Goal: Task Accomplishment & Management: Use online tool/utility

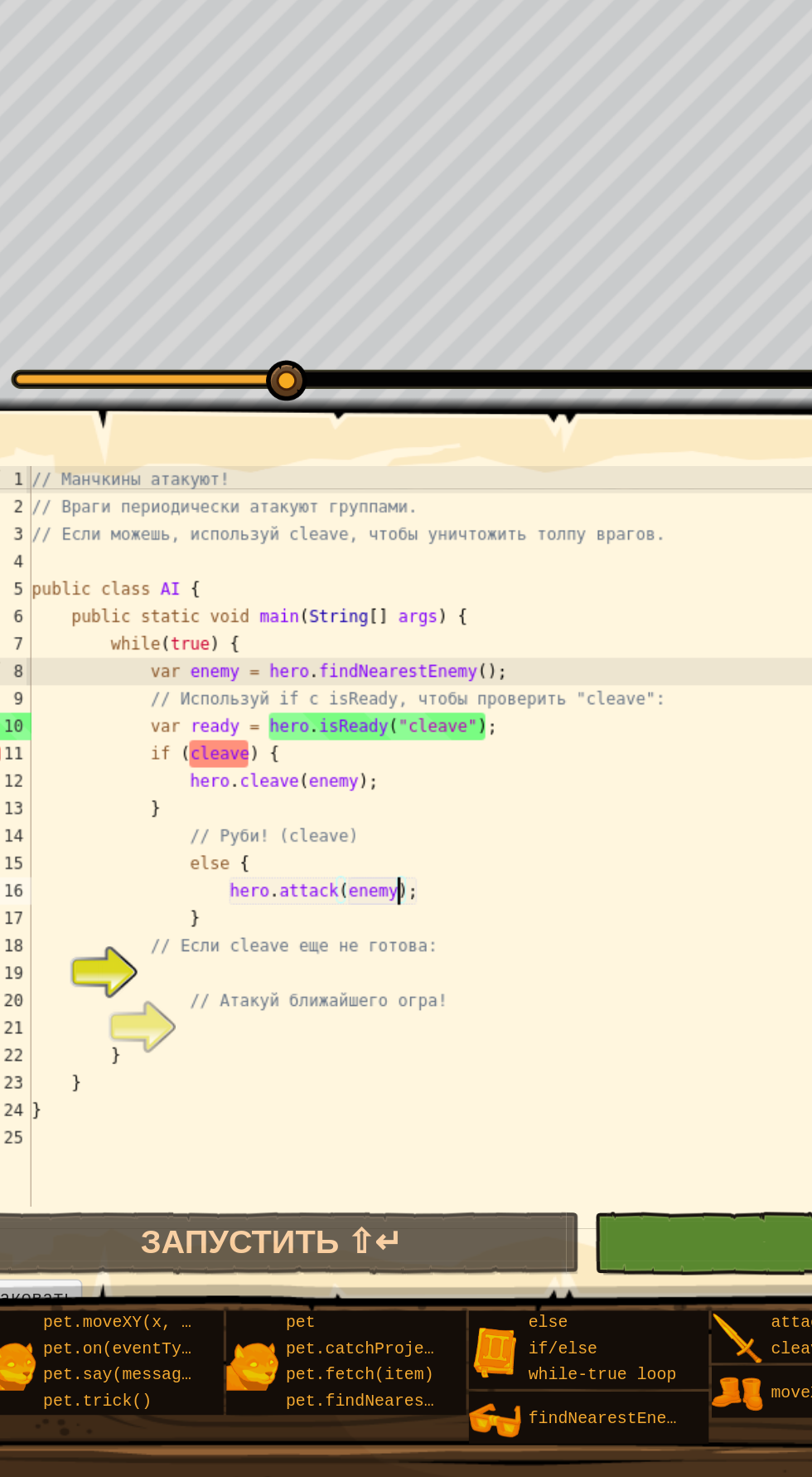
scroll to position [7, 18]
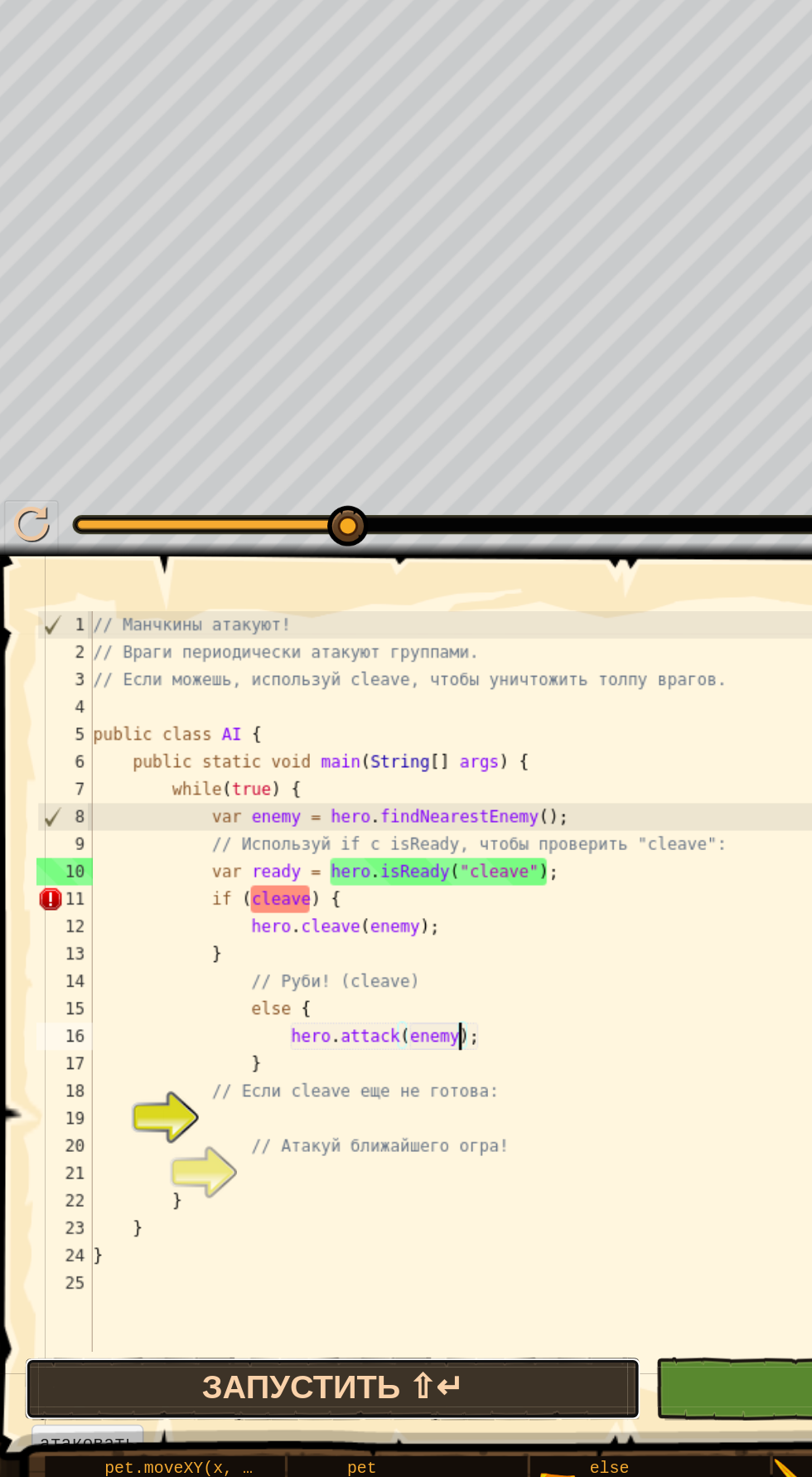
click at [184, 1067] on button "Запустить ⇧↵" at bounding box center [208, 1063] width 374 height 38
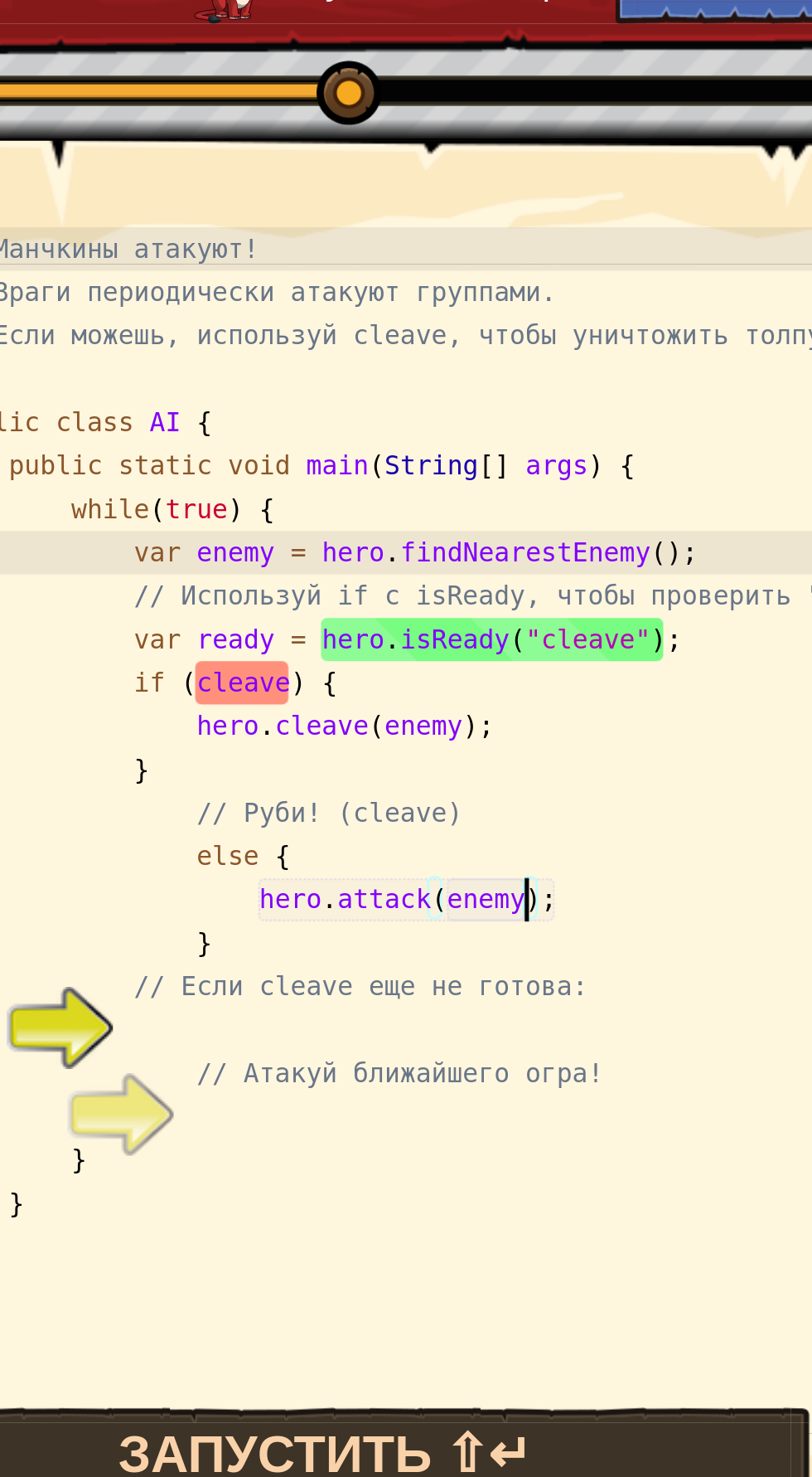
scroll to position [7, 17]
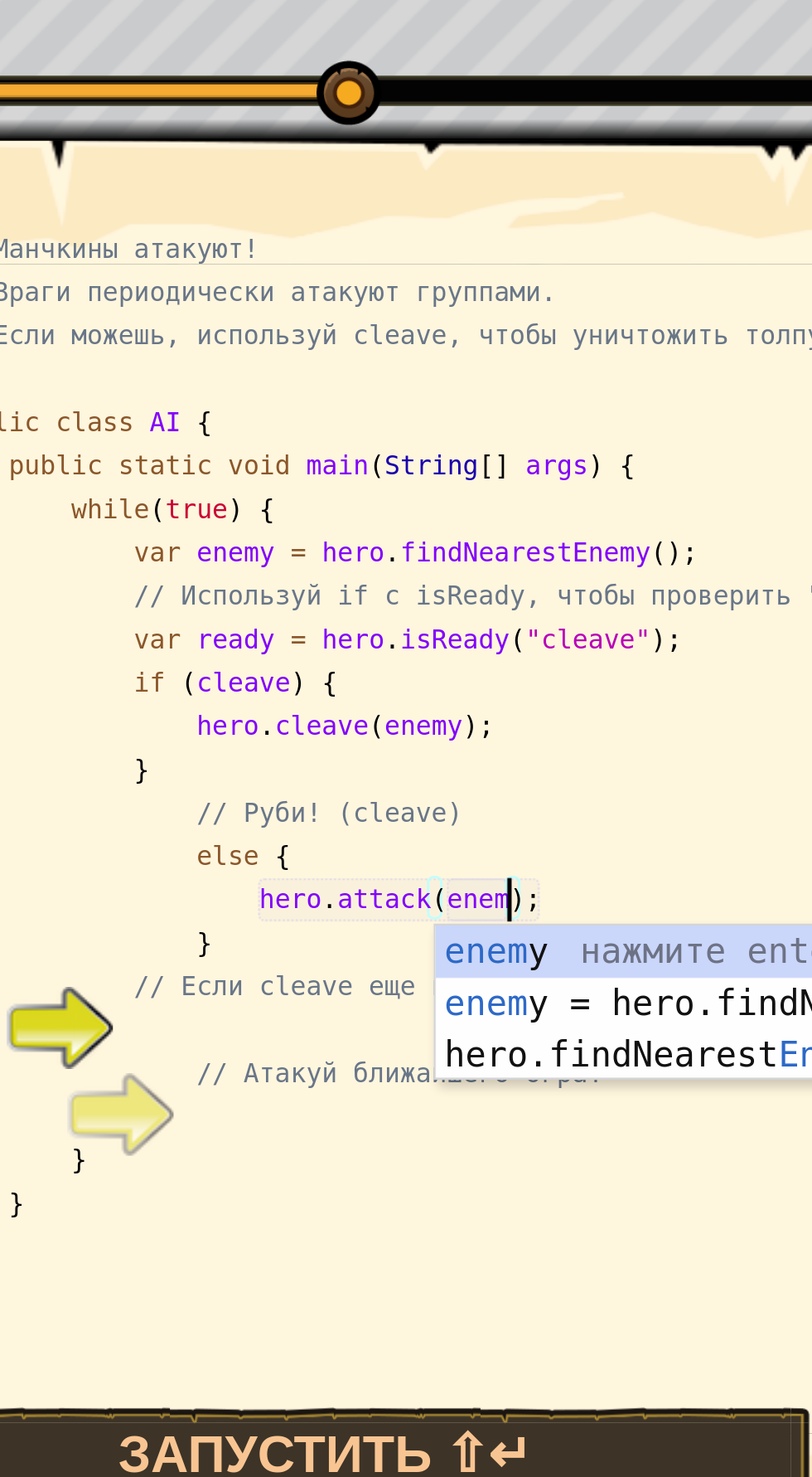
click at [335, 865] on div "enem y нажмите enter enem y = hero.findNearestEnemy() нажмите enter hero.findNe…" at bounding box center [406, 909] width 314 height 100
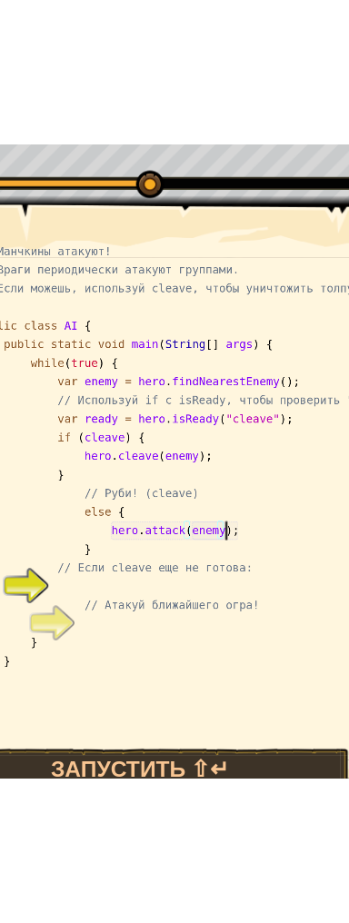
scroll to position [8, 20]
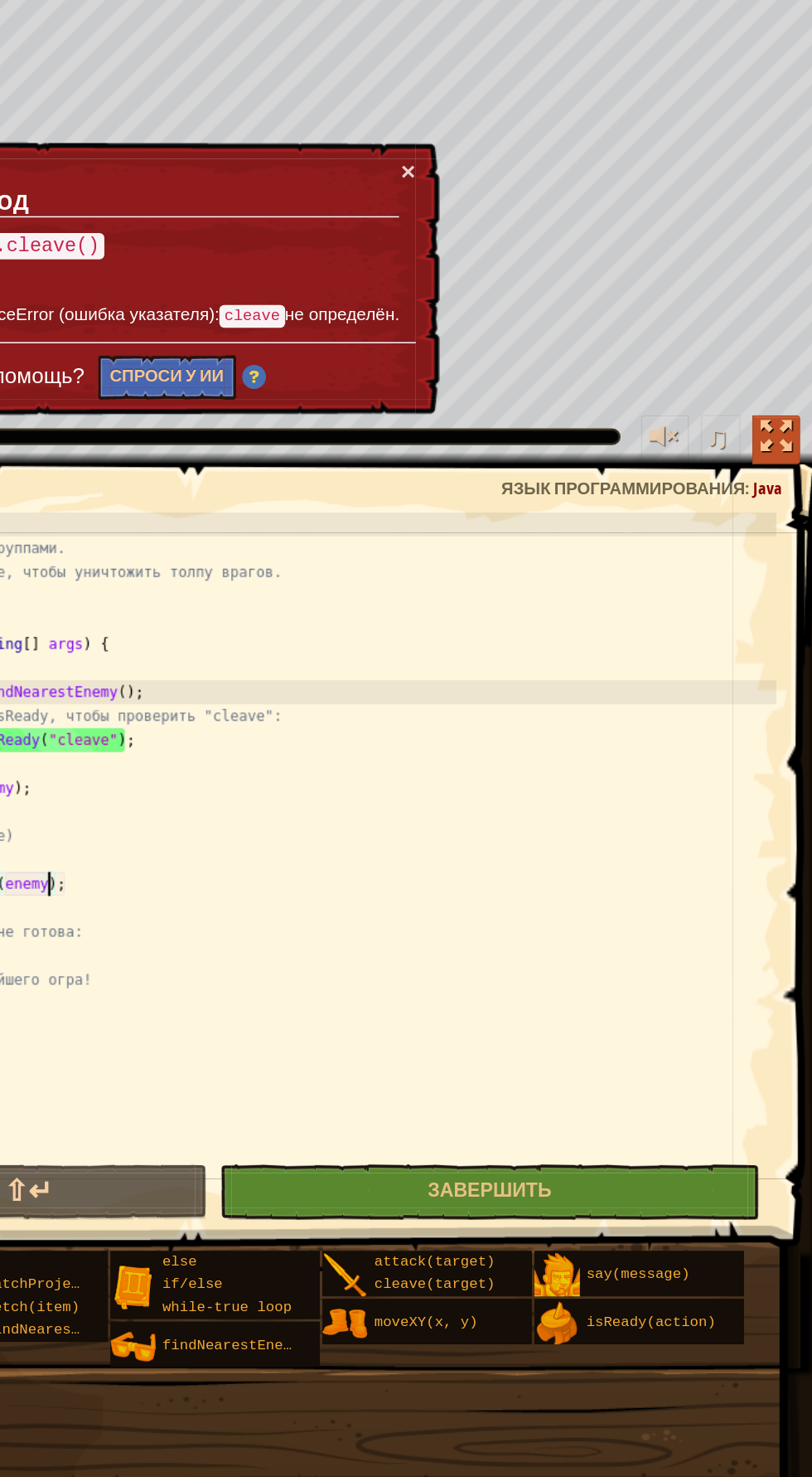
click at [787, 533] on div at bounding box center [787, 540] width 22 height 22
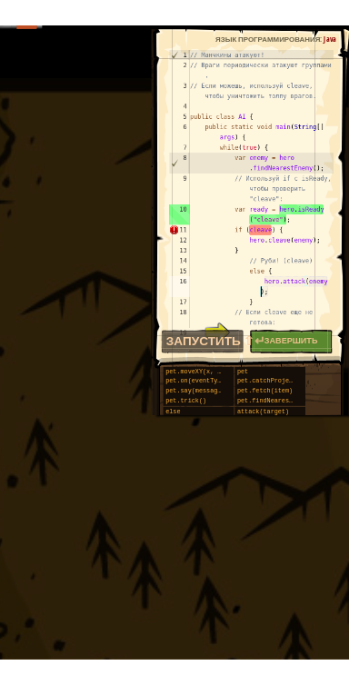
scroll to position [0, 0]
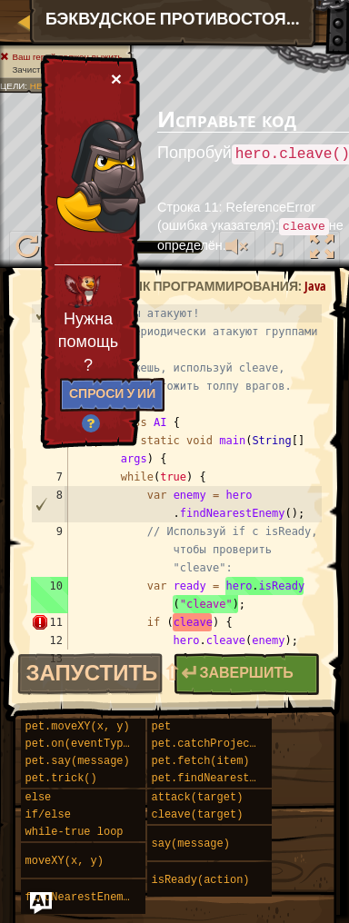
click at [120, 79] on button "×" at bounding box center [116, 78] width 11 height 19
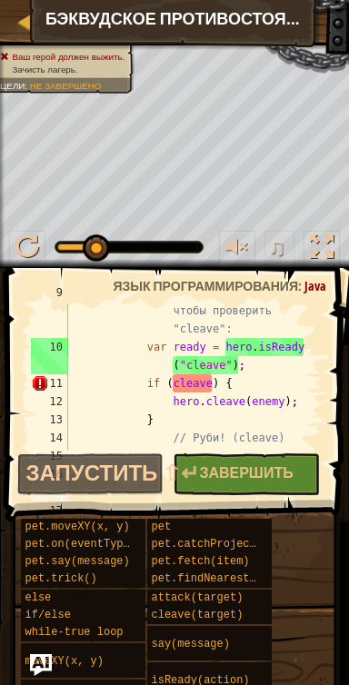
scroll to position [239, 0]
click at [216, 384] on div "// Используй if с isReady, чтобы проверить "cleave": var ready = hero . isReady…" at bounding box center [192, 392] width 257 height 218
click at [209, 388] on div "// Используй if с isReady, чтобы проверить "cleave": var ready = hero . isReady…" at bounding box center [192, 392] width 257 height 218
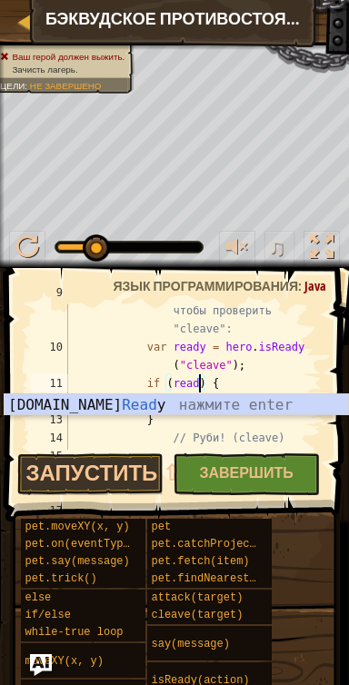
scroll to position [8, 11]
type textarea "if (ready) {"
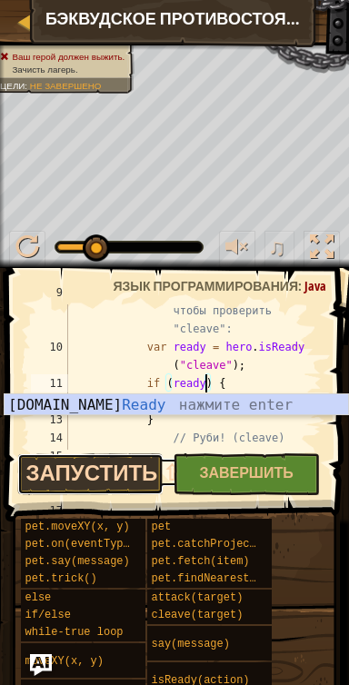
click at [72, 468] on button "Запустить ⇧↵" at bounding box center [90, 474] width 147 height 42
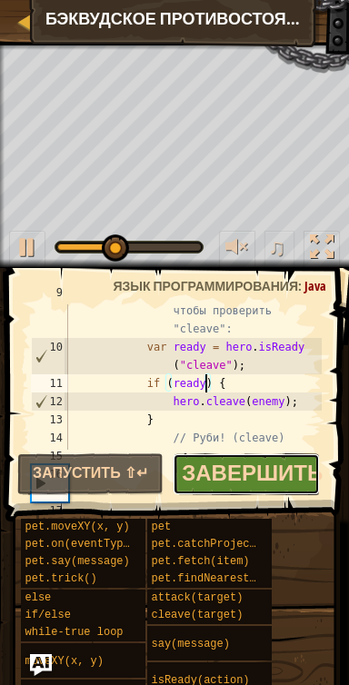
click at [253, 471] on span "Завершить" at bounding box center [252, 472] width 141 height 29
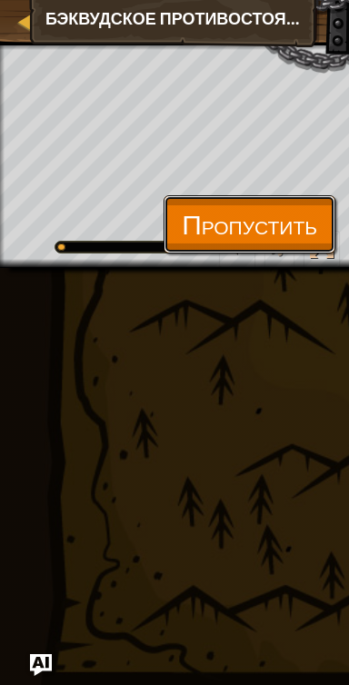
click at [282, 223] on span "Пропустить" at bounding box center [249, 223] width 135 height 37
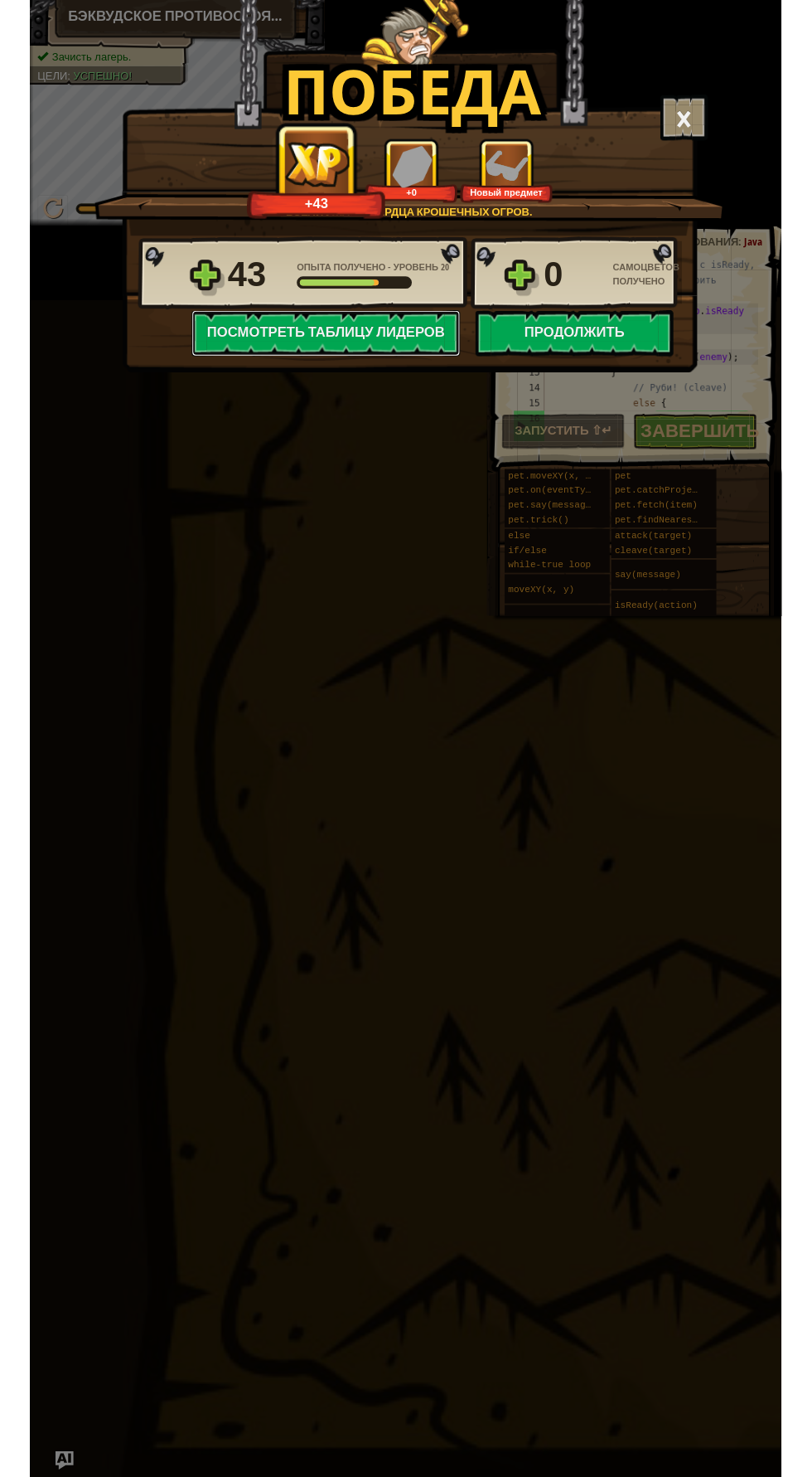
scroll to position [132, 0]
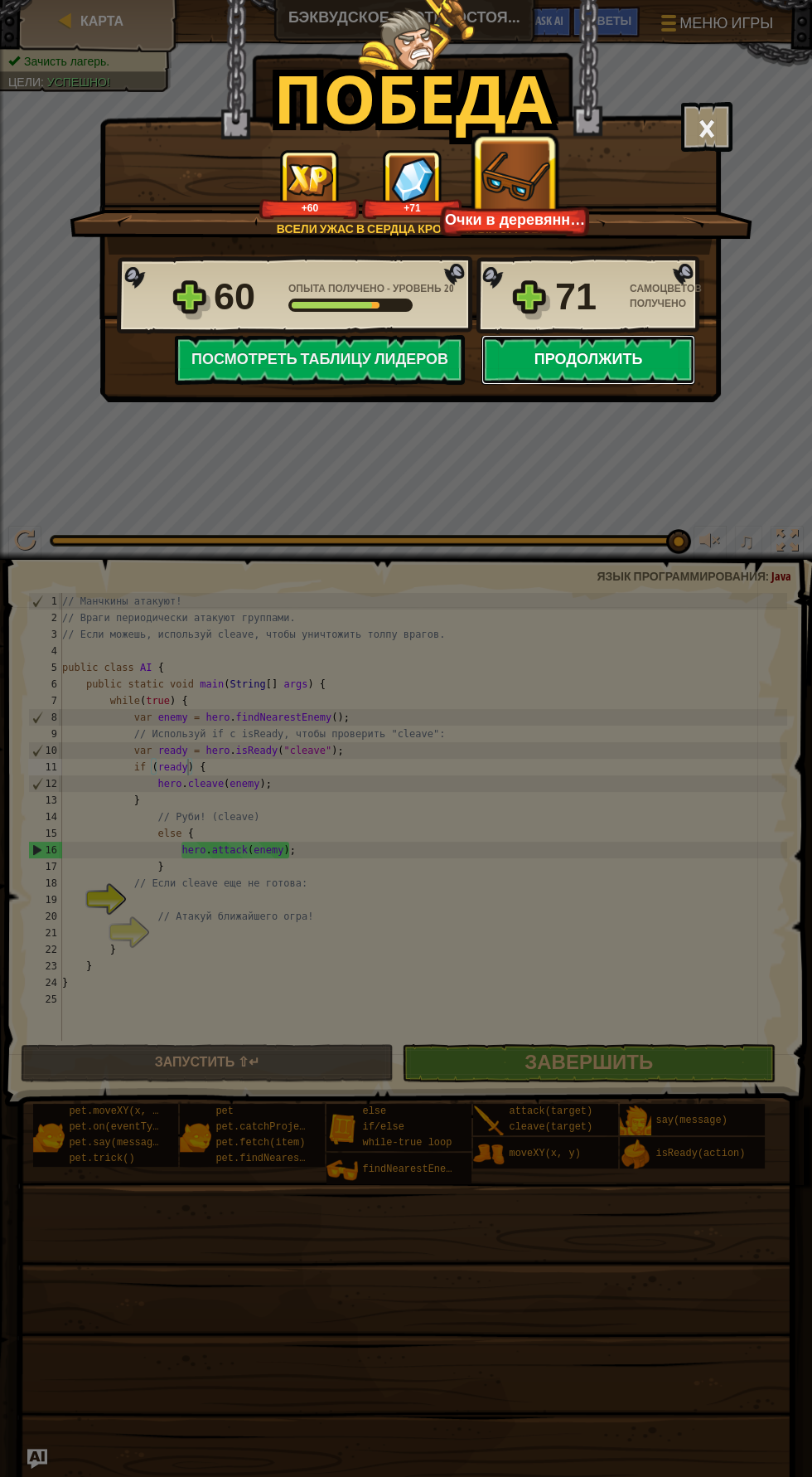
click at [626, 361] on button "Продолжить" at bounding box center [588, 360] width 213 height 49
select select "ru"
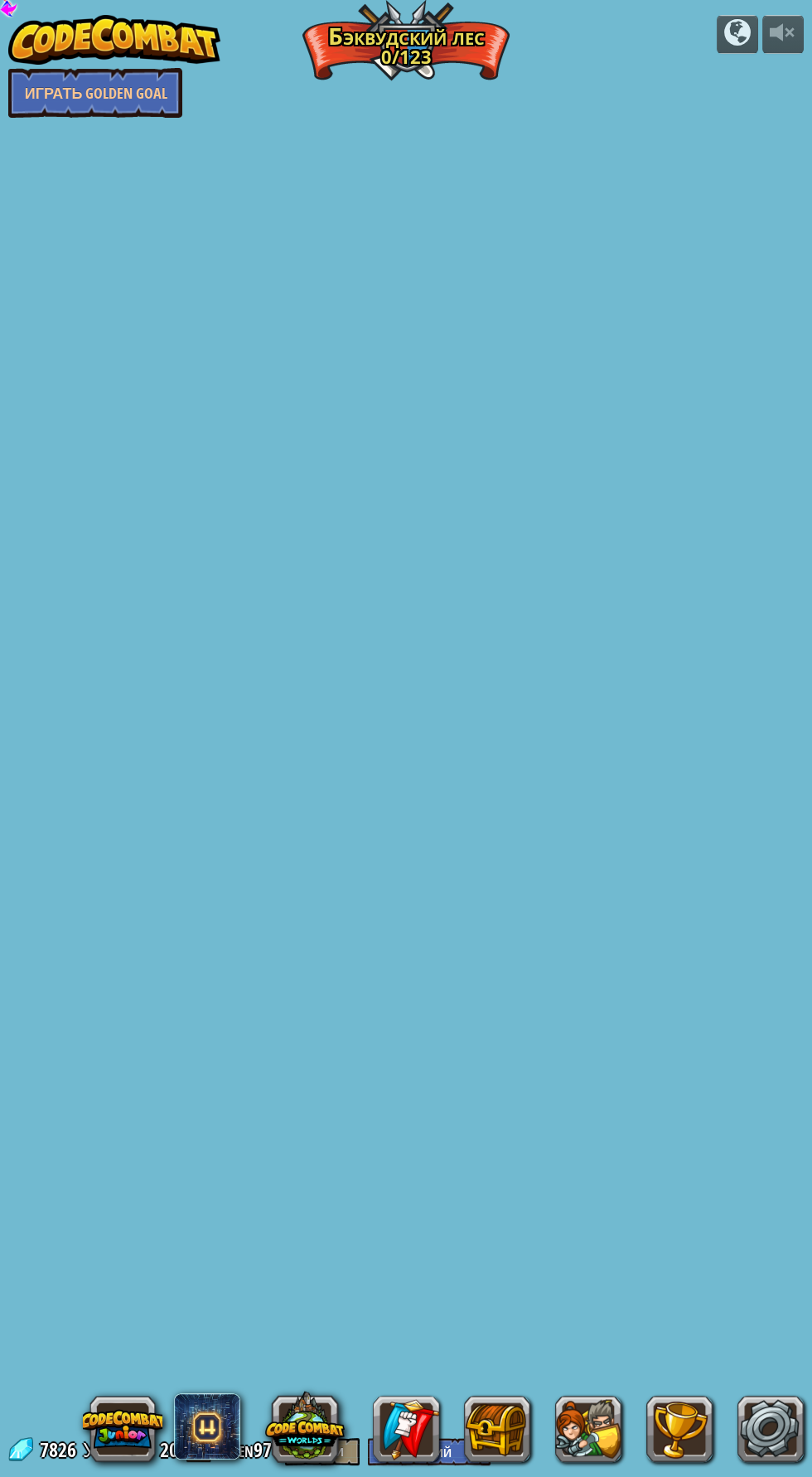
select select "ru"
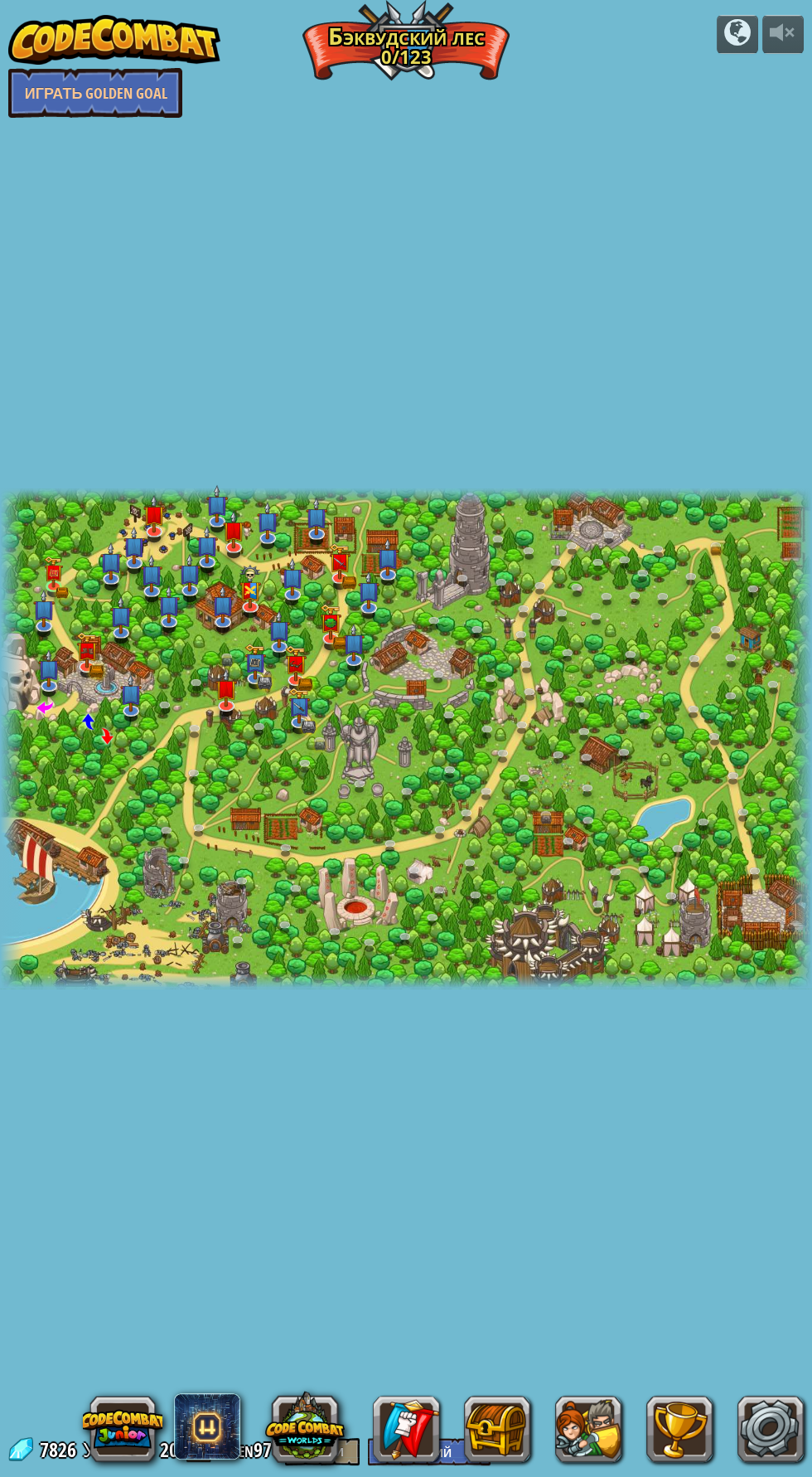
select select "ru"
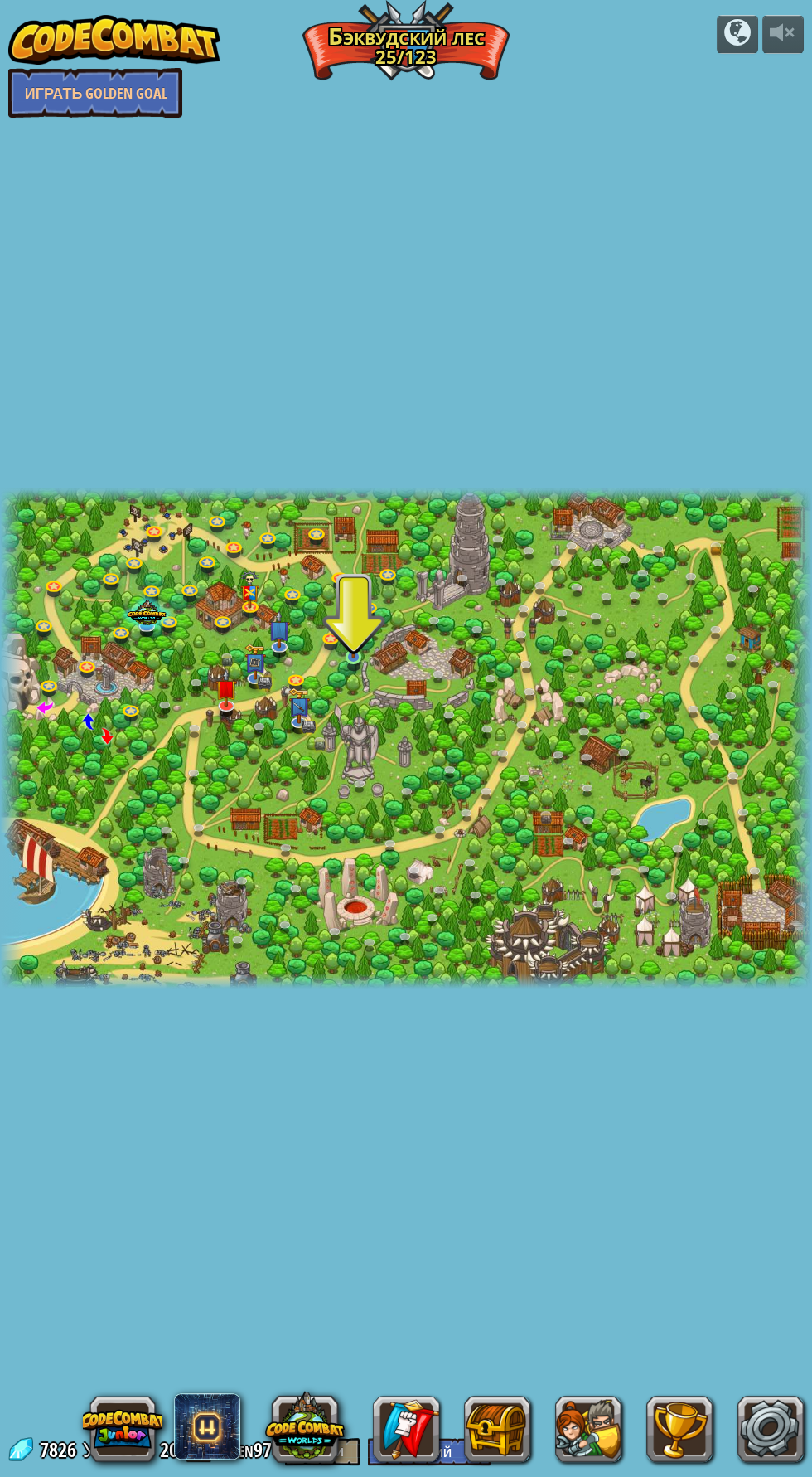
click at [352, 655] on img at bounding box center [353, 636] width 19 height 44
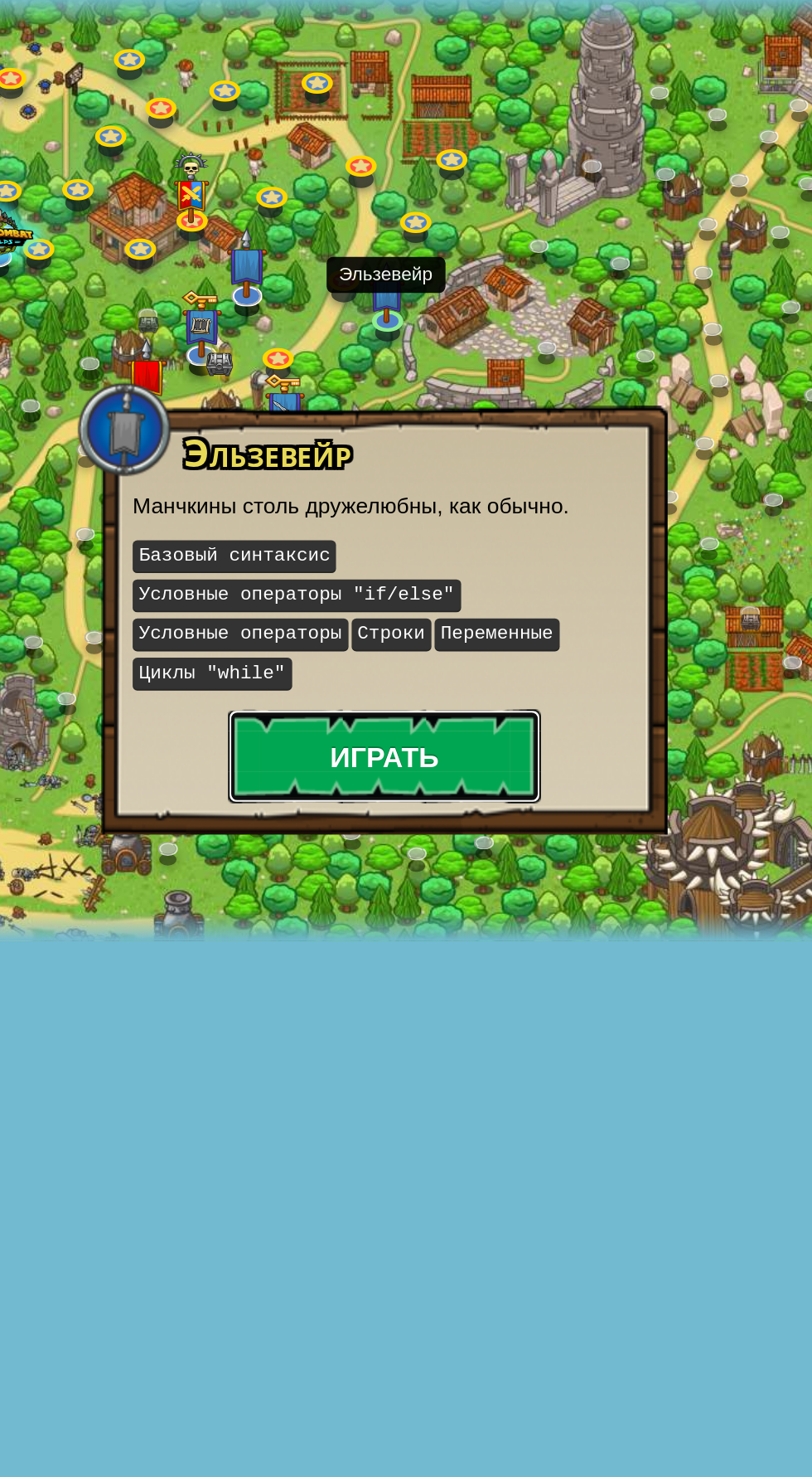
click at [416, 888] on button "Играть" at bounding box center [352, 890] width 166 height 49
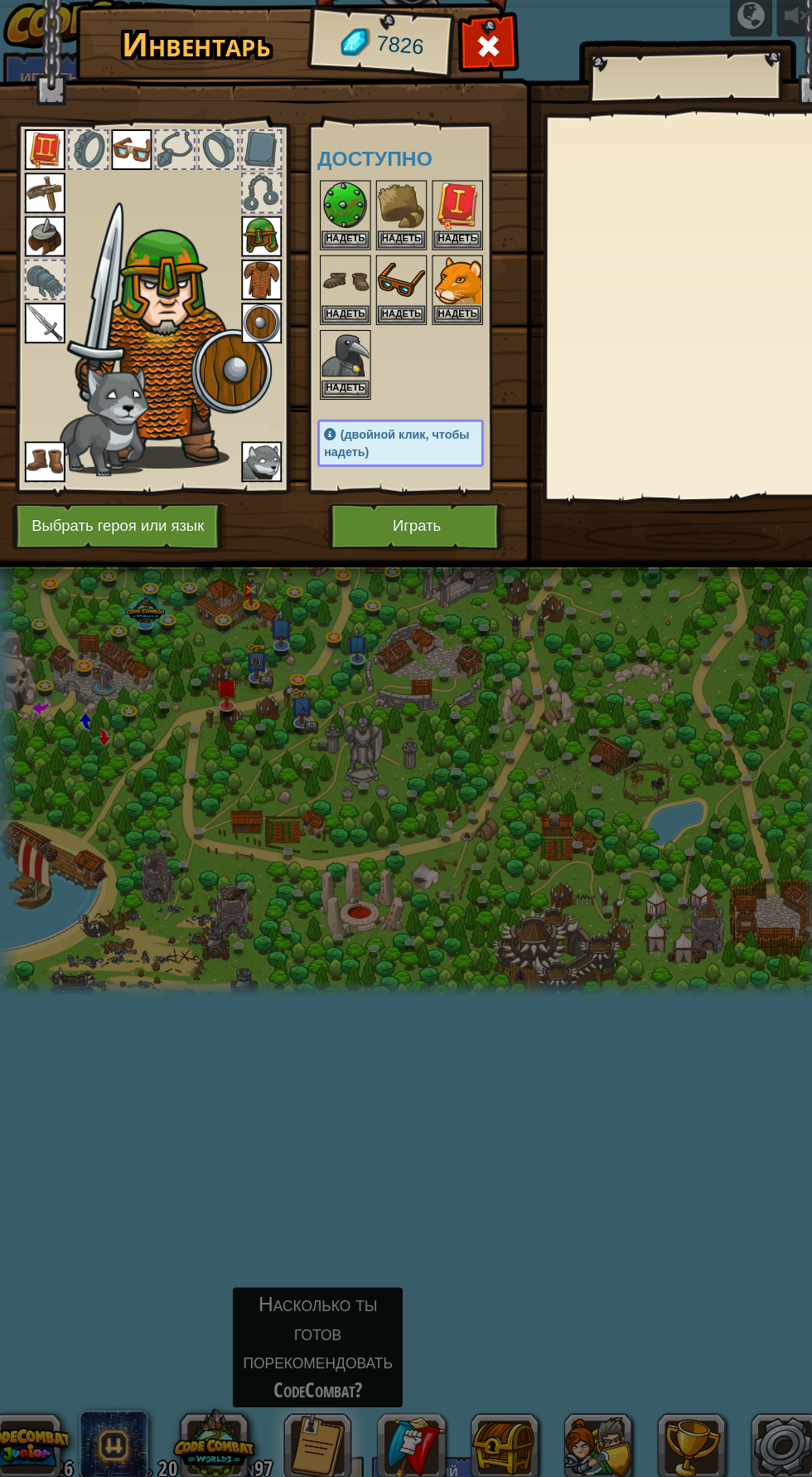
scroll to position [0, 30]
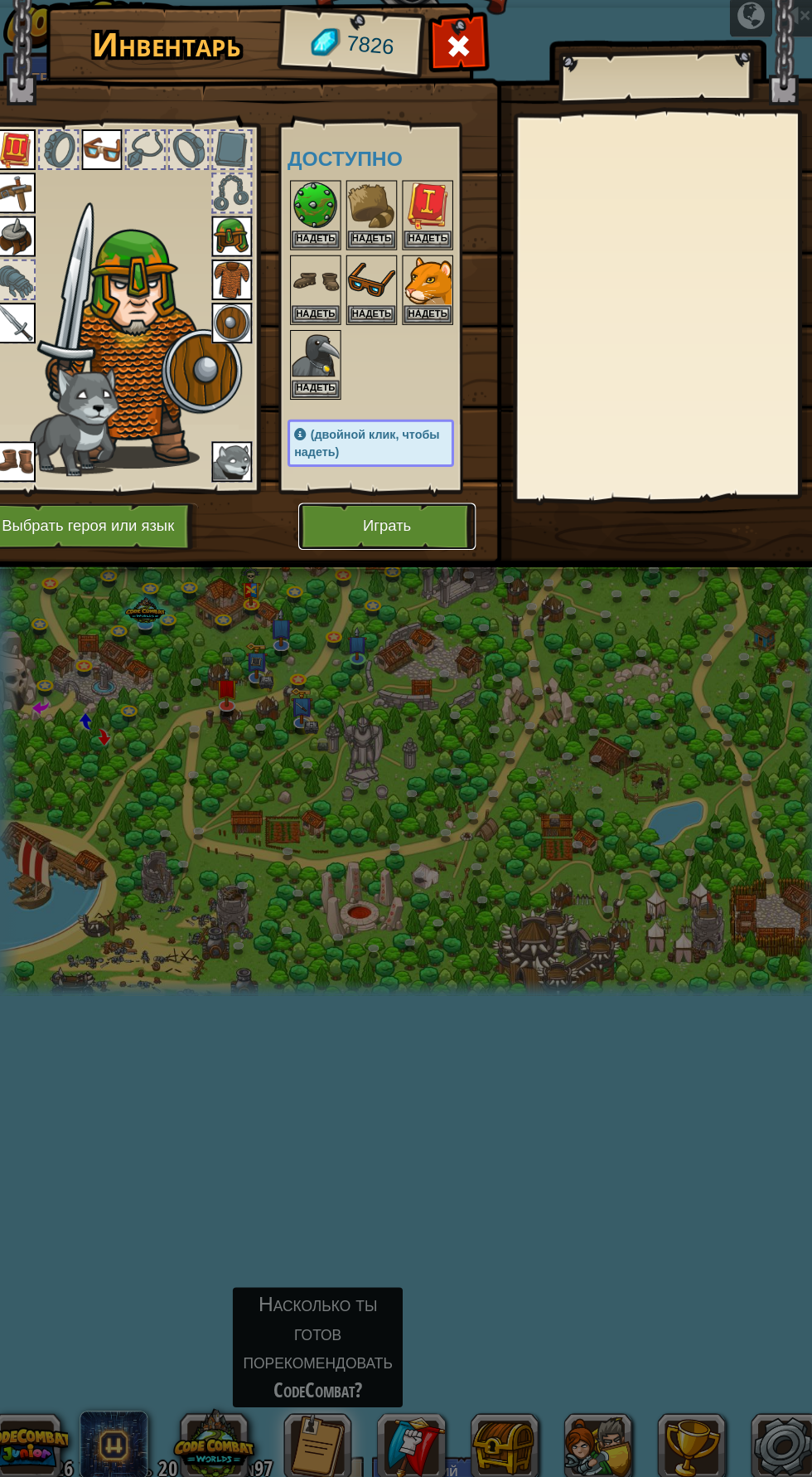
click at [436, 542] on button "Играть" at bounding box center [382, 531] width 173 height 46
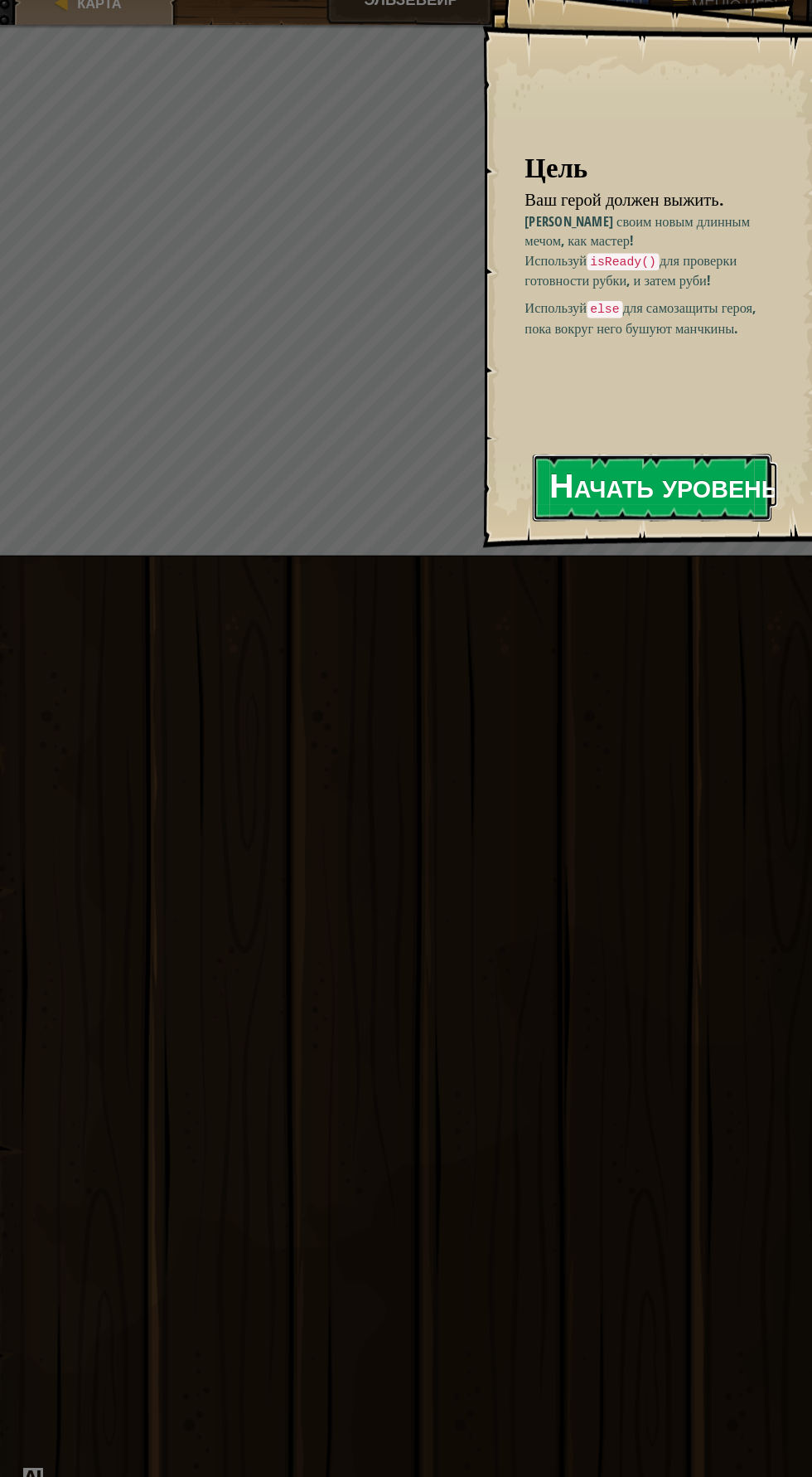
click at [709, 507] on button "Начать уровень" at bounding box center [640, 493] width 233 height 66
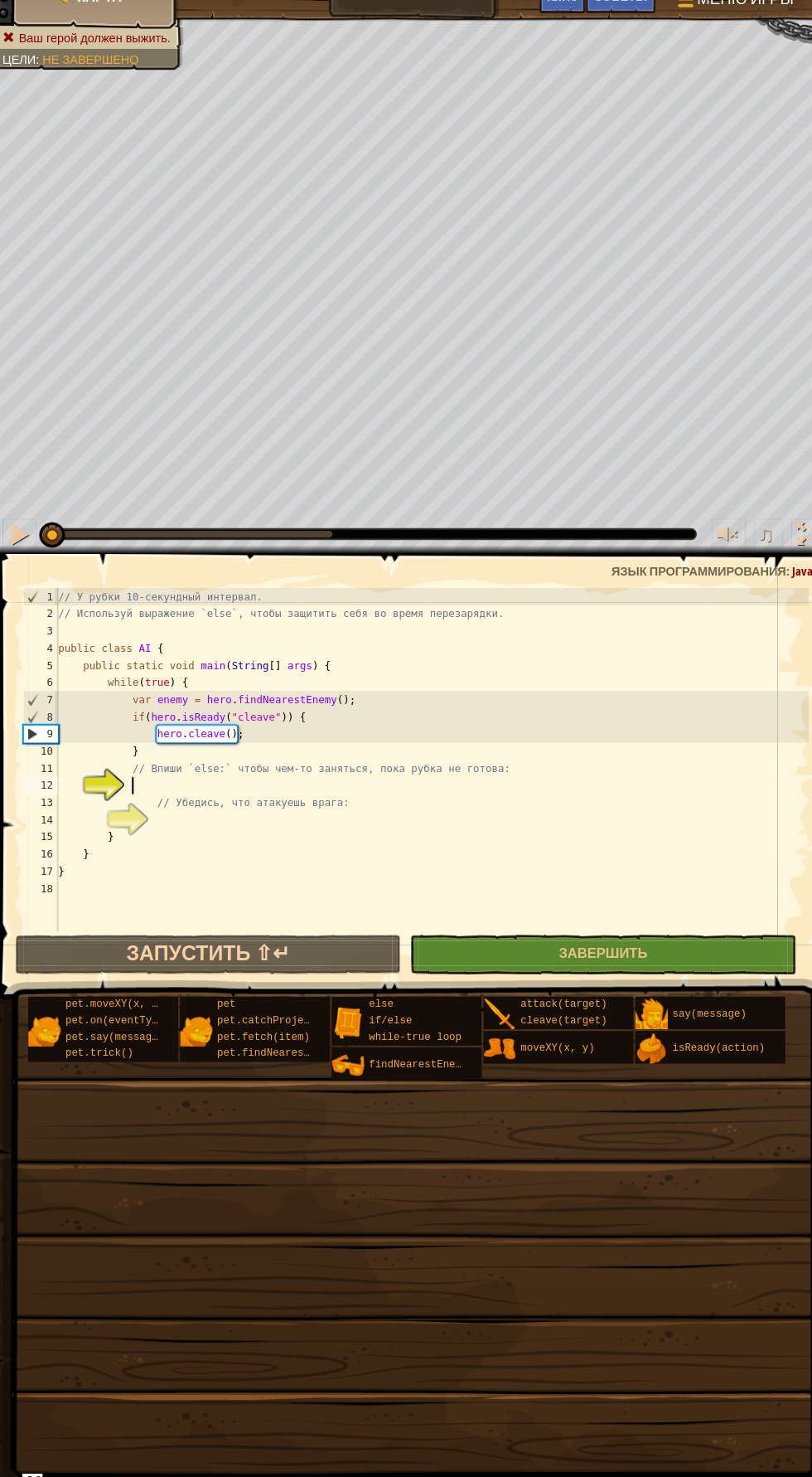
scroll to position [7, 5]
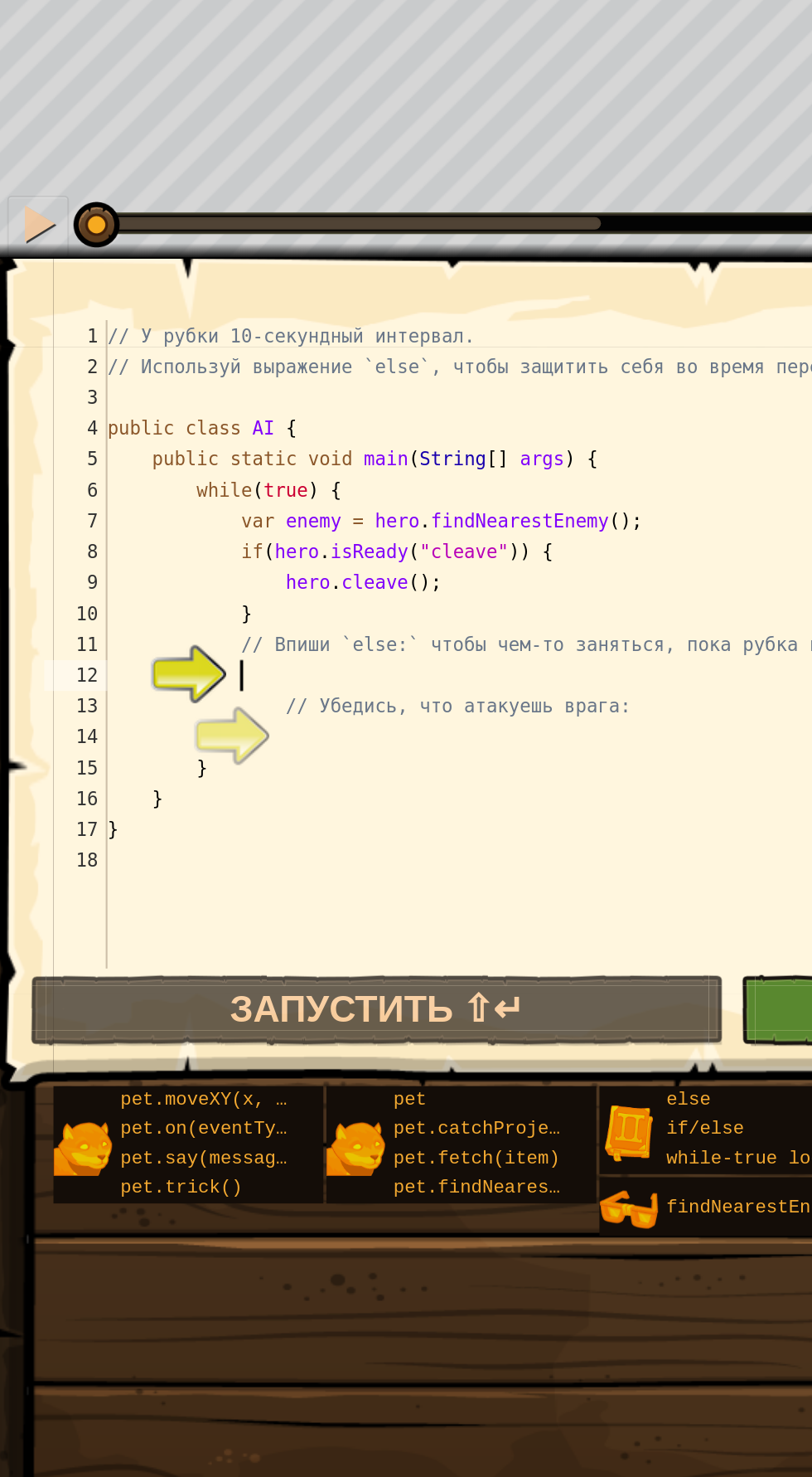
click at [169, 790] on div "// У рубки 10-секундный интервал. // Используй выражение `else`, чтобы защитить…" at bounding box center [422, 783] width 728 height 382
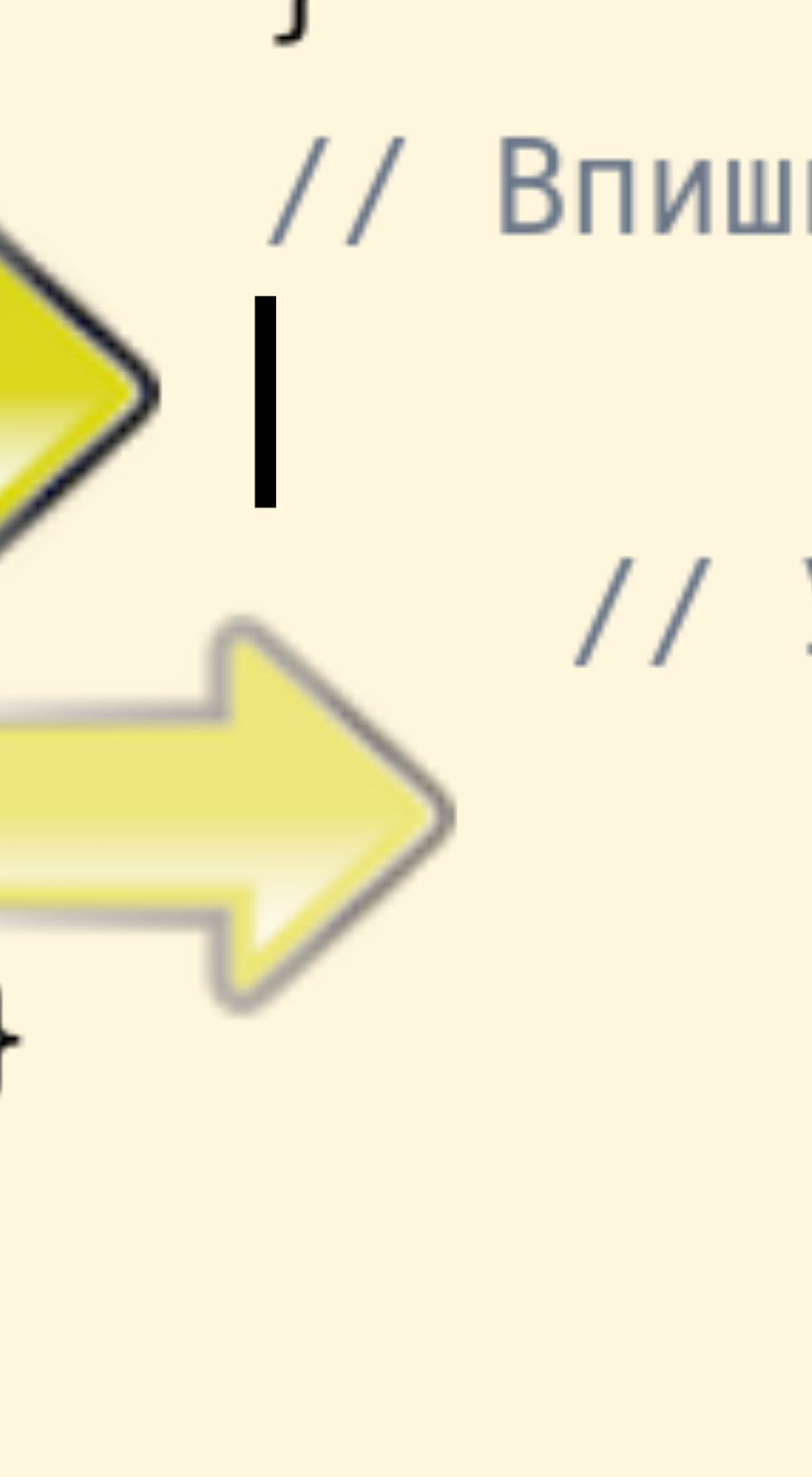
click at [143, 784] on div "// У рубки 10-секундный интервал. // Используй выражение `else`, чтобы защитить…" at bounding box center [422, 783] width 728 height 382
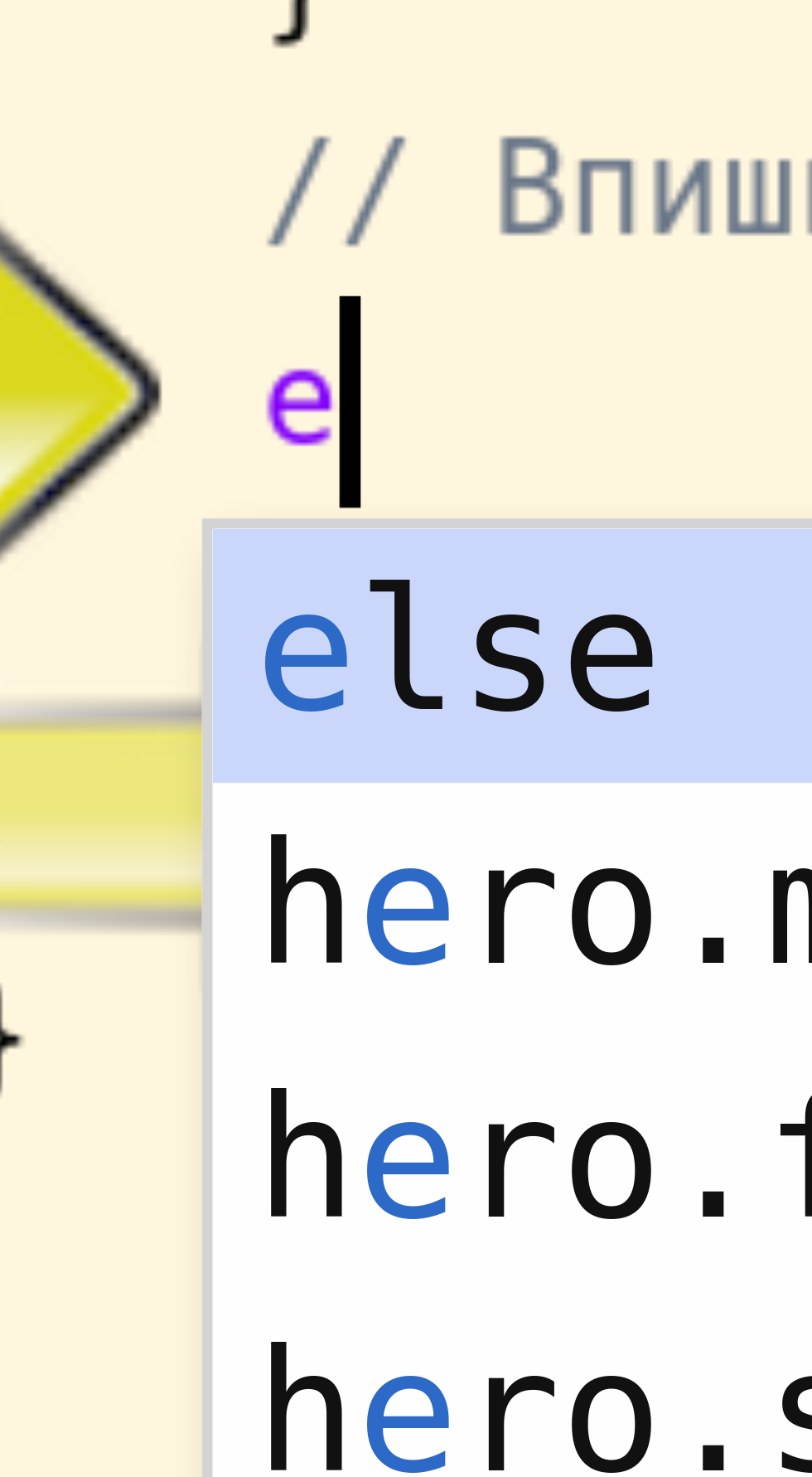
type textarea "el"
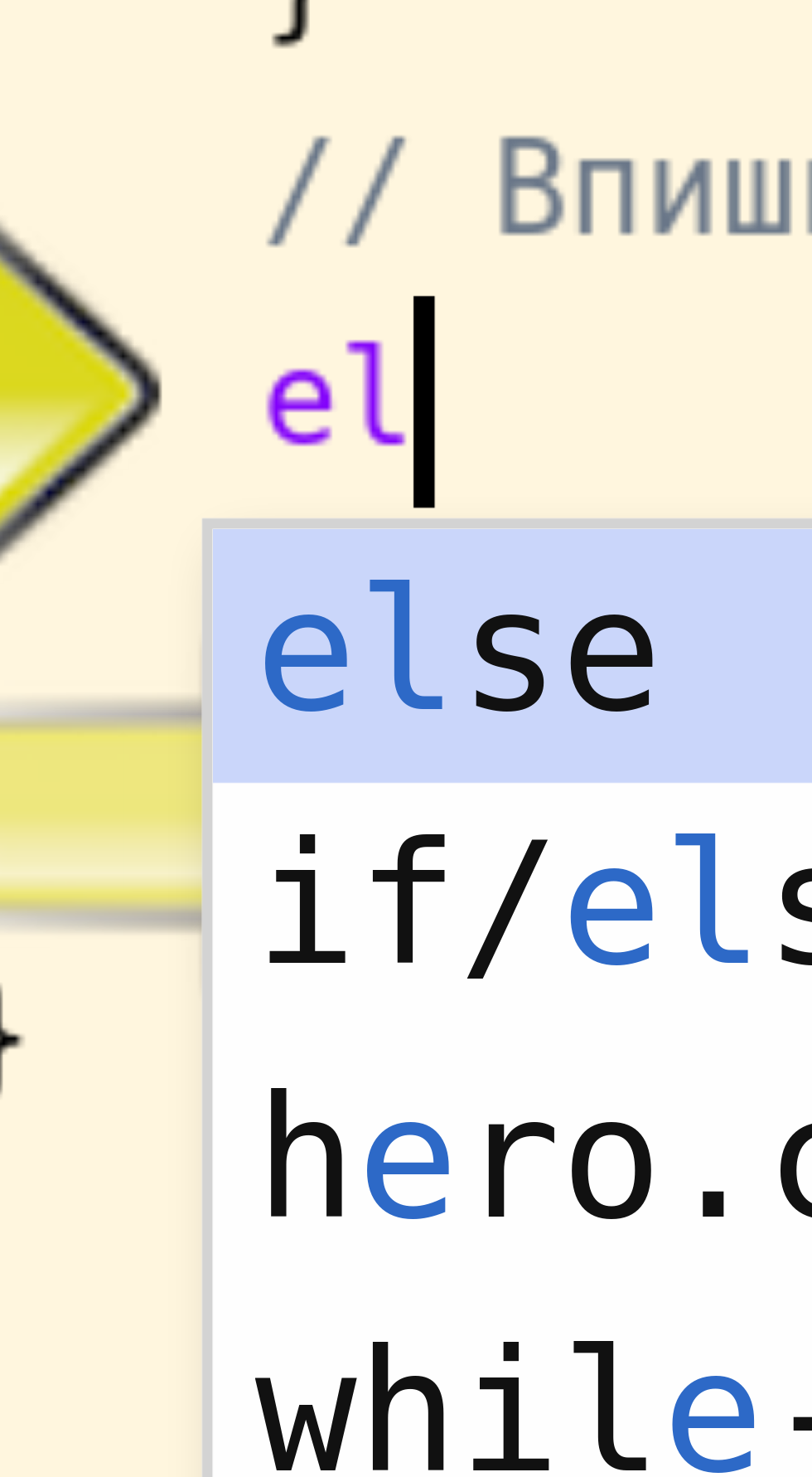
click at [162, 806] on div "el se нажмите enter if/ el se нажмите enter h e ro.c l eave нажмите enter whil …" at bounding box center [287, 873] width 314 height 159
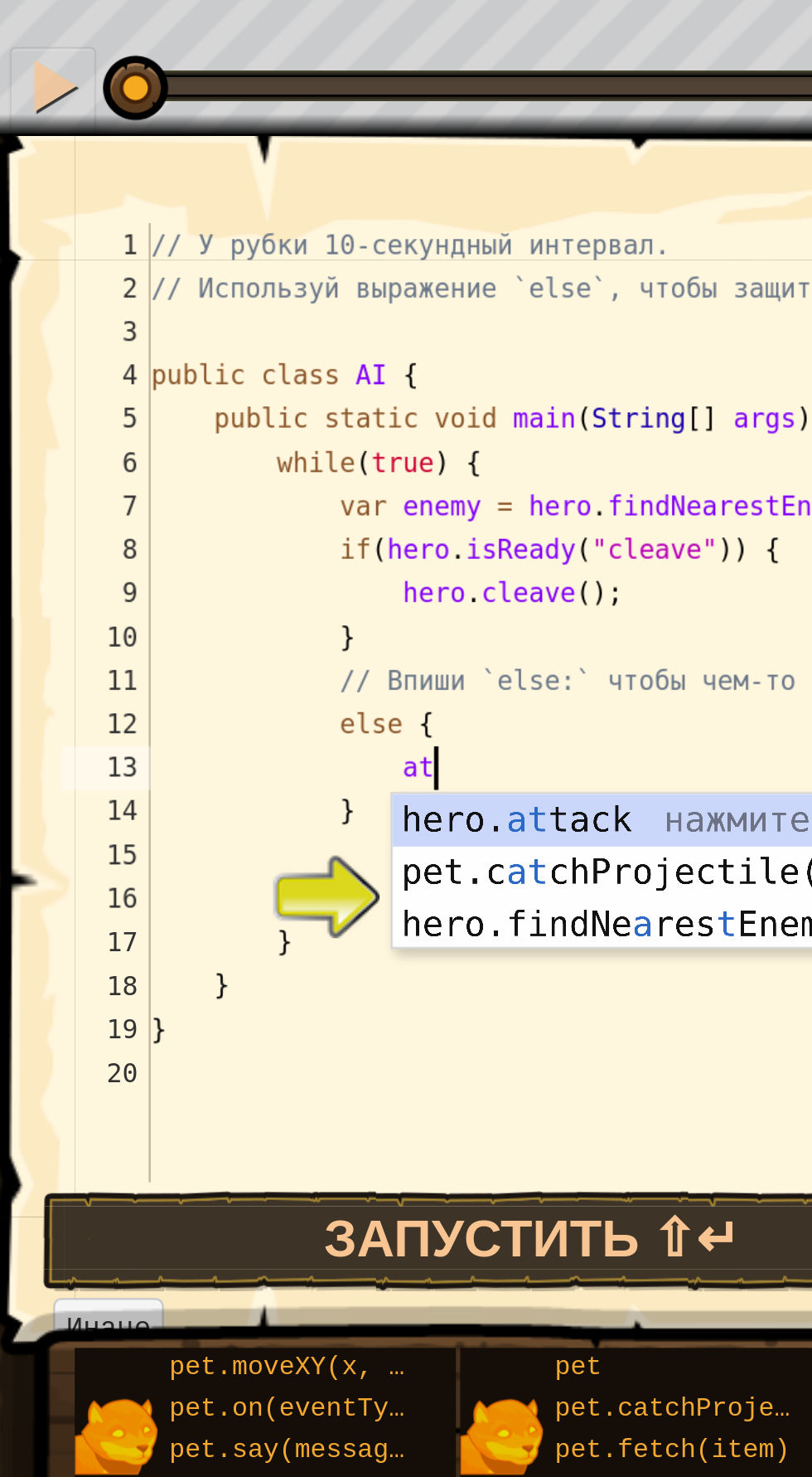
scroll to position [7, 8]
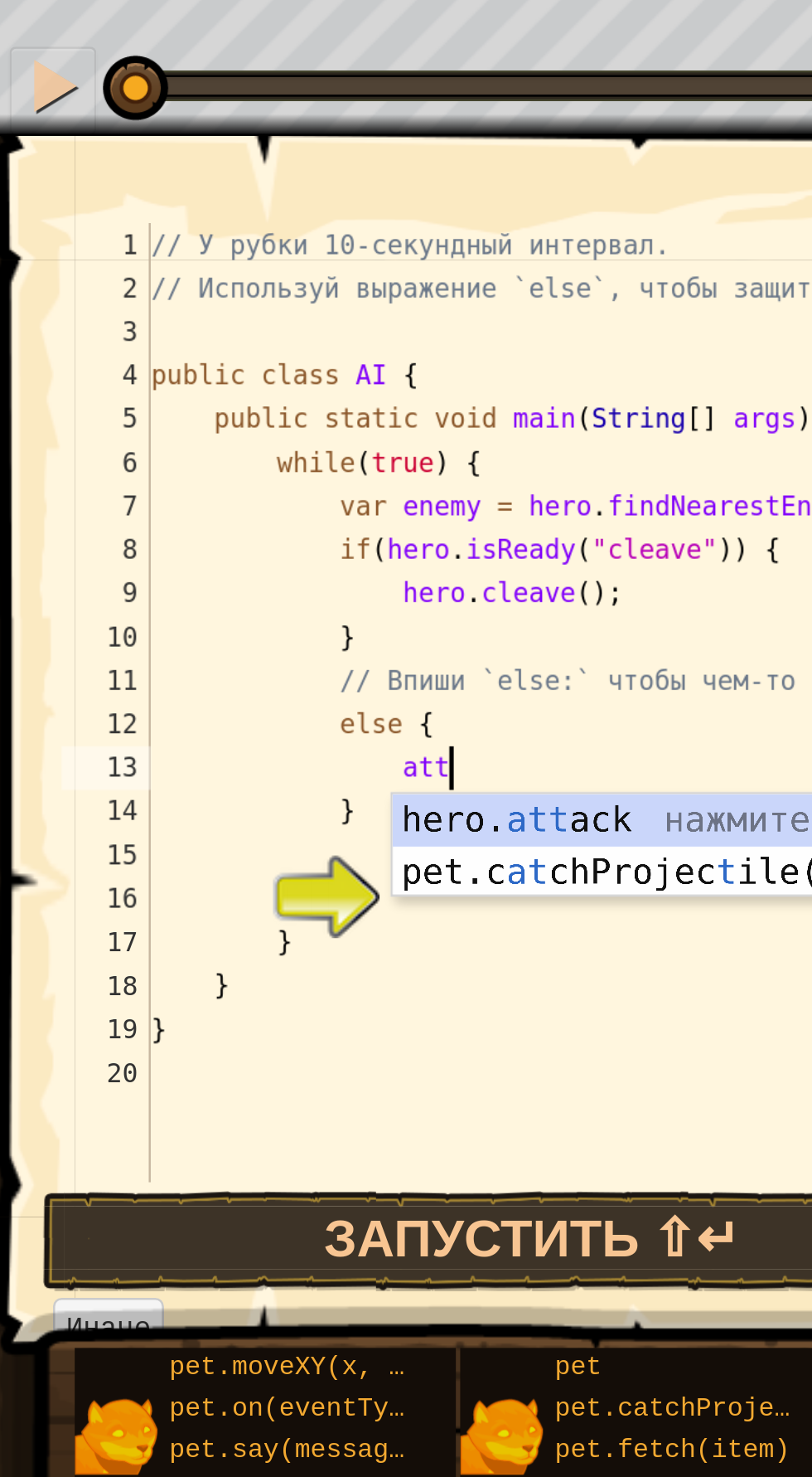
click at [265, 826] on div "hero. att ack нажмите enter pet.c at chProjec t ile(arrow) нажмите enter" at bounding box center [311, 849] width 314 height 79
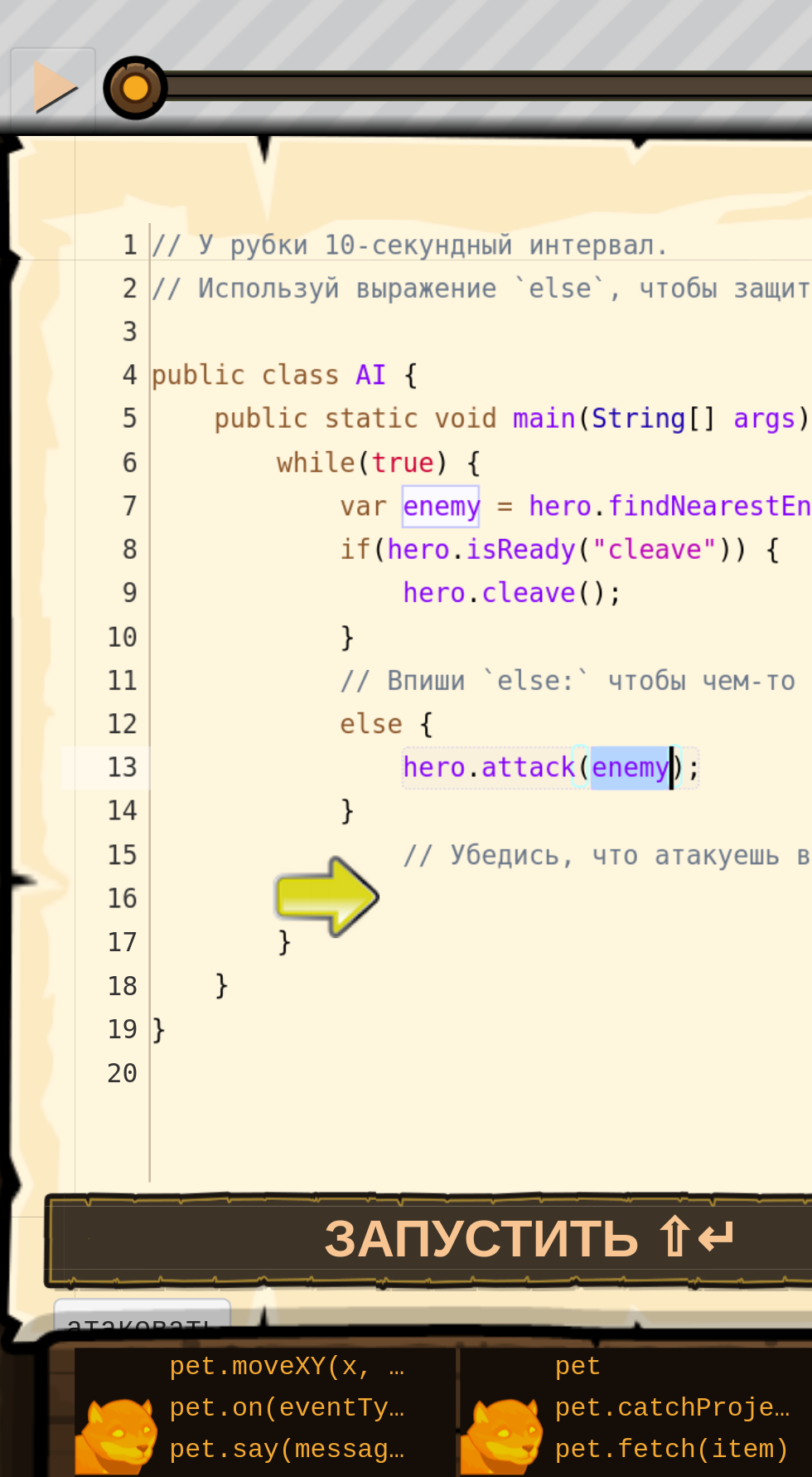
scroll to position [7, 16]
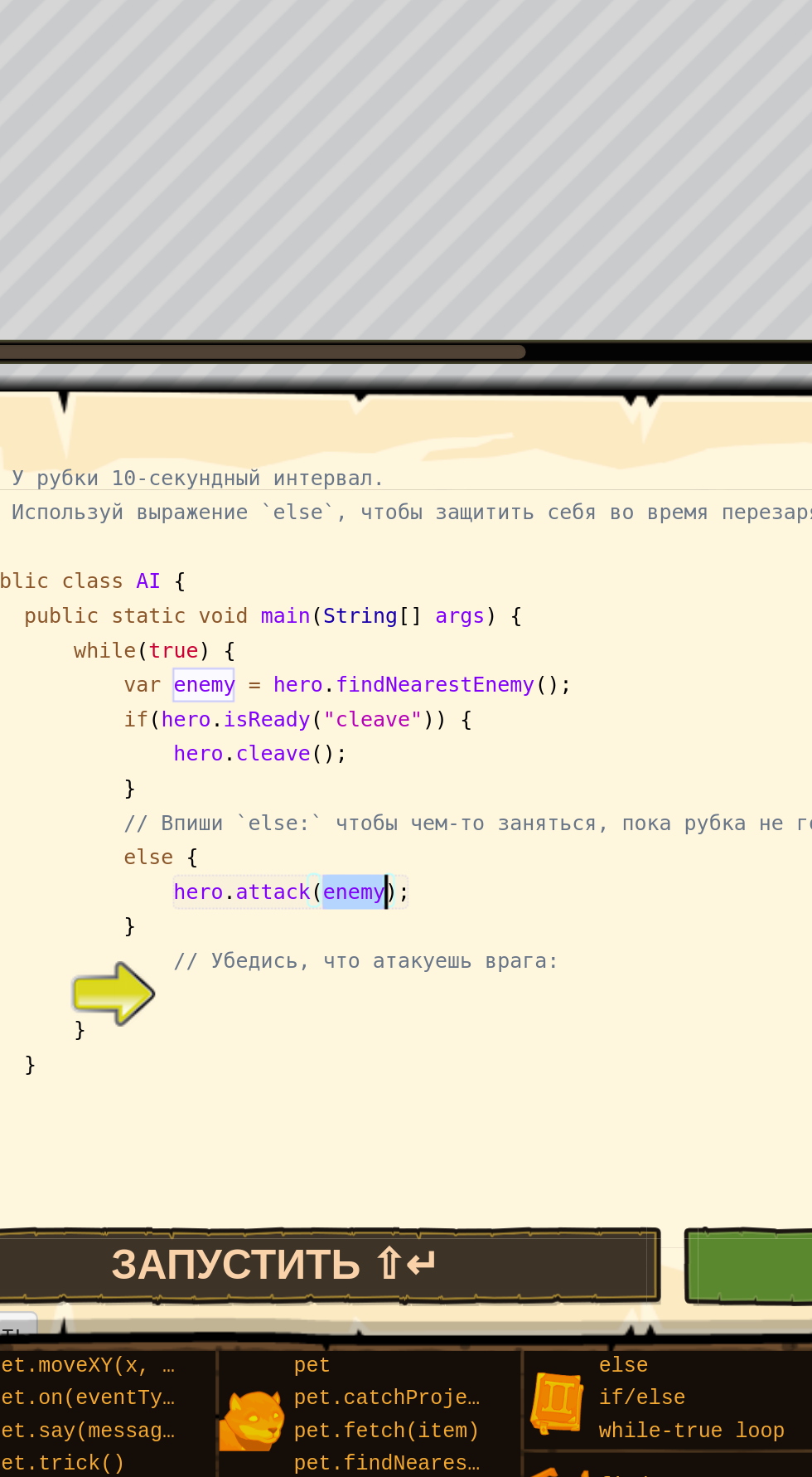
type textarea "hero.attack(enemy);"
click at [193, 989] on button "Запустить ⇧↵" at bounding box center [208, 980] width 374 height 38
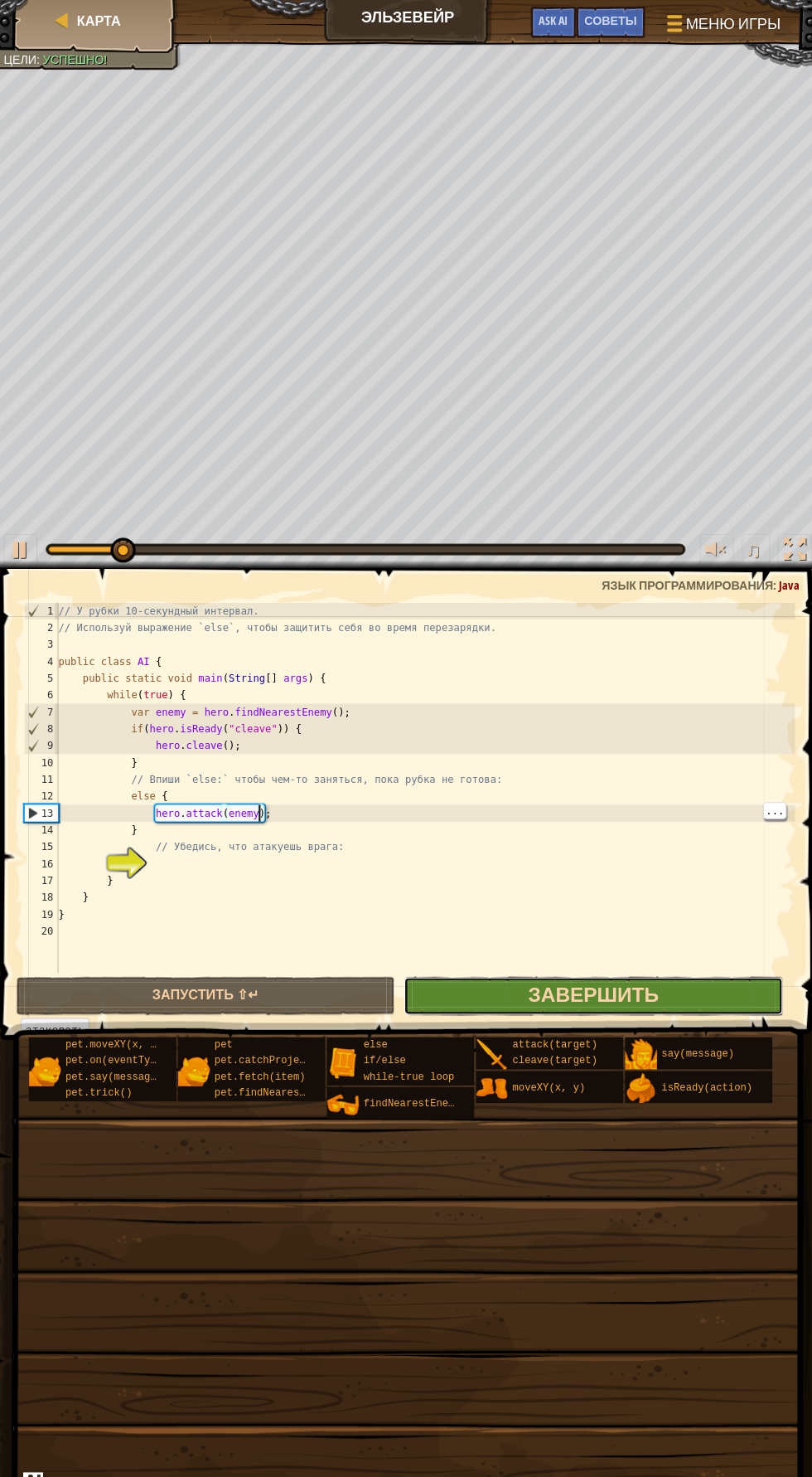
click at [630, 969] on span "Завершить" at bounding box center [588, 978] width 129 height 26
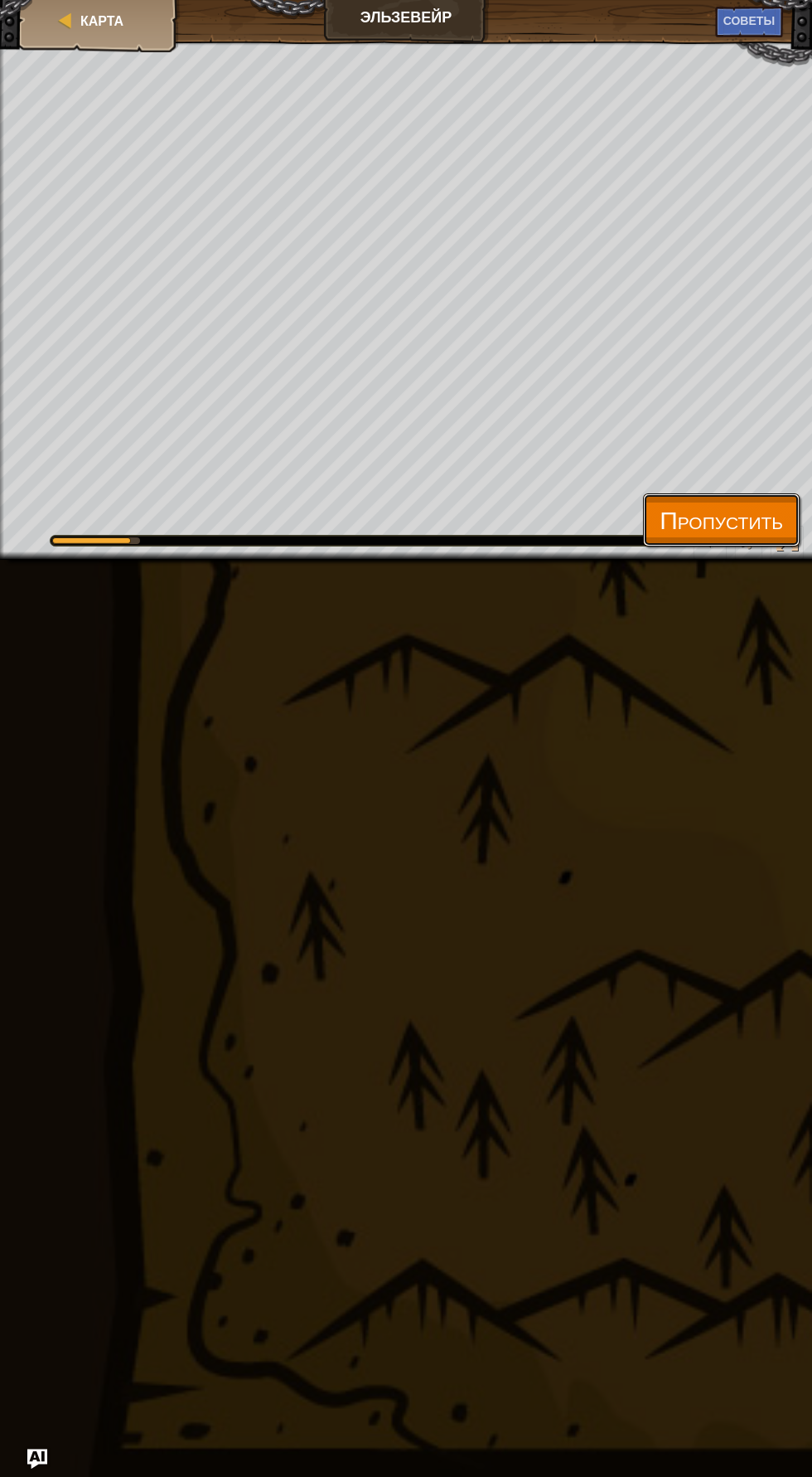
click at [764, 502] on span "Пропустить" at bounding box center [721, 519] width 123 height 34
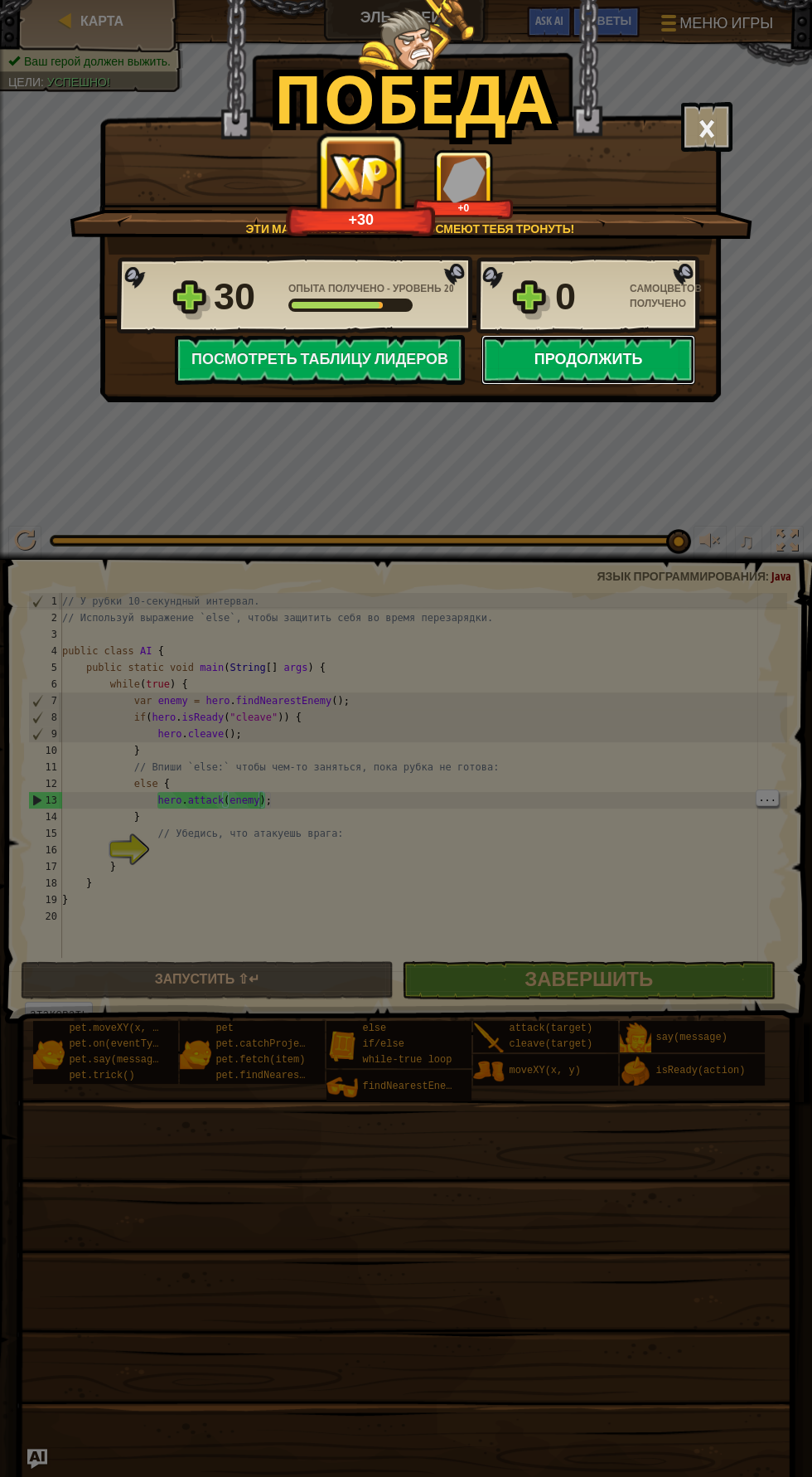
click at [631, 353] on button "Продолжить" at bounding box center [588, 360] width 213 height 49
select select "ru"
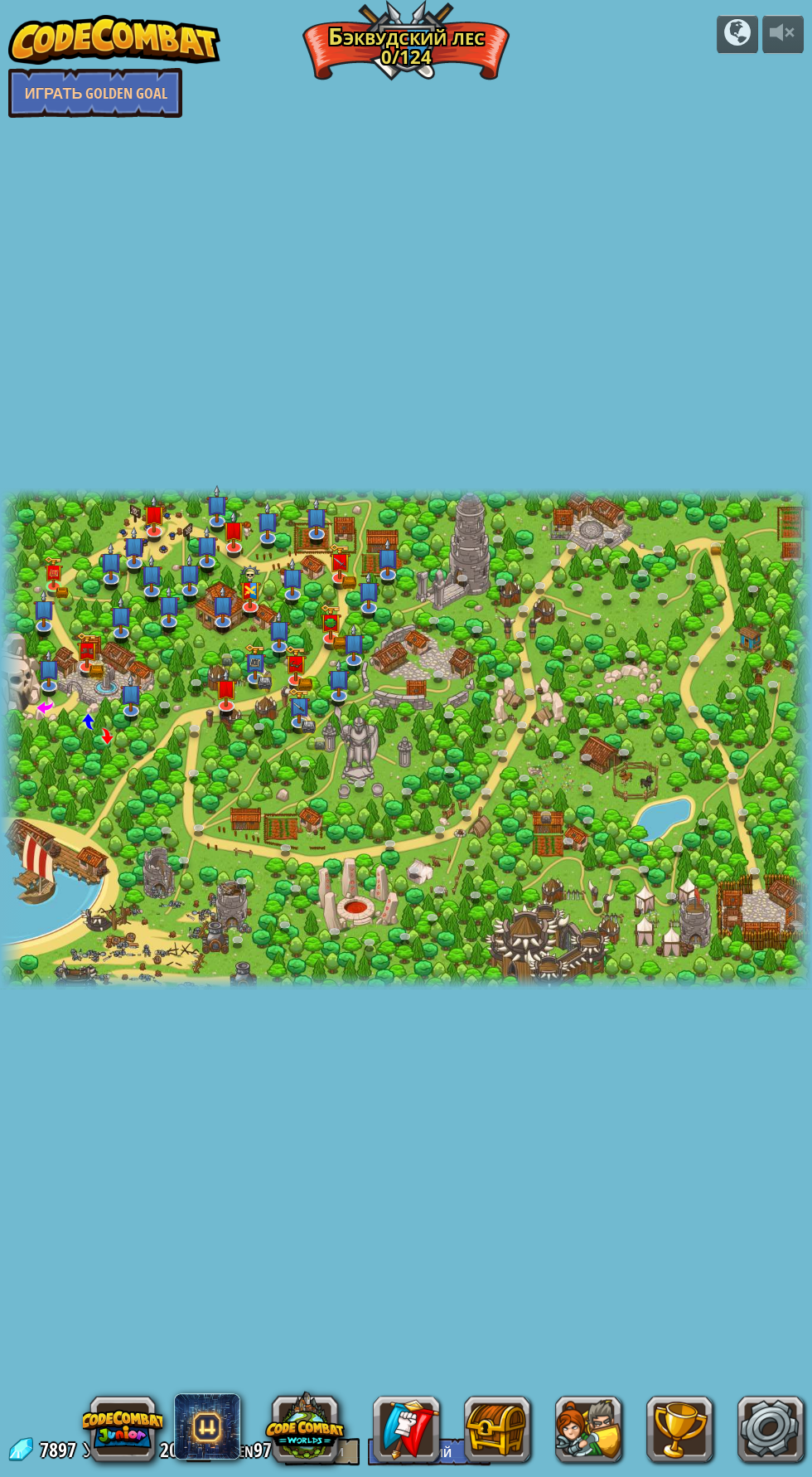
select select "ru"
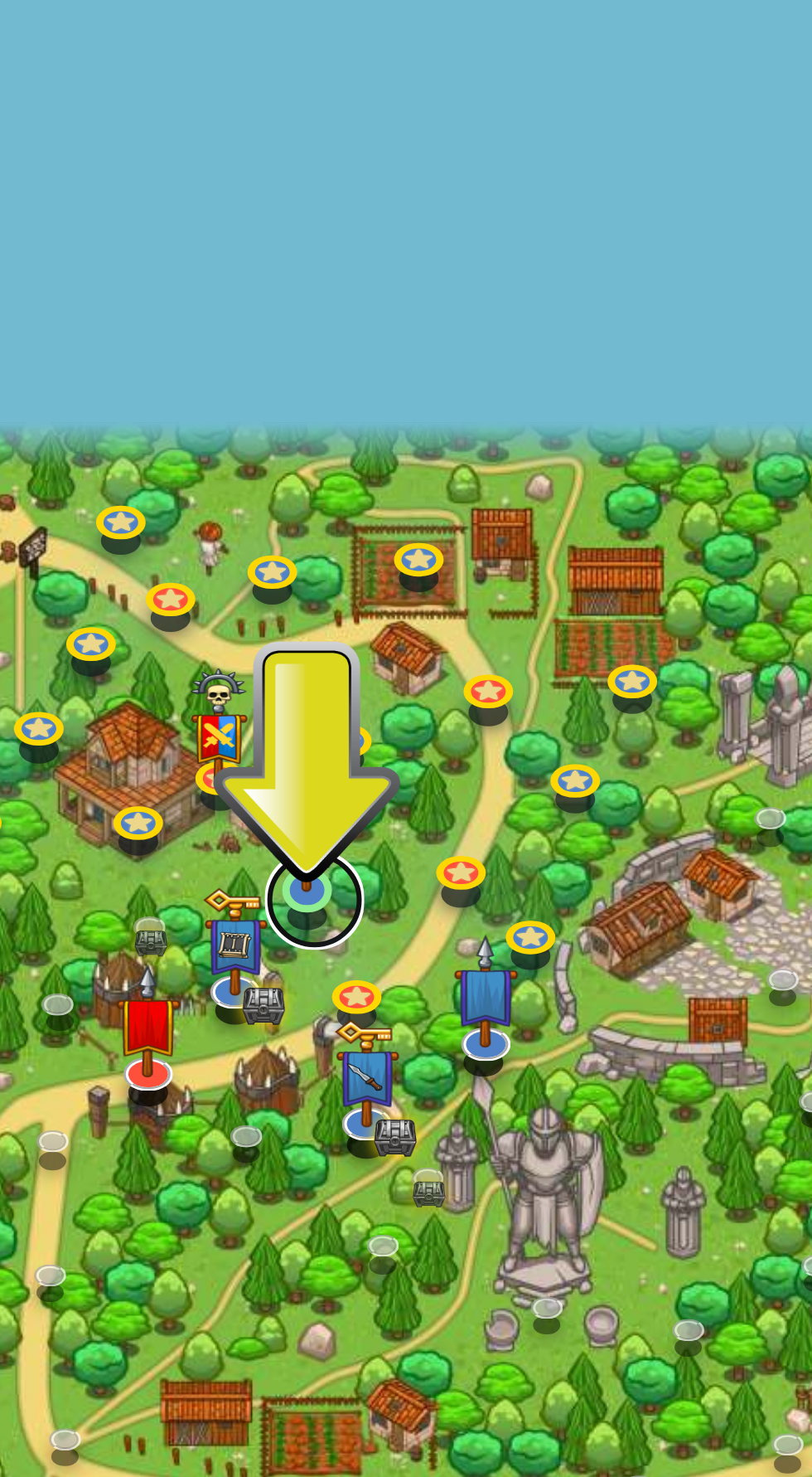
click at [281, 646] on link at bounding box center [282, 647] width 33 height 33
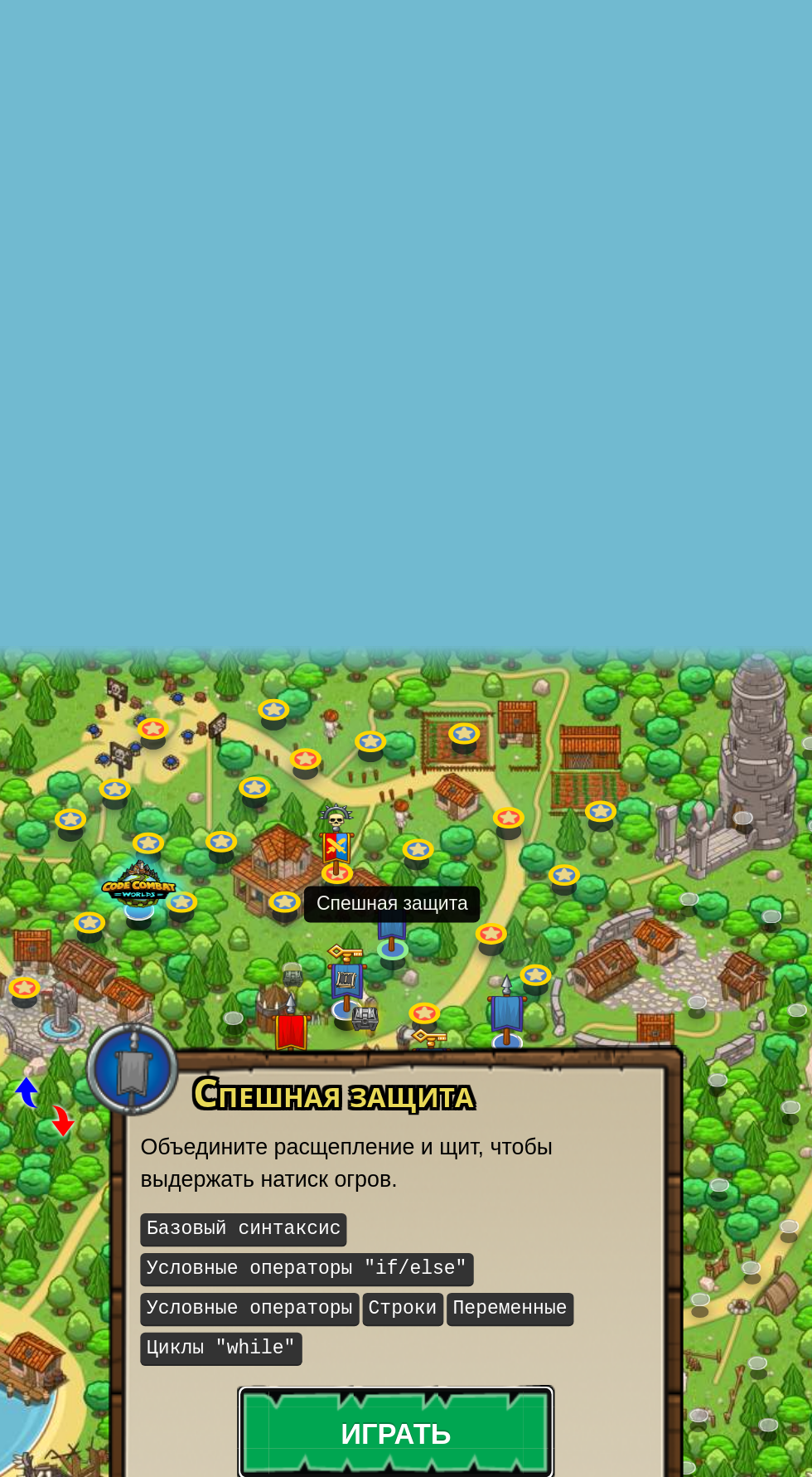
click at [279, 894] on button "Играть" at bounding box center [281, 898] width 166 height 49
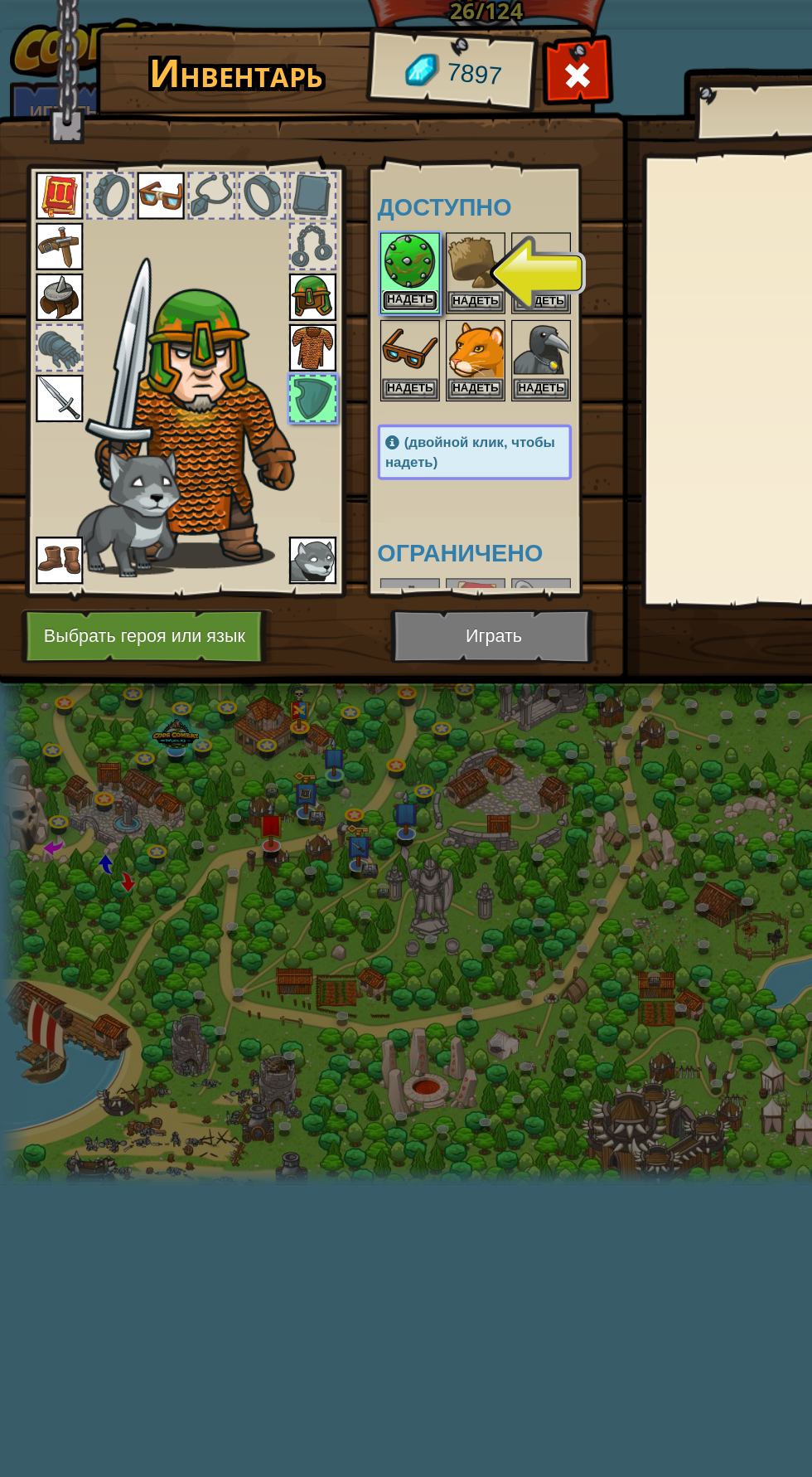
click at [338, 249] on button "Надеть" at bounding box center [342, 250] width 47 height 17
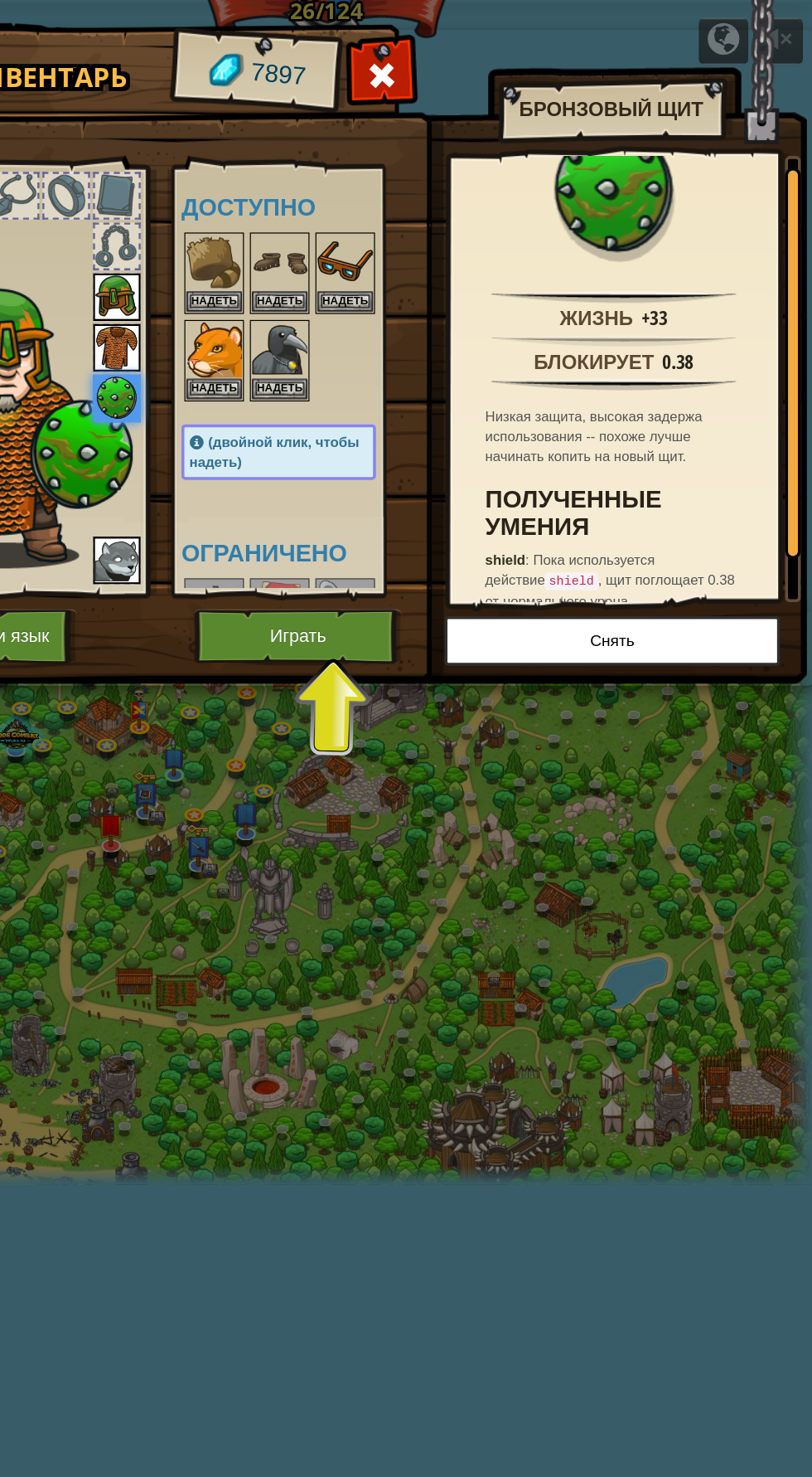
scroll to position [58, 0]
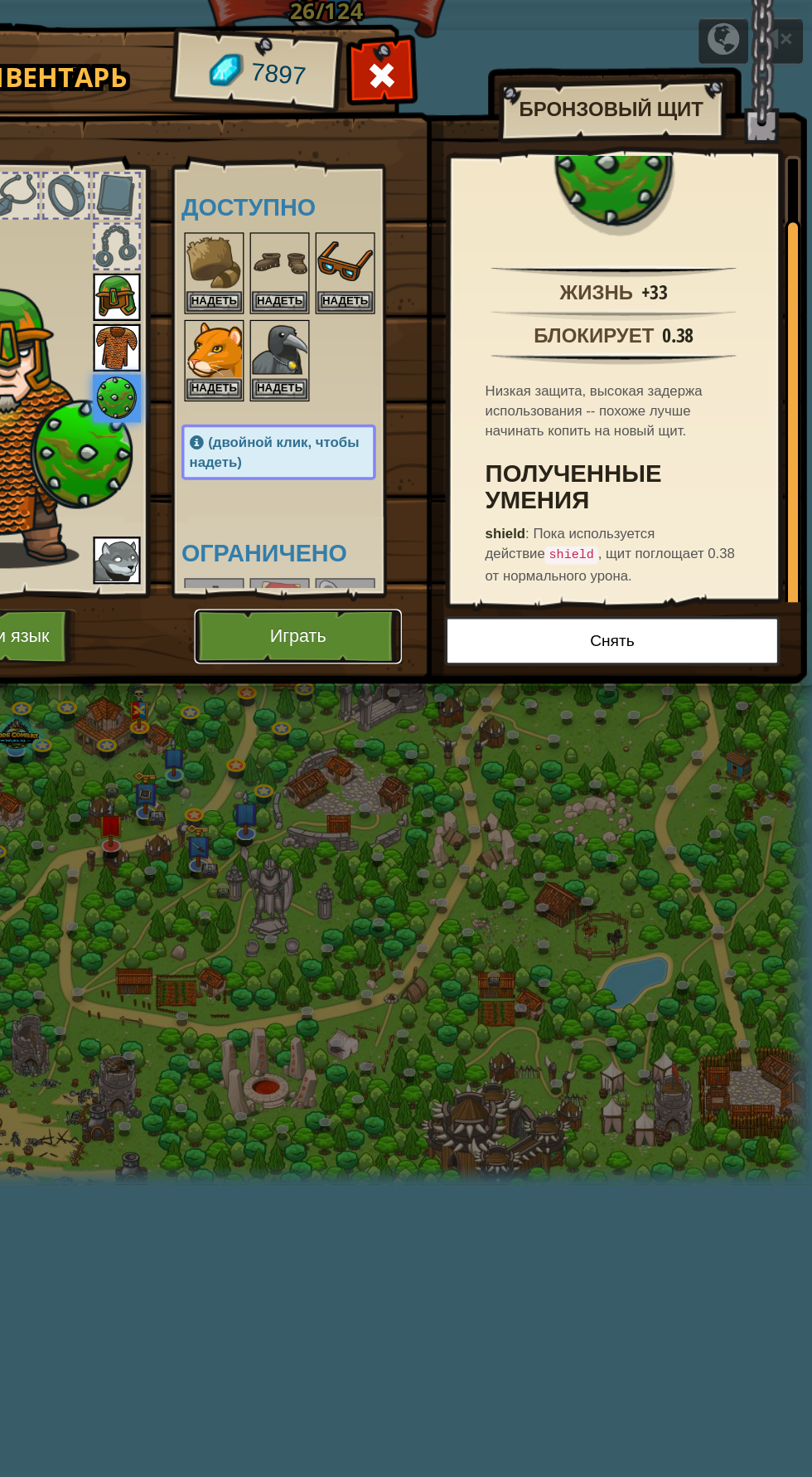
click at [411, 531] on button "Играть" at bounding box center [382, 531] width 173 height 46
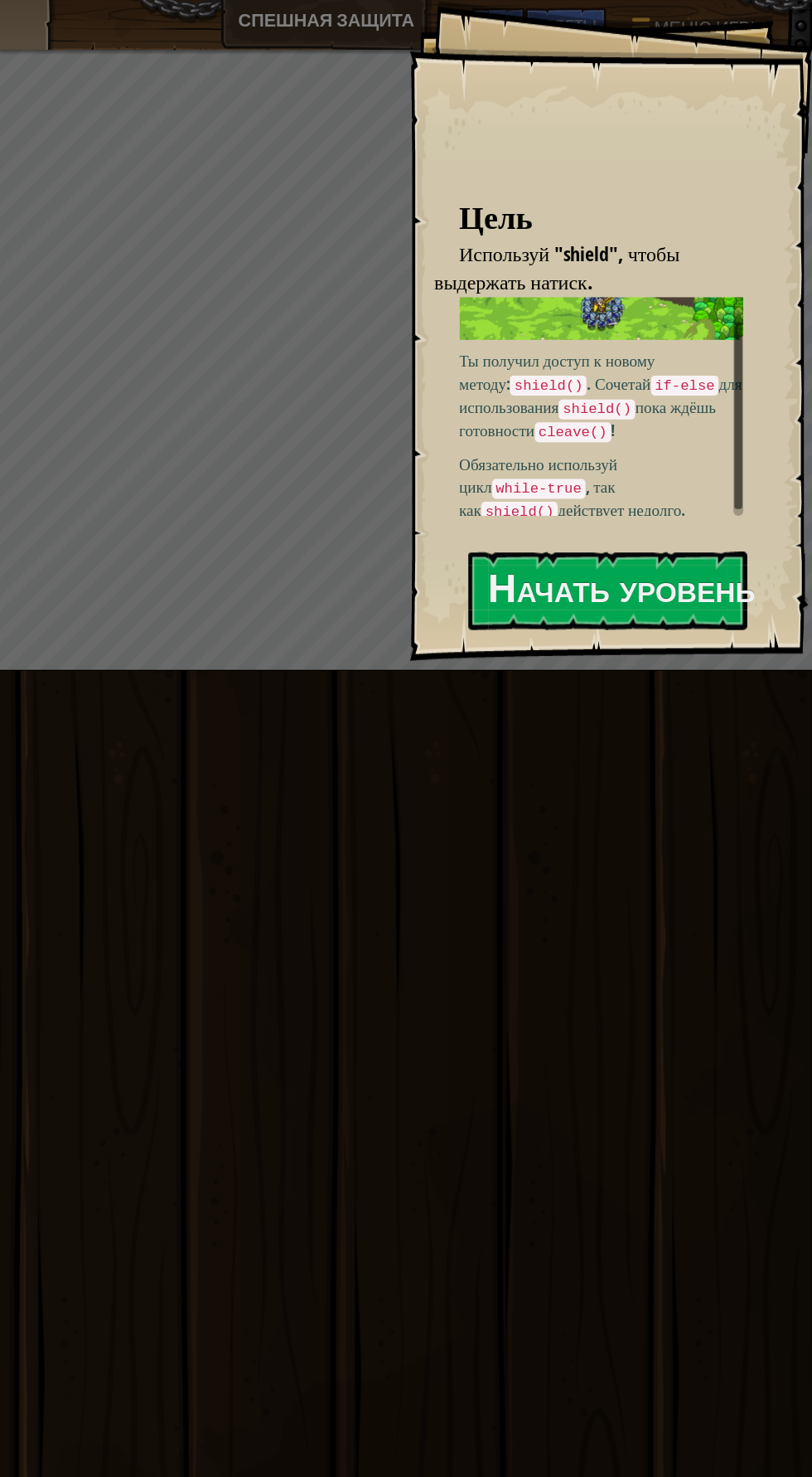
scroll to position [30, 0]
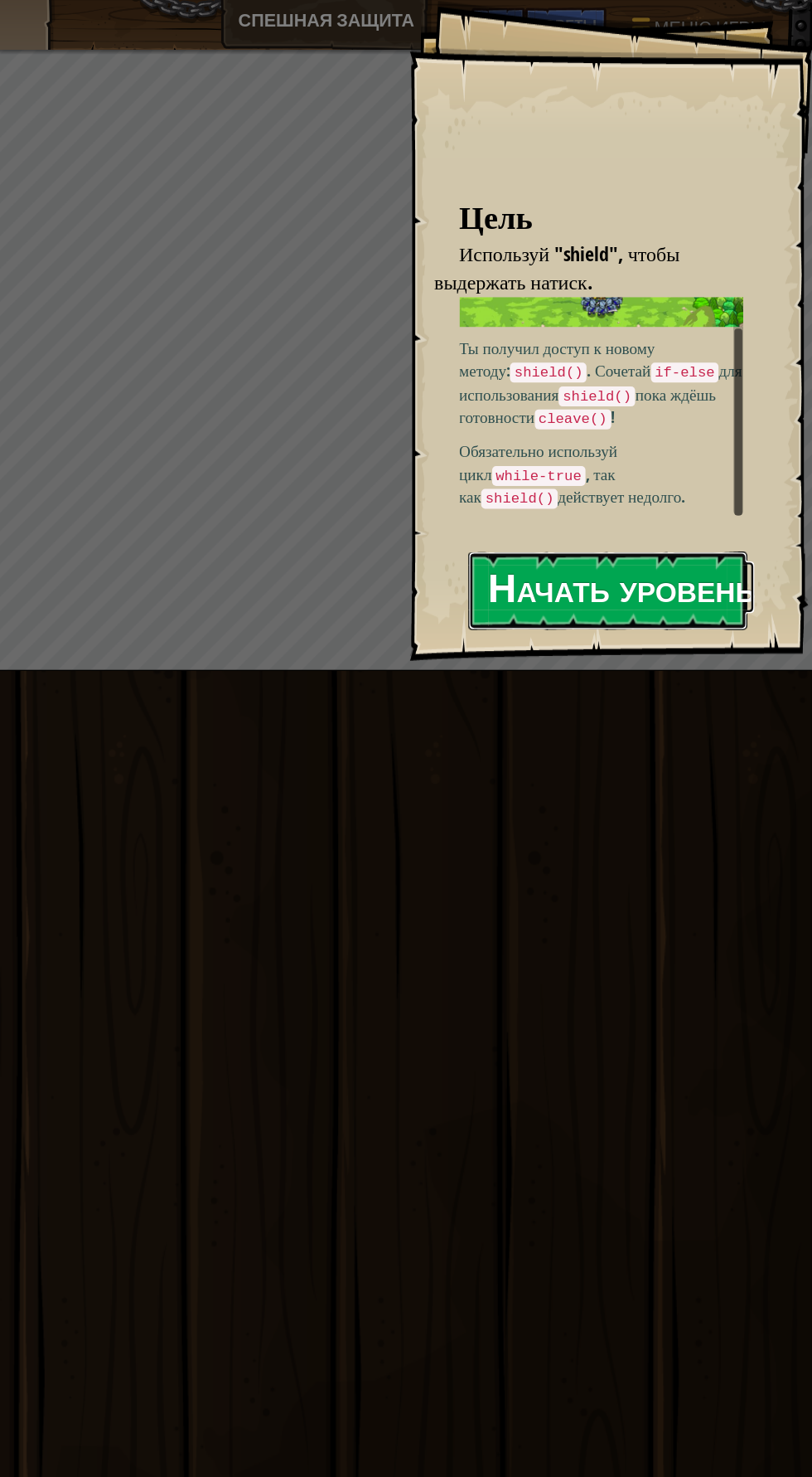
click at [714, 498] on button "Начать уровень" at bounding box center [640, 493] width 233 height 66
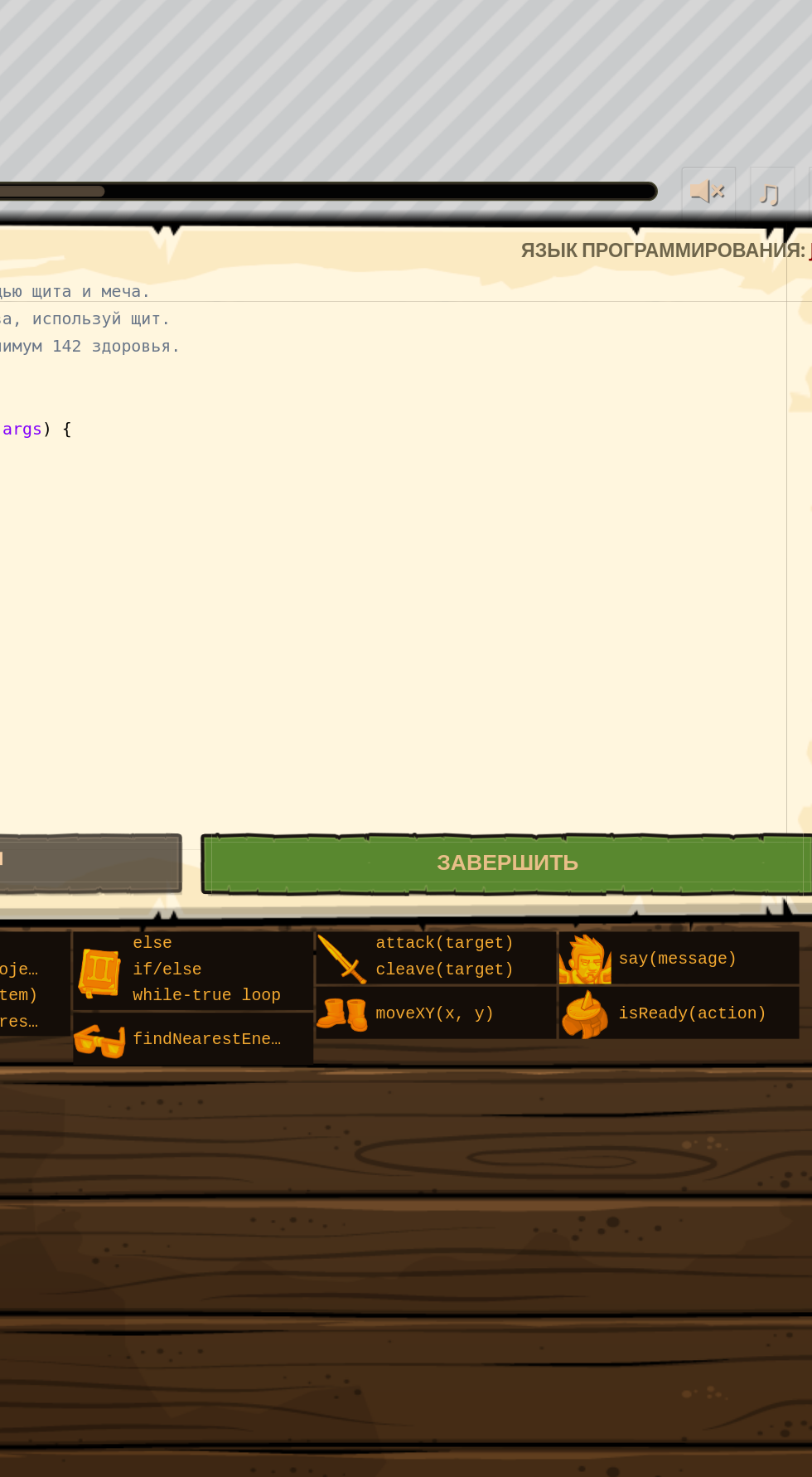
scroll to position [0, 0]
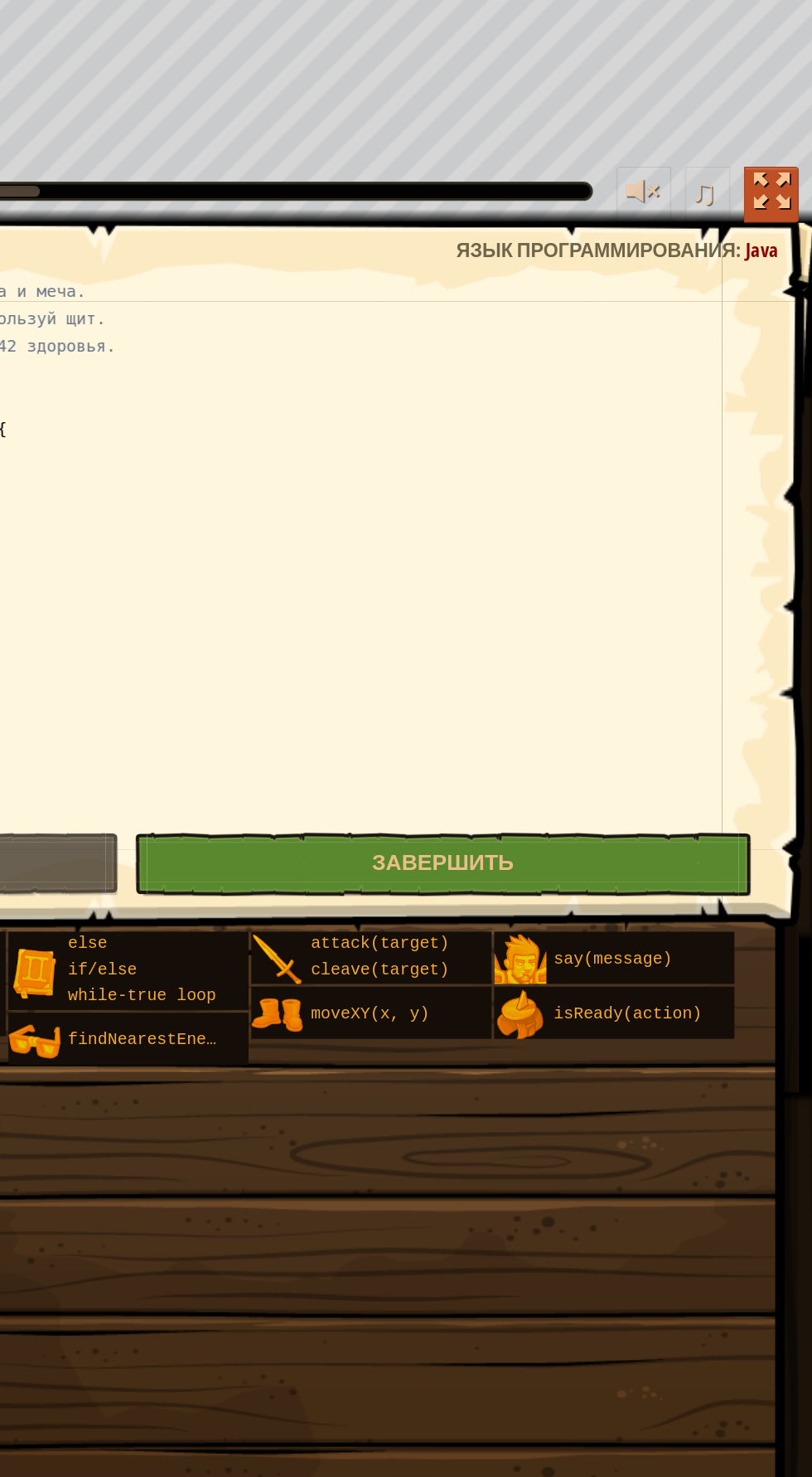
click at [796, 536] on div at bounding box center [787, 540] width 22 height 22
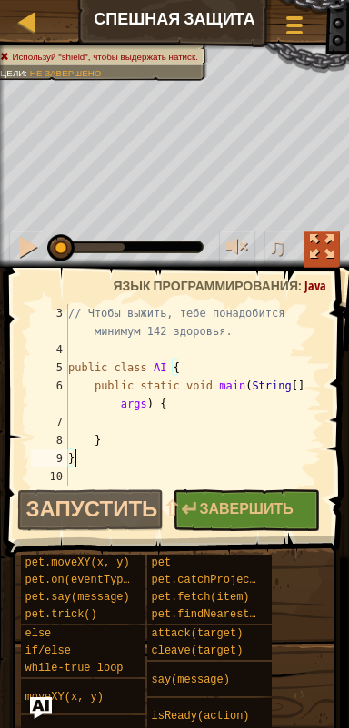
scroll to position [73, 0]
click at [136, 430] on div "// Чтобы выжить, тебе понадобится минимум 142 здоровья. public class AI { publi…" at bounding box center [192, 422] width 257 height 236
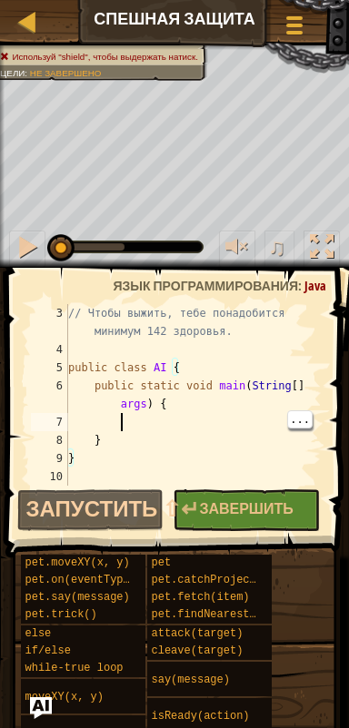
scroll to position [8, 3]
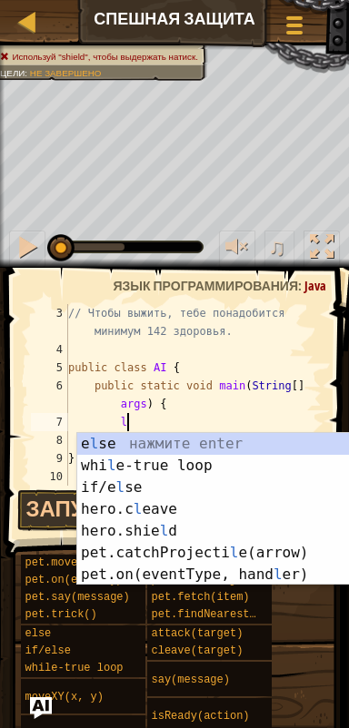
type textarea "lo"
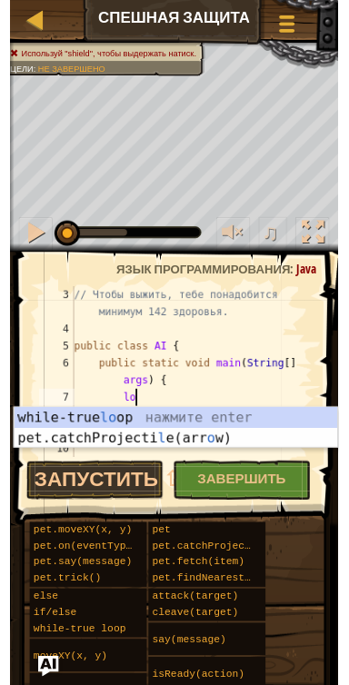
scroll to position [8, 4]
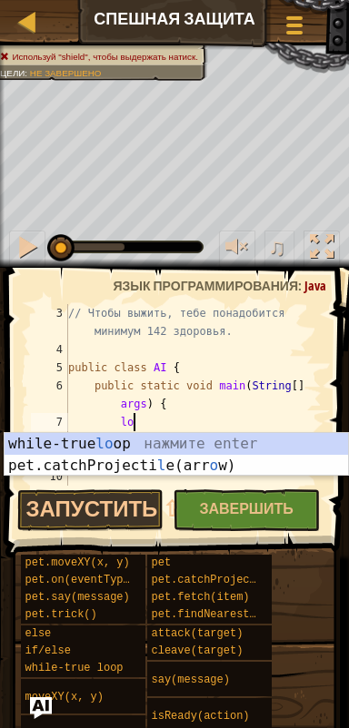
click at [237, 451] on div "while-true lo op нажмите enter pet.catchProjecti l e(arr o w) нажмите enter" at bounding box center [177, 476] width 344 height 87
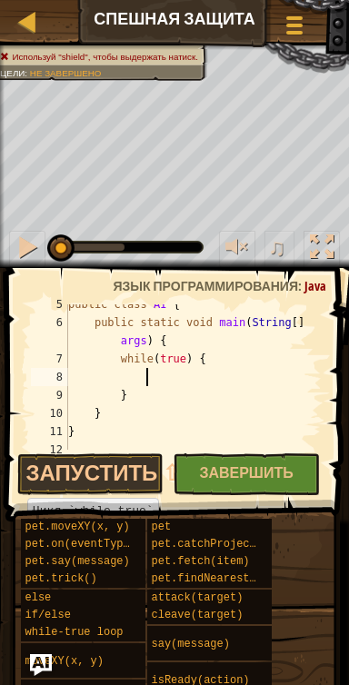
scroll to position [138, 0]
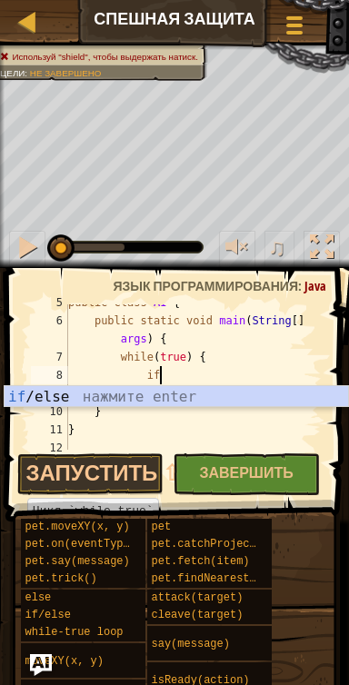
click at [260, 399] on div "if /else нажмите enter" at bounding box center [177, 418] width 344 height 65
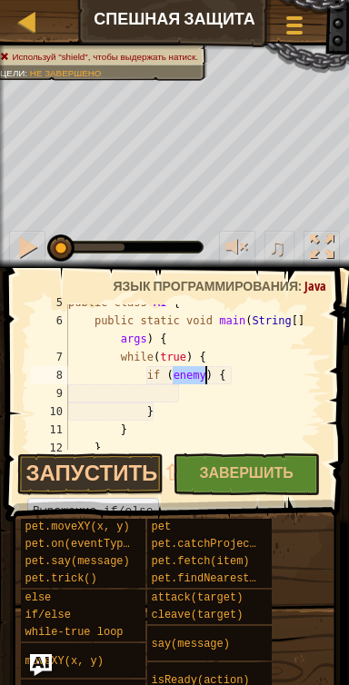
scroll to position [8, 11]
click at [221, 355] on div "public class AI { public static void main ( String [ ] args ) { while ( true ) …" at bounding box center [192, 384] width 257 height 182
type textarea "while(true) {"
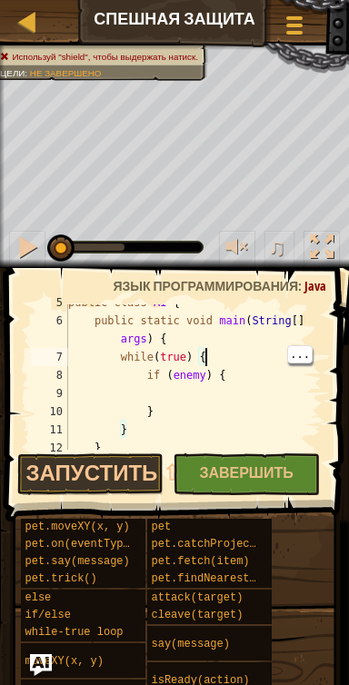
scroll to position [8, 5]
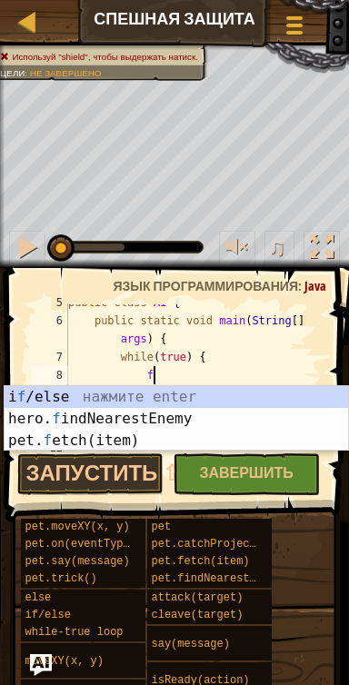
type textarea "fi"
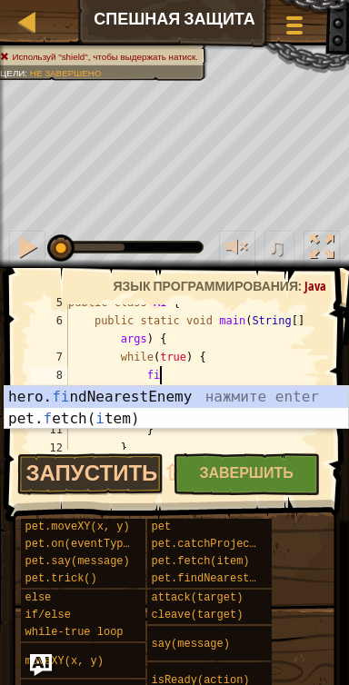
click at [259, 402] on div "hero. fi ndNearestEnemy нажмите enter pet. f etch( i tem) нажмите enter" at bounding box center [177, 429] width 344 height 87
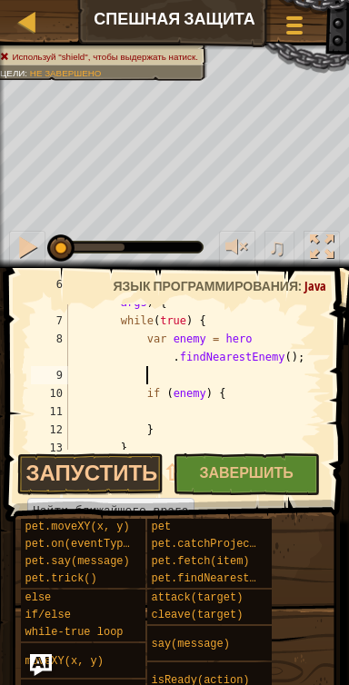
scroll to position [188, 0]
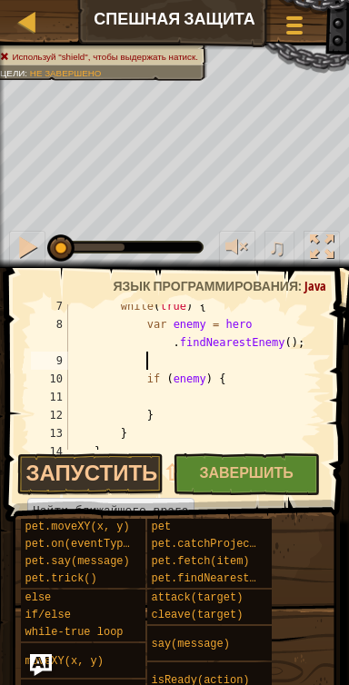
click at [196, 379] on div "while ( true ) { var enemy = hero . findNearestEnemy ( ) ; if ( enemy ) { } } }" at bounding box center [192, 388] width 257 height 182
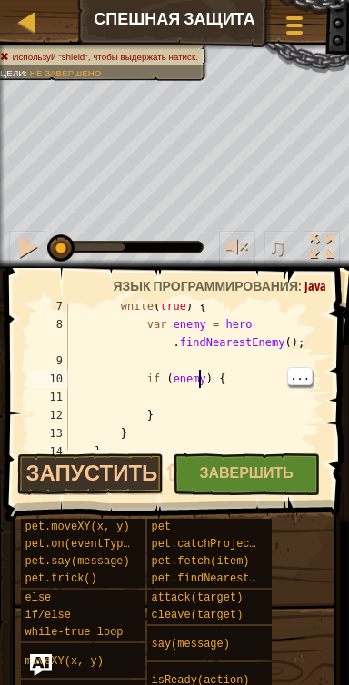
click at [208, 381] on div "while ( true ) { var enemy = hero . findNearestEnemy ( ) ; if ( enemy ) { } } }" at bounding box center [192, 388] width 257 height 182
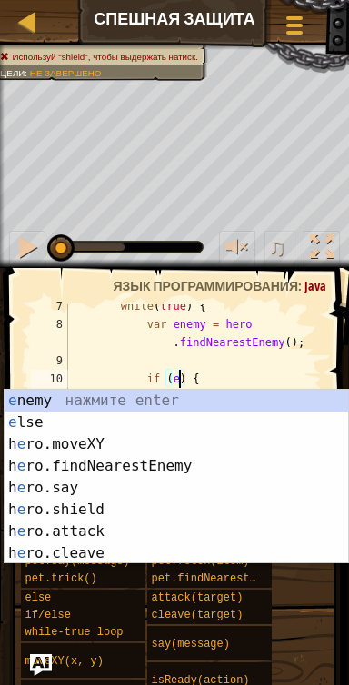
scroll to position [8, 9]
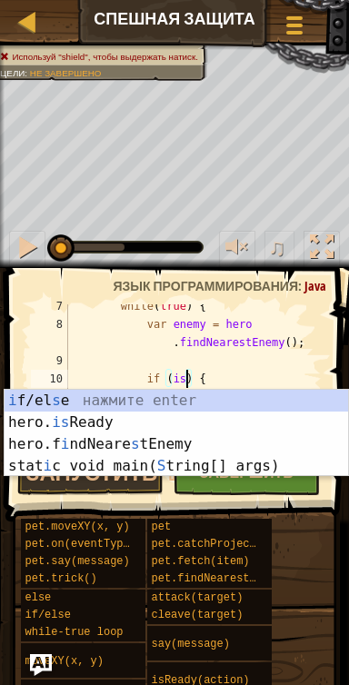
click at [208, 424] on div "i f/el s e нажмите enter hero. is Ready нажмите enter hero.f i ndNeare s tEnemy…" at bounding box center [177, 455] width 344 height 131
type textarea "if (hero.isReady("cleave")) {"
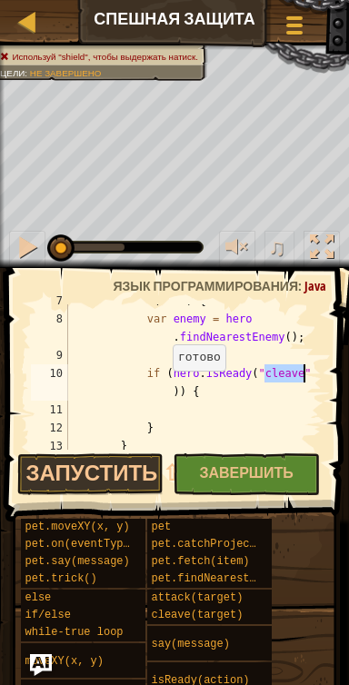
scroll to position [193, 0]
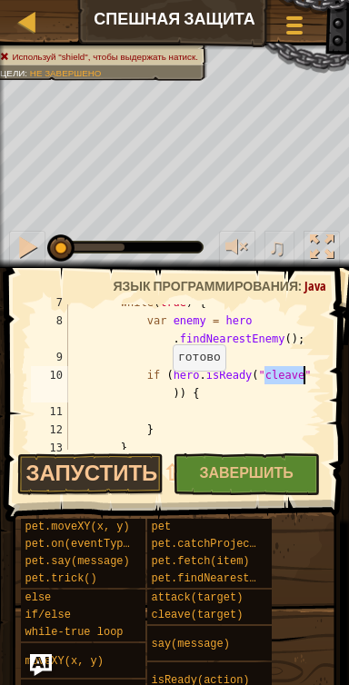
click at [223, 415] on div "while ( true ) { var enemy = hero . findNearestEnemy ( ) ; if ( hero . isReady …" at bounding box center [192, 384] width 257 height 182
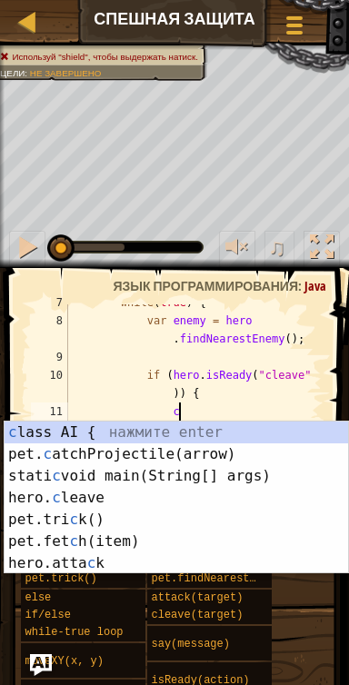
scroll to position [8, 8]
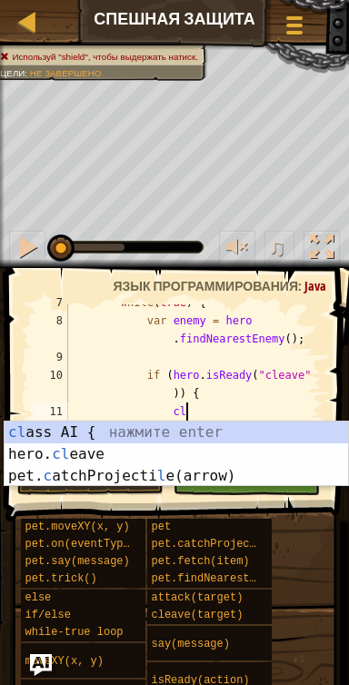
click at [223, 455] on div "cl ass AI { нажмите enter hero. cl eave нажмите enter pet. c atchProjecti l e(a…" at bounding box center [177, 475] width 344 height 109
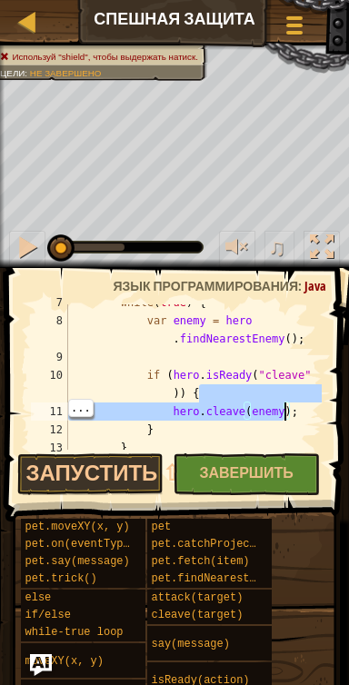
click at [191, 430] on div "while ( true ) { var enemy = hero . findNearestEnemy ( ) ; if ( hero . isReady …" at bounding box center [192, 384] width 257 height 182
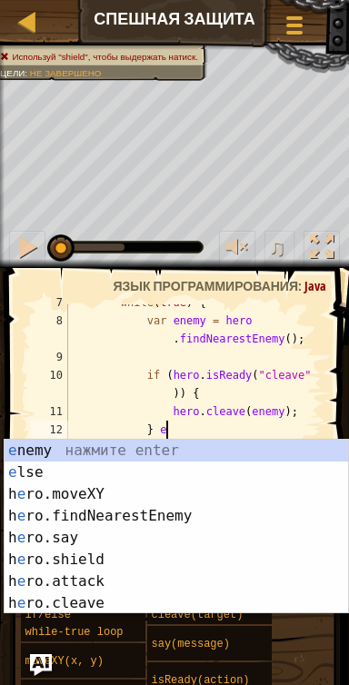
type textarea "} el"
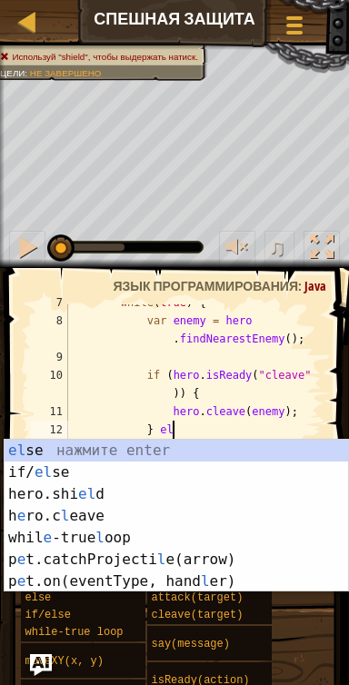
click at [247, 449] on div "el se нажмите enter if/ el se нажмите enter hero.shi el d нажмите enter h e ro.…" at bounding box center [177, 538] width 344 height 196
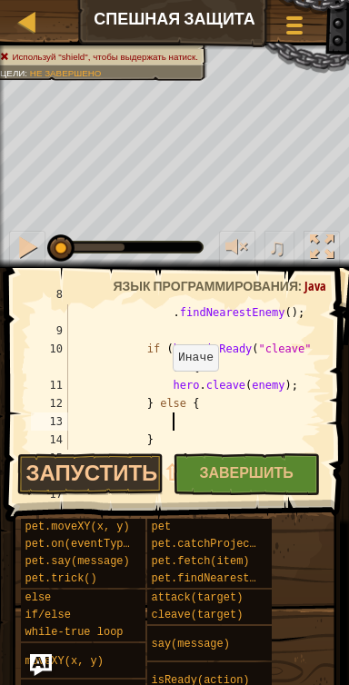
scroll to position [218, 0]
type textarea "a"
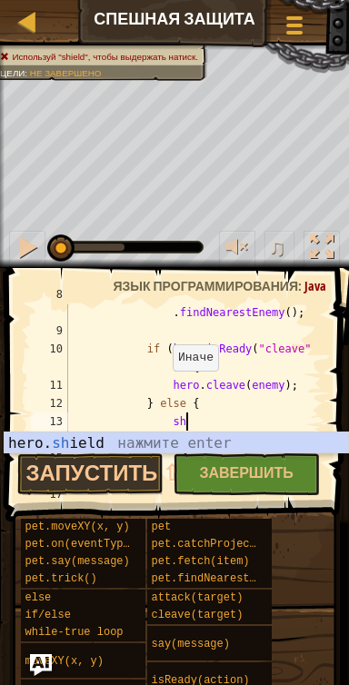
type textarea "shi"
click at [256, 441] on div "hero. shi eld нажмите enter" at bounding box center [177, 464] width 344 height 65
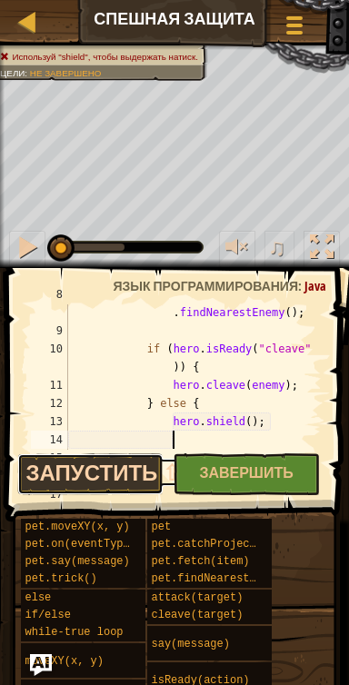
click at [75, 471] on button "Запустить ⇧↵" at bounding box center [90, 474] width 147 height 42
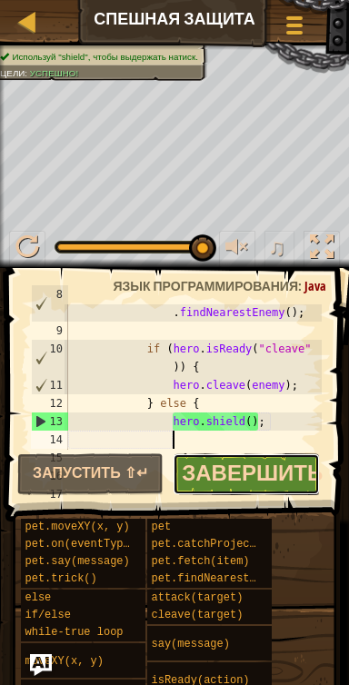
click at [276, 472] on span "Завершить" at bounding box center [252, 472] width 141 height 29
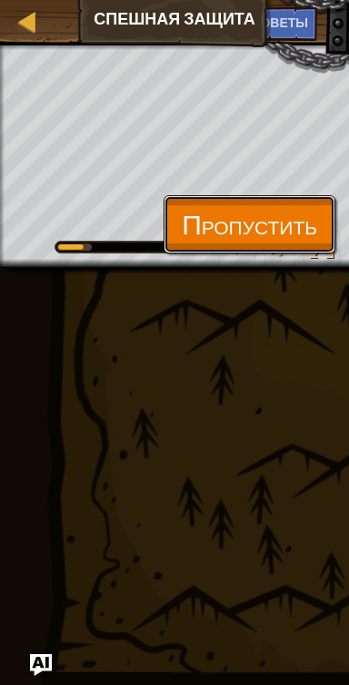
click at [300, 222] on span "Пропустить" at bounding box center [249, 223] width 135 height 37
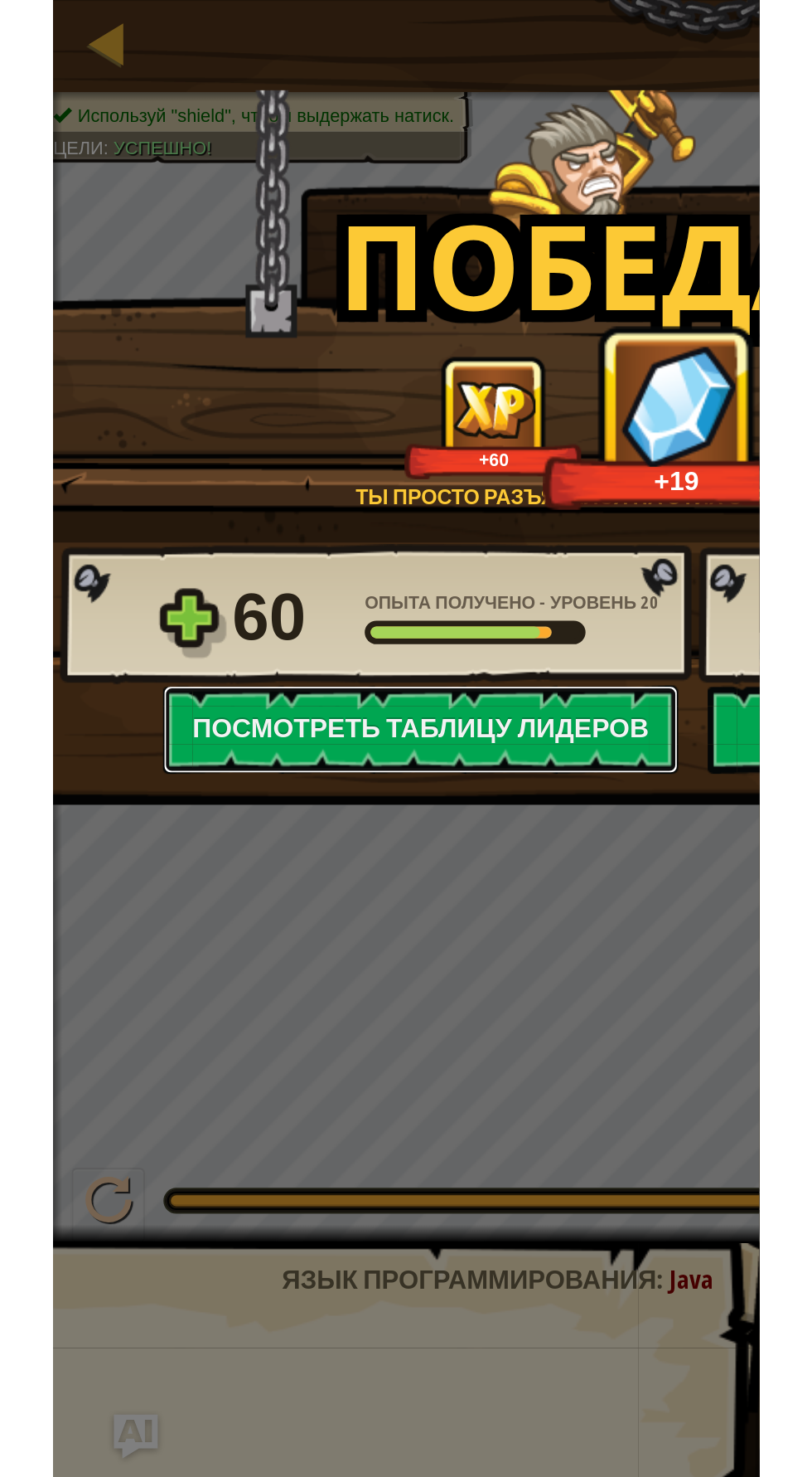
scroll to position [0, 0]
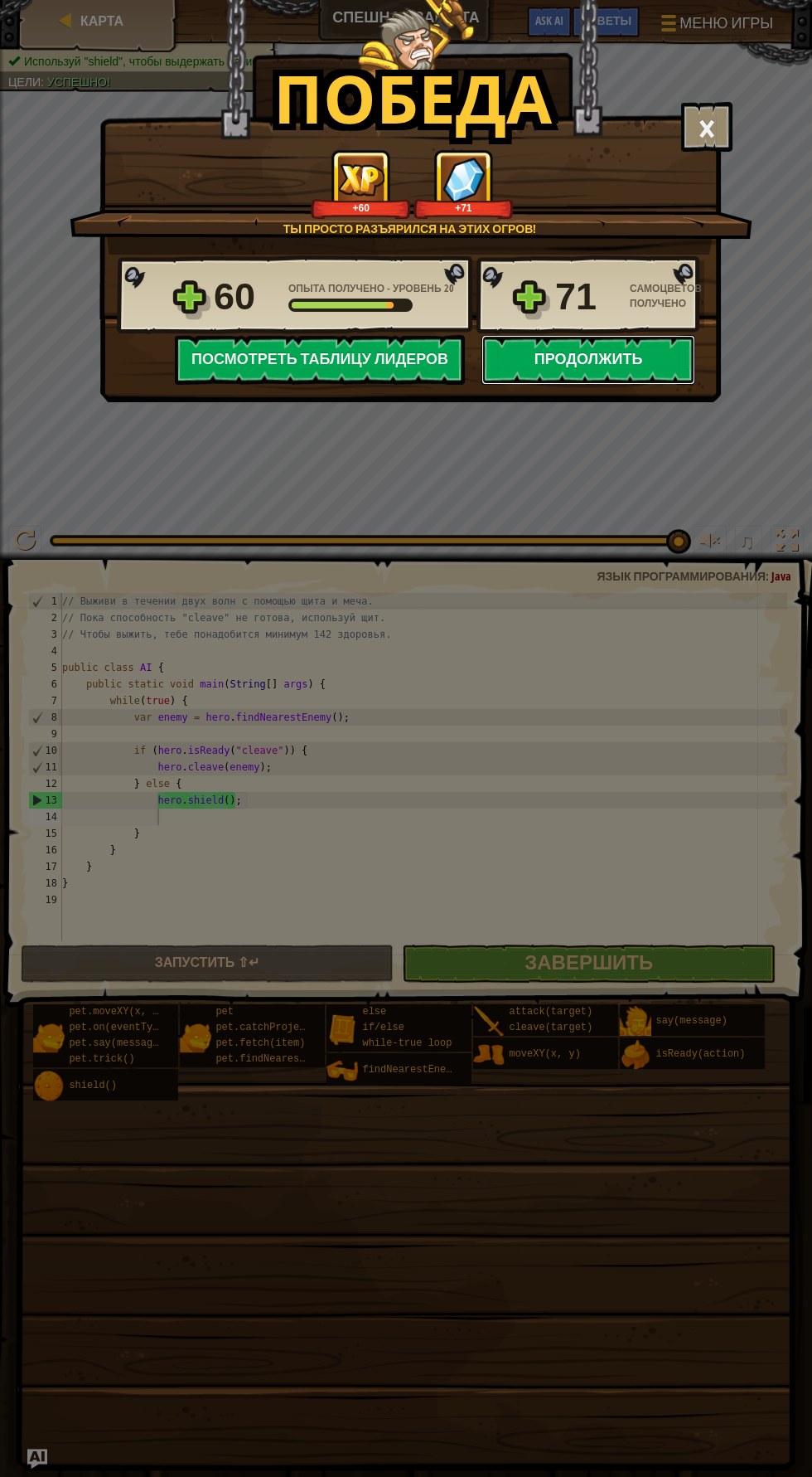
click at [643, 367] on button "Продолжить" at bounding box center [588, 360] width 213 height 49
select select "ru"
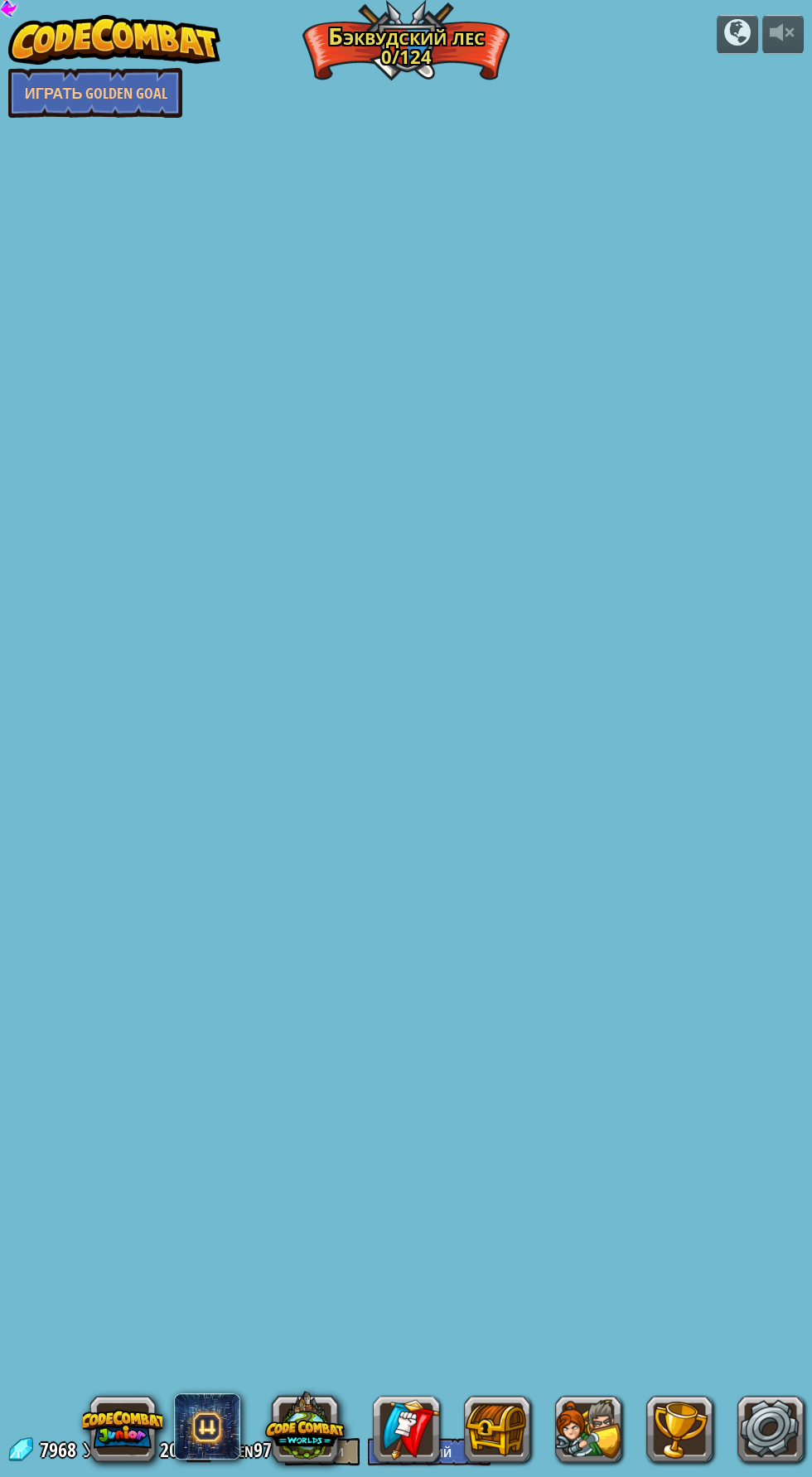
select select "ru"
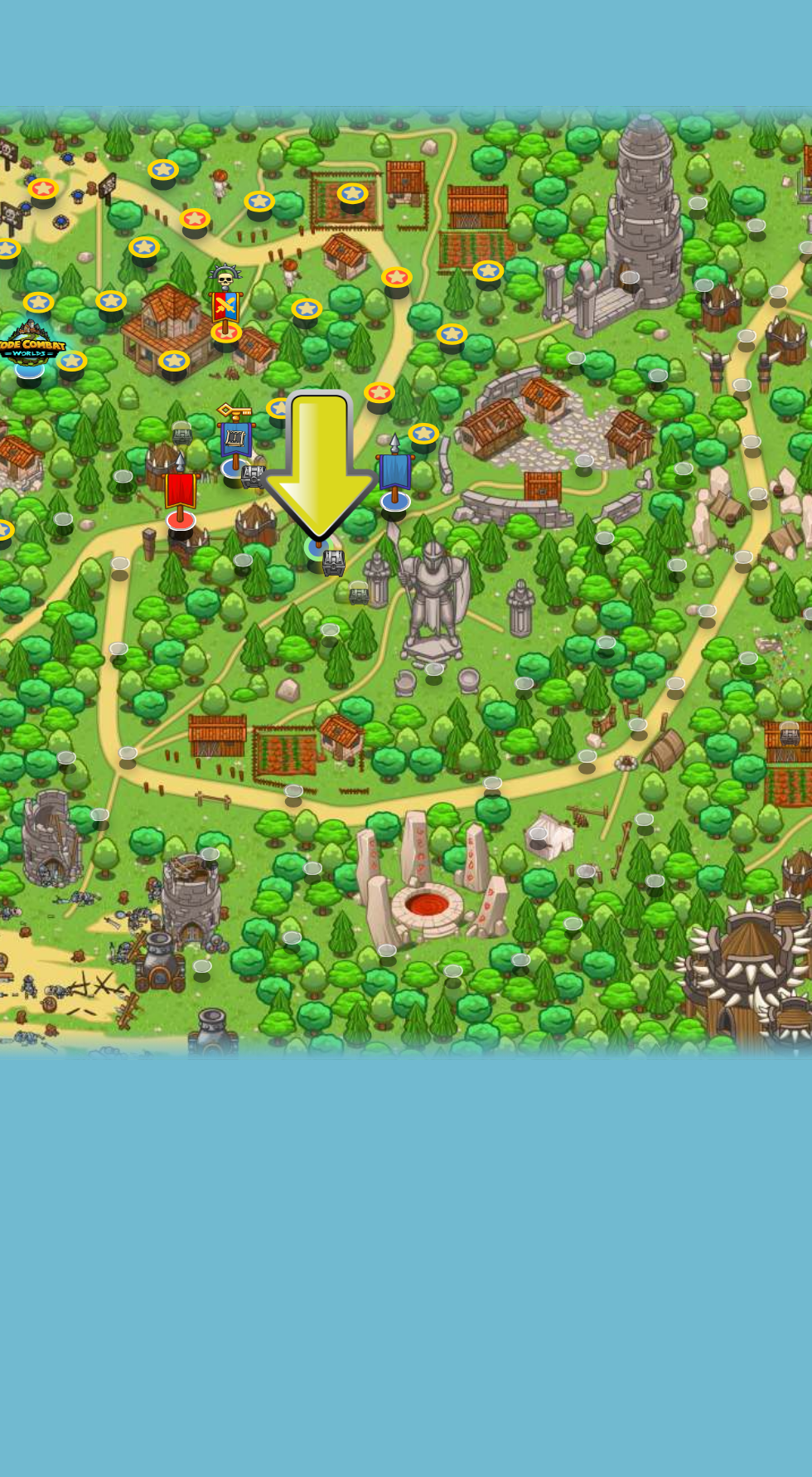
click at [297, 718] on img at bounding box center [298, 700] width 19 height 42
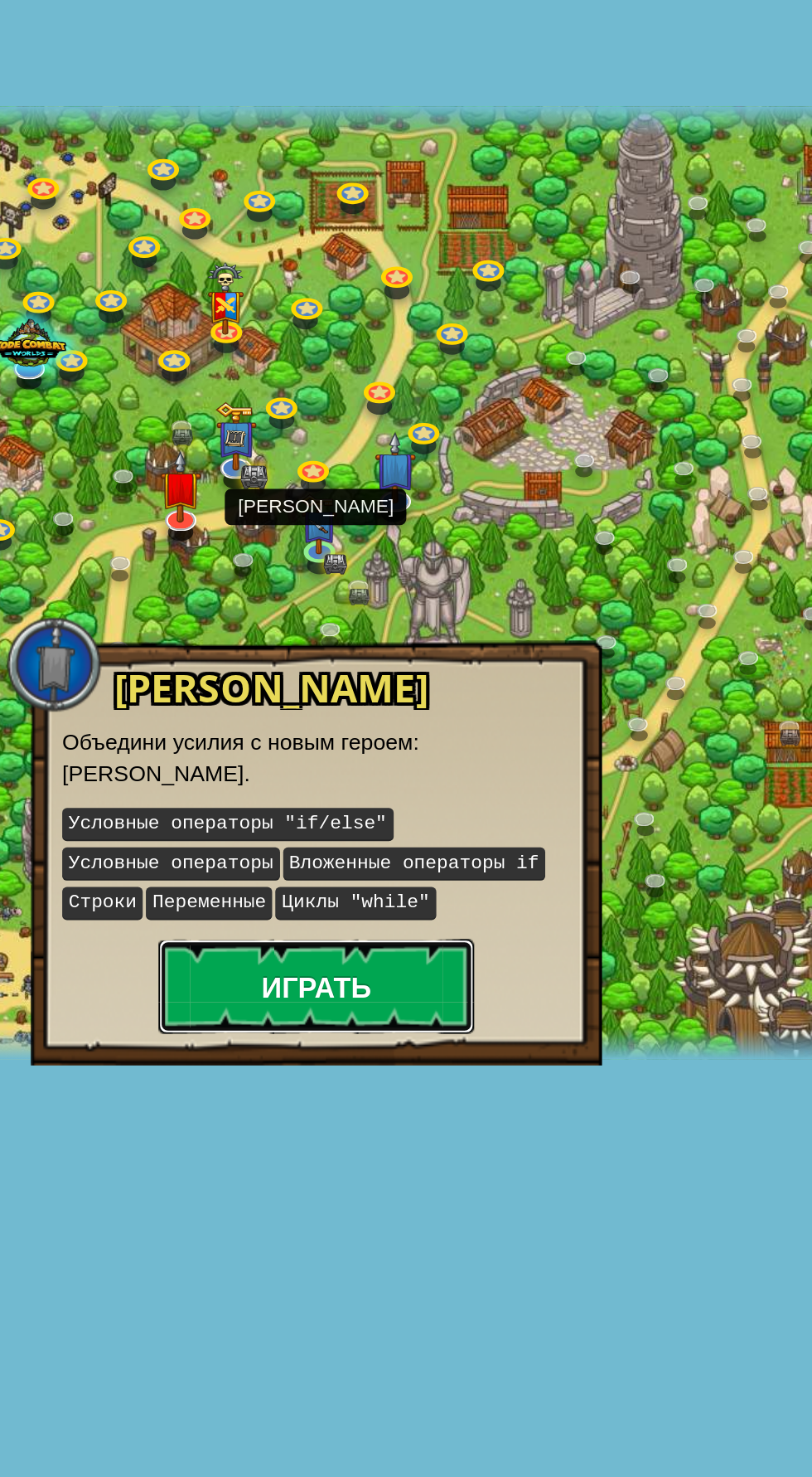
click at [349, 950] on button "Играть" at bounding box center [297, 950] width 166 height 49
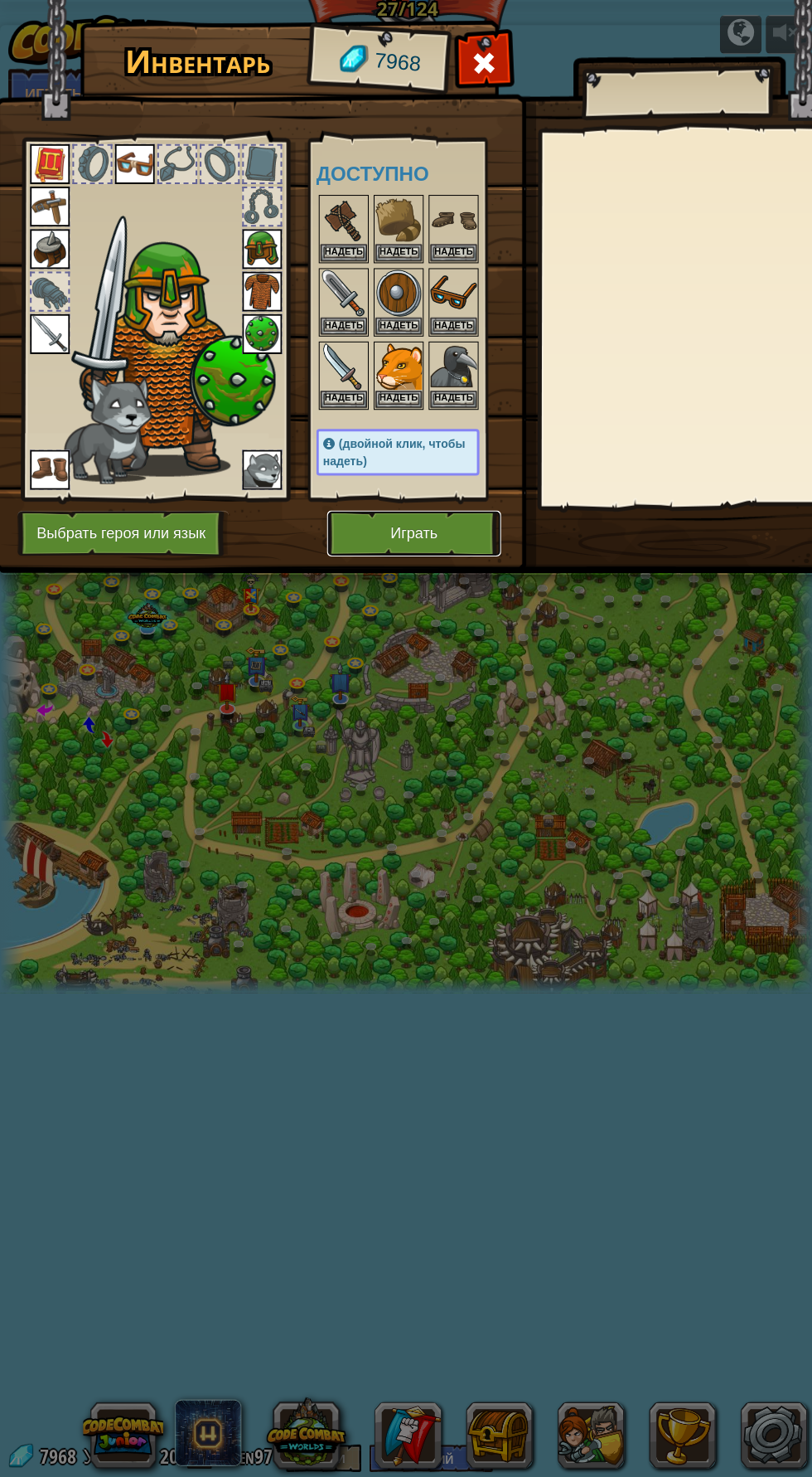
click at [447, 536] on button "Играть" at bounding box center [412, 531] width 173 height 46
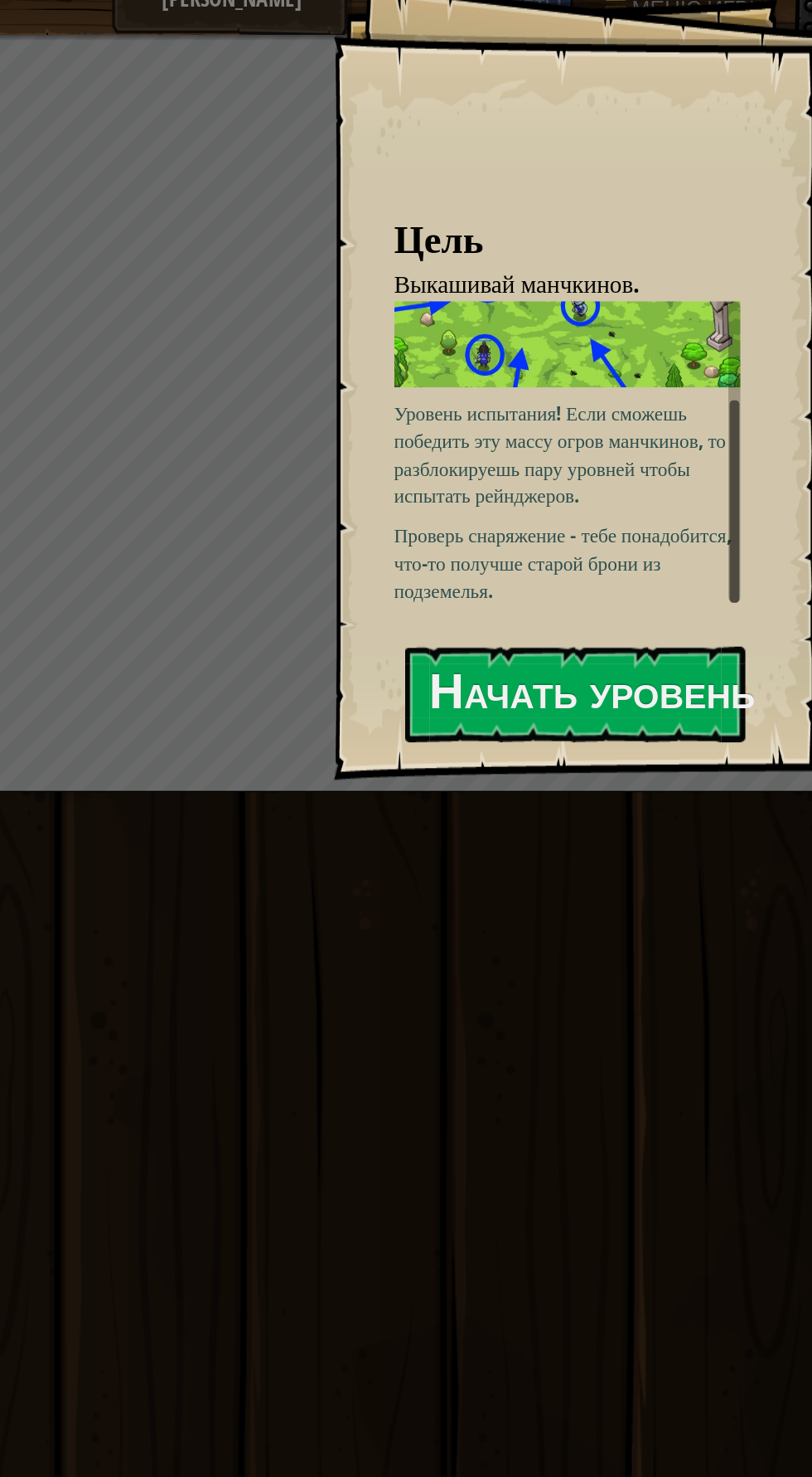
scroll to position [100, 0]
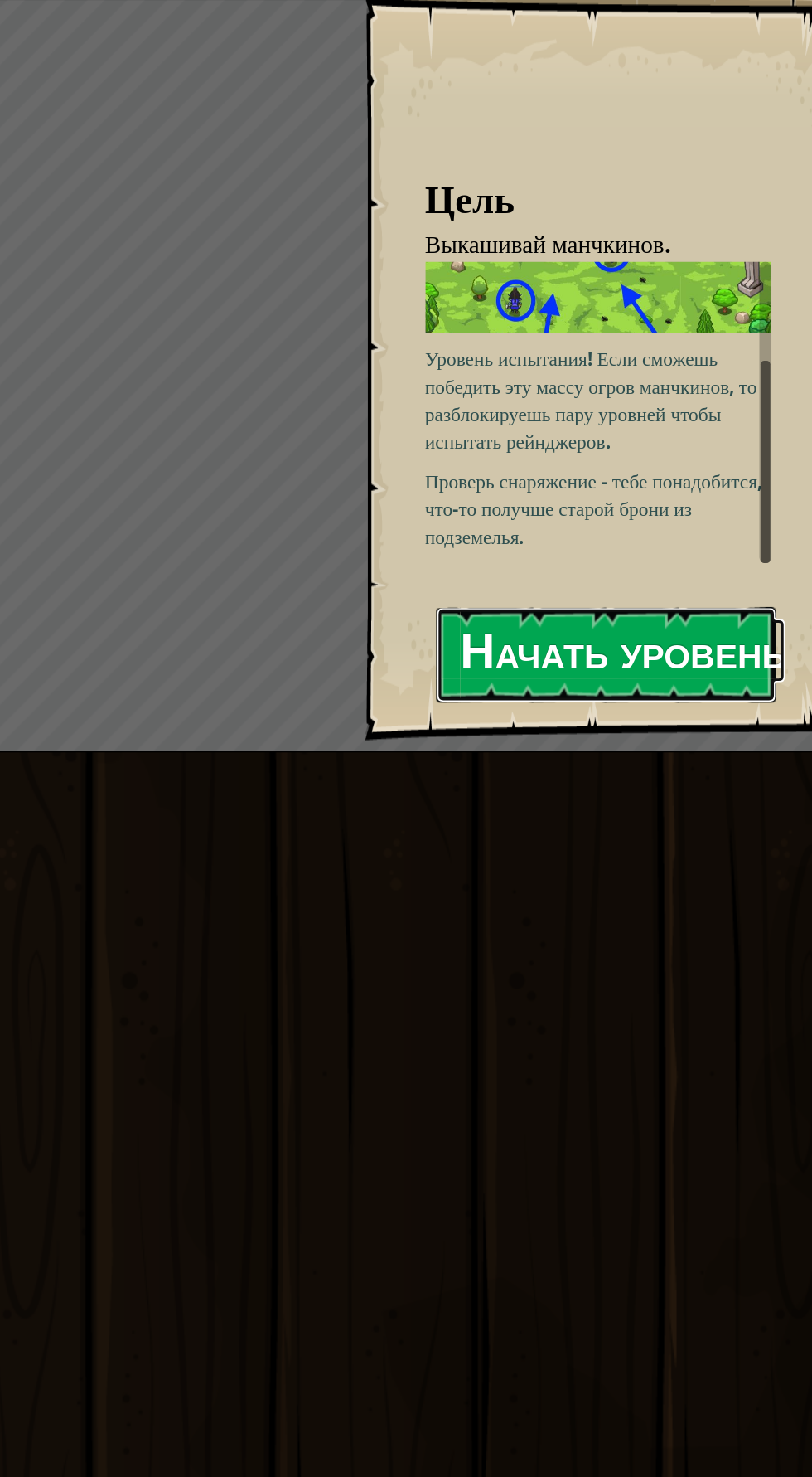
click at [652, 497] on button "Начать уровень" at bounding box center [640, 493] width 233 height 66
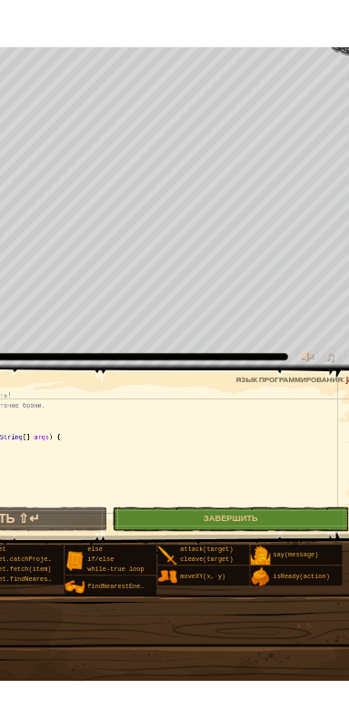
scroll to position [8, 0]
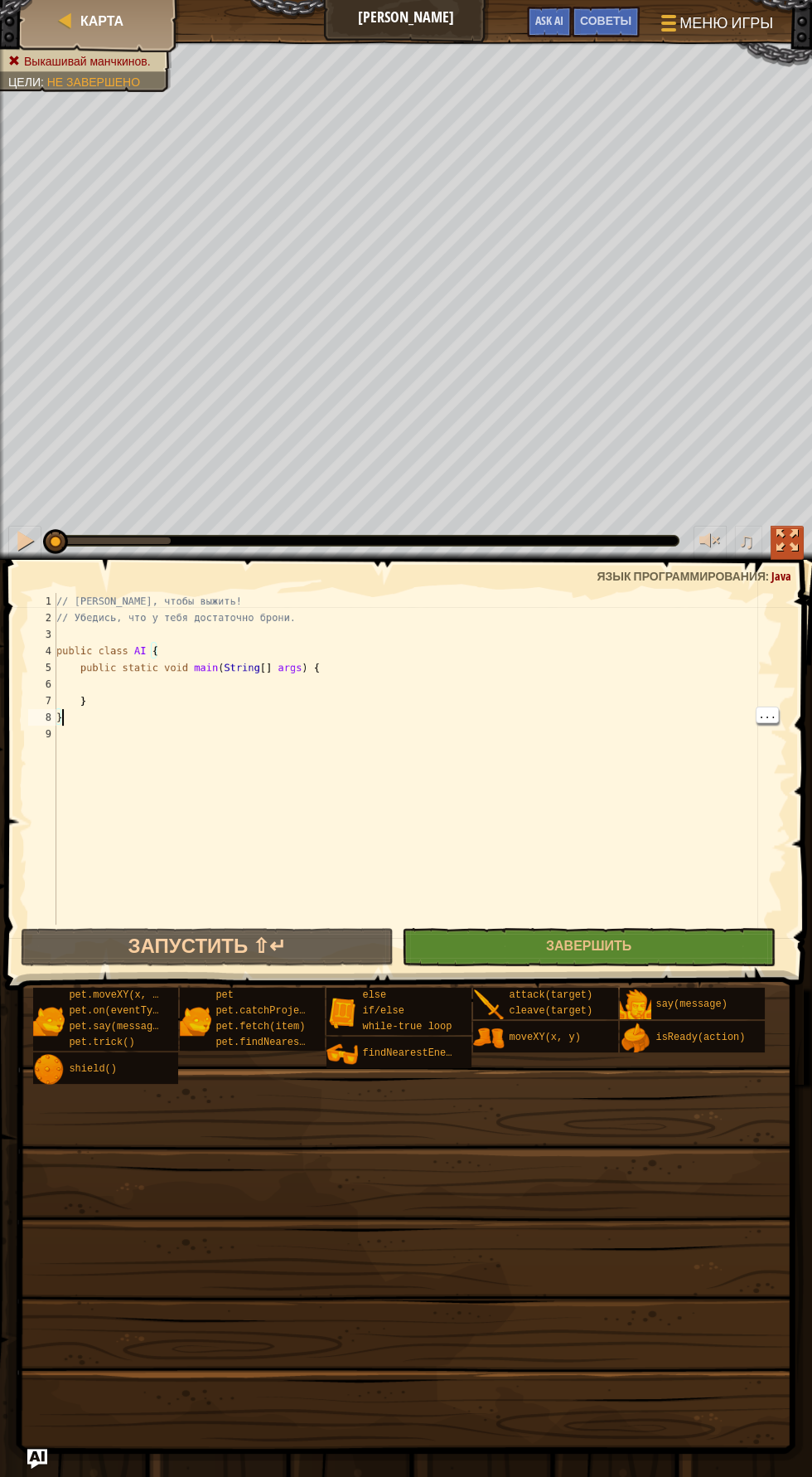
click at [791, 535] on div at bounding box center [787, 540] width 22 height 22
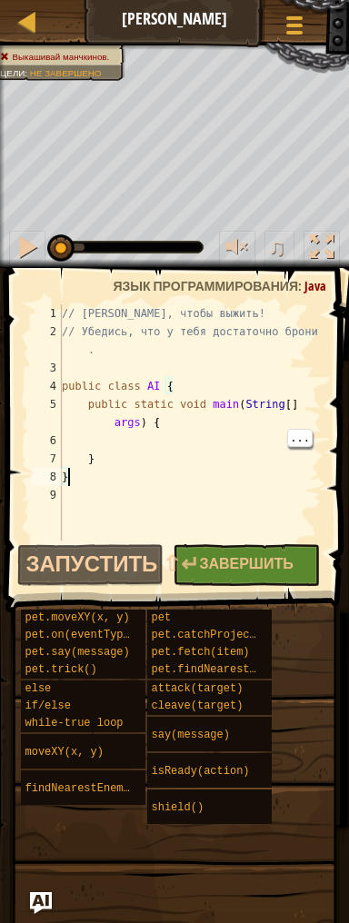
click at [147, 447] on div "// [PERSON_NAME], чтобы выжить! // Убедись, что у тебя достаточно брони . publi…" at bounding box center [189, 440] width 263 height 272
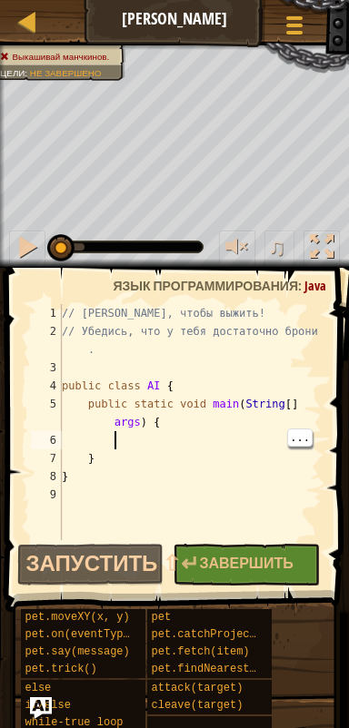
scroll to position [8, 3]
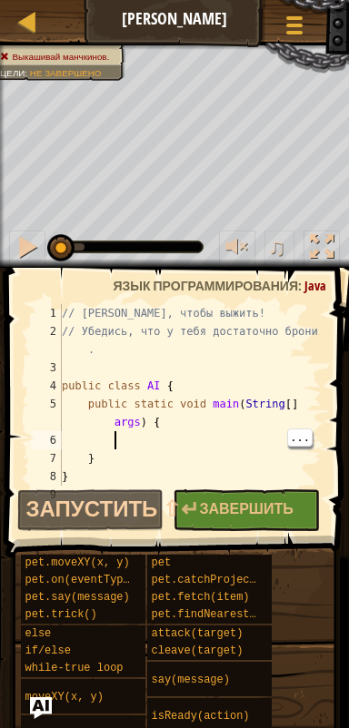
type textarea "n"
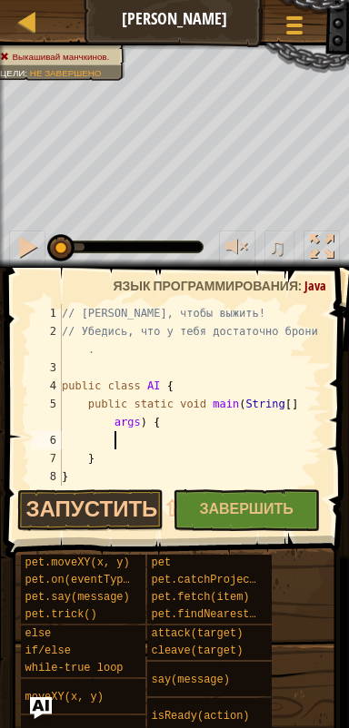
scroll to position [8, 4]
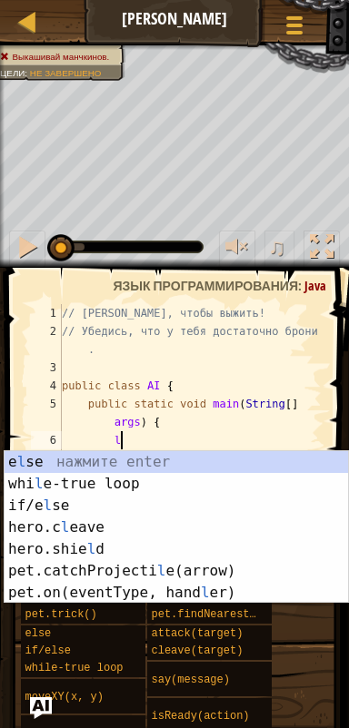
type textarea "lo"
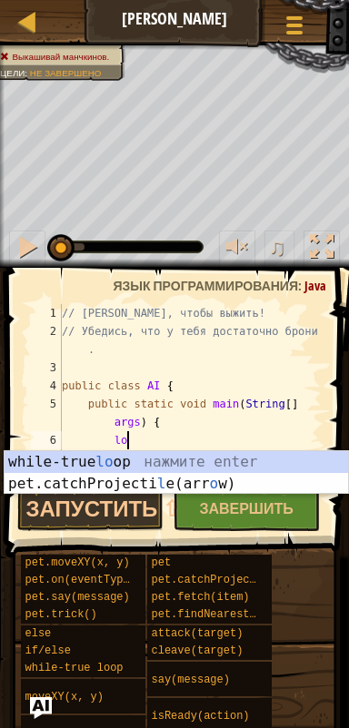
click at [73, 462] on div "while-true lo op нажмите enter pet.catchProjecti l e(arr o w) нажмите enter" at bounding box center [177, 494] width 344 height 87
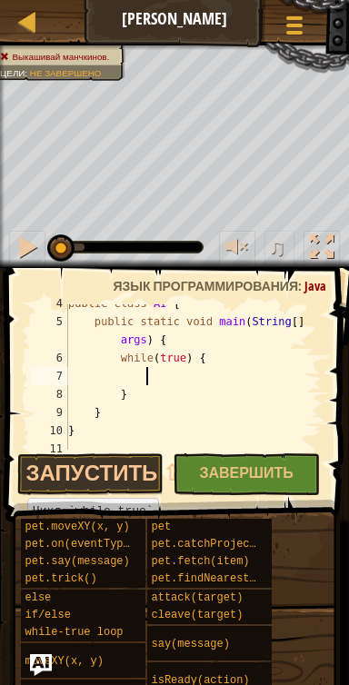
scroll to position [80, 0]
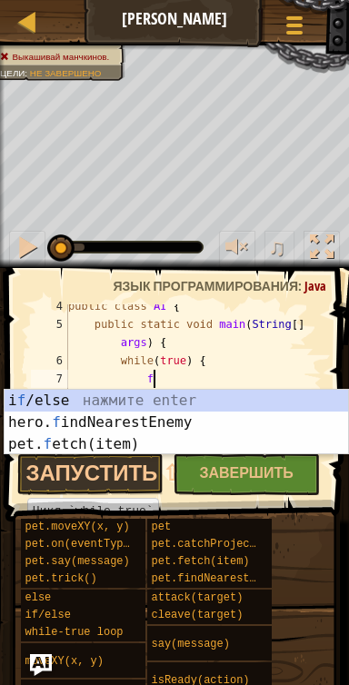
type textarea "fi"
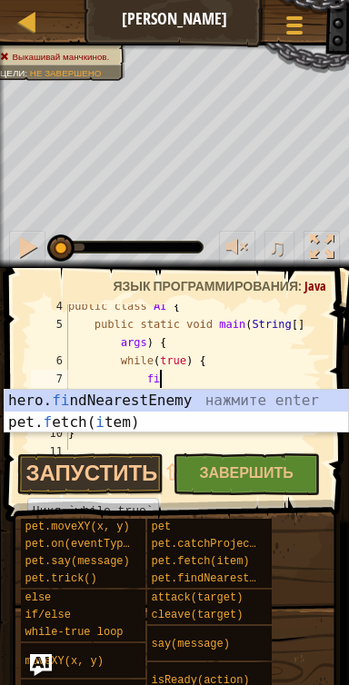
click at [271, 408] on div "hero. fi ndNearestEnemy нажмите enter pet. f etch( i tem) нажмите enter" at bounding box center [177, 433] width 344 height 87
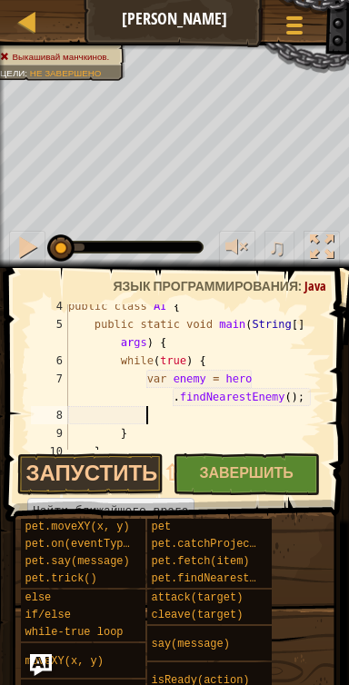
scroll to position [8, 5]
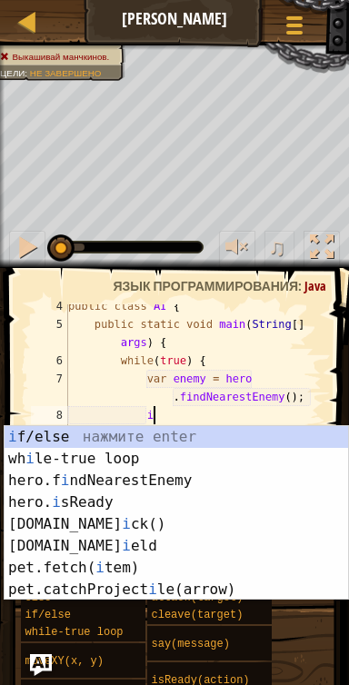
click at [262, 436] on div "i f/else нажмите enter wh i le-true loop нажмите enter hero.f i ndNearestEnemy …" at bounding box center [177, 535] width 344 height 218
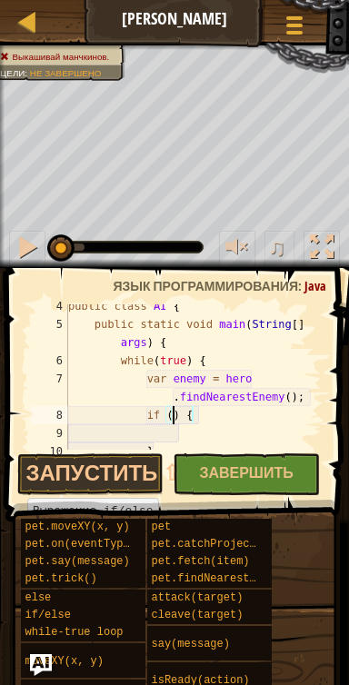
scroll to position [8, 9]
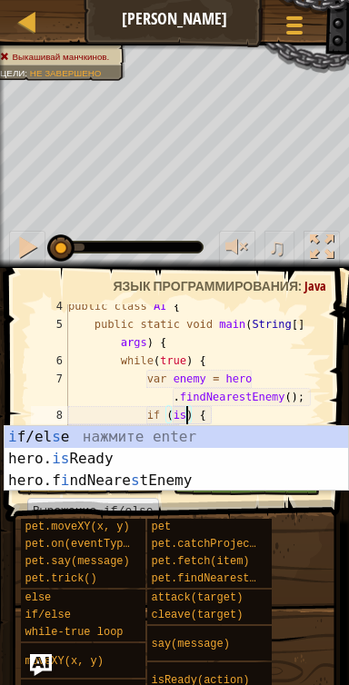
click at [221, 456] on div "i f/el s e нажмите enter hero. is Ready нажмите enter hero.f i ndNeare s tEnemy…" at bounding box center [177, 480] width 344 height 109
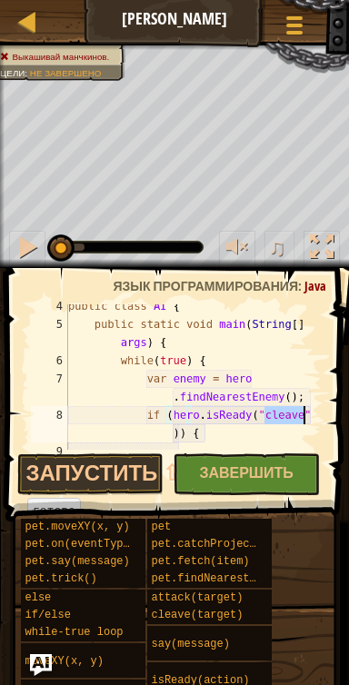
scroll to position [8, 19]
type textarea "var enemy = hero.findNearestEnemy(); if (hero.isReady("cleave")) {"
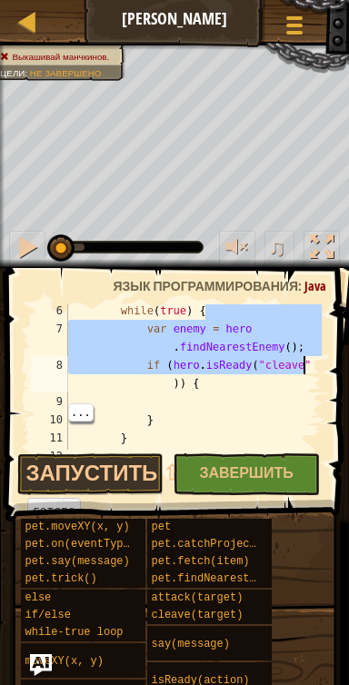
scroll to position [130, 0]
click at [206, 404] on div "while ( true ) { var enemy = hero . findNearestEnemy ( ) ; if ( hero . isReady …" at bounding box center [192, 393] width 257 height 182
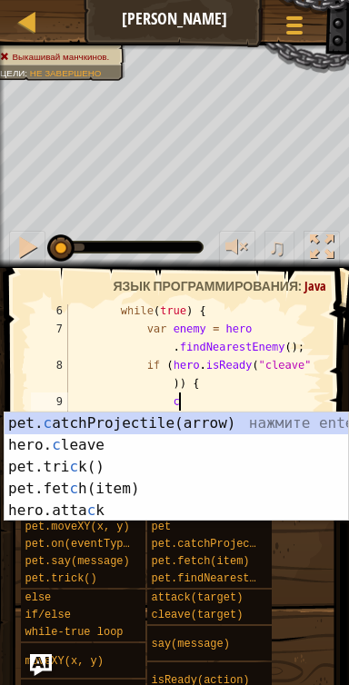
scroll to position [8, 8]
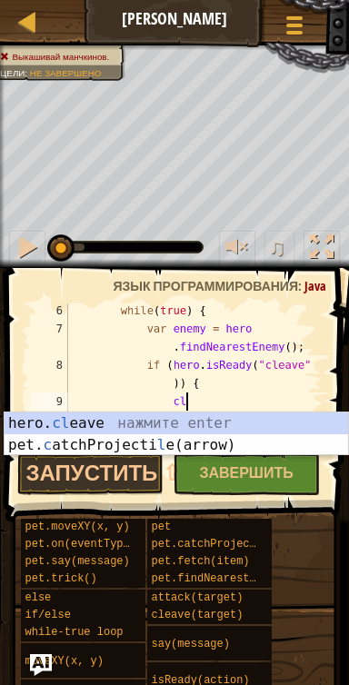
click at [261, 421] on div "hero. cl eave нажмите enter pet. c atchProjecti l e(arrow) нажмите enter" at bounding box center [177, 455] width 344 height 87
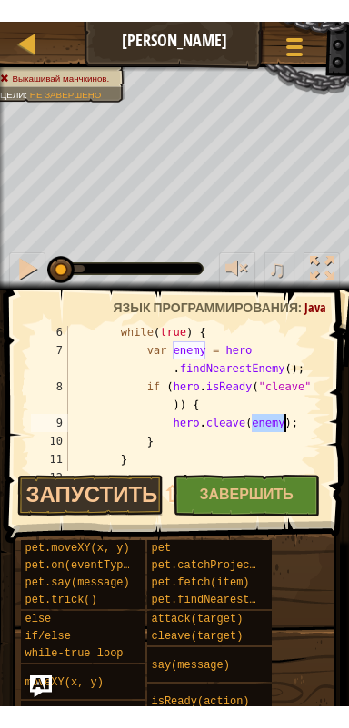
scroll to position [8, 17]
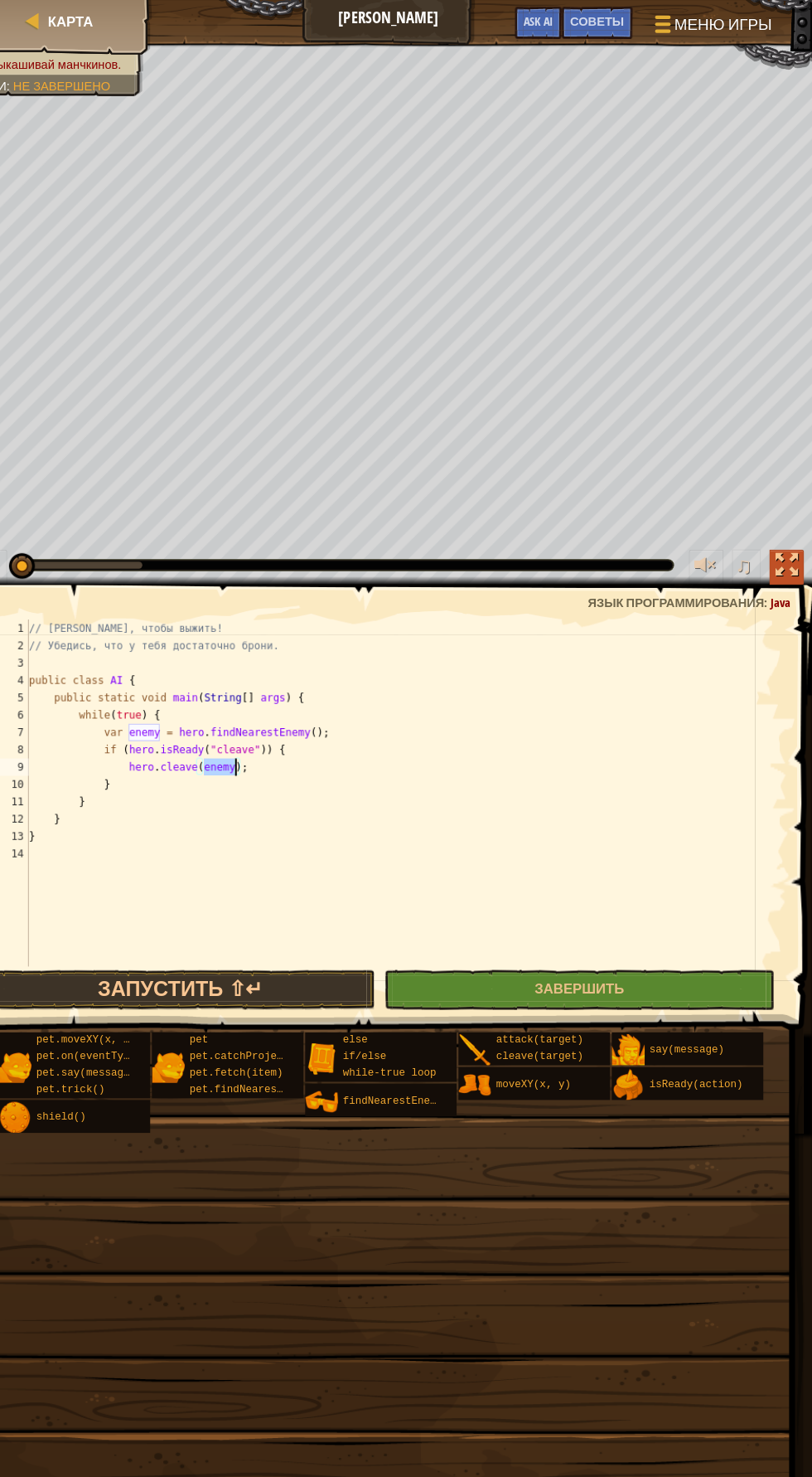
click at [776, 529] on div at bounding box center [787, 540] width 22 height 22
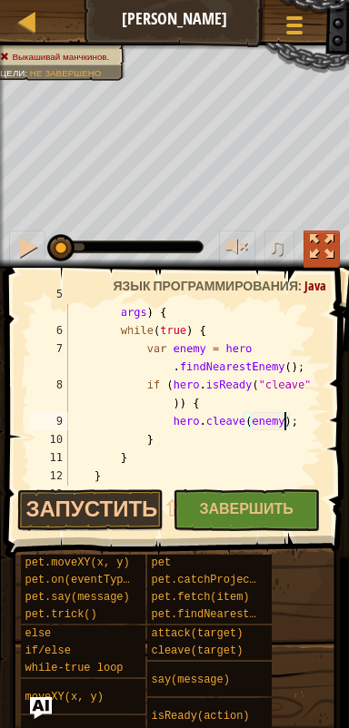
scroll to position [103, 0]
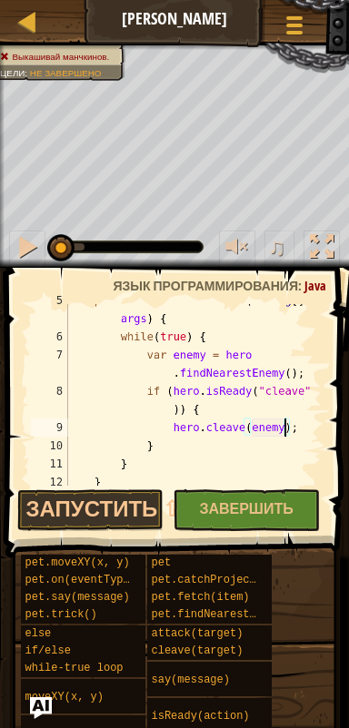
click at [210, 445] on div "public static void main ( String [ ] args ) { while ( true ) { var enemy = hero…" at bounding box center [192, 410] width 257 height 236
type textarea "} e"
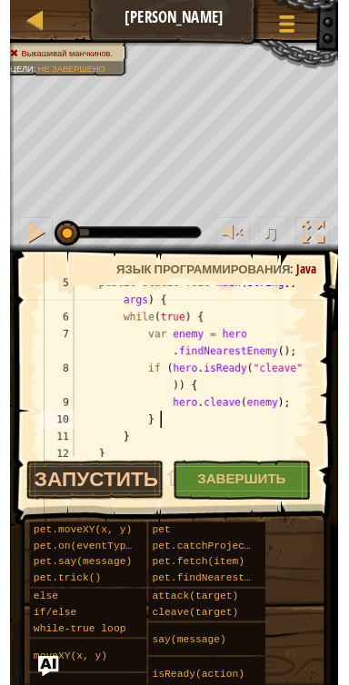
scroll to position [8, 6]
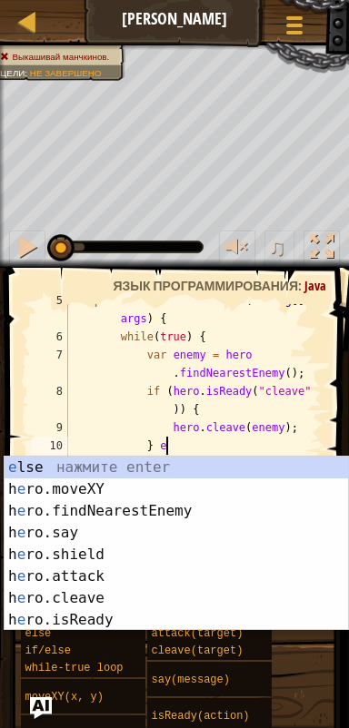
click at [59, 462] on div "e lse нажмите enter h e ro.moveXY нажмите enter h e ro.findNearestEnemy нажмите…" at bounding box center [177, 566] width 344 height 218
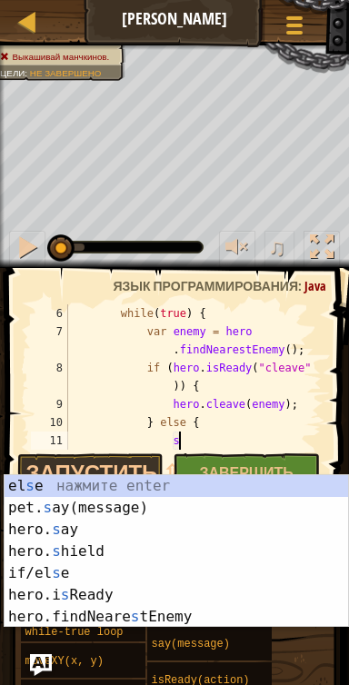
scroll to position [8, 8]
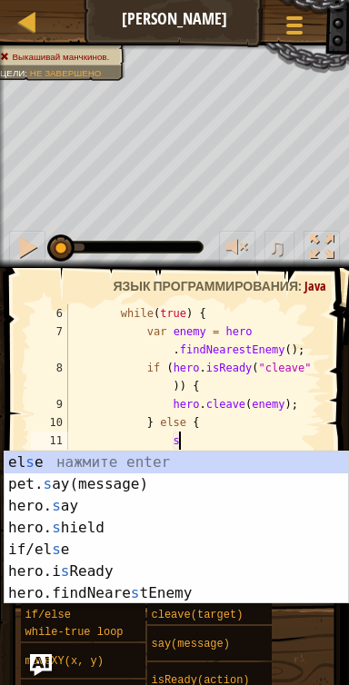
type textarea "sh"
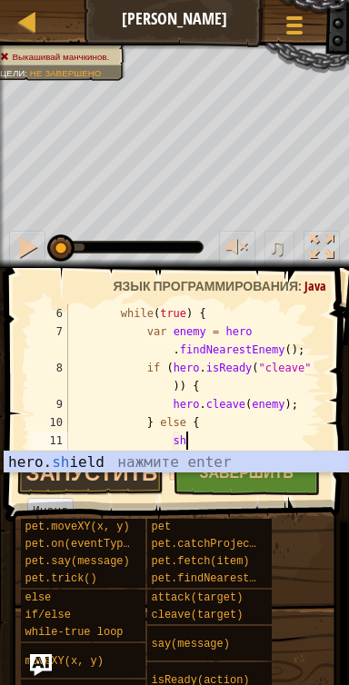
click at [238, 460] on div "hero. sh ield нажмите enter" at bounding box center [177, 483] width 344 height 65
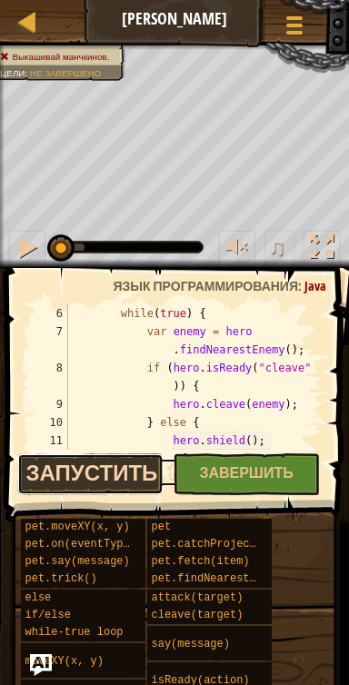
click at [71, 462] on button "Запустить ⇧↵" at bounding box center [90, 474] width 147 height 42
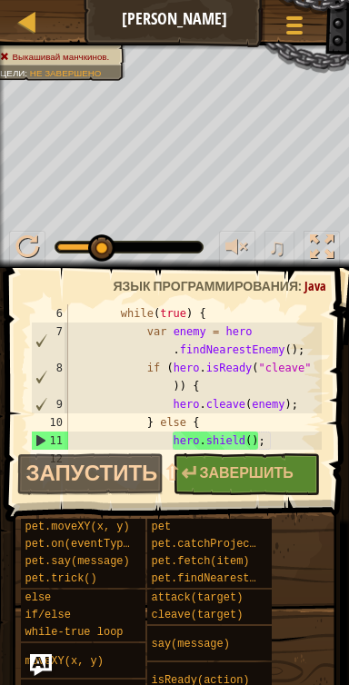
click at [238, 441] on div "while ( true ) { var enemy = hero . findNearestEnemy ( ) ; if ( hero . isReady …" at bounding box center [192, 395] width 257 height 182
type textarea "hero.shield();"
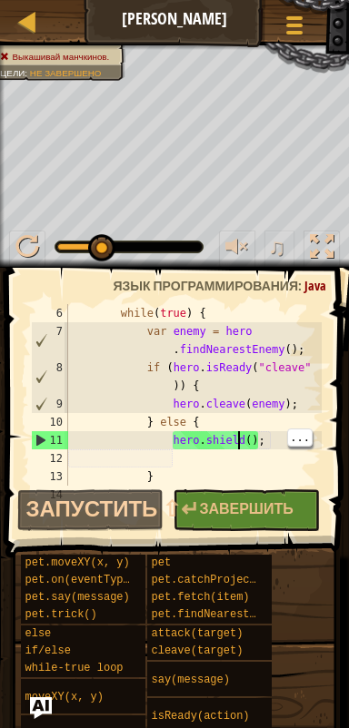
click at [266, 441] on div "while ( true ) { var enemy = hero . findNearestEnemy ( ) ; if ( hero . isReady …" at bounding box center [192, 413] width 257 height 218
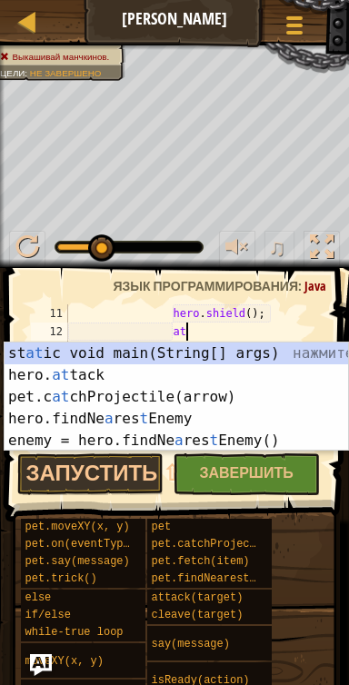
scroll to position [8, 9]
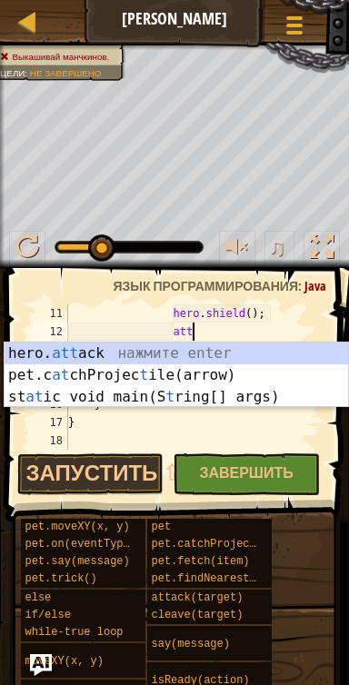
click at [254, 356] on div "hero. att ack нажмите enter pet.c at chProjec t ile(arrow) нажмите enter st at …" at bounding box center [177, 396] width 344 height 109
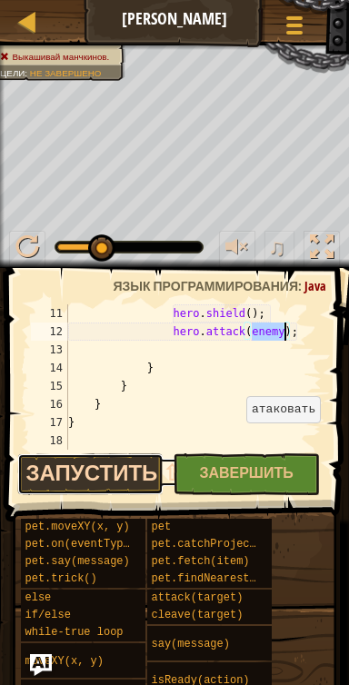
click at [75, 473] on button "Запустить ⇧↵" at bounding box center [90, 474] width 147 height 42
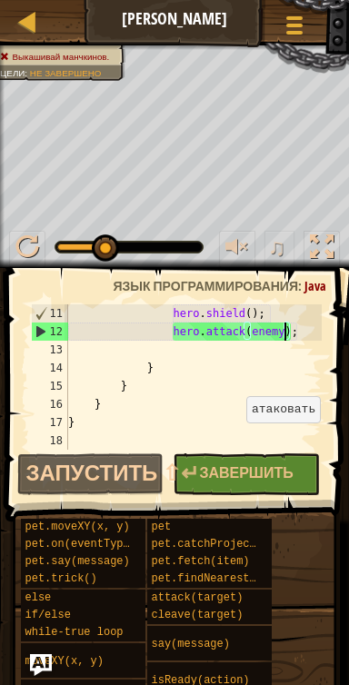
click at [277, 312] on div "hero . shield ( ) ; hero . attack ( enemy ) ; } } } }" at bounding box center [192, 395] width 257 height 182
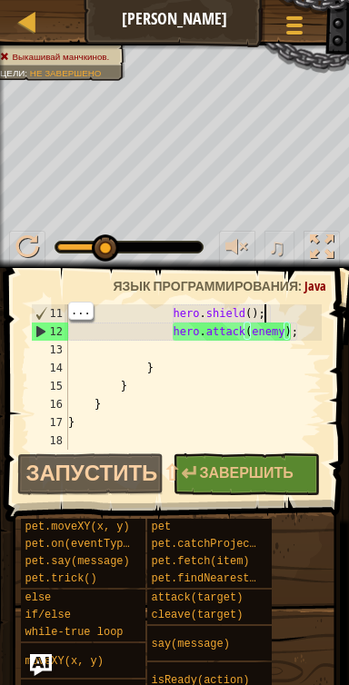
scroll to position [8, 15]
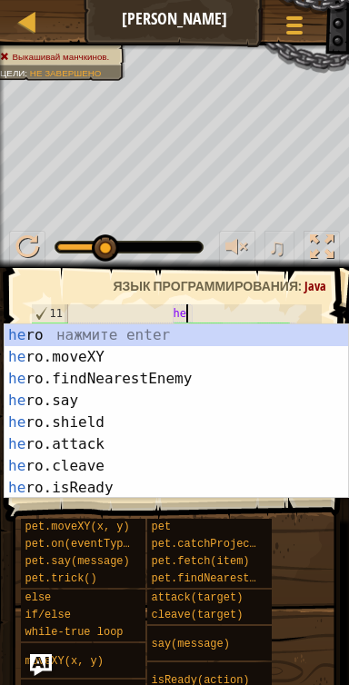
type textarea "h"
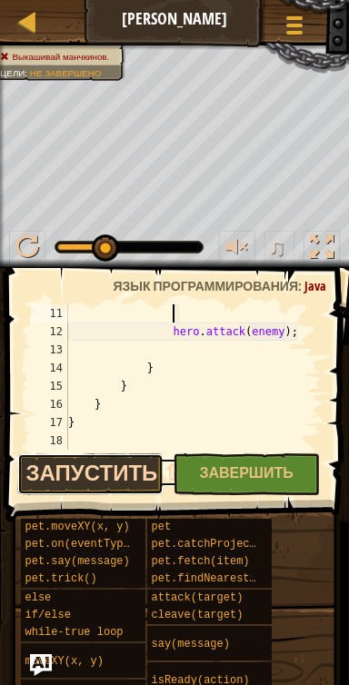
click at [79, 471] on button "Запустить ⇧↵" at bounding box center [90, 474] width 147 height 42
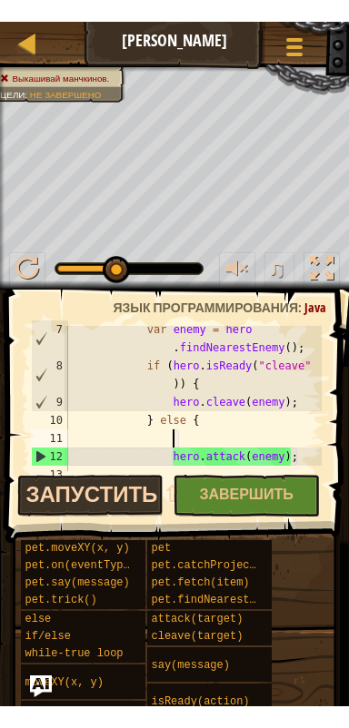
scroll to position [153, 0]
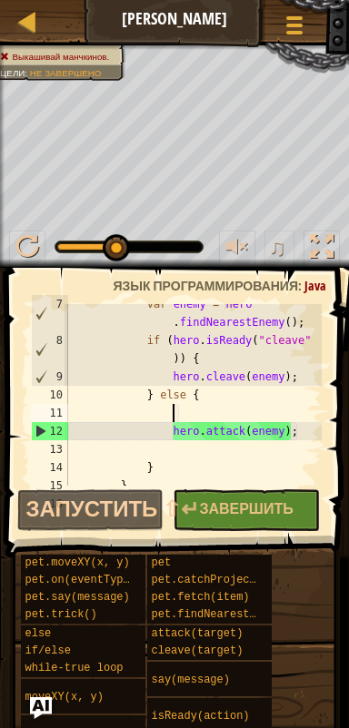
click at [207, 413] on div "var enemy = hero . findNearestEnemy ( ) ; if ( hero . isReady ( "cleave" )) { h…" at bounding box center [192, 413] width 257 height 236
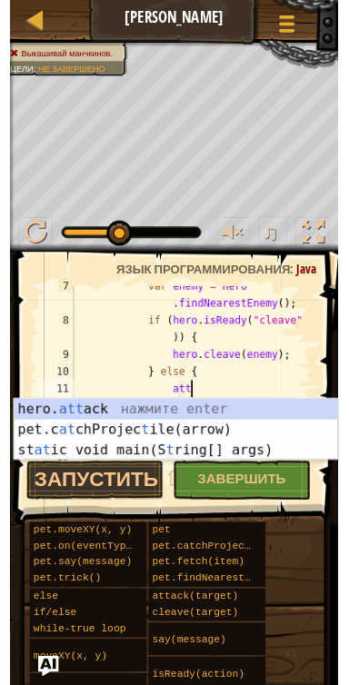
scroll to position [8, 9]
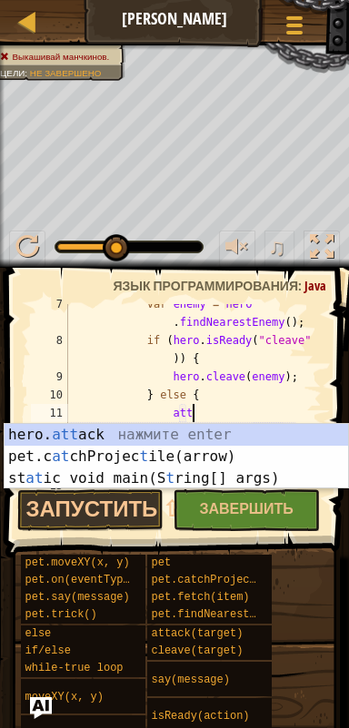
click at [223, 439] on div "hero. att ack нажмите enter pet.c at chProjec t ile(arrow) нажмите enter st at …" at bounding box center [177, 478] width 344 height 109
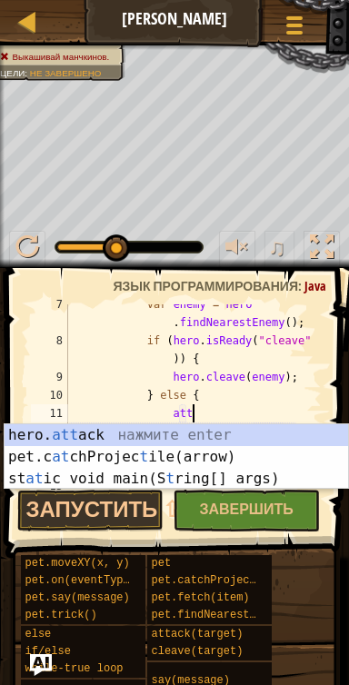
scroll to position [8, 17]
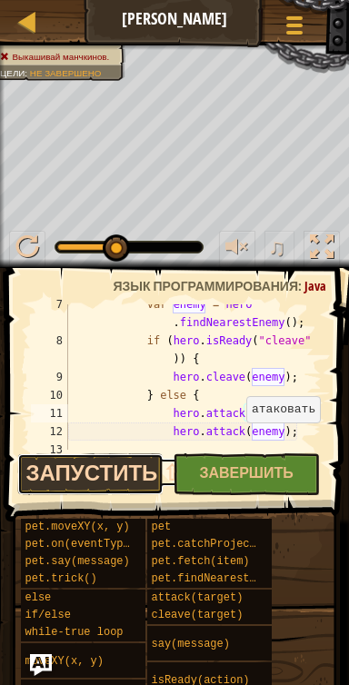
click at [126, 473] on button "Запустить ⇧↵" at bounding box center [90, 474] width 147 height 42
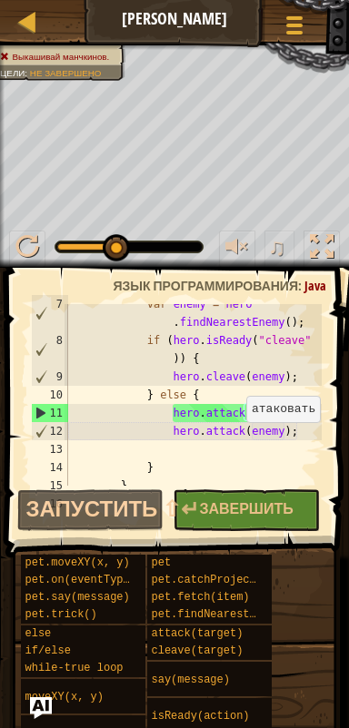
click at [214, 418] on div "var enemy = hero . findNearestEnemy ( ) ; if ( hero . isReady ( "cleave" )) { h…" at bounding box center [192, 413] width 257 height 236
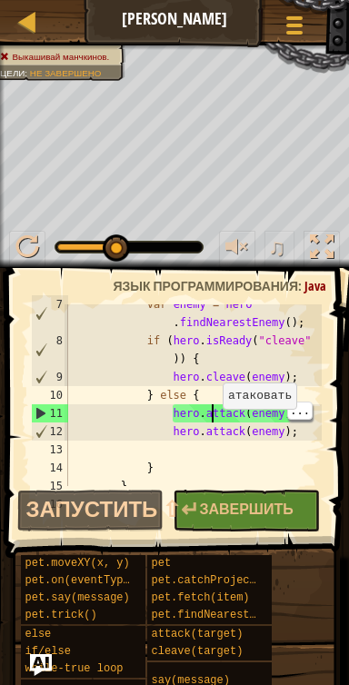
scroll to position [8, 12]
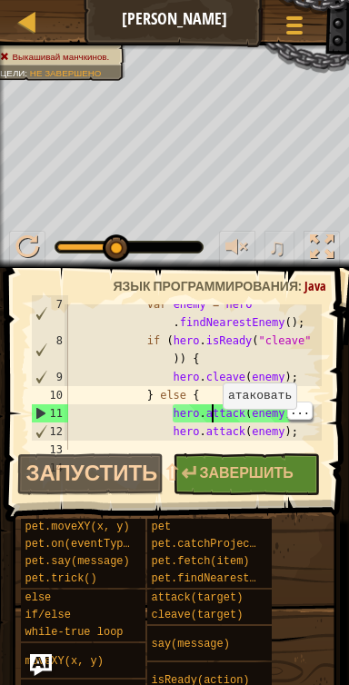
click at [250, 420] on div "var enemy = hero . findNearestEnemy ( ) ; if ( hero . isReady ( "cleave" )) { h…" at bounding box center [192, 395] width 257 height 200
click at [305, 430] on div at bounding box center [312, 351] width 18 height 400
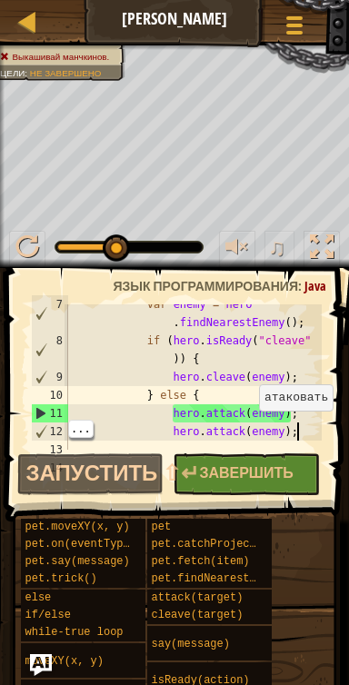
scroll to position [8, 17]
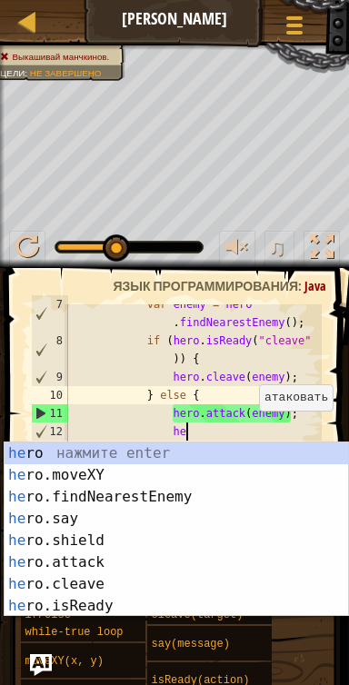
type textarea "h"
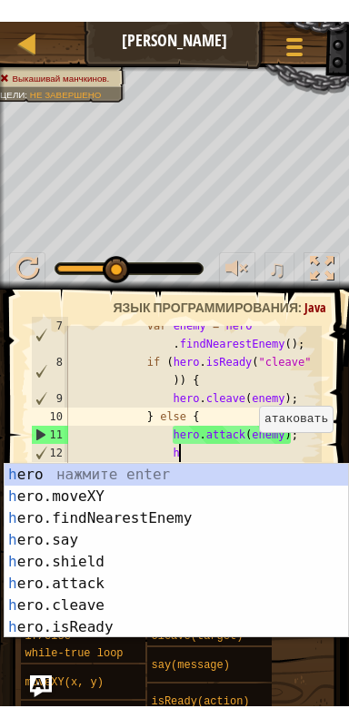
scroll to position [8, 7]
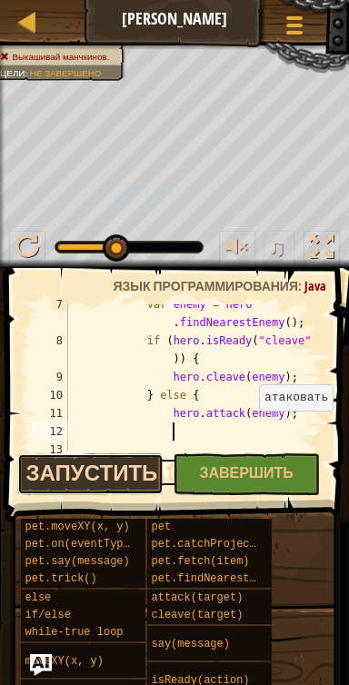
click at [123, 474] on button "Запустить ⇧↵" at bounding box center [90, 474] width 147 height 42
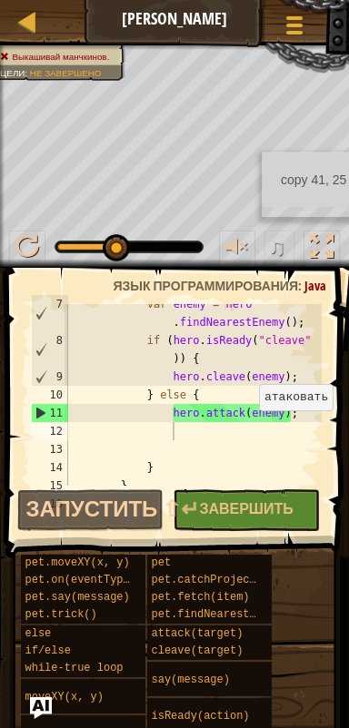
click at [192, 428] on div "var enemy = hero . findNearestEnemy ( ) ; if ( hero . isReady ( "cleave" )) { h…" at bounding box center [192, 413] width 257 height 236
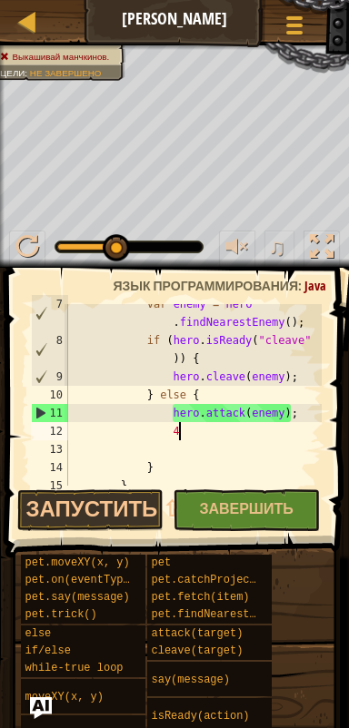
scroll to position [8, 8]
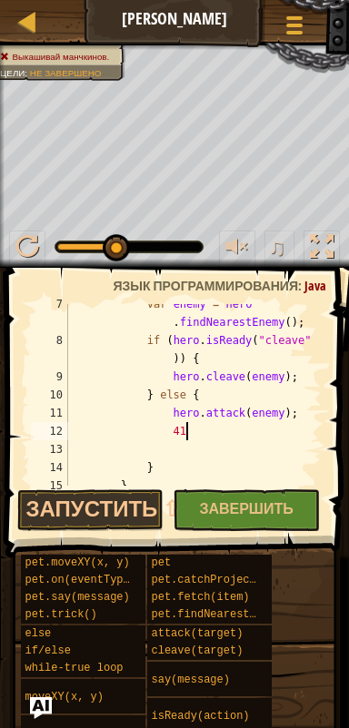
type textarea "4"
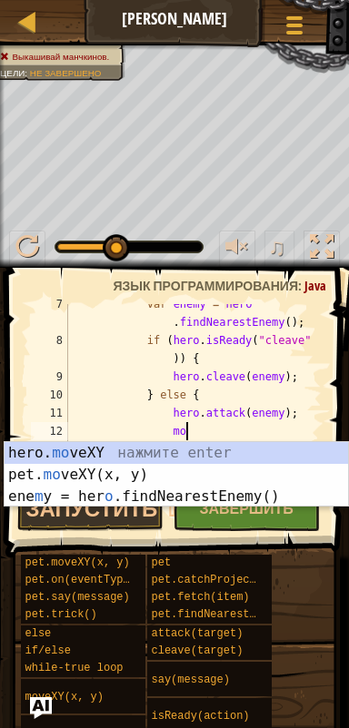
click at [222, 474] on div "hero. mo veXY нажмите enter pet. mo veXY(x, y) нажмите enter ene m y = her o .f…" at bounding box center [177, 496] width 344 height 109
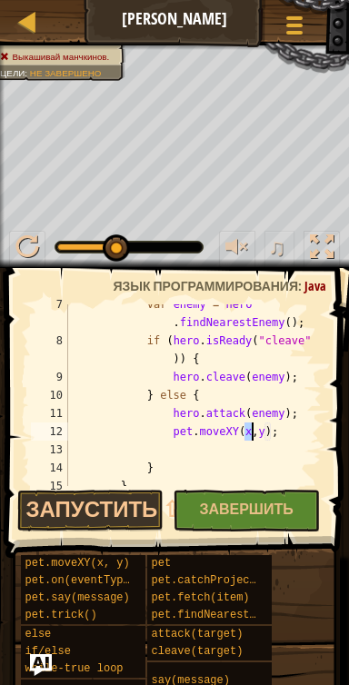
scroll to position [8, 15]
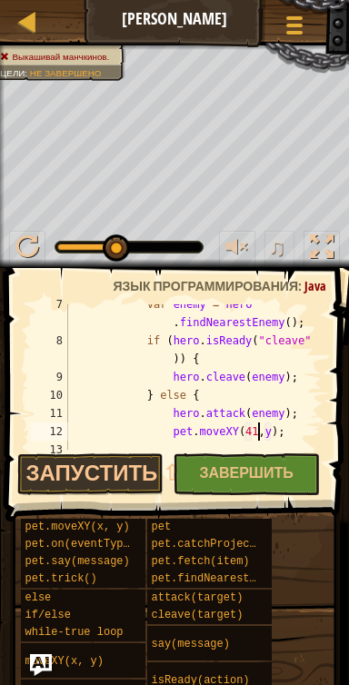
click at [276, 437] on div "var enemy = hero . findNearestEnemy ( ) ; if ( hero . isReady ( "cleave" )) { h…" at bounding box center [192, 395] width 257 height 200
click at [190, 428] on div "var enemy = hero . findNearestEnemy ( ) ; if ( hero . isReady ( "cleave" )) { h…" at bounding box center [192, 395] width 257 height 200
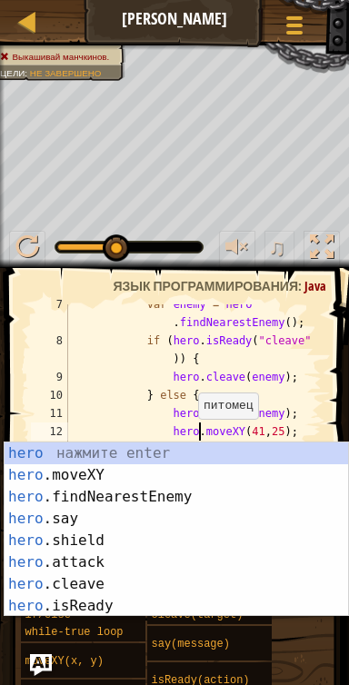
scroll to position [8, 10]
click at [117, 412] on div "var enemy = hero . findNearestEnemy ( ) ; if ( hero . isReady ( "cleave" )) { h…" at bounding box center [192, 395] width 257 height 200
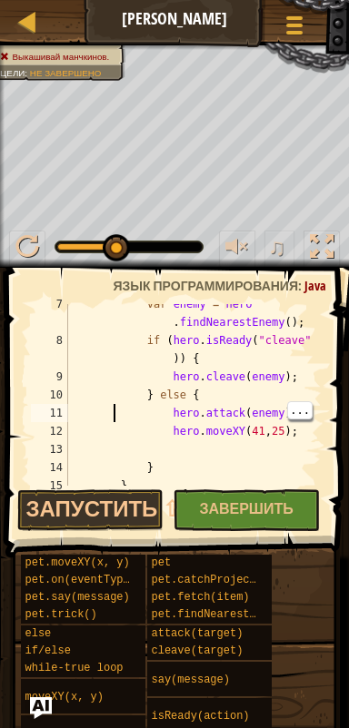
click at [120, 483] on div "var enemy = hero . findNearestEnemy ( ) ; if ( hero . isReady ( "cleave" )) { h…" at bounding box center [192, 413] width 257 height 236
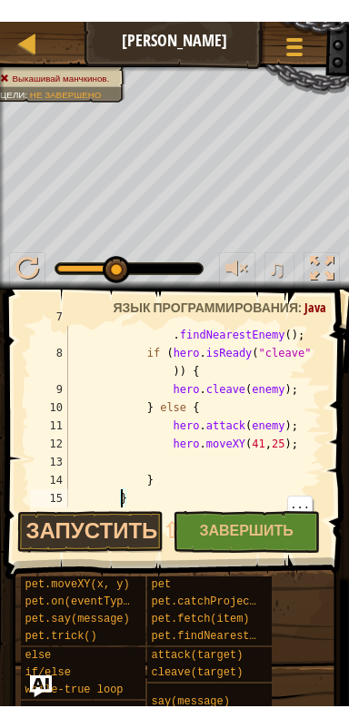
scroll to position [163, 0]
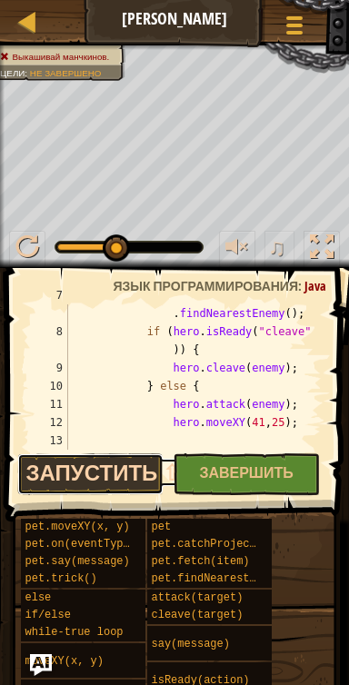
click at [125, 480] on button "Запустить ⇧↵" at bounding box center [90, 474] width 147 height 42
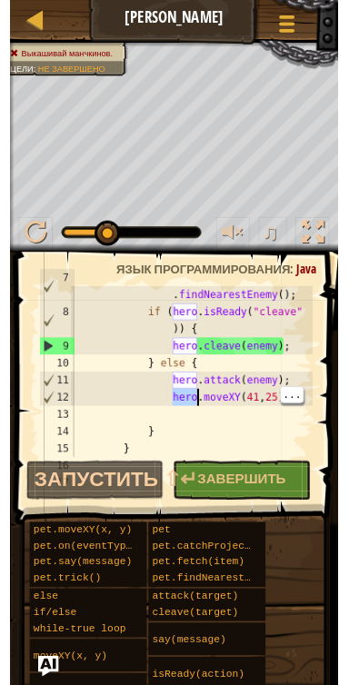
scroll to position [8, 10]
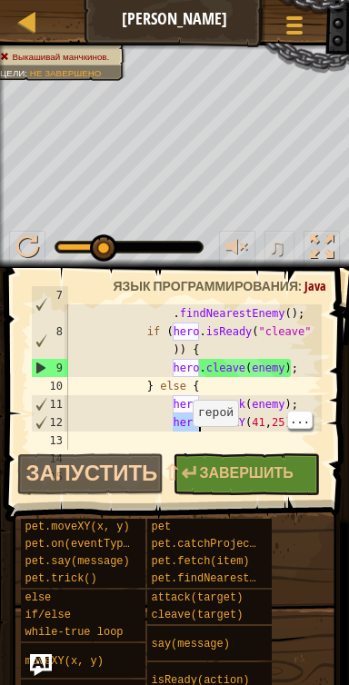
click at [317, 355] on div at bounding box center [312, 342] width 18 height 400
click at [174, 423] on div "var enemy = hero . findNearestEnemy ( ) ; if ( hero . isReady ( "cleave" )) { h…" at bounding box center [192, 376] width 257 height 145
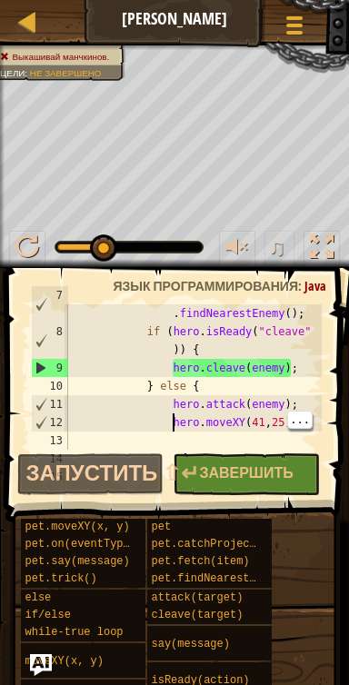
click at [192, 421] on div "var enemy = hero . findNearestEnemy ( ) ; if ( hero . isReady ( "cleave" )) { h…" at bounding box center [192, 386] width 257 height 200
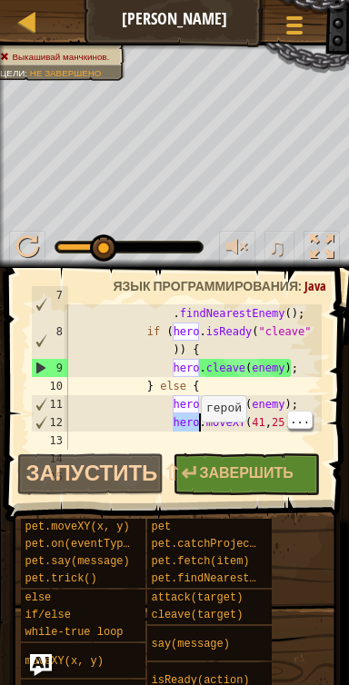
click at [272, 430] on div "var enemy = hero . findNearestEnemy ( ) ; if ( hero . isReady ( "cleave" )) { h…" at bounding box center [192, 386] width 257 height 200
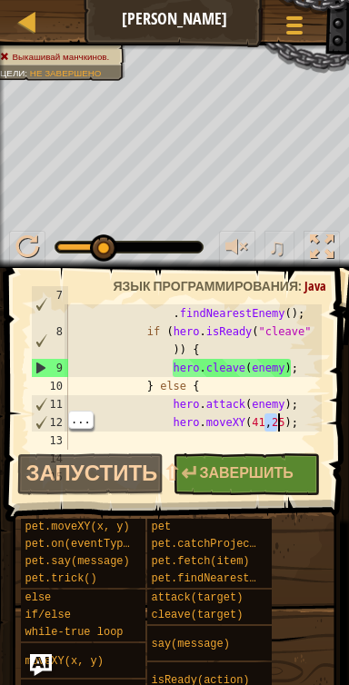
click at [295, 425] on div "var enemy = hero . findNearestEnemy ( ) ; if ( hero . isReady ( "cleave" )) { h…" at bounding box center [192, 386] width 257 height 200
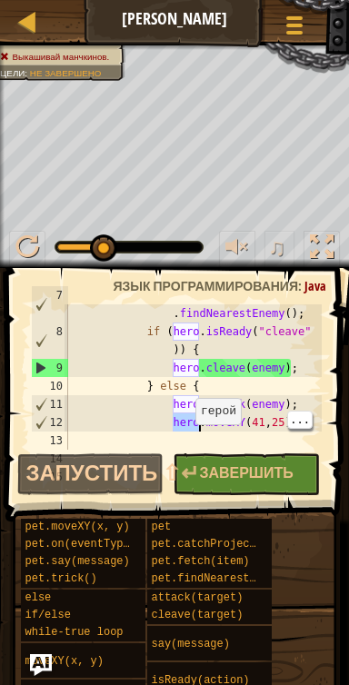
scroll to position [8, 10]
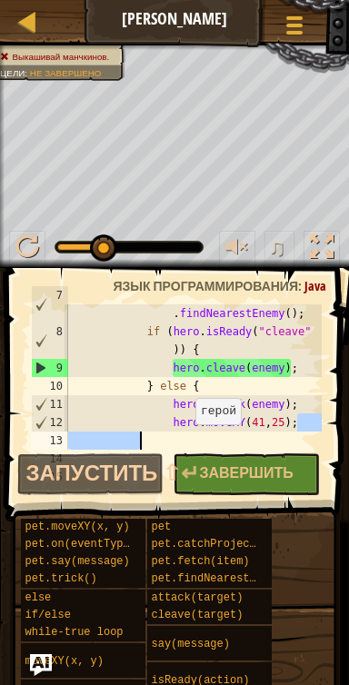
type textarea "hero.moveXY(41, 25);"
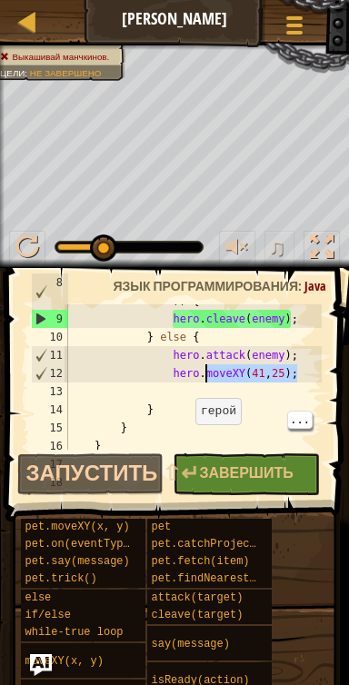
scroll to position [225, 0]
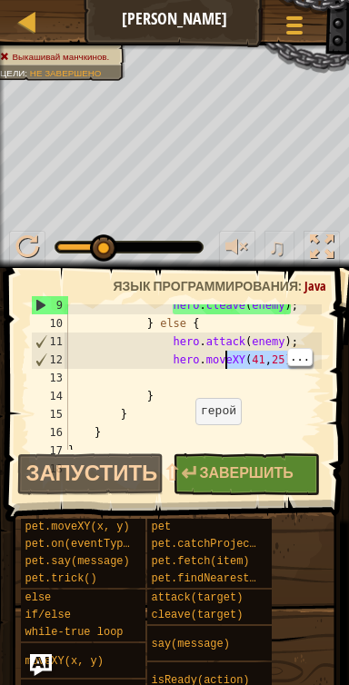
click at [185, 361] on div "hero . cleave ( enemy ) ; } else { hero . attack ( enemy ) ; hero . moveXY ( 41…" at bounding box center [192, 387] width 257 height 182
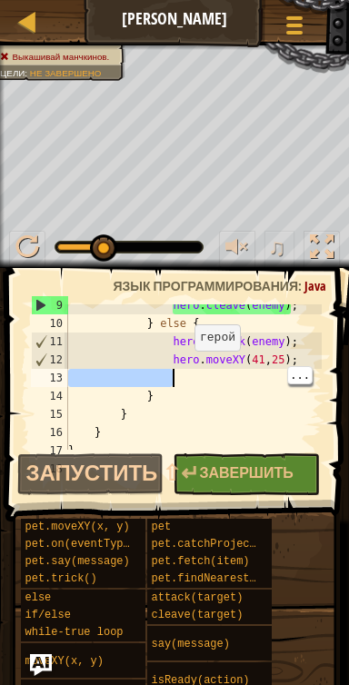
click at [181, 362] on div "hero . cleave ( enemy ) ; } else { hero . attack ( enemy ) ; hero . moveXY ( 41…" at bounding box center [192, 387] width 257 height 182
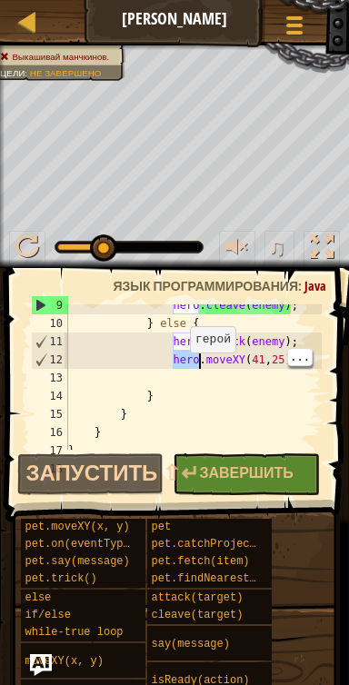
scroll to position [8, 8]
click at [190, 361] on div "hero . cleave ( enemy ) ; } else { hero . attack ( enemy ) ; hero . moveXY ( 41…" at bounding box center [192, 387] width 257 height 182
type textarea "hero.moveXY(41, 25);"
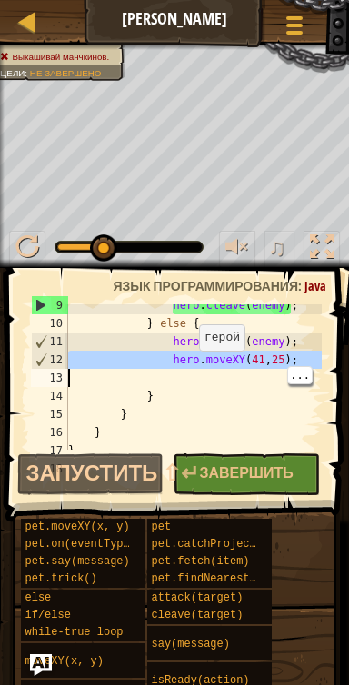
click at [311, 373] on div at bounding box center [312, 279] width 18 height 400
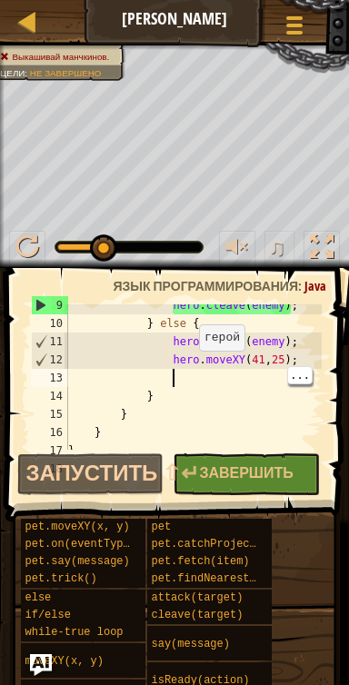
click at [193, 361] on div "hero . cleave ( enemy ) ; } else { hero . attack ( enemy ) ; hero . moveXY ( 41…" at bounding box center [192, 387] width 257 height 182
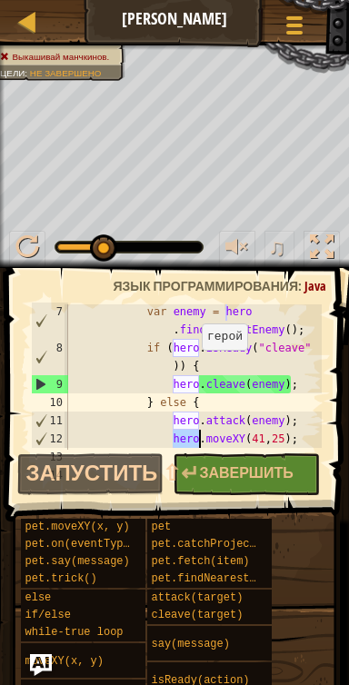
scroll to position [146, 0]
click at [312, 387] on div at bounding box center [312, 358] width 18 height 400
type textarea "hero.cleave(enemy);"
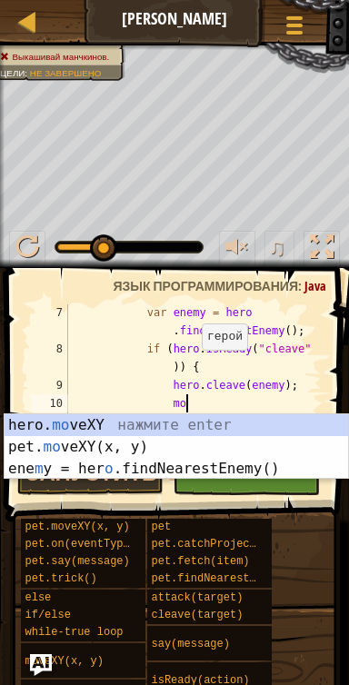
scroll to position [8, 8]
click at [223, 429] on div "hero. mo veXY нажмите enter pet. mo veXY(x, y) нажмите enter ene m y = her o .f…" at bounding box center [177, 468] width 344 height 109
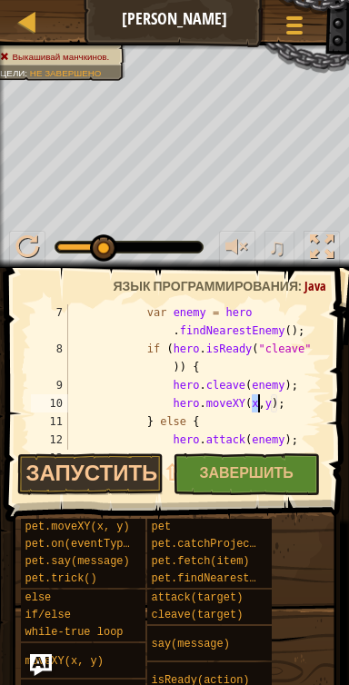
scroll to position [8, 15]
click at [283, 407] on div "var enemy = hero . findNearestEnemy ( ) ; if ( hero . isReady ( "cleave" )) { h…" at bounding box center [192, 403] width 257 height 200
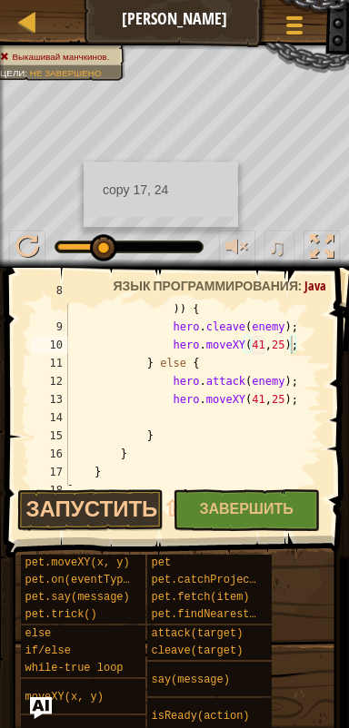
scroll to position [204, 0]
click at [268, 400] on div "if ( hero . isReady ( "cleave" )) { hero . cleave ( enemy ) ; hero . moveXY ( 4…" at bounding box center [192, 400] width 257 height 236
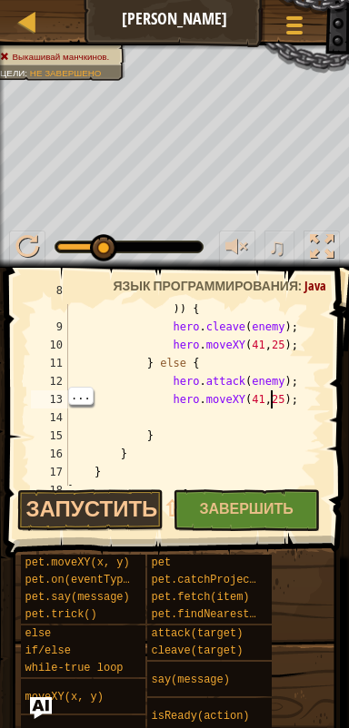
click at [260, 407] on div "if ( hero . isReady ( "cleave" )) { hero . cleave ( enemy ) ; hero . moveXY ( 4…" at bounding box center [192, 400] width 257 height 236
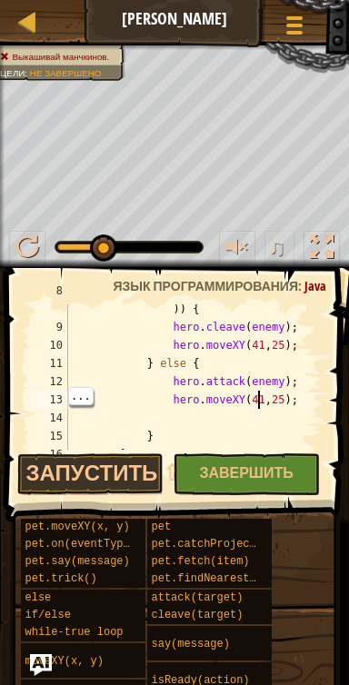
click at [290, 407] on div "if ( hero . isReady ( "cleave" )) { hero . cleave ( enemy ) ; hero . moveXY ( 4…" at bounding box center [192, 382] width 257 height 200
click at [255, 401] on div "if ( hero . isReady ( "cleave" )) { hero . cleave ( enemy ) ; hero . moveXY ( 4…" at bounding box center [192, 382] width 257 height 200
click at [255, 405] on div "if ( hero . isReady ( "cleave" )) { hero . cleave ( enemy ) ; hero . moveXY ( 4…" at bounding box center [192, 382] width 257 height 200
click at [269, 398] on div "if ( hero . isReady ( "cleave" )) { hero . cleave ( enemy ) ; hero . moveXY ( 4…" at bounding box center [192, 382] width 257 height 200
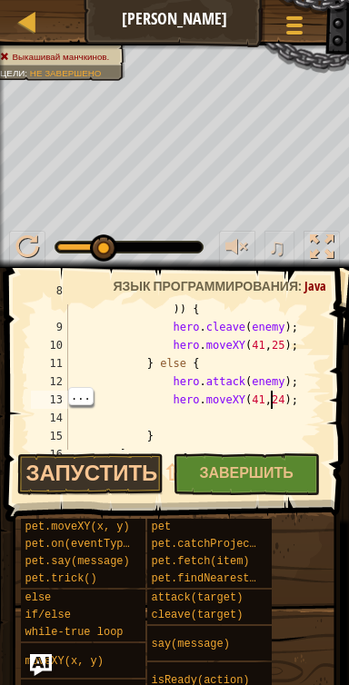
click at [257, 403] on div "if ( hero . isReady ( "cleave" )) { hero . cleave ( enemy ) ; hero . moveXY ( 4…" at bounding box center [192, 382] width 257 height 200
click at [250, 404] on div "if ( hero . isReady ( "cleave" )) { hero . cleave ( enemy ) ; hero . moveXY ( 4…" at bounding box center [192, 382] width 257 height 200
click at [255, 399] on div "if ( hero . isReady ( "cleave" )) { hero . cleave ( enemy ) ; hero . moveXY ( 4…" at bounding box center [192, 382] width 257 height 200
type textarea "hero.moveXY(17, 24);"
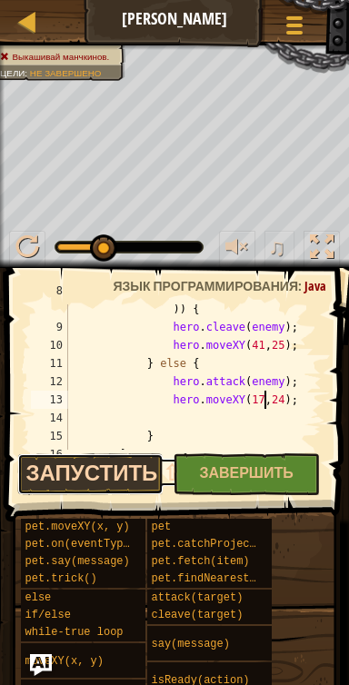
click at [129, 472] on button "Запустить ⇧↵" at bounding box center [90, 474] width 147 height 42
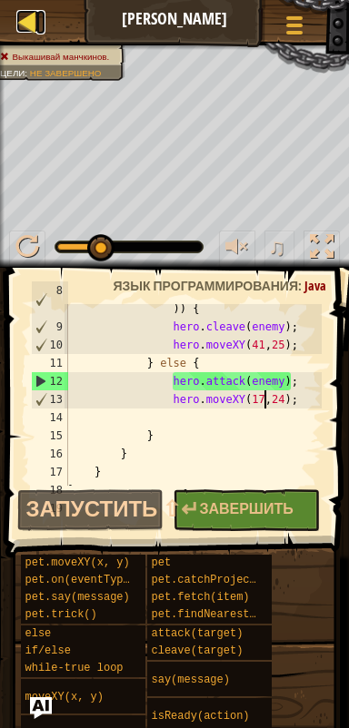
click at [27, 20] on div at bounding box center [27, 21] width 23 height 23
select select "ru"
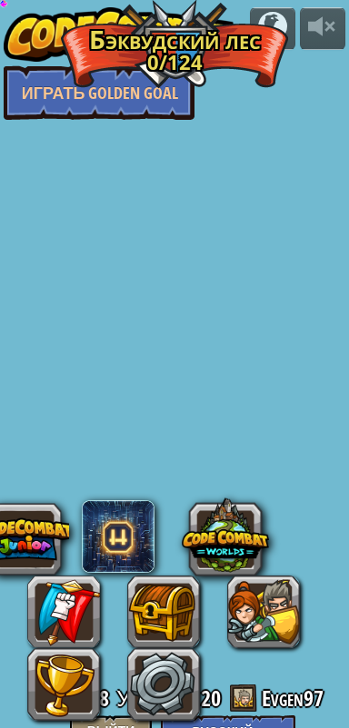
select select "ru"
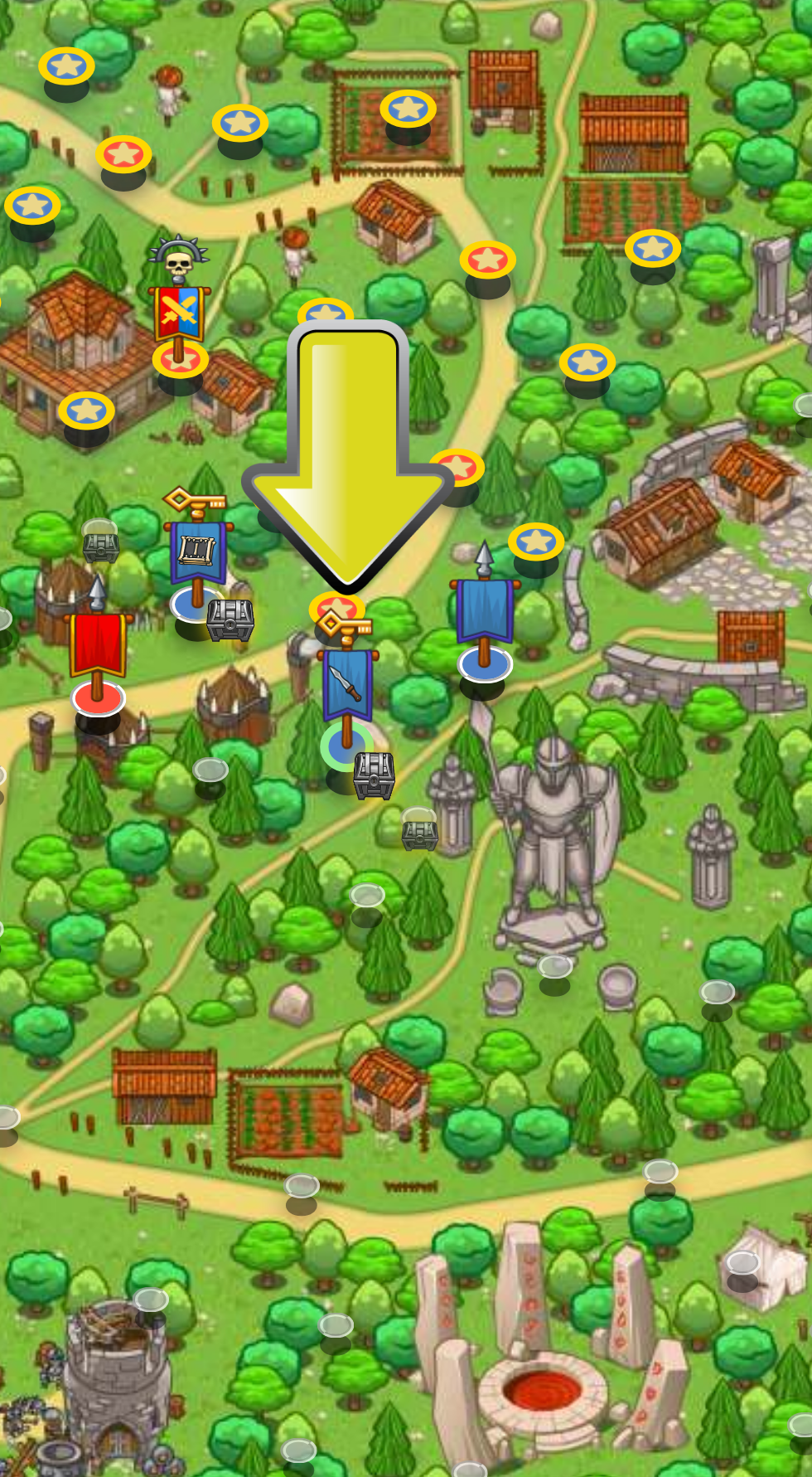
click at [298, 719] on img at bounding box center [298, 700] width 19 height 42
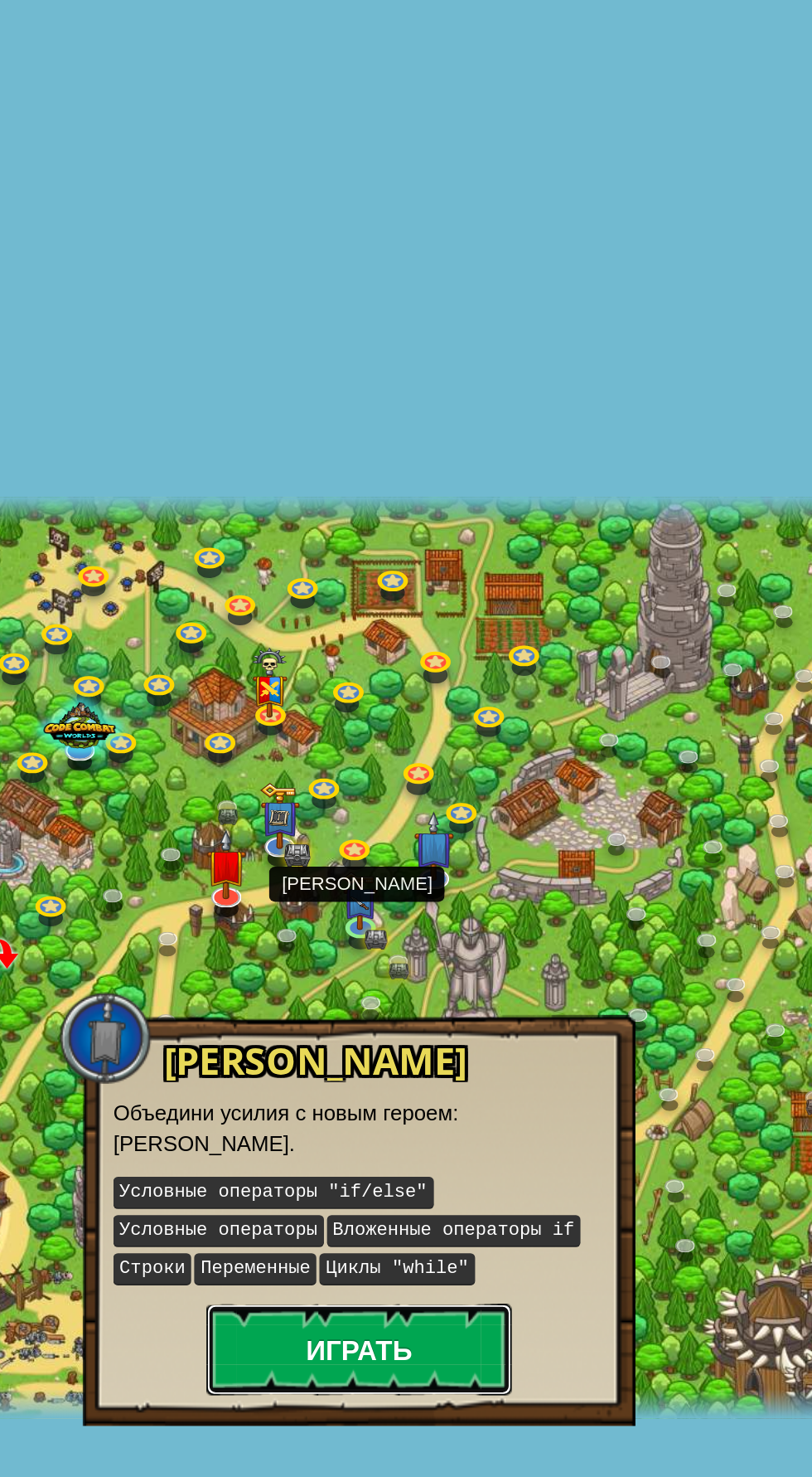
click at [275, 947] on button "Играть" at bounding box center [298, 951] width 166 height 49
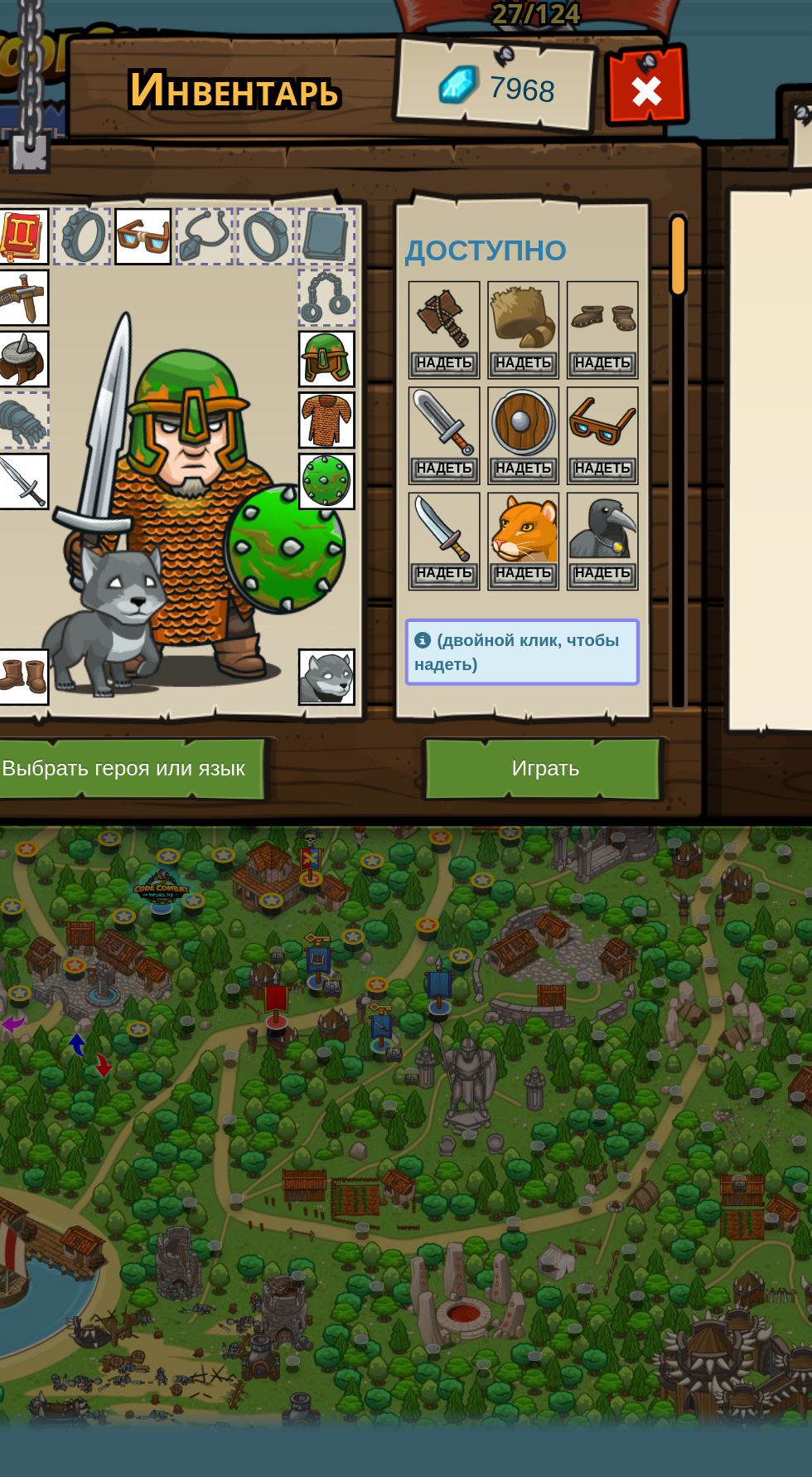
scroll to position [0, 30]
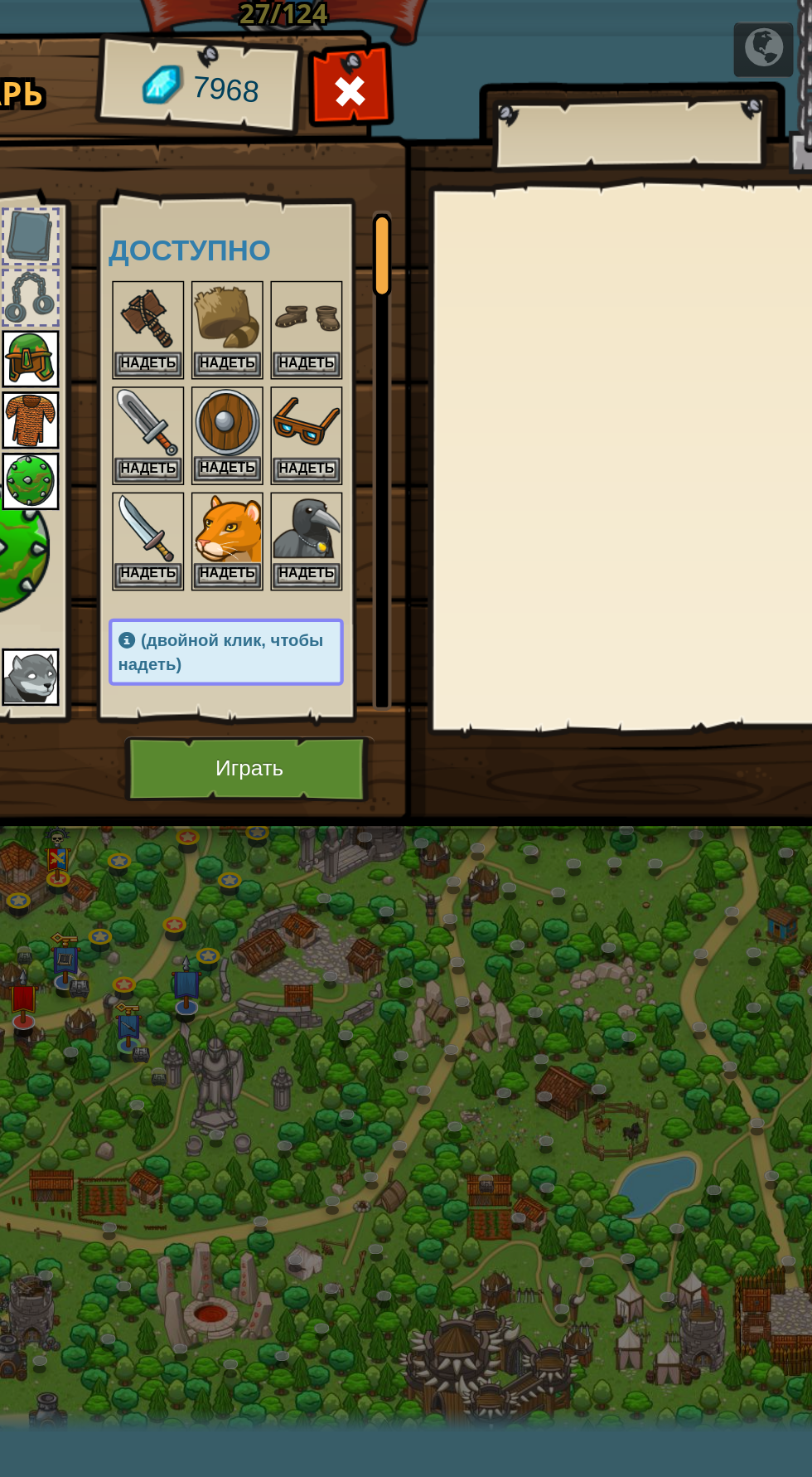
click at [364, 295] on img at bounding box center [367, 291] width 47 height 47
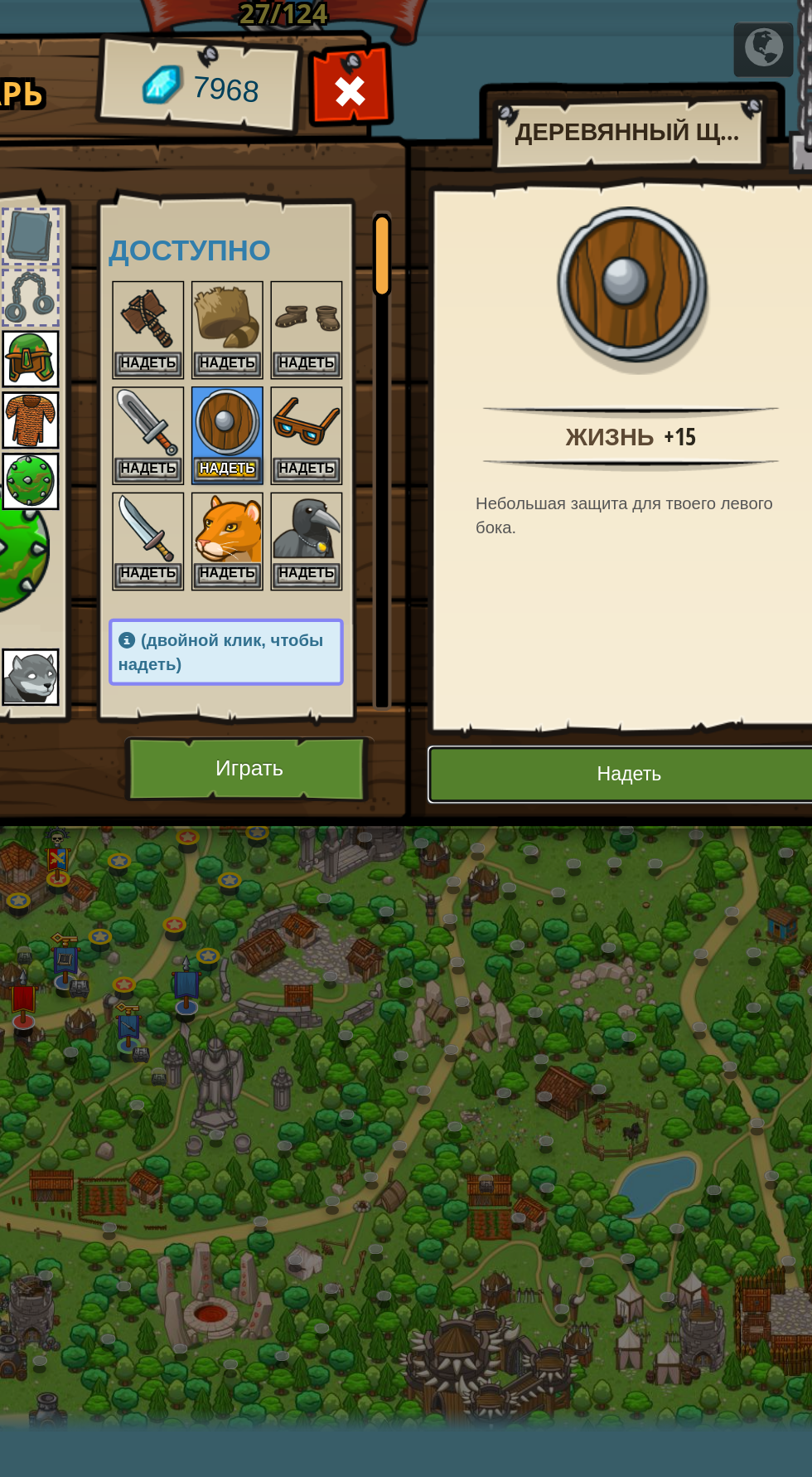
click at [640, 541] on button "Надеть" at bounding box center [644, 534] width 280 height 41
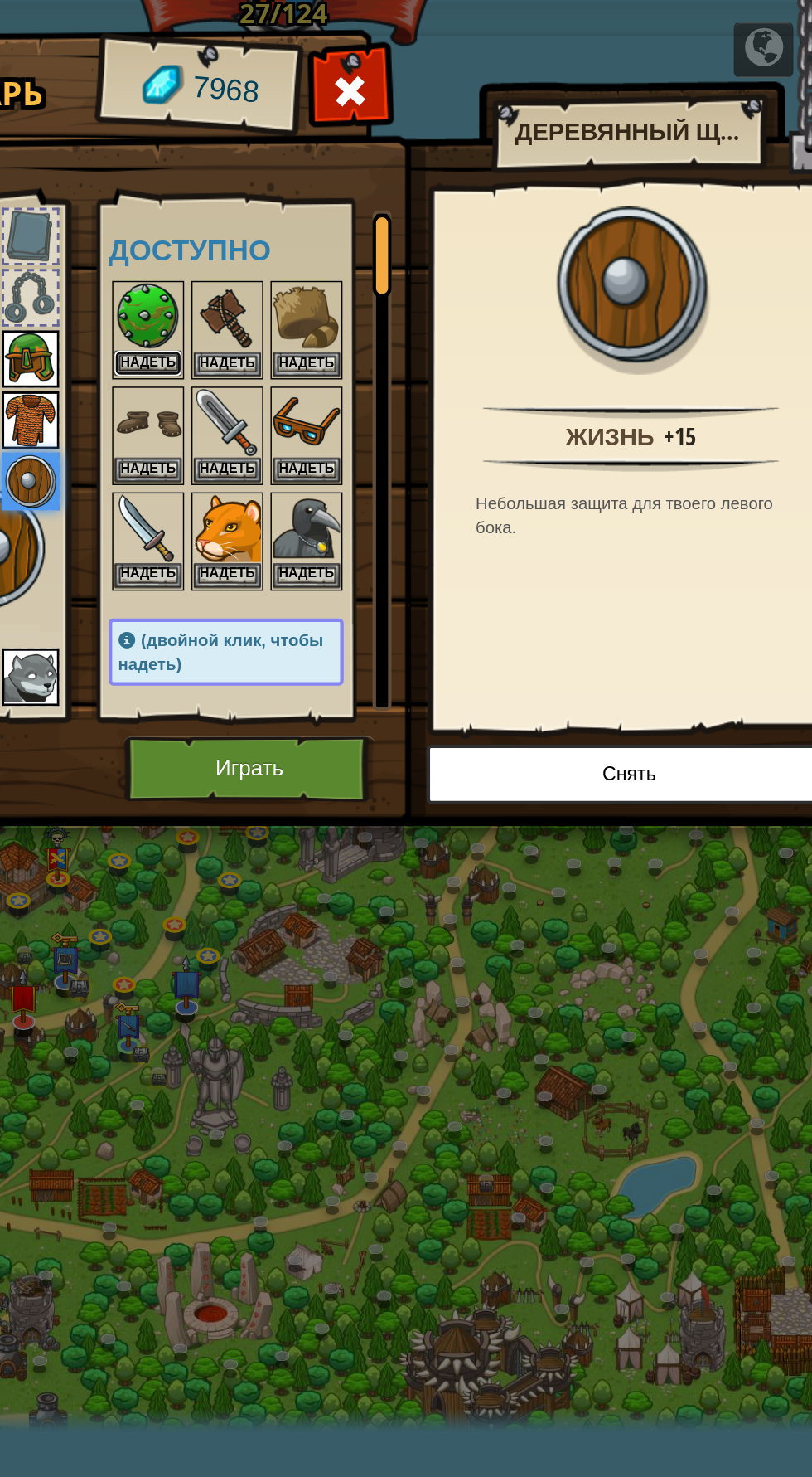
click at [305, 244] on button "Надеть" at bounding box center [312, 250] width 47 height 17
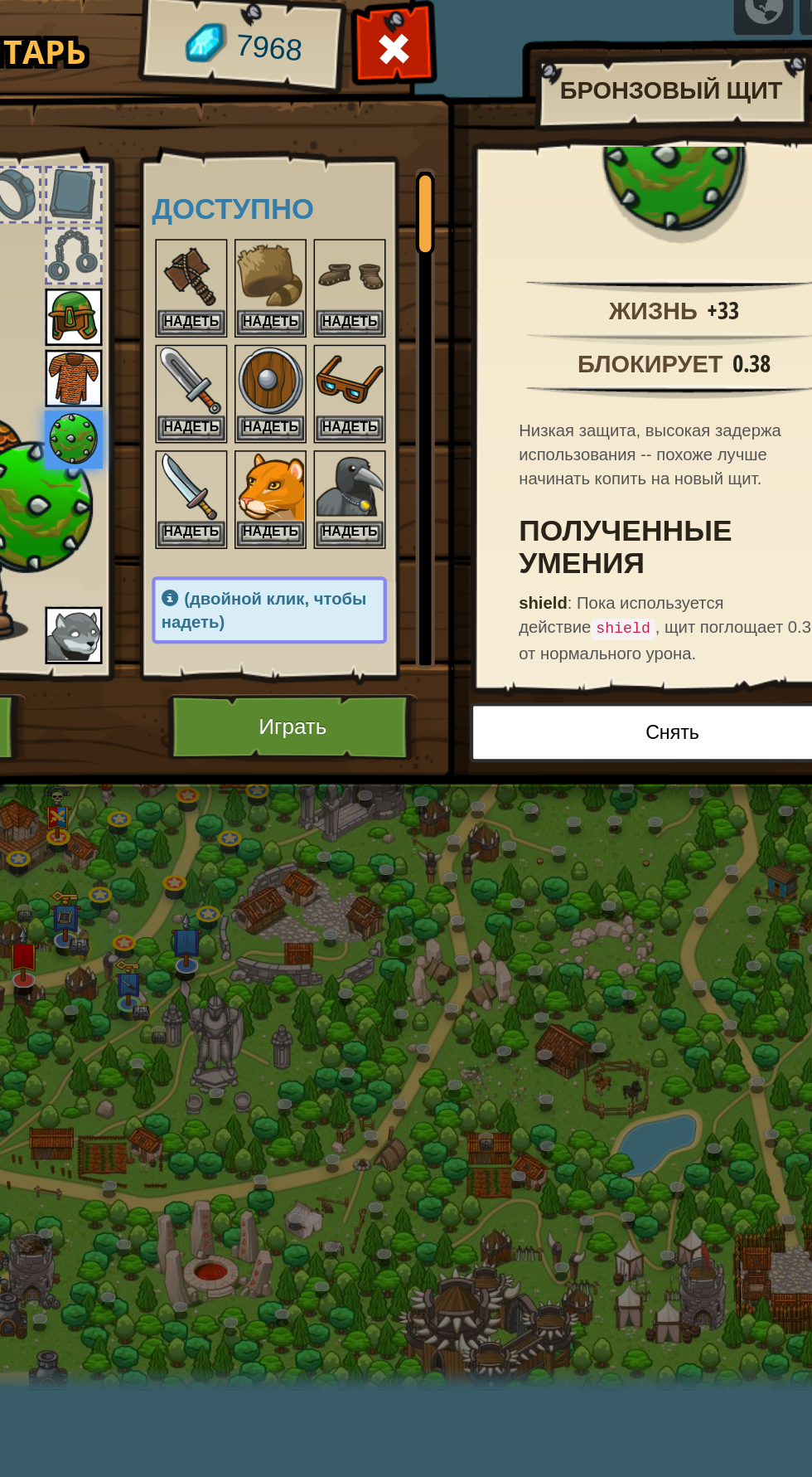
scroll to position [0, 0]
click at [409, 315] on button "Надеть" at bounding box center [397, 323] width 47 height 17
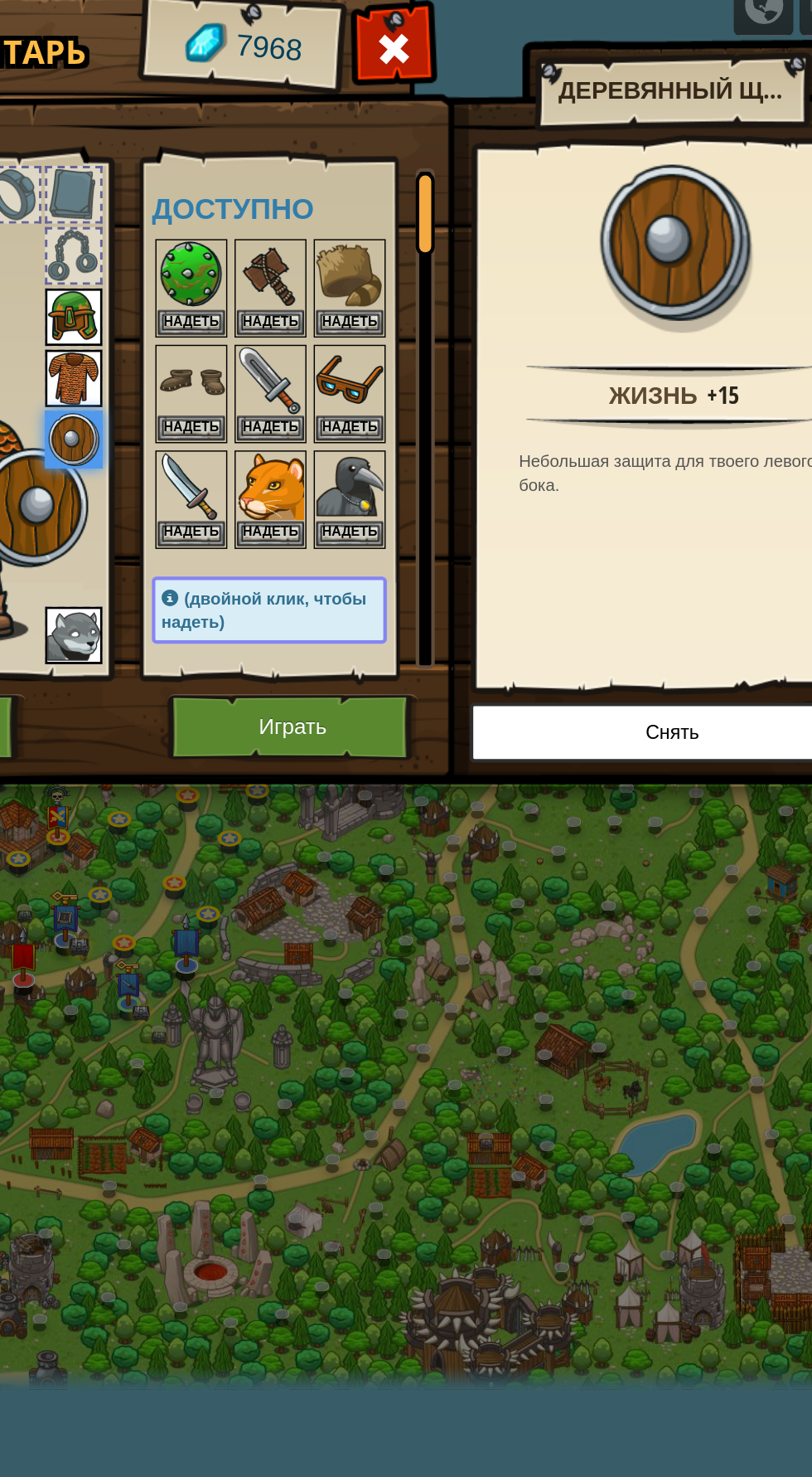
click at [255, 467] on img at bounding box center [261, 467] width 40 height 40
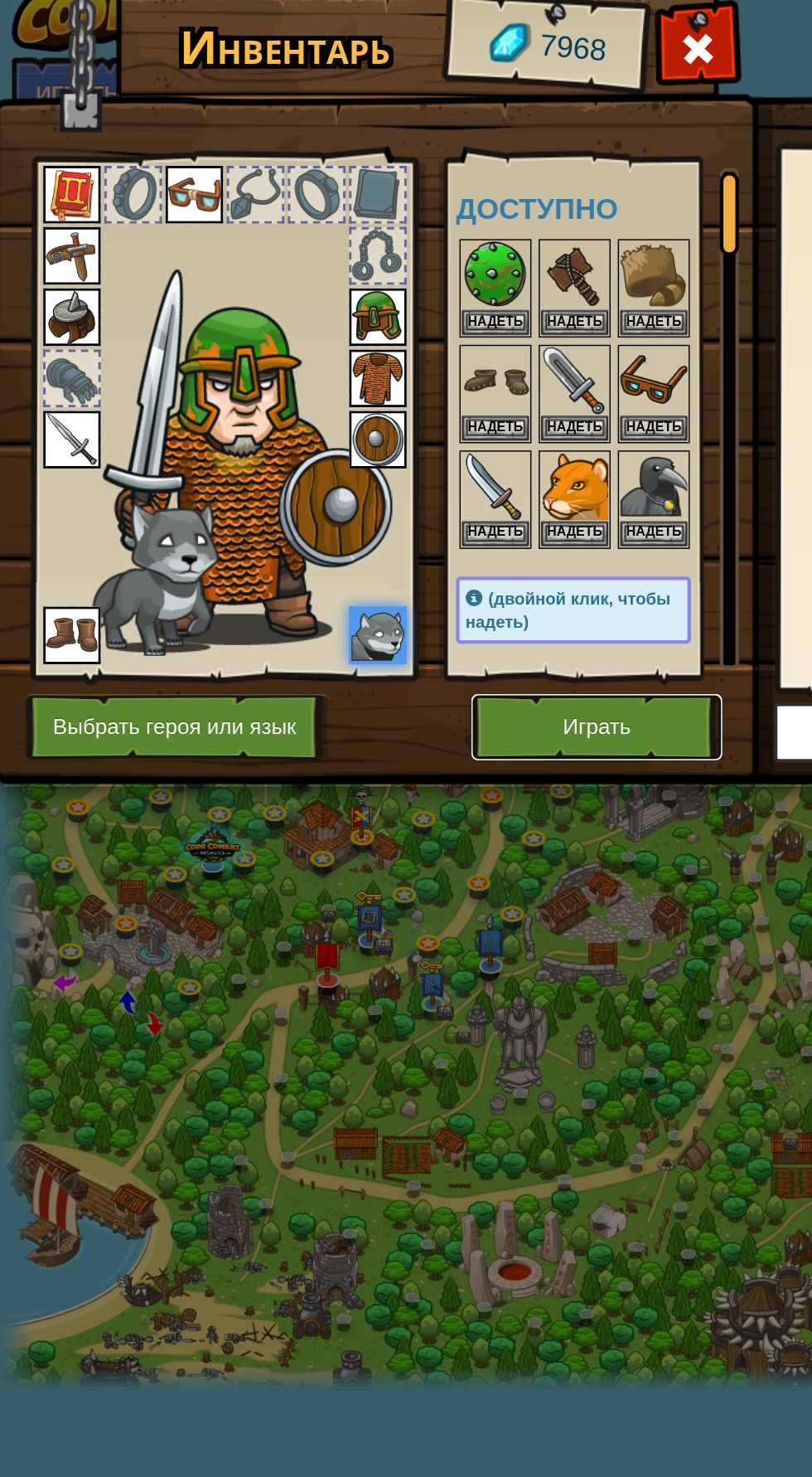
click at [450, 542] on button "Играть" at bounding box center [412, 531] width 173 height 46
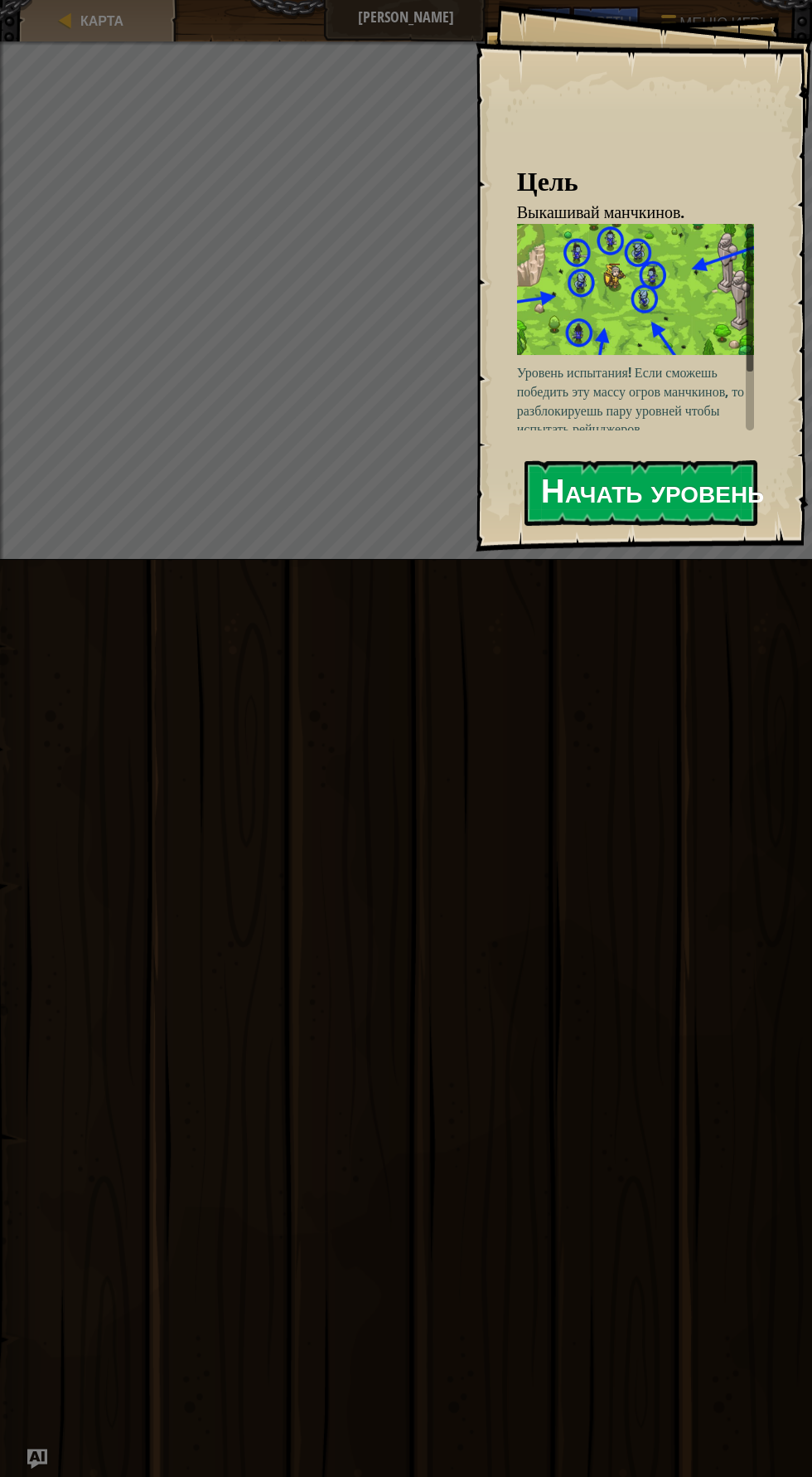
click at [698, 484] on button "Начать уровень" at bounding box center [640, 493] width 233 height 66
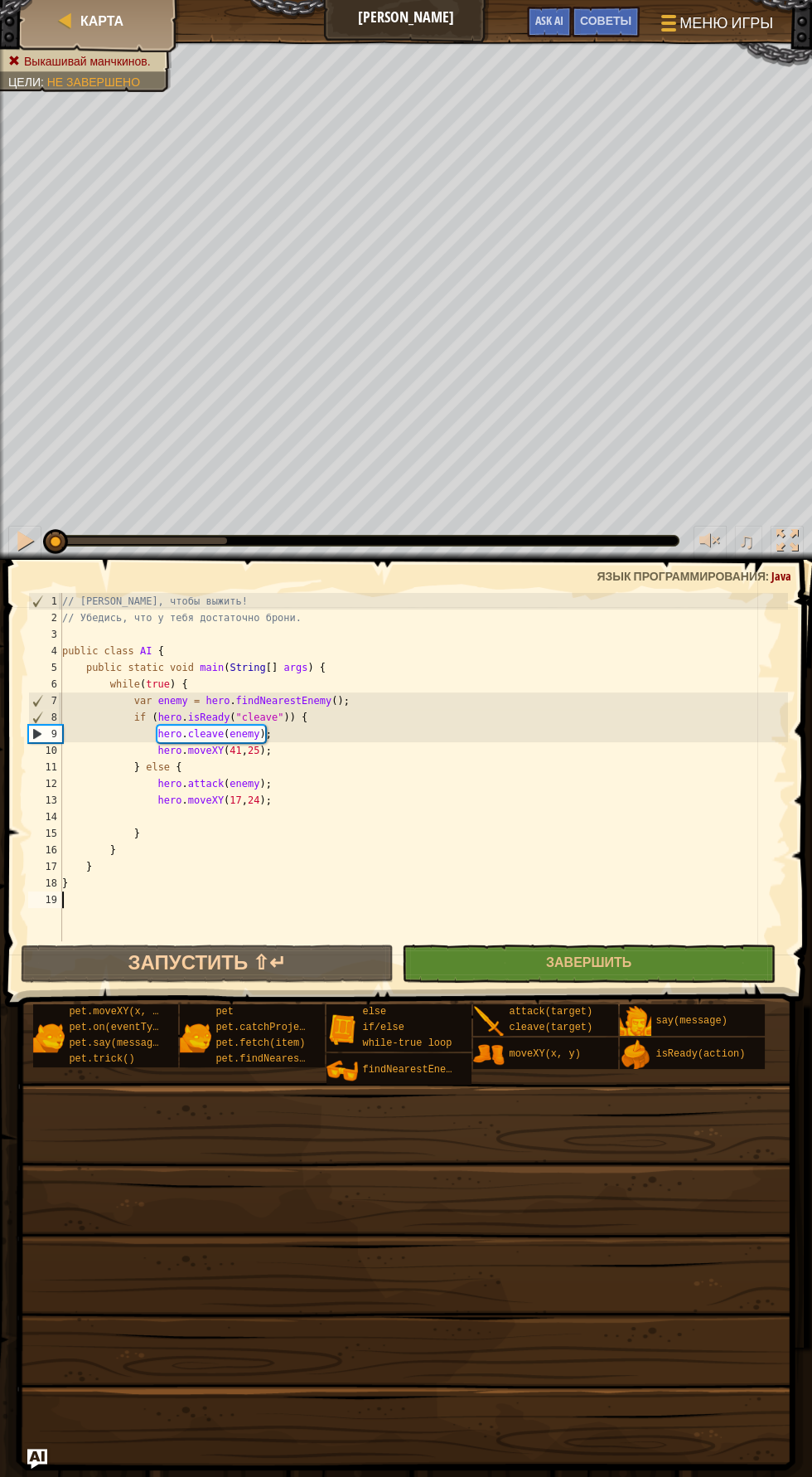
scroll to position [7, 0]
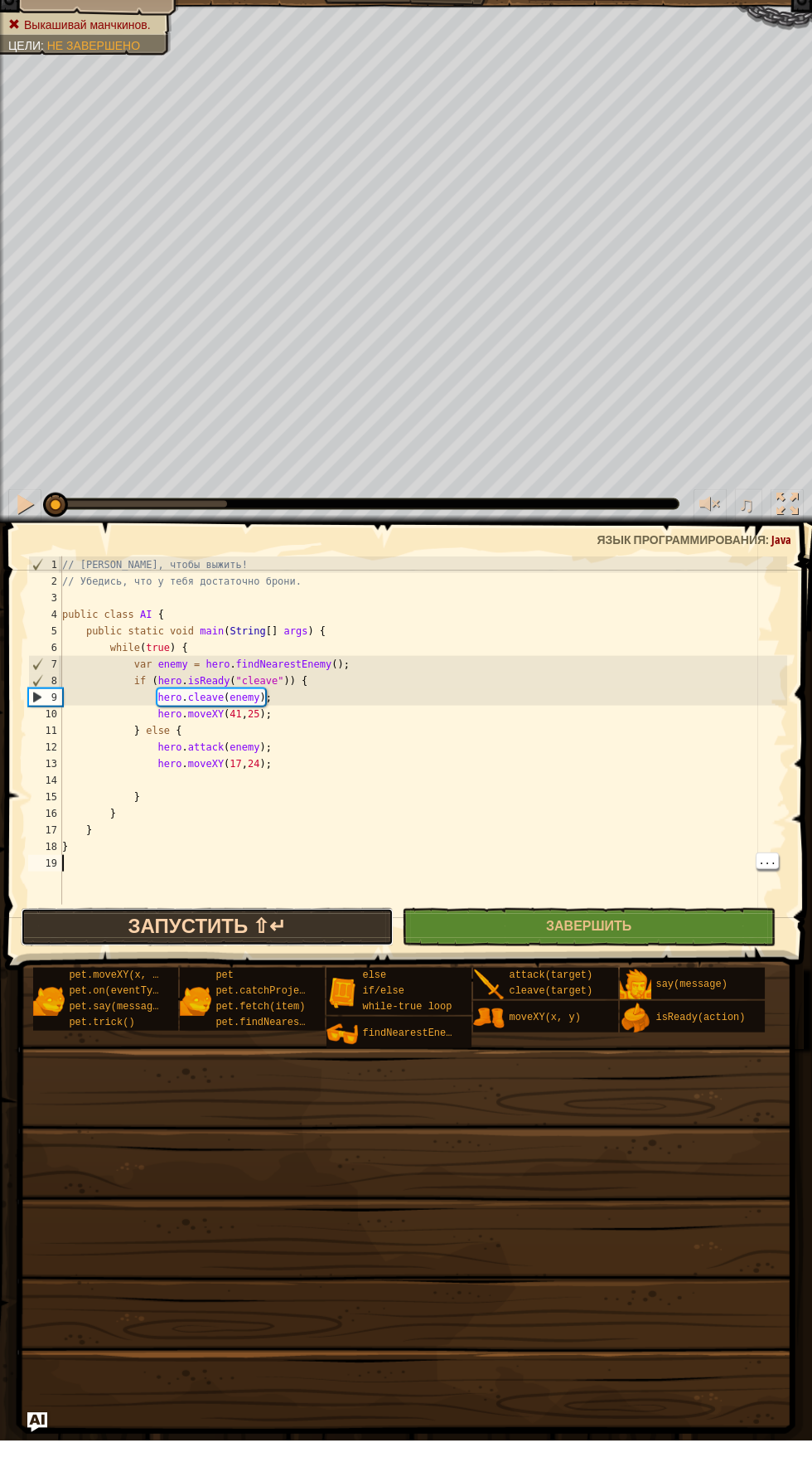
click at [282, 973] on button "Запустить ⇧↵" at bounding box center [208, 964] width 374 height 38
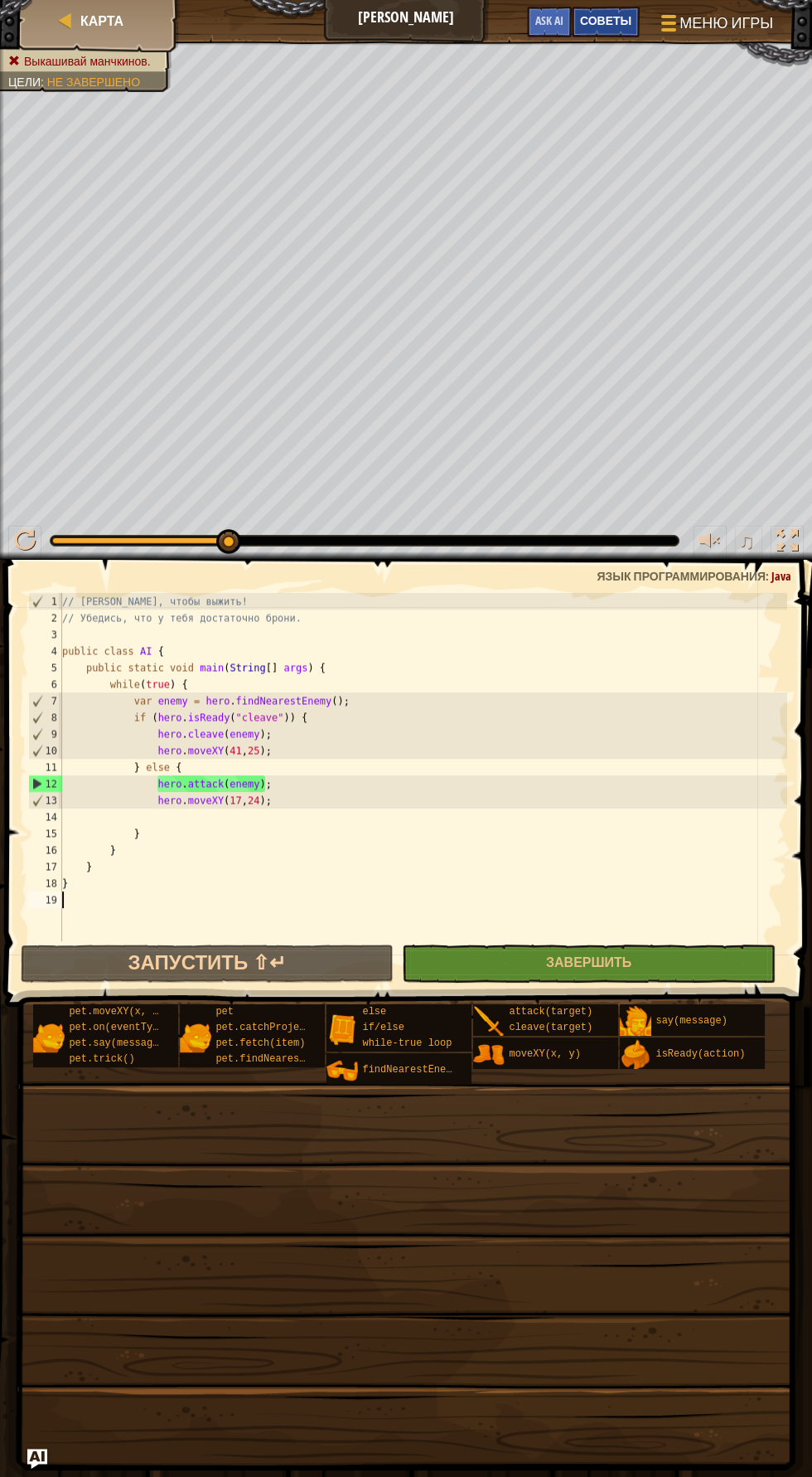
click at [631, 15] on span "Советы" at bounding box center [606, 20] width 51 height 16
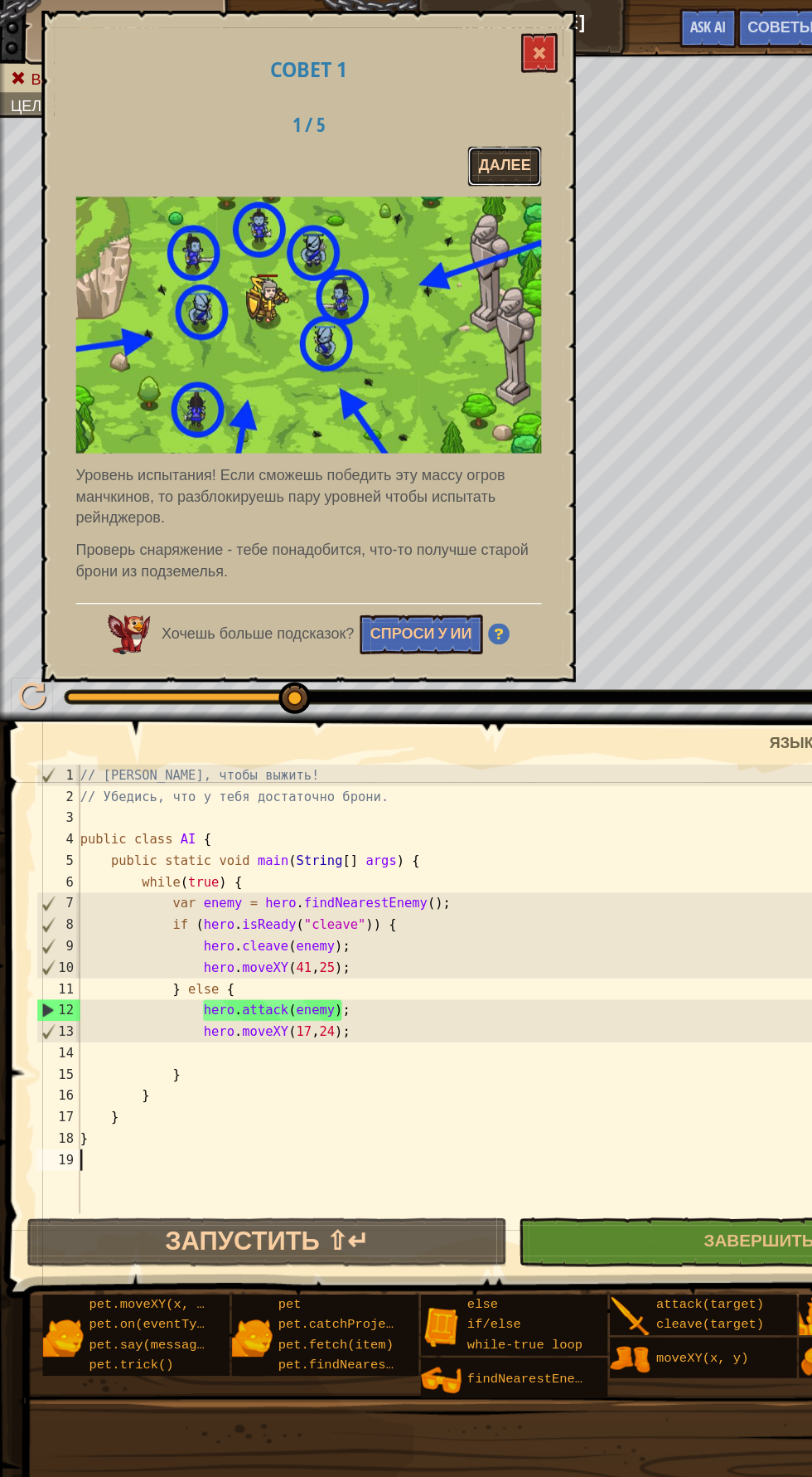
click at [396, 120] on button "Далее" at bounding box center [391, 129] width 57 height 31
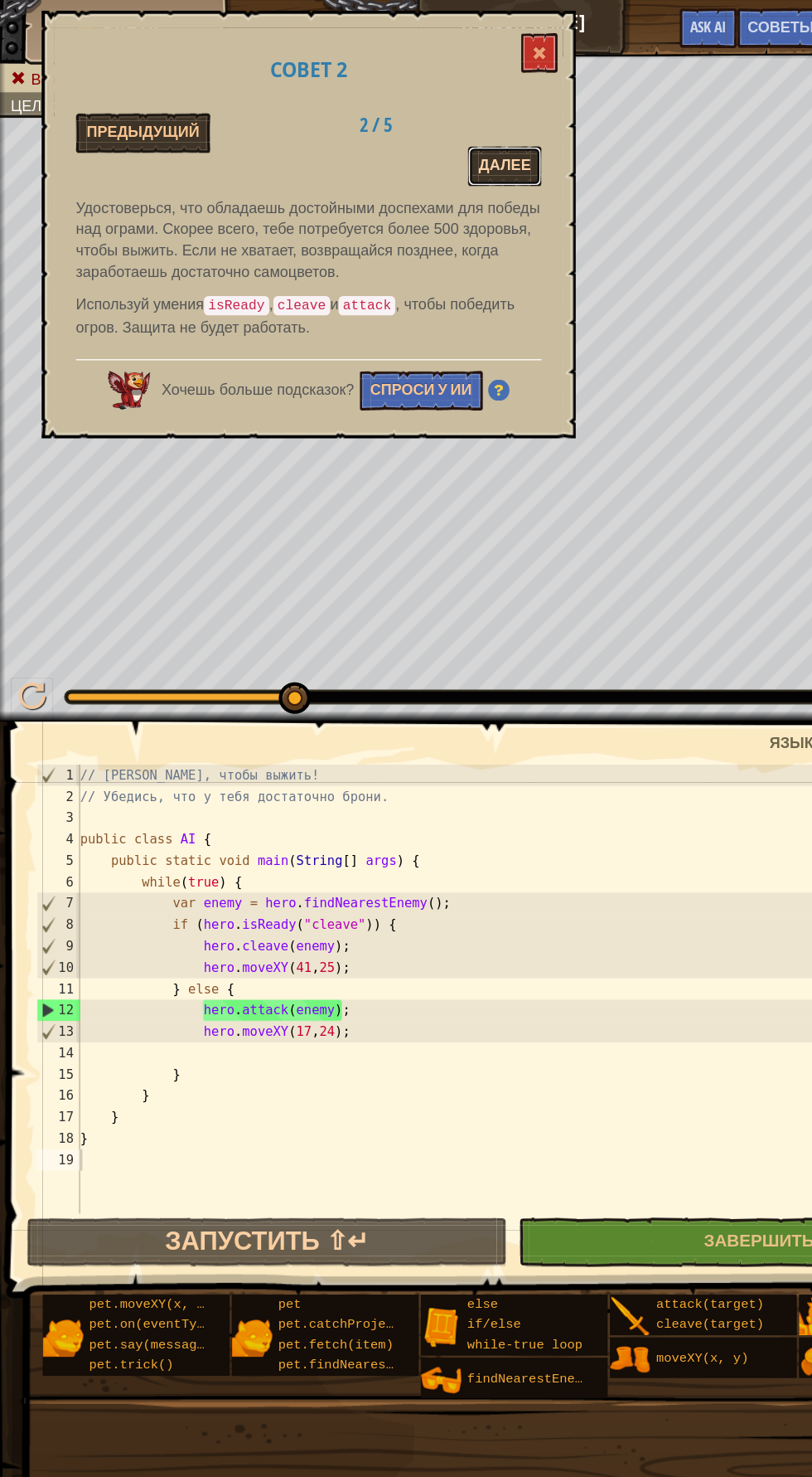
click at [389, 122] on button "Далее" at bounding box center [391, 129] width 57 height 31
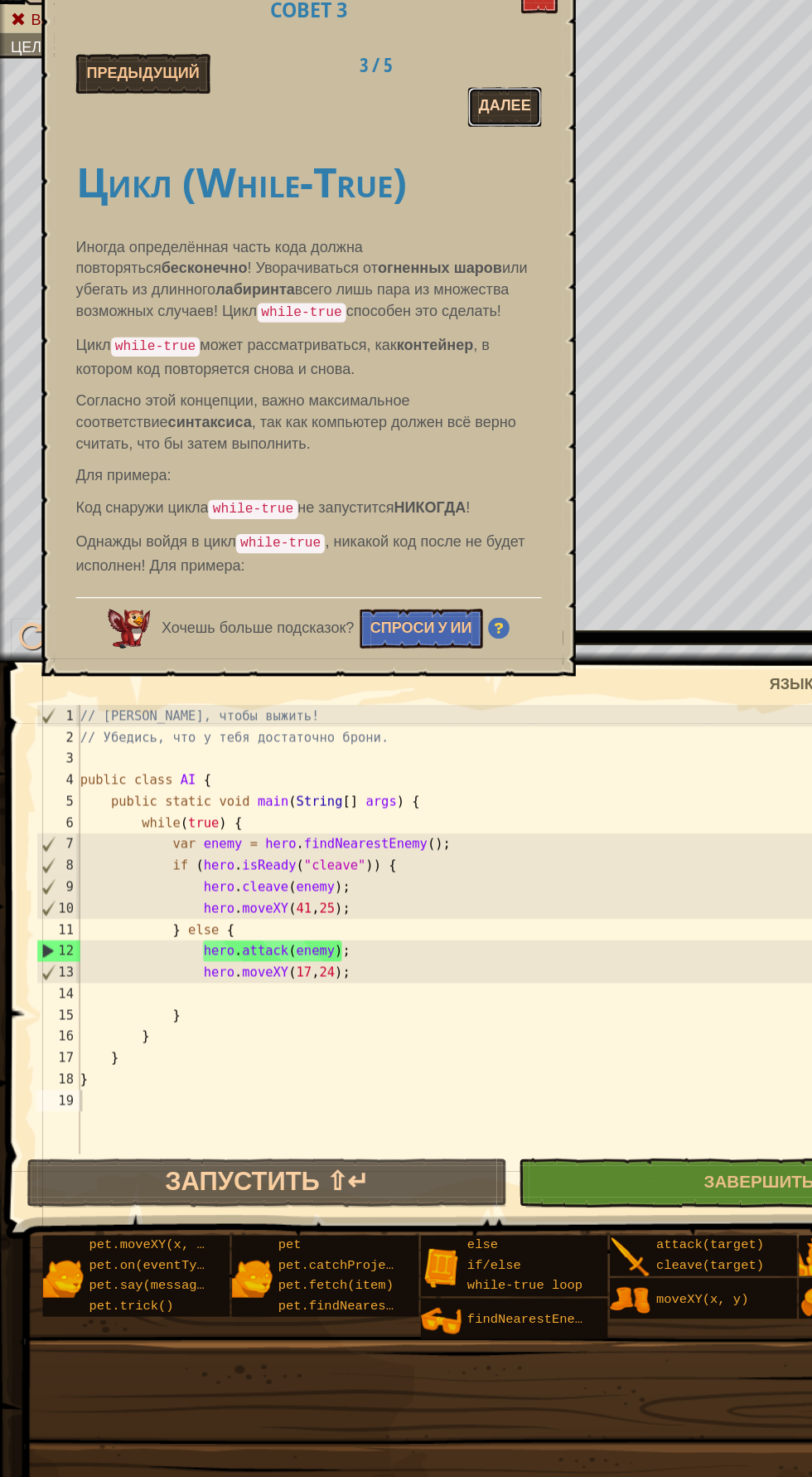
click at [393, 128] on button "Далее" at bounding box center [391, 129] width 57 height 31
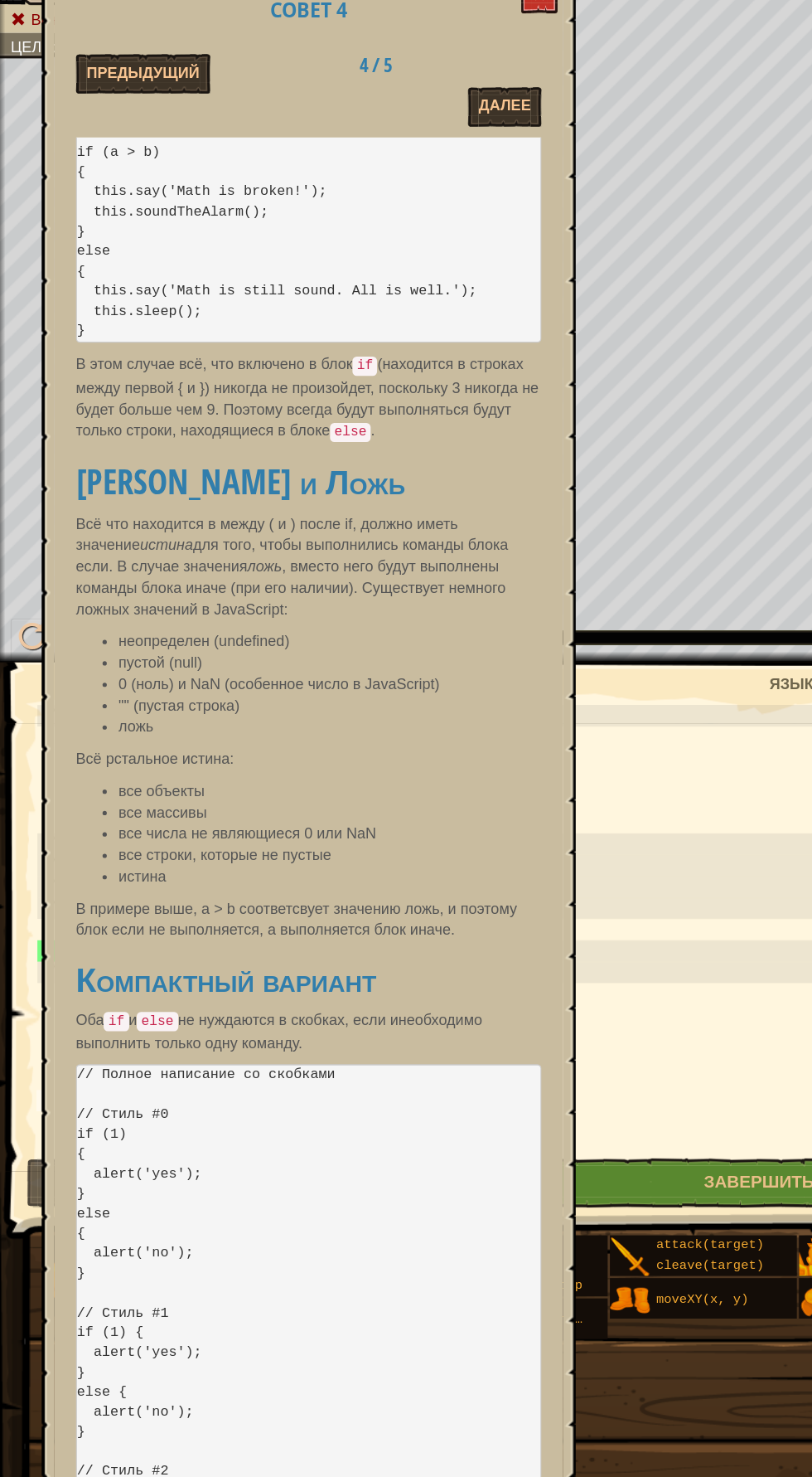
scroll to position [95, 0]
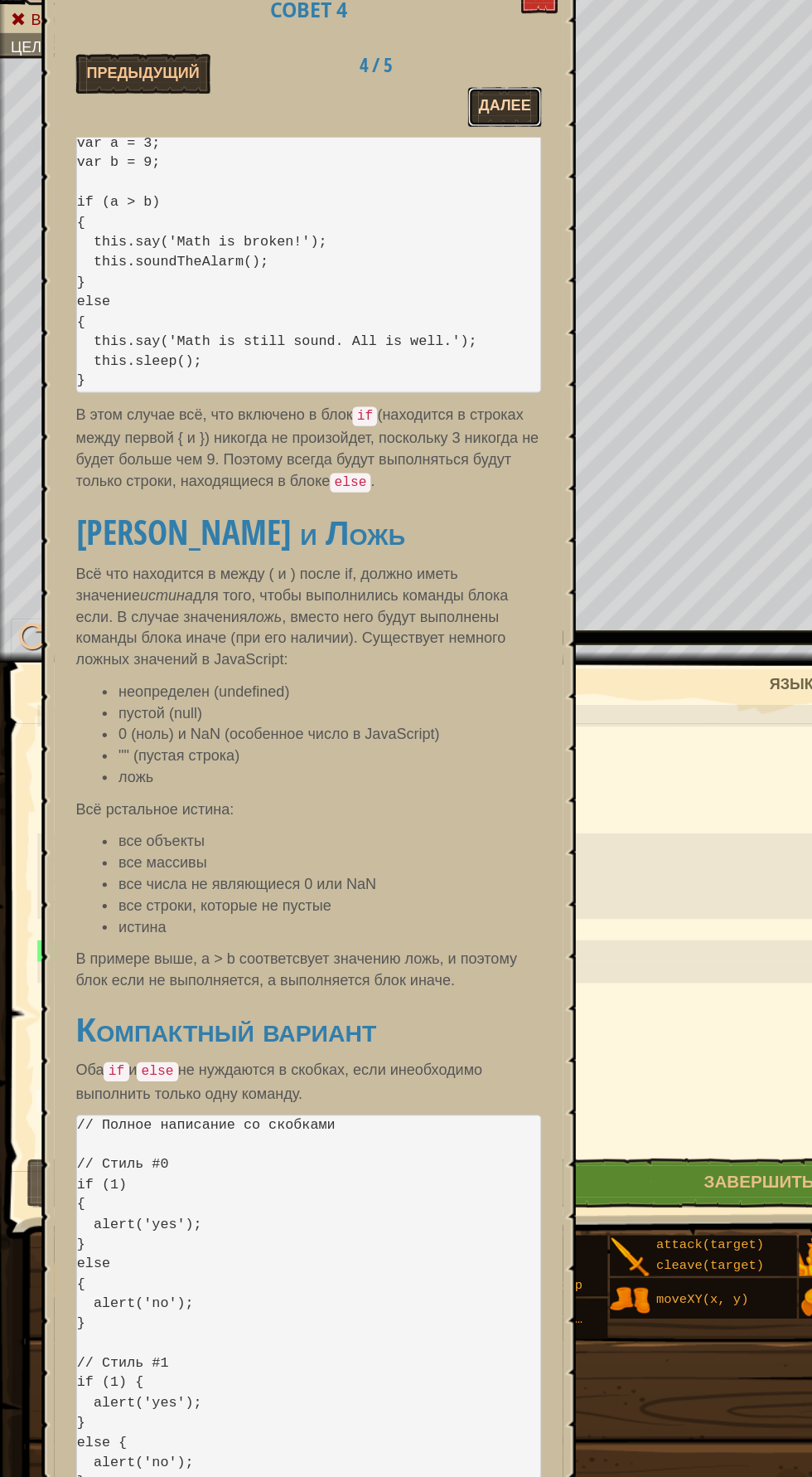
click at [405, 143] on button "Далее" at bounding box center [391, 129] width 57 height 31
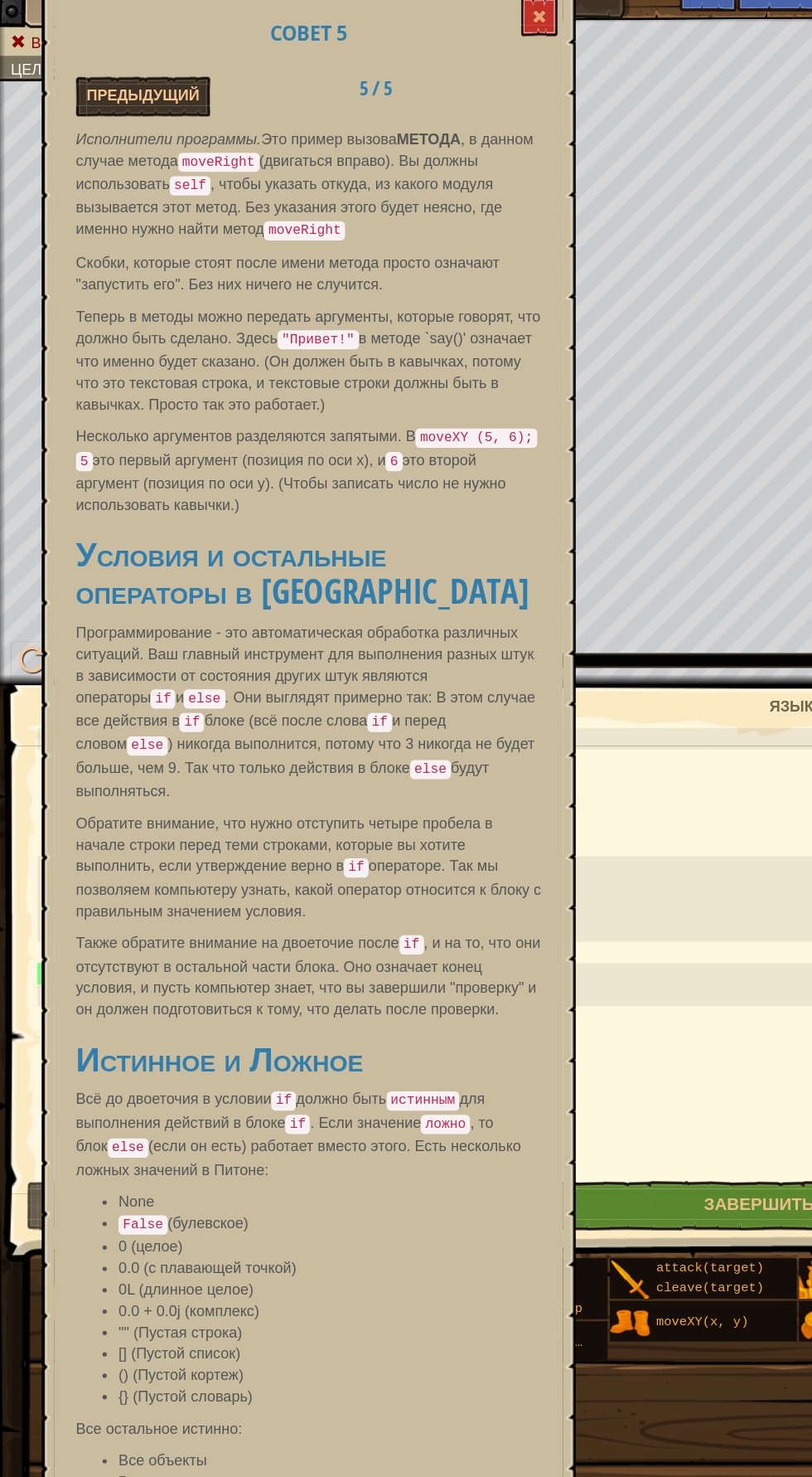
scroll to position [0, 0]
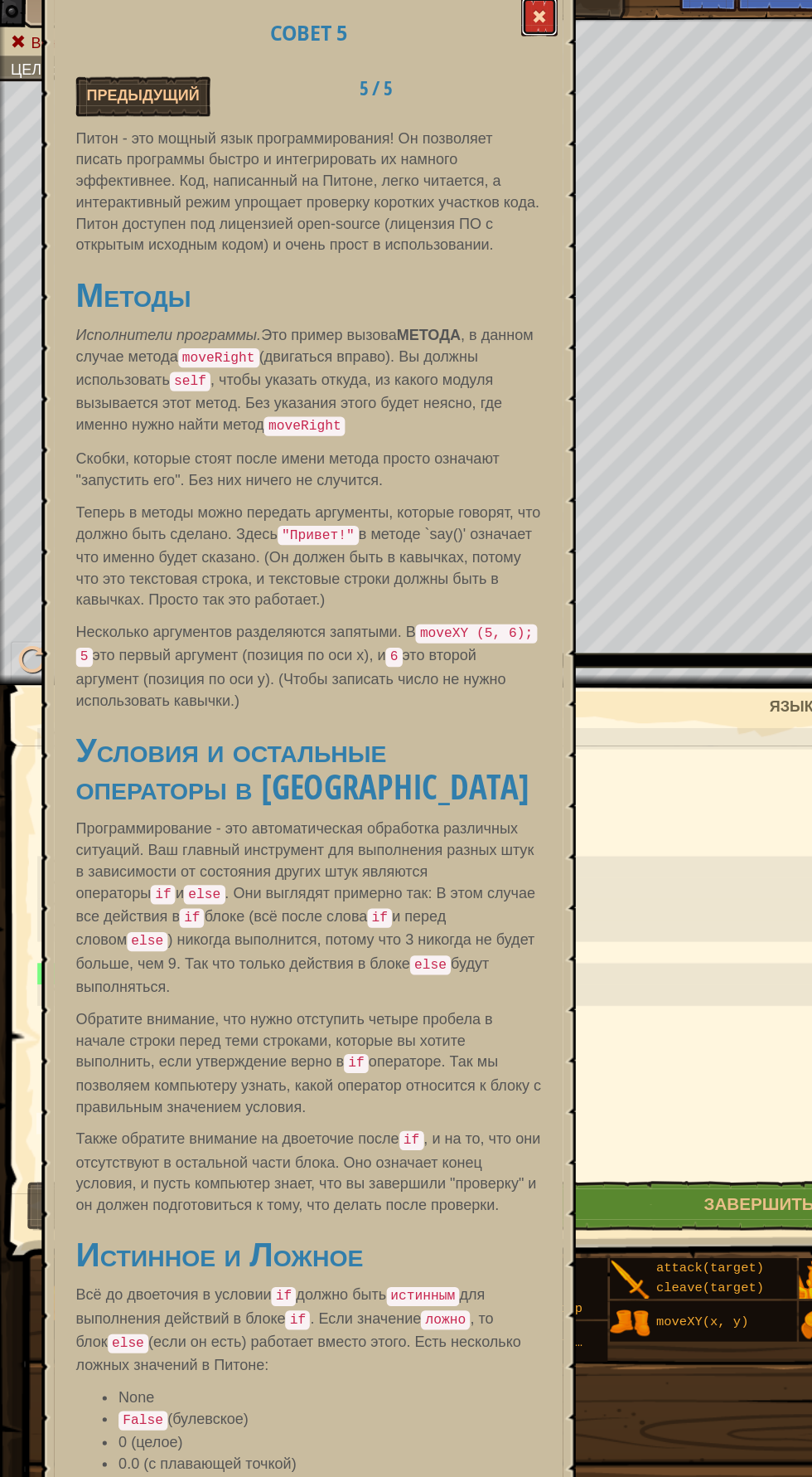
click at [419, 41] on span at bounding box center [418, 41] width 12 height 12
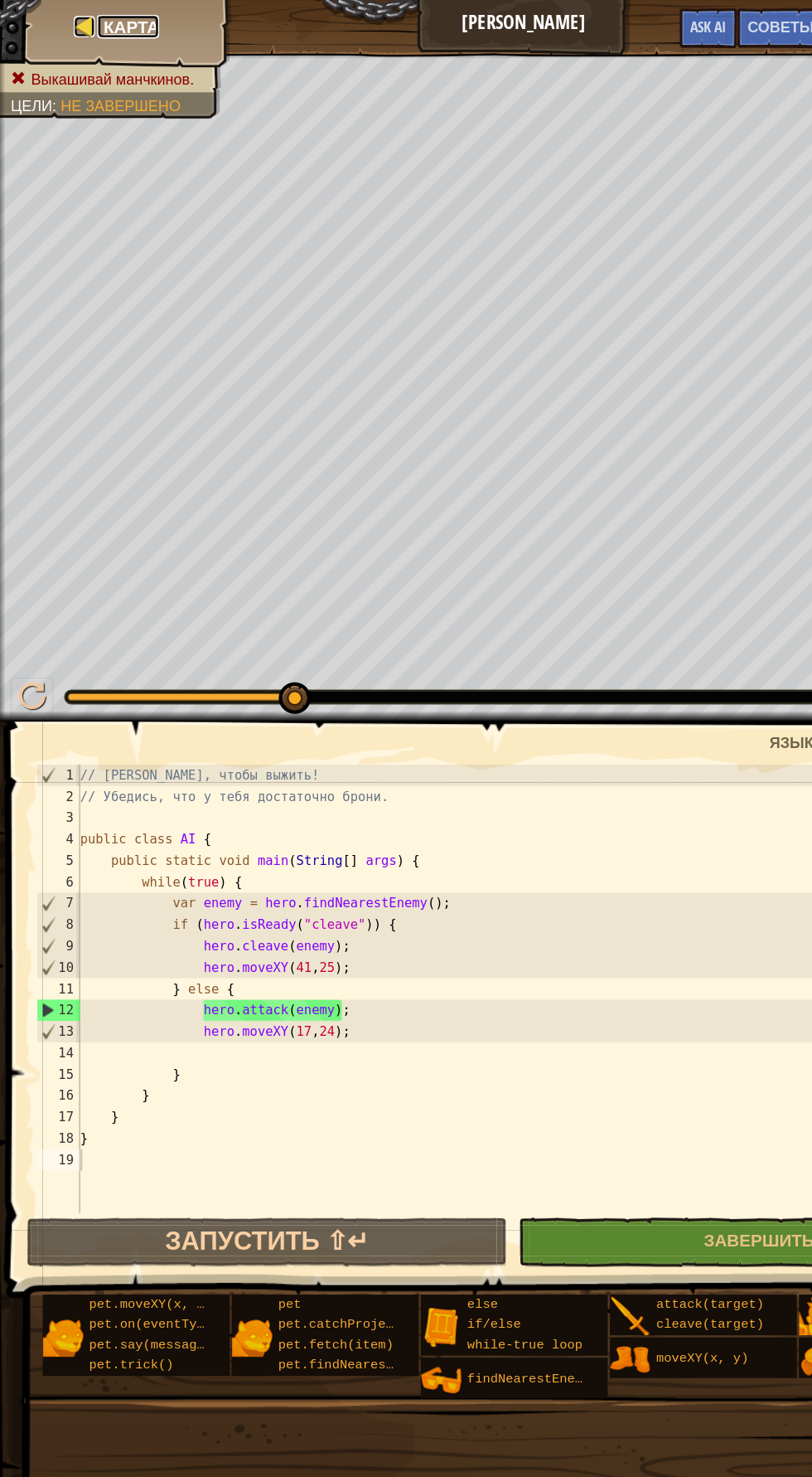
click at [117, 20] on span "Карта" at bounding box center [101, 21] width 43 height 18
select select "ru"
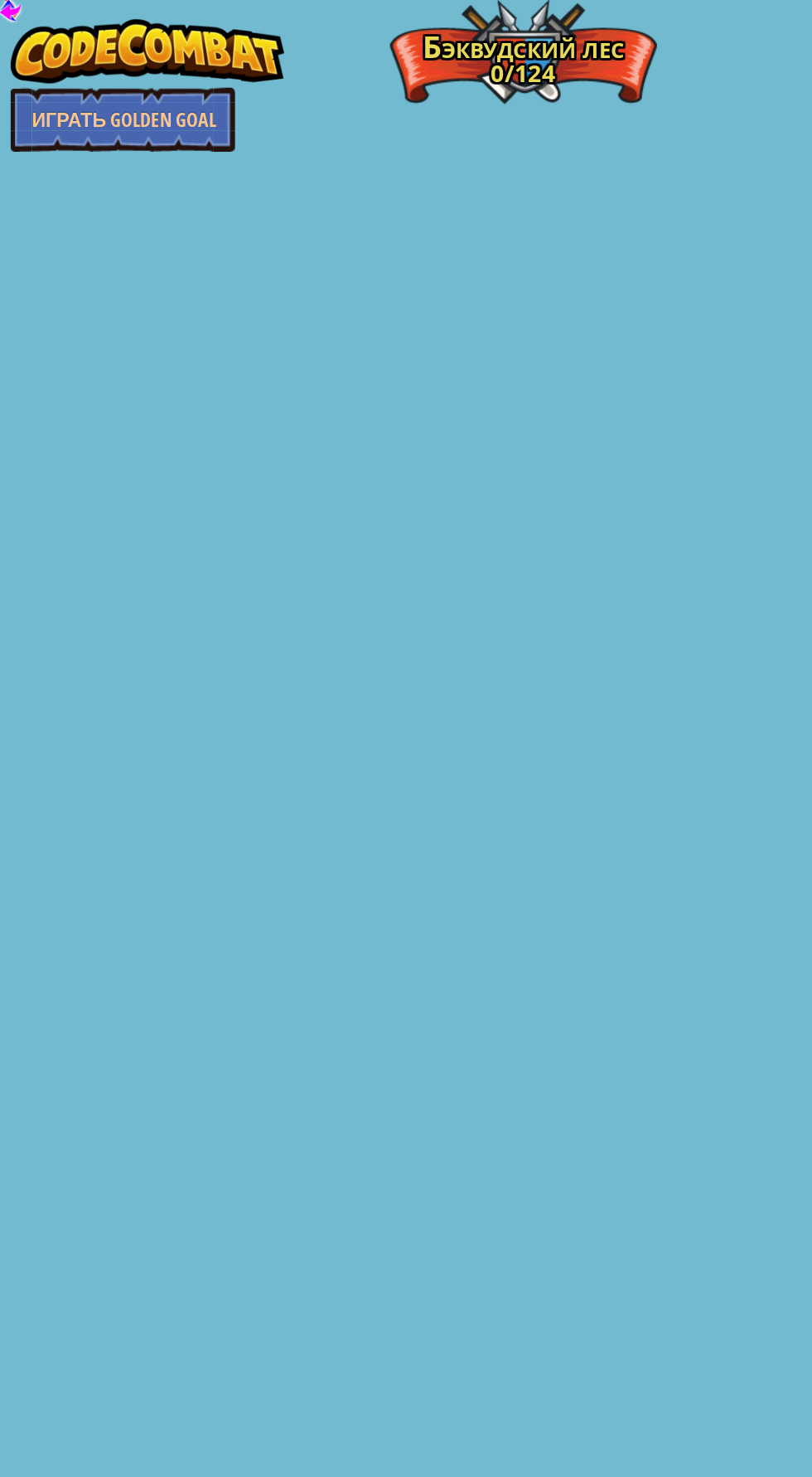
select select "ru"
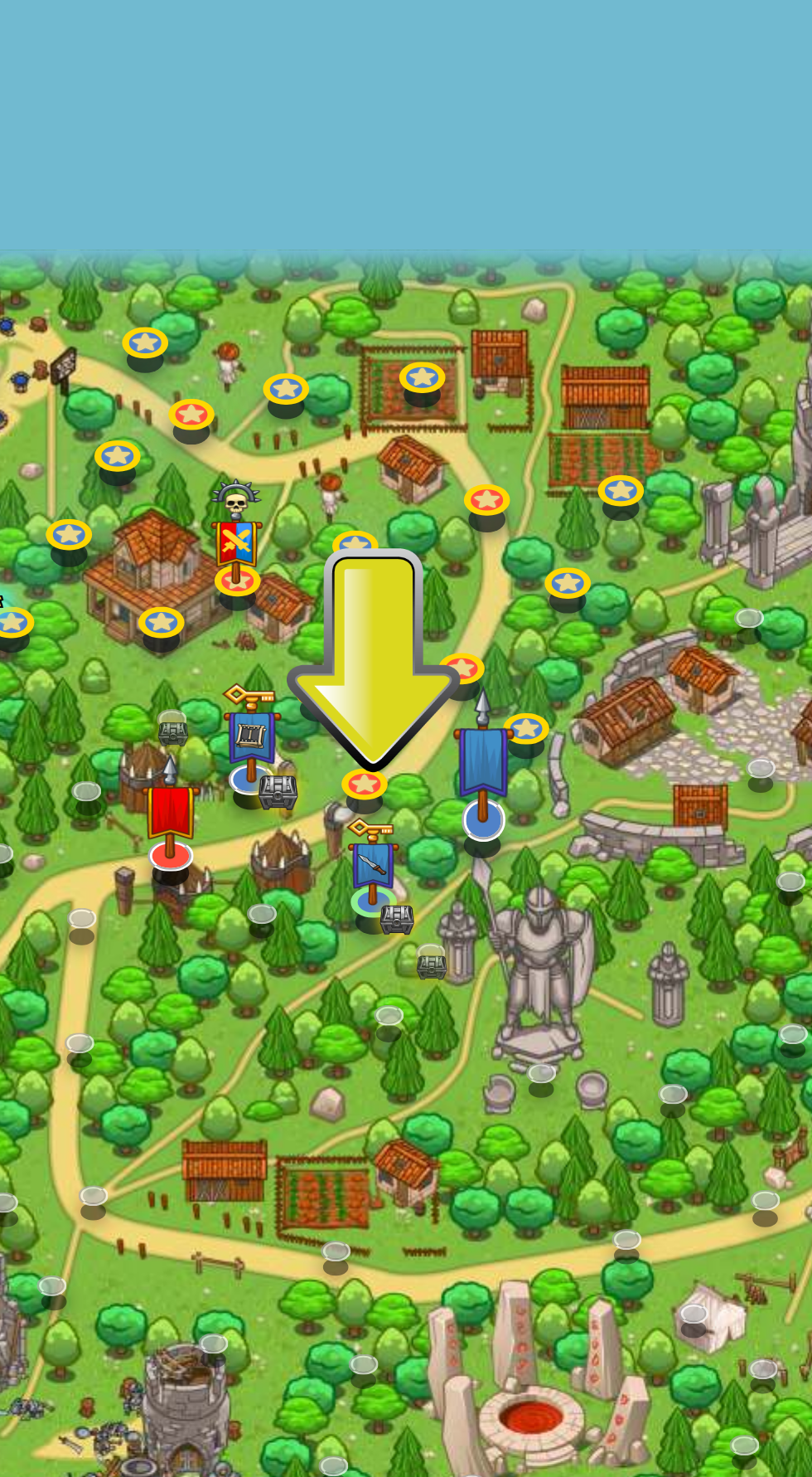
click at [341, 686] on img at bounding box center [338, 669] width 23 height 50
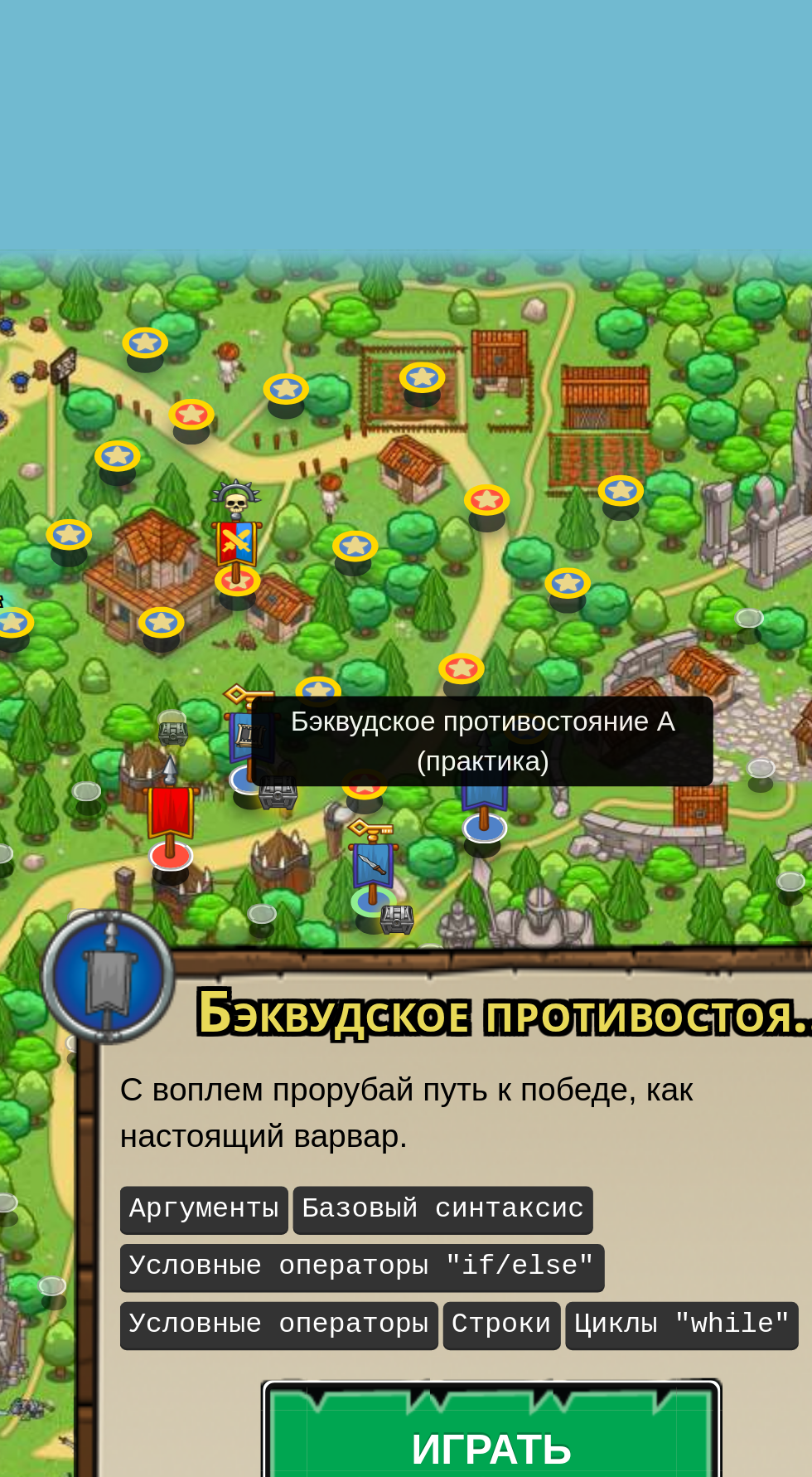
click at [387, 914] on button "Играть" at bounding box center [341, 917] width 166 height 49
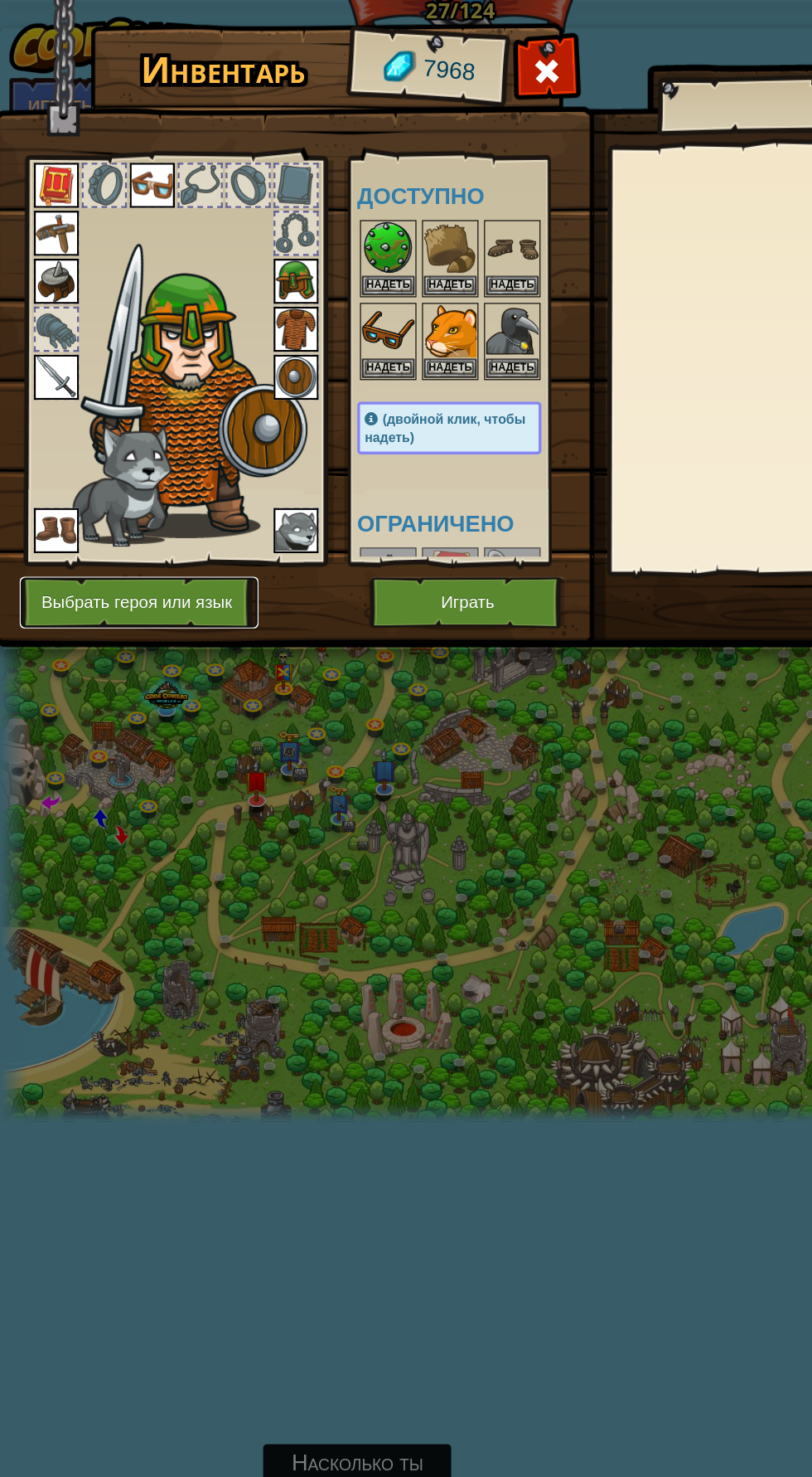
click at [193, 532] on button "Выбрать героя или язык" at bounding box center [122, 531] width 211 height 46
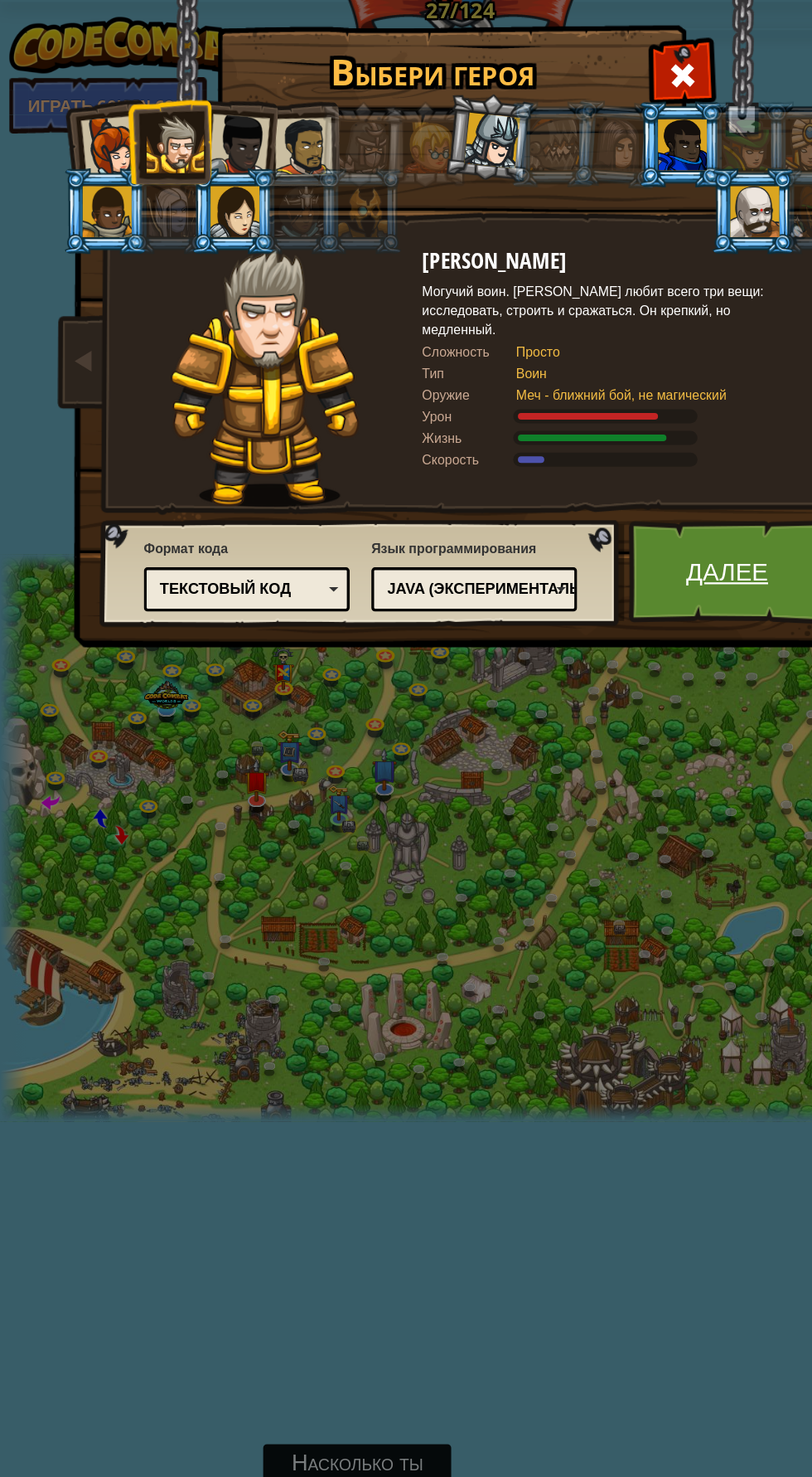
click at [659, 505] on link "Далее" at bounding box center [641, 504] width 173 height 91
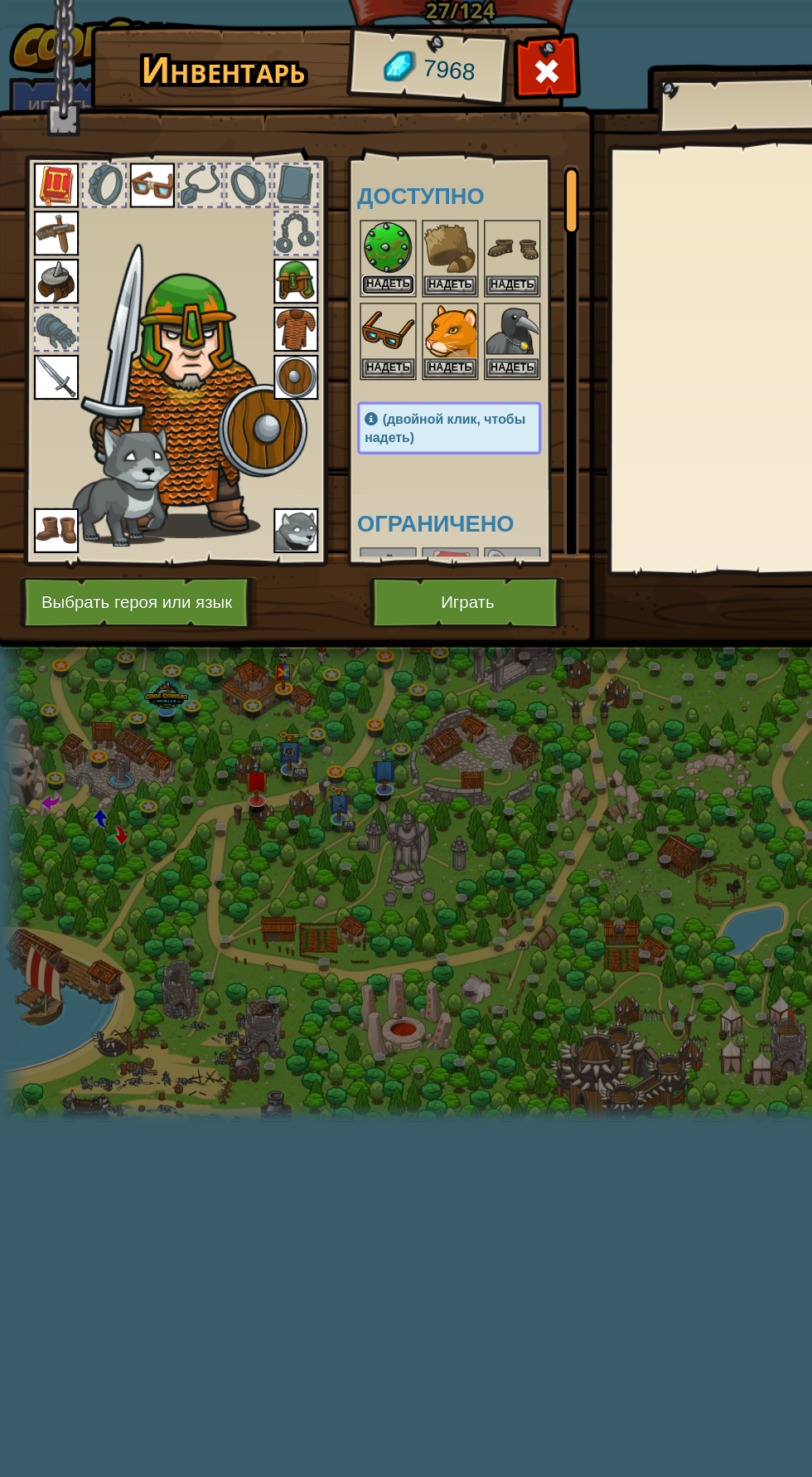
click at [354, 255] on button "Надеть" at bounding box center [342, 250] width 47 height 17
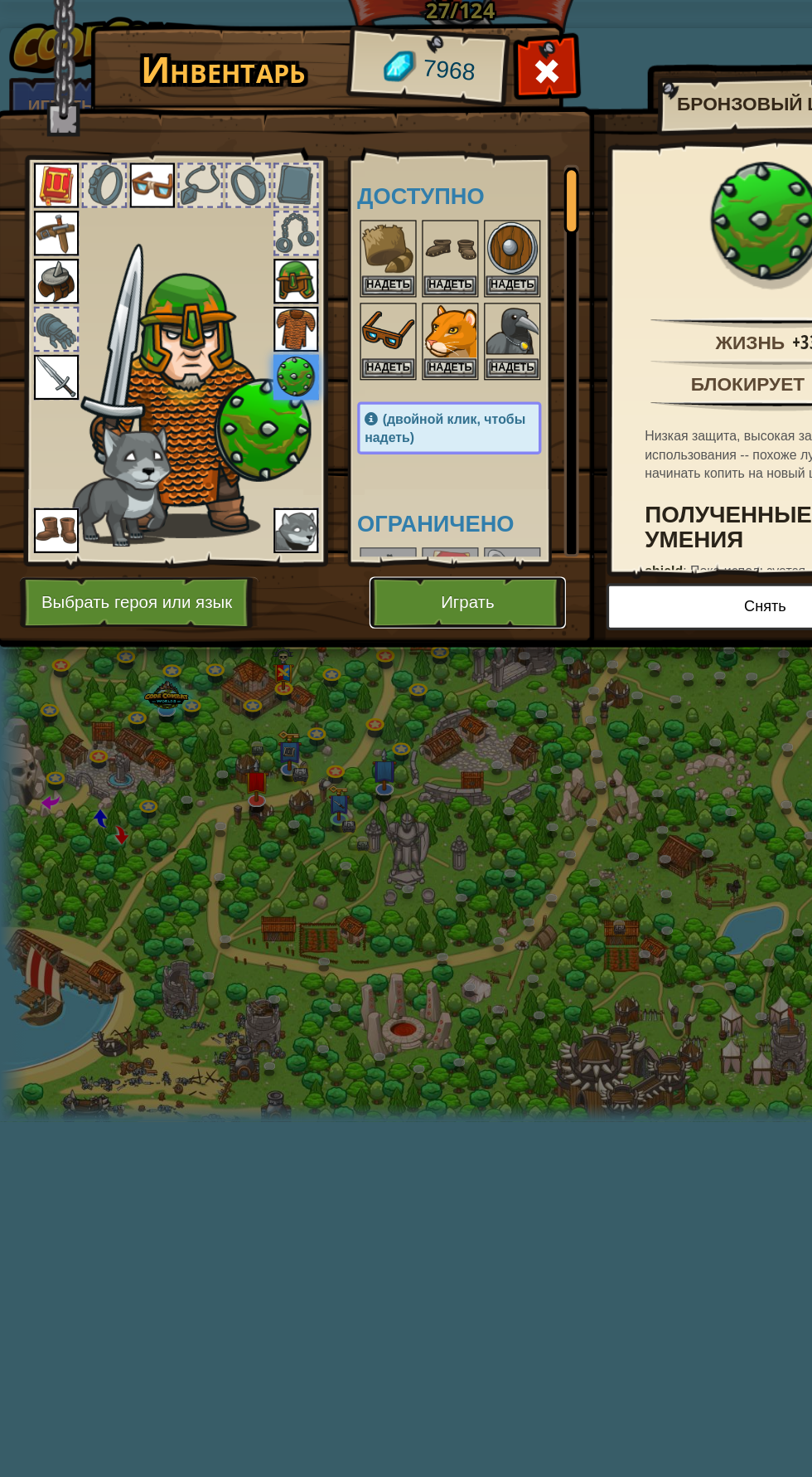
click at [436, 529] on button "Играть" at bounding box center [412, 531] width 173 height 46
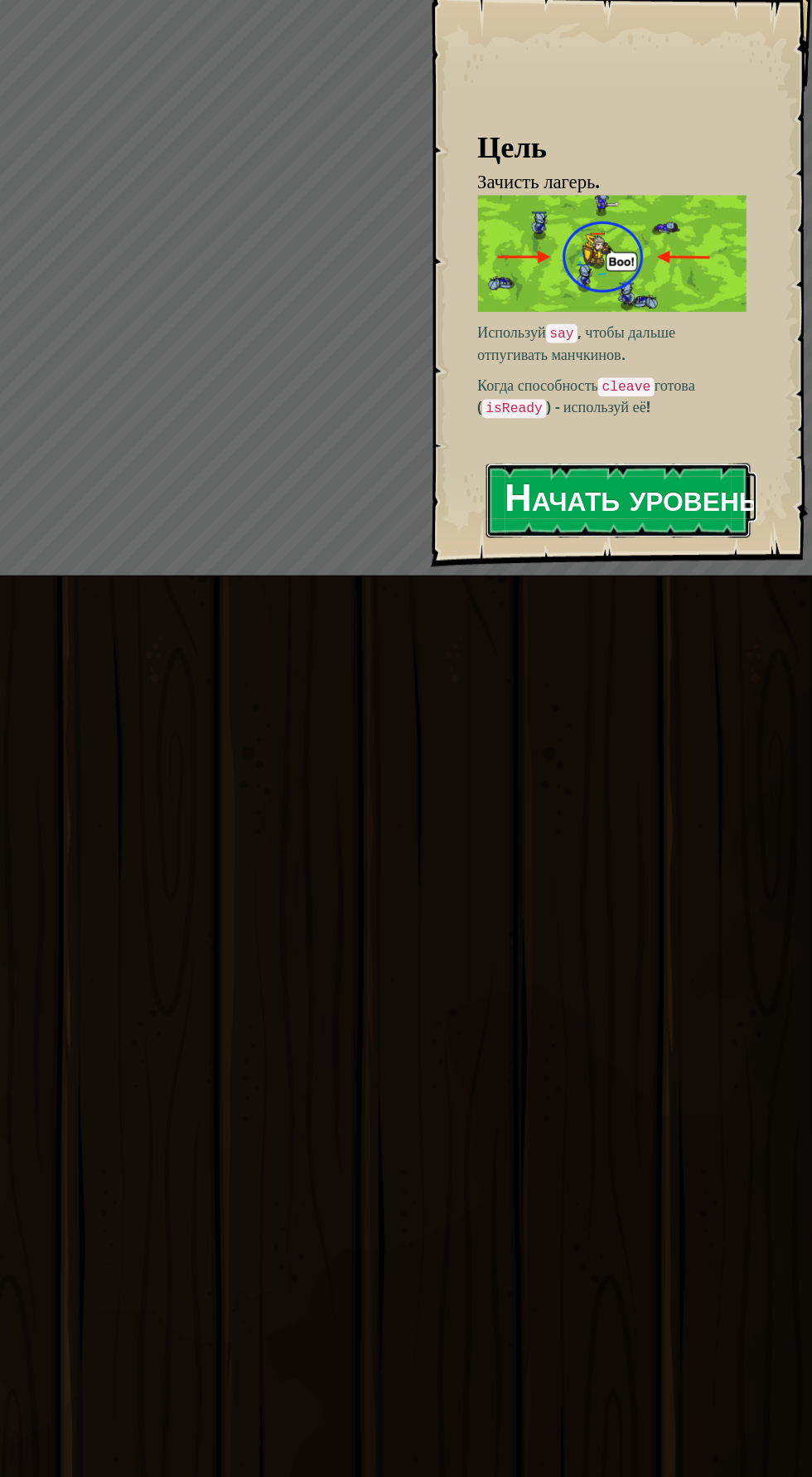
click at [701, 488] on button "Начать уровень" at bounding box center [640, 493] width 233 height 66
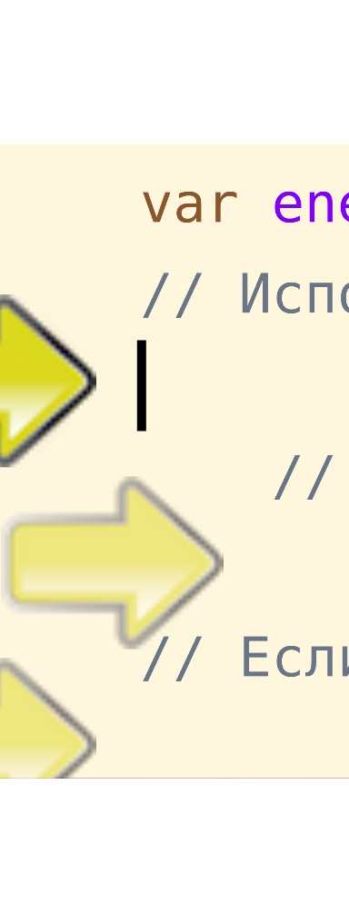
scroll to position [8, 5]
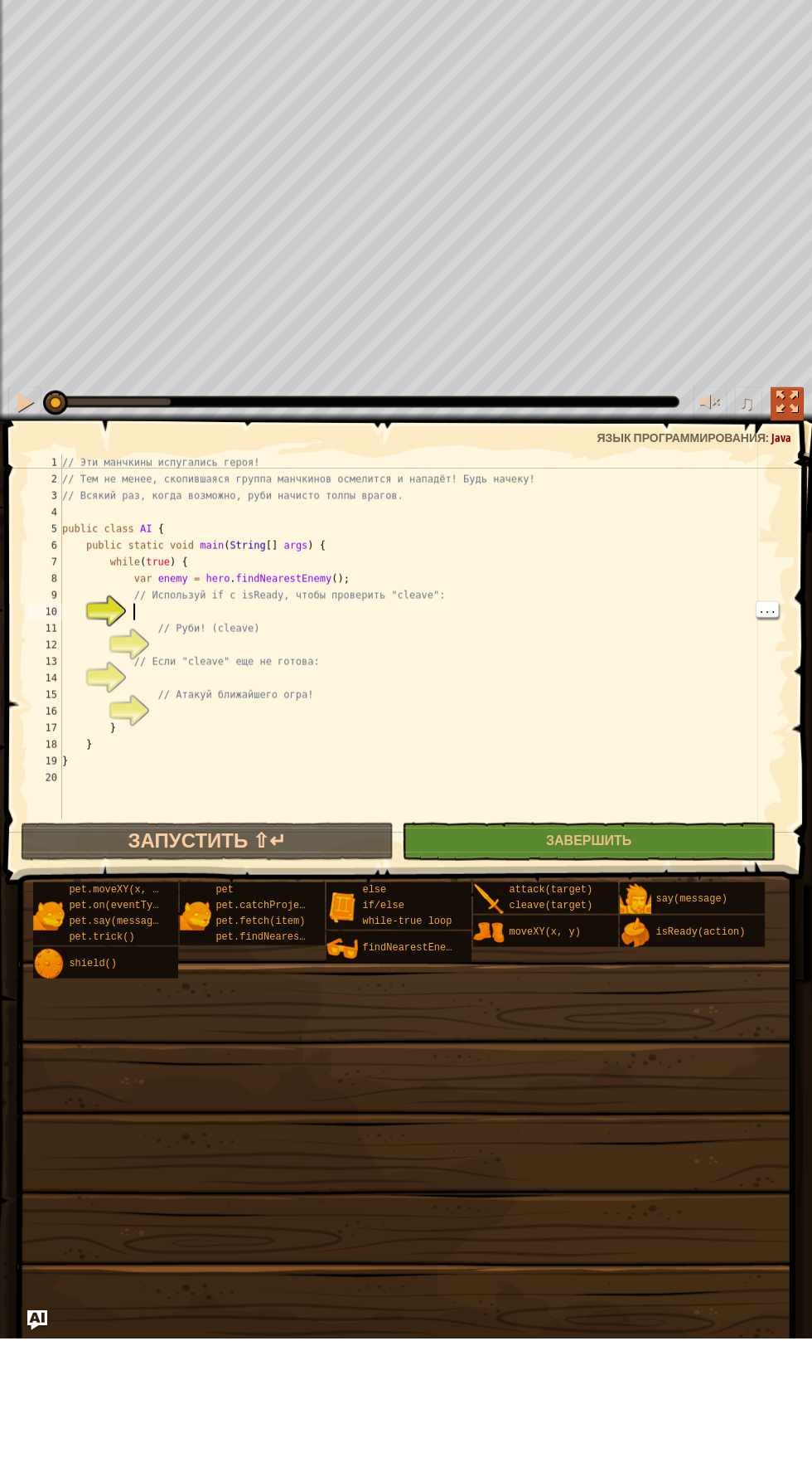
click at [786, 539] on div at bounding box center [787, 540] width 22 height 22
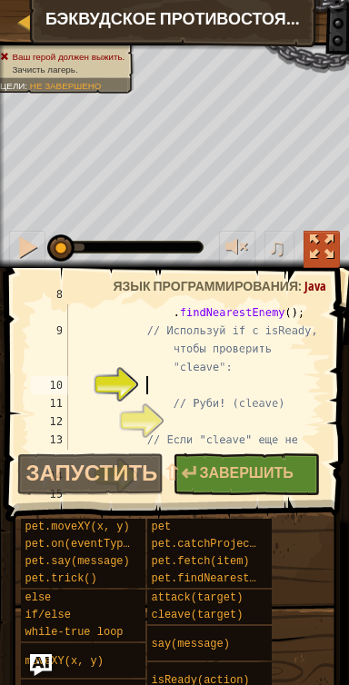
scroll to position [219, 0]
click at [220, 380] on div "var enemy = hero . findNearestEnemy ( ) ; // Используй if с isReady, чтобы пров…" at bounding box center [192, 394] width 257 height 218
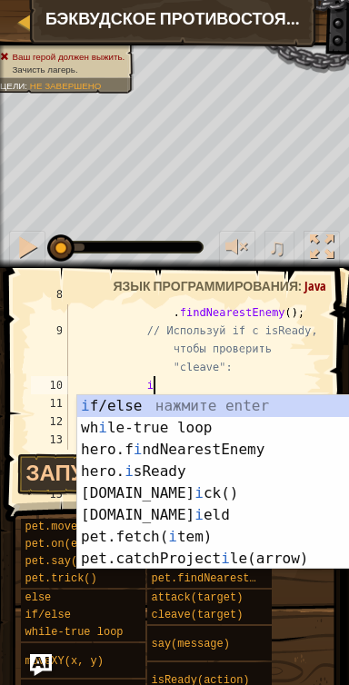
click at [271, 406] on div "i f/else нажмите enter wh i le-true loop нажмите enter hero.f i ndNearestEnemy …" at bounding box center [249, 504] width 344 height 218
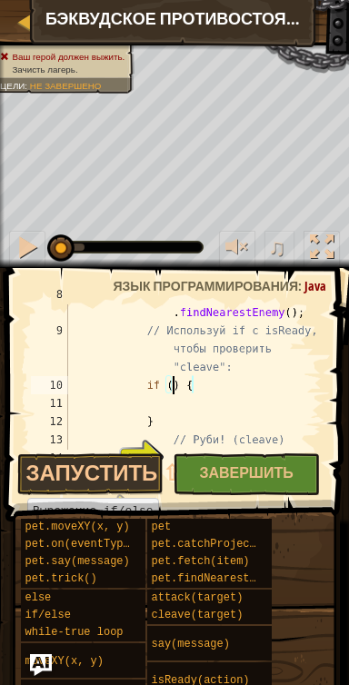
scroll to position [8, 9]
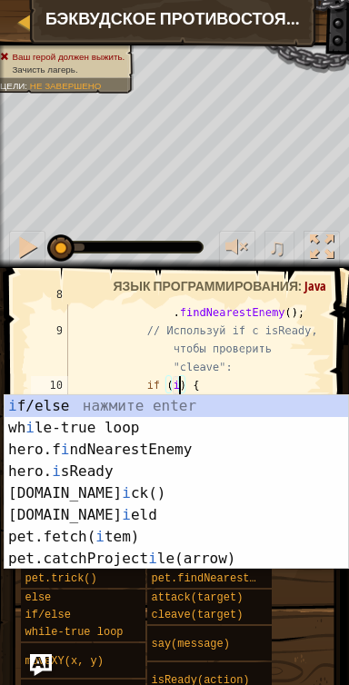
click at [230, 473] on div "i f/else нажмите enter wh i le-true loop нажмите enter hero.f i ndNearestEnemy …" at bounding box center [177, 504] width 344 height 218
type textarea "if (hero.isReady("cleave")) {"
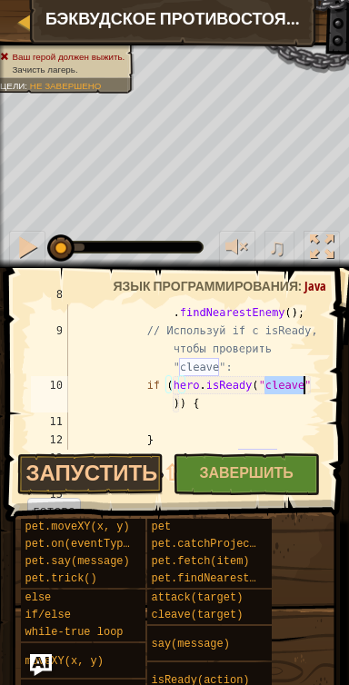
scroll to position [8, 19]
click at [231, 424] on div "var enemy = hero . findNearestEnemy ( ) ; // Используй if с isReady, чтобы пров…" at bounding box center [192, 385] width 257 height 200
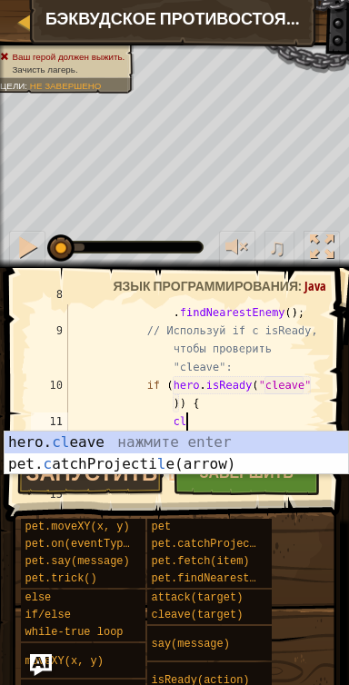
scroll to position [8, 8]
click at [238, 448] on div "hero. cl eave нажмите enter pet. c atchProjecti l e(arrow) нажмите enter" at bounding box center [177, 474] width 344 height 87
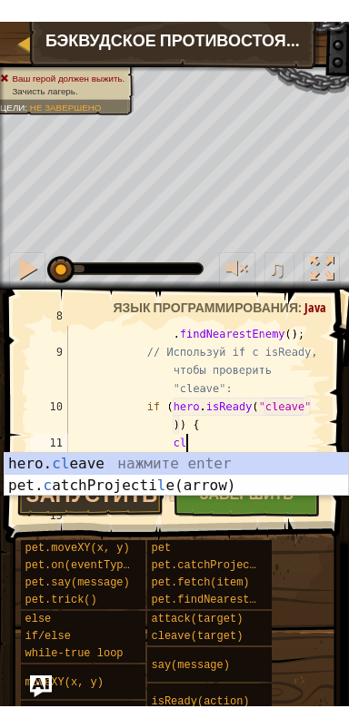
scroll to position [8, 17]
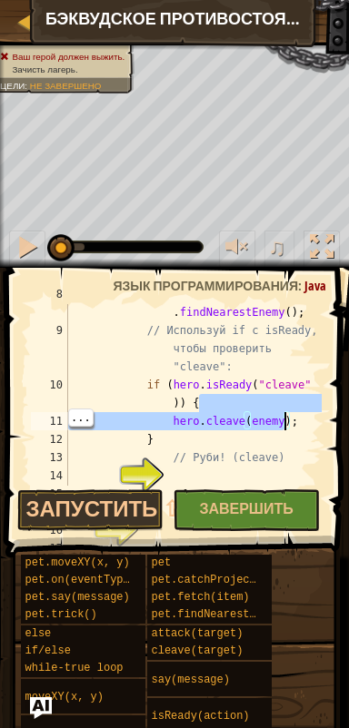
type textarea "if (hero.isReady("cleave")) {"
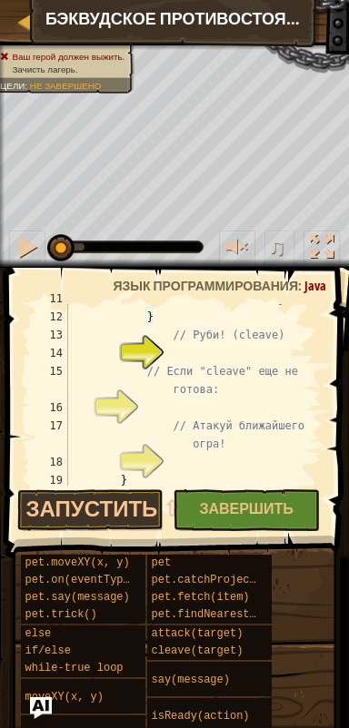
scroll to position [341, 0]
click at [212, 356] on div "hero . cleave ( enemy ) ; } // Руби! (cleave) // Если "cleave" еще не готова: /…" at bounding box center [192, 399] width 257 height 218
type textarea "e"
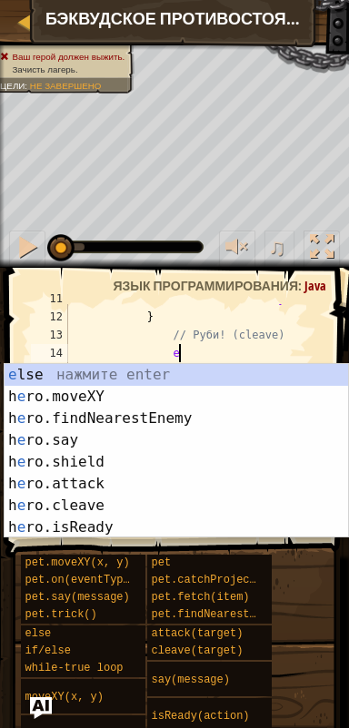
click at [225, 381] on div "e lse нажмите enter h e ro.moveXY нажмите enter h e ro.findNearestEnemy нажмите…" at bounding box center [177, 473] width 344 height 218
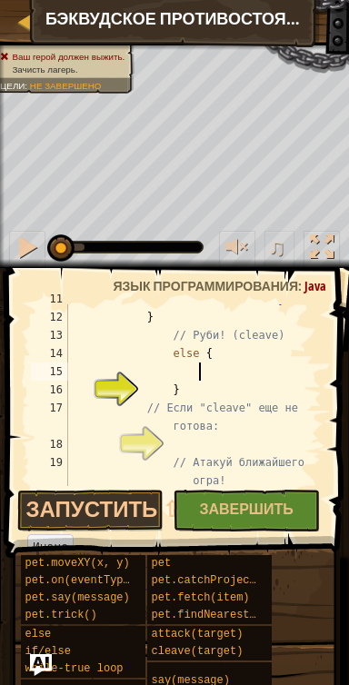
scroll to position [8, 9]
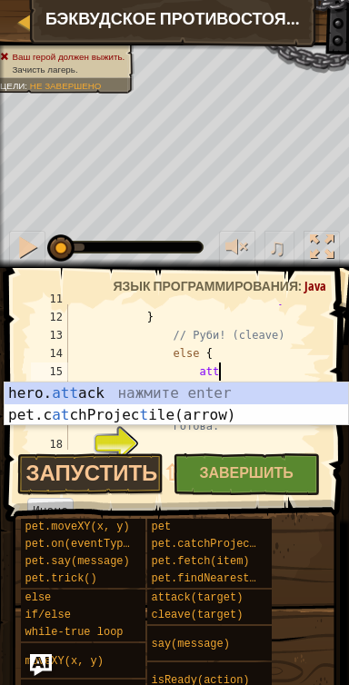
click at [254, 396] on div "hero. att ack нажмите enter pet.c at chProjec t ile(arrow) нажмите enter" at bounding box center [177, 425] width 344 height 87
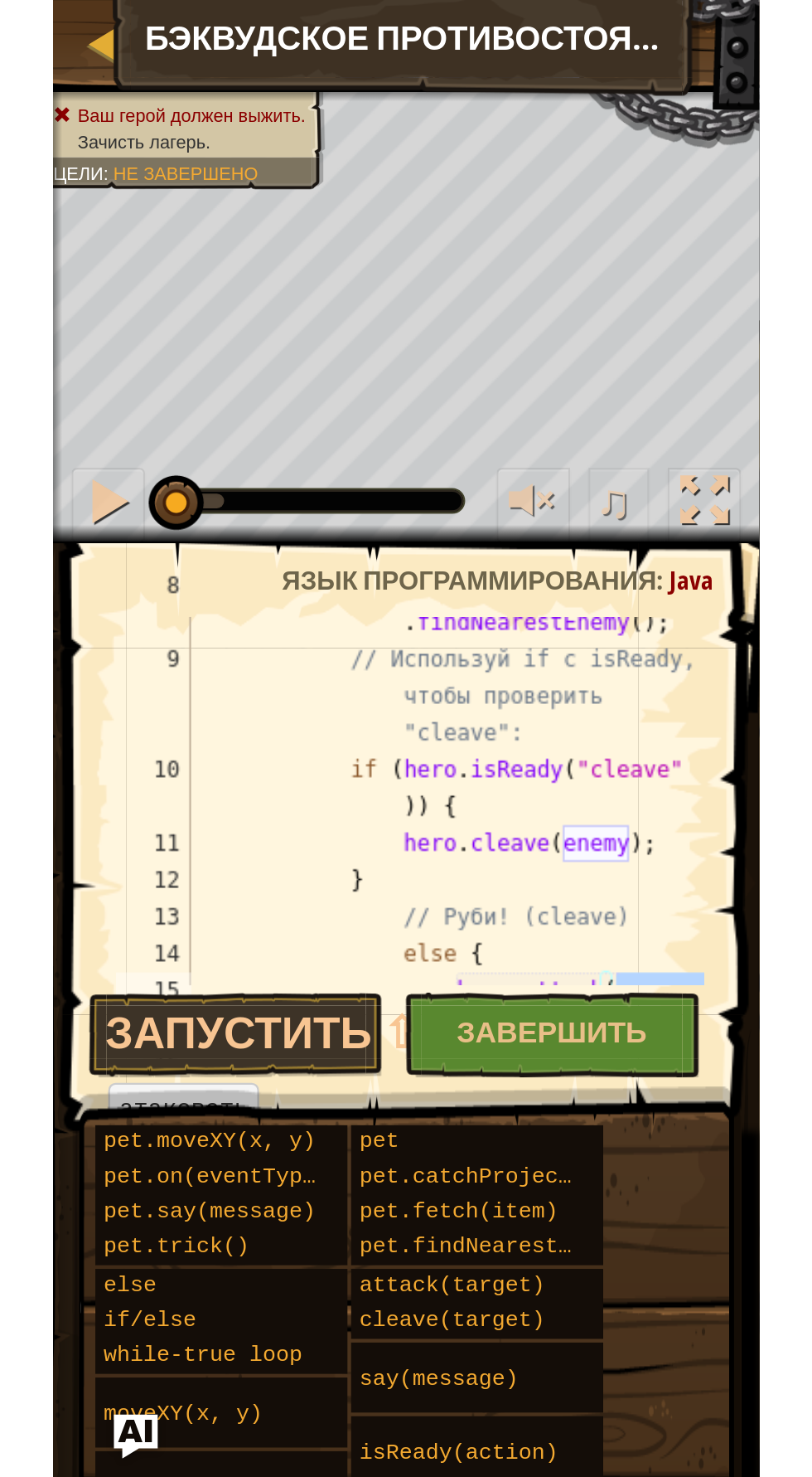
scroll to position [204, 0]
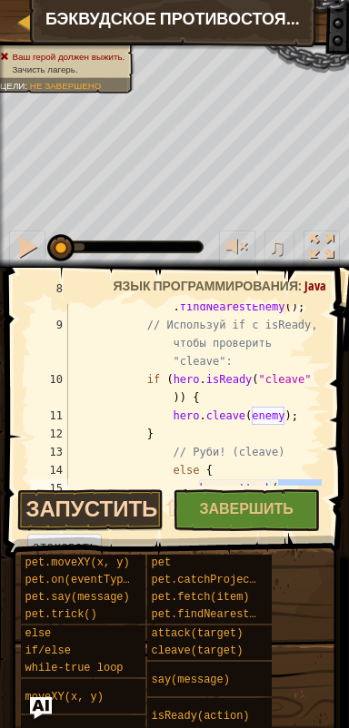
type textarea "hero.attack(enemy);"
click at [65, 505] on button "Запустить ⇧↵" at bounding box center [90, 511] width 147 height 42
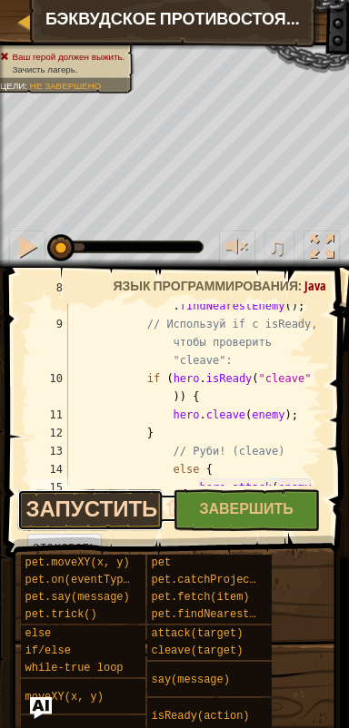
click at [71, 508] on button "Запустить ⇧↵" at bounding box center [90, 511] width 147 height 42
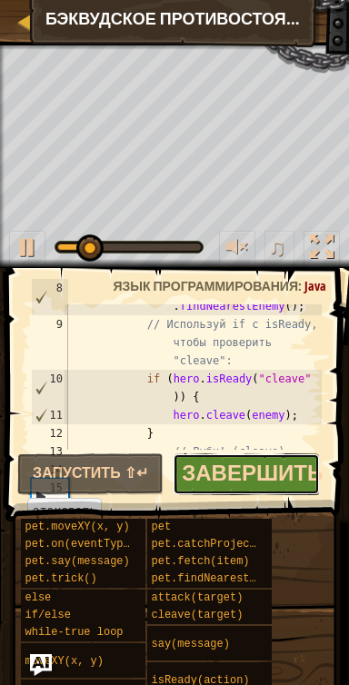
click at [264, 475] on span "Завершить" at bounding box center [252, 472] width 141 height 29
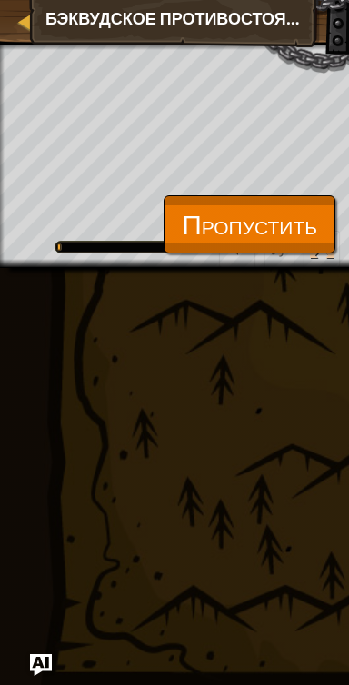
click at [287, 229] on span "Пропустить" at bounding box center [249, 223] width 135 height 37
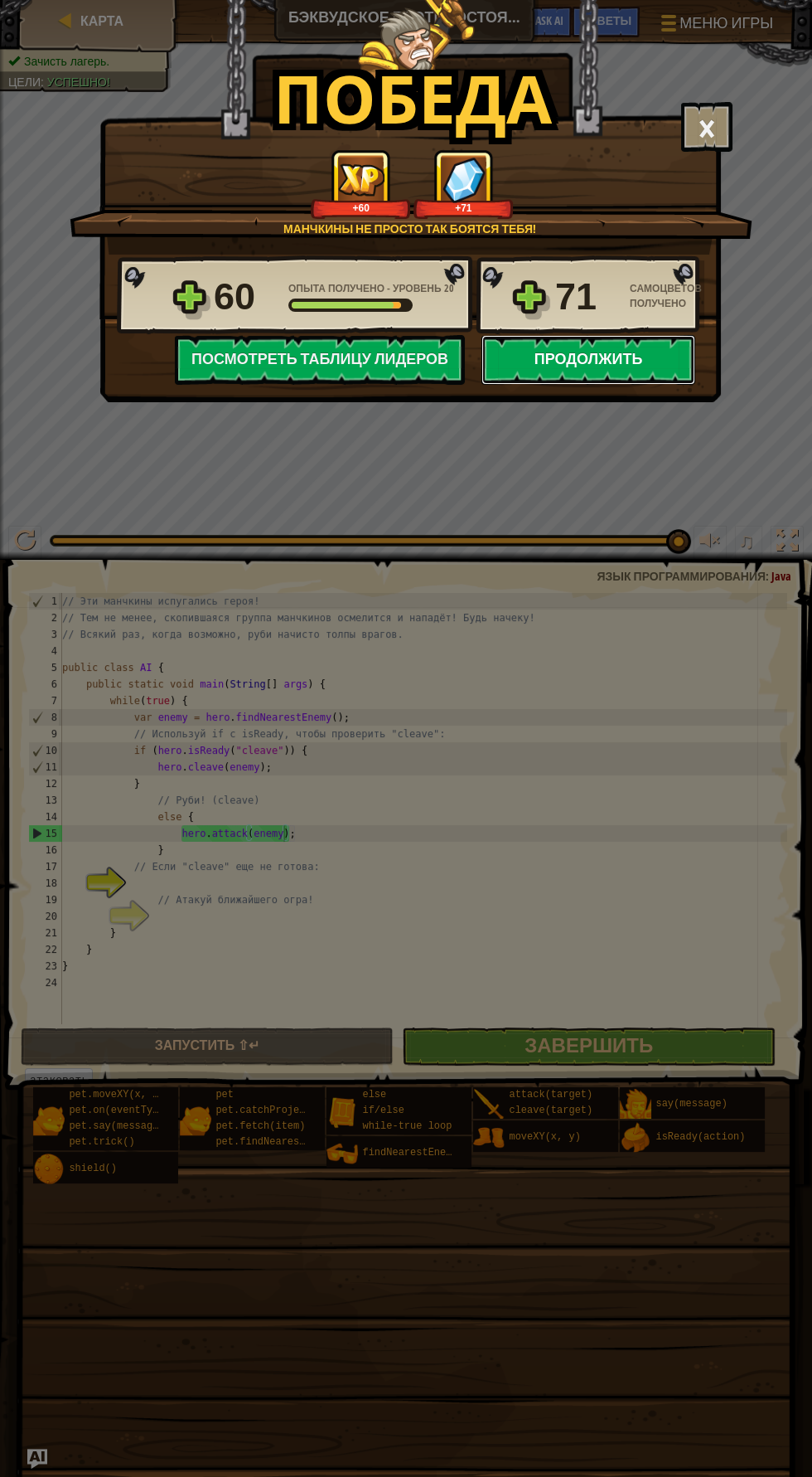
click at [629, 358] on button "Продолжить" at bounding box center [588, 360] width 213 height 49
select select "ru"
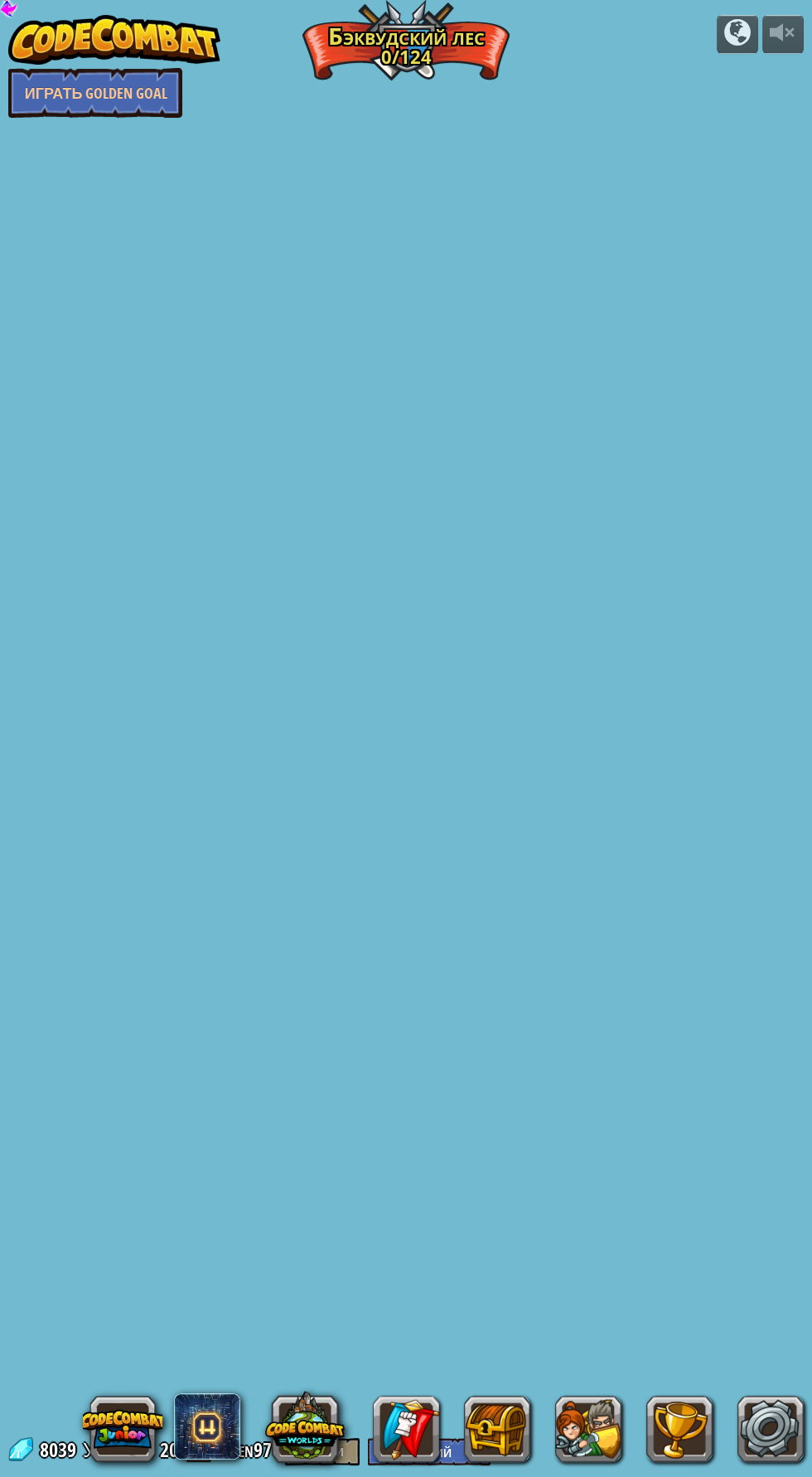
select select "ru"
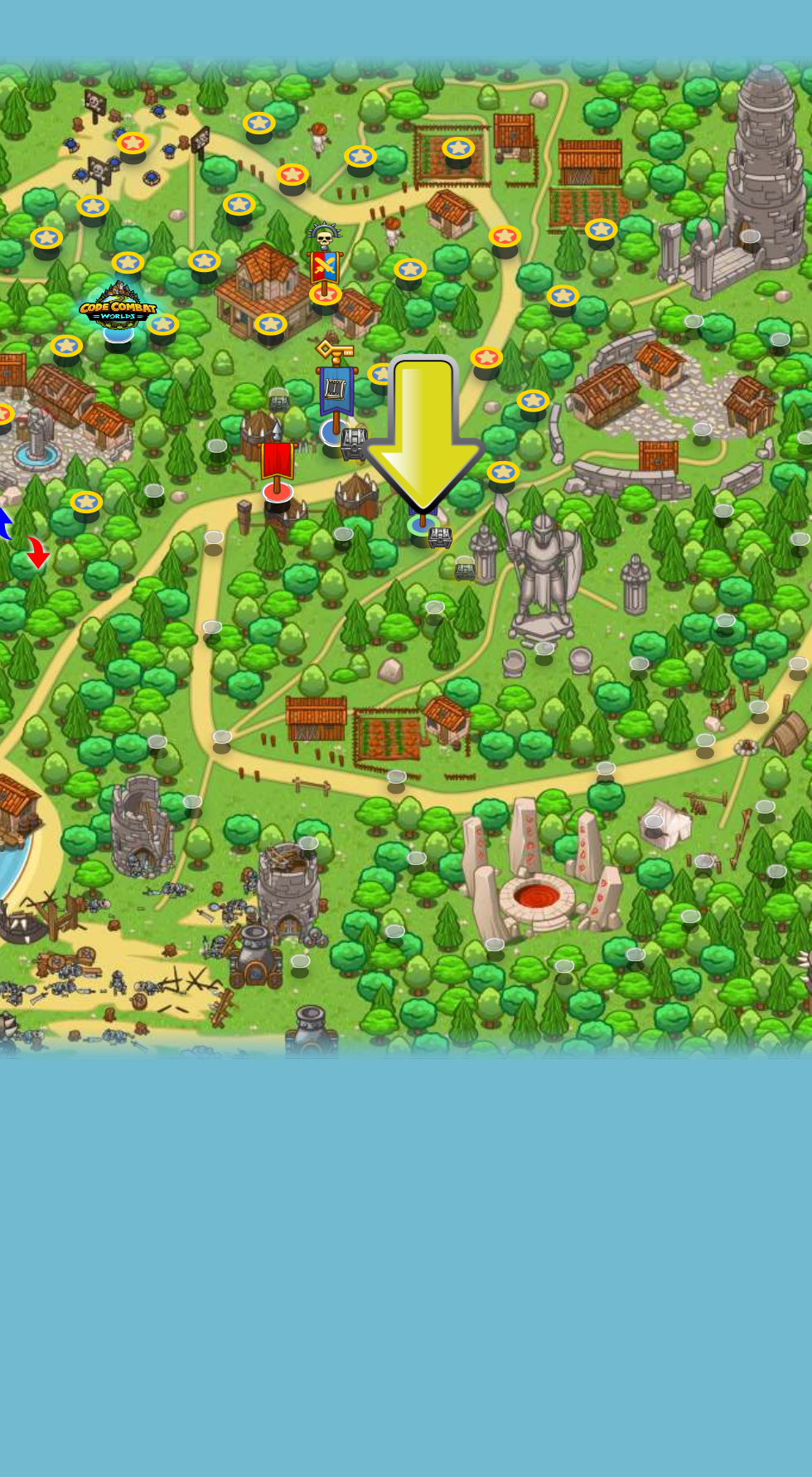
click at [252, 673] on img at bounding box center [255, 652] width 23 height 48
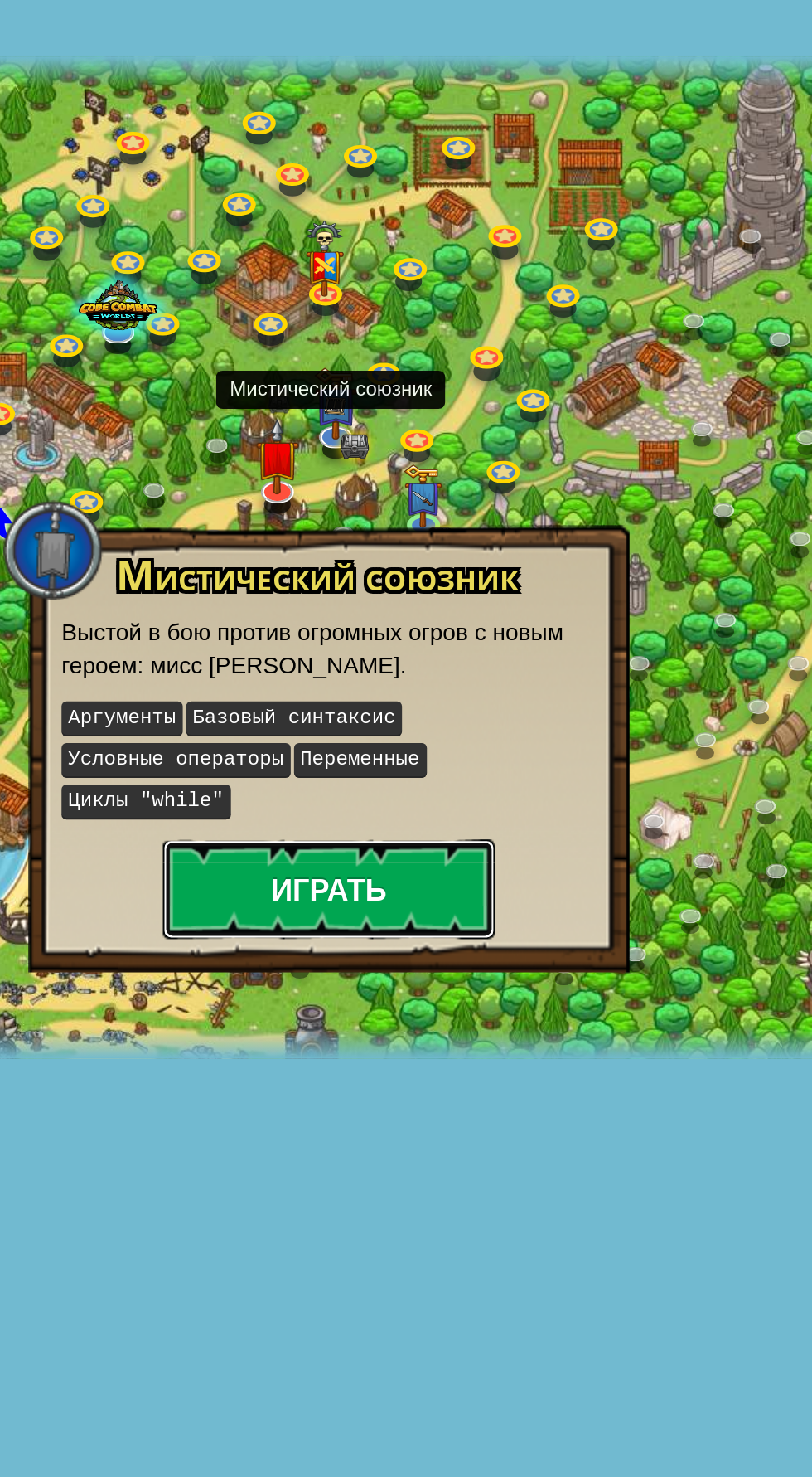
click at [290, 898] on button "Играть" at bounding box center [252, 904] width 166 height 49
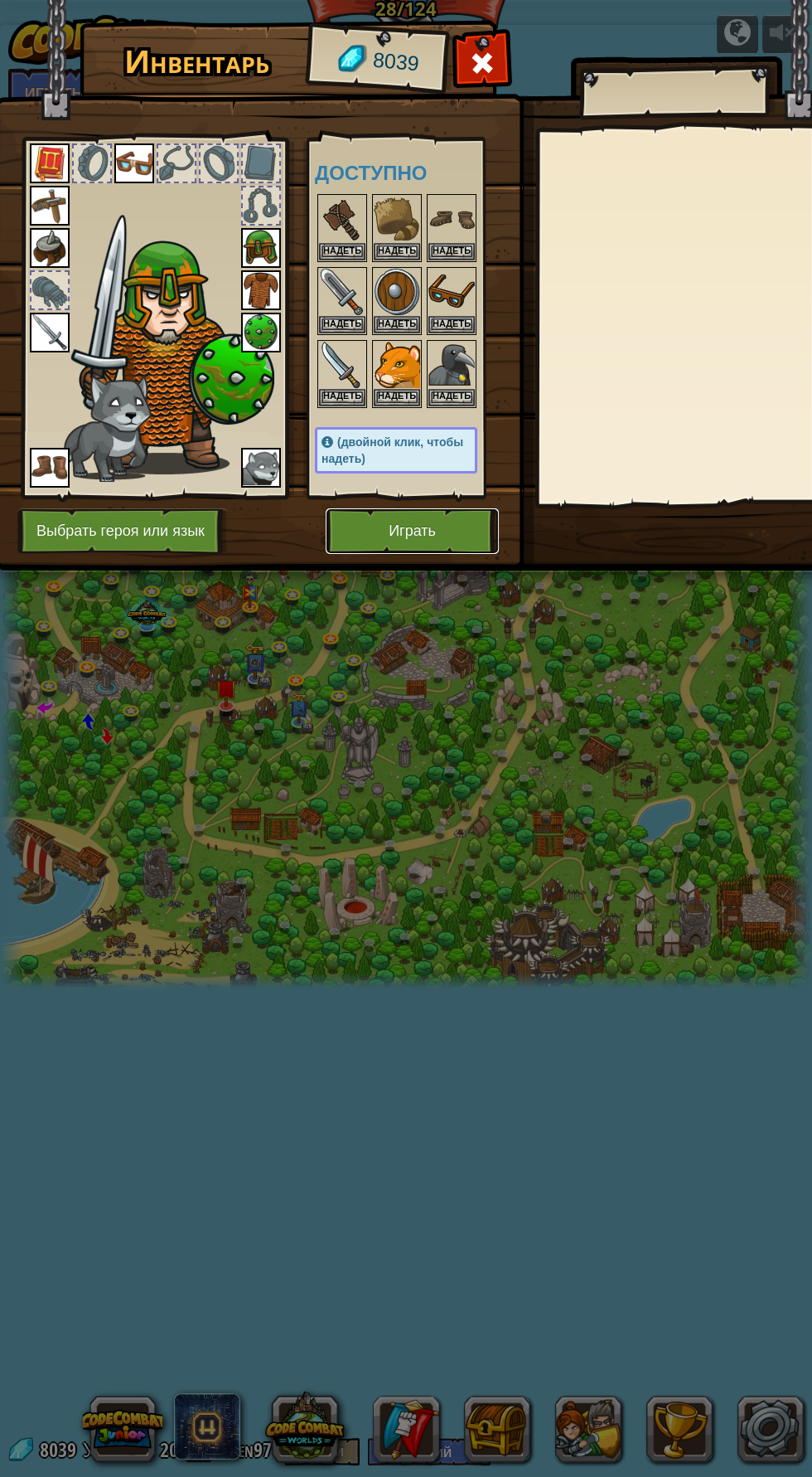
click at [453, 535] on button "Играть" at bounding box center [412, 531] width 173 height 46
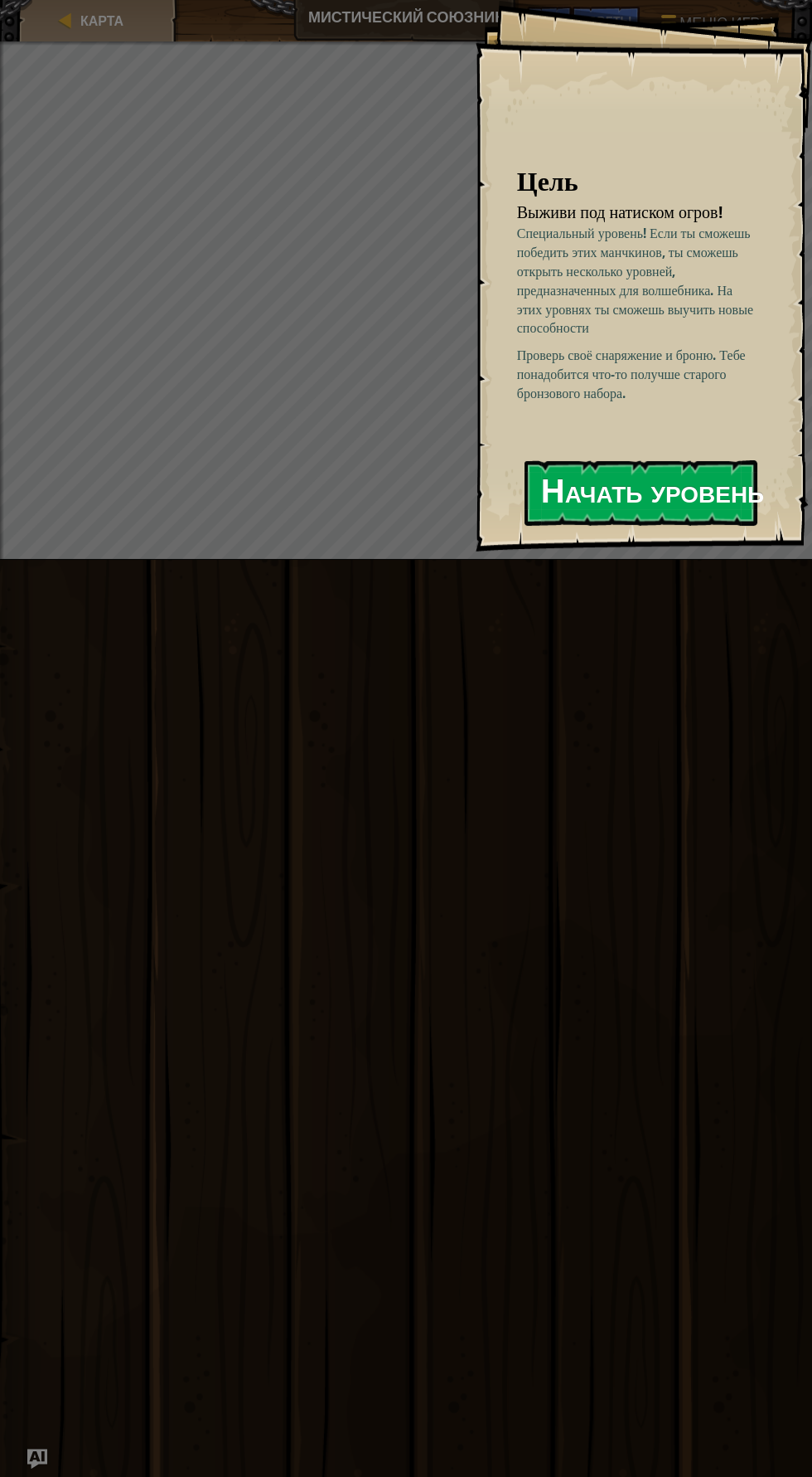
click at [693, 487] on button "Начать уровень" at bounding box center [640, 493] width 233 height 66
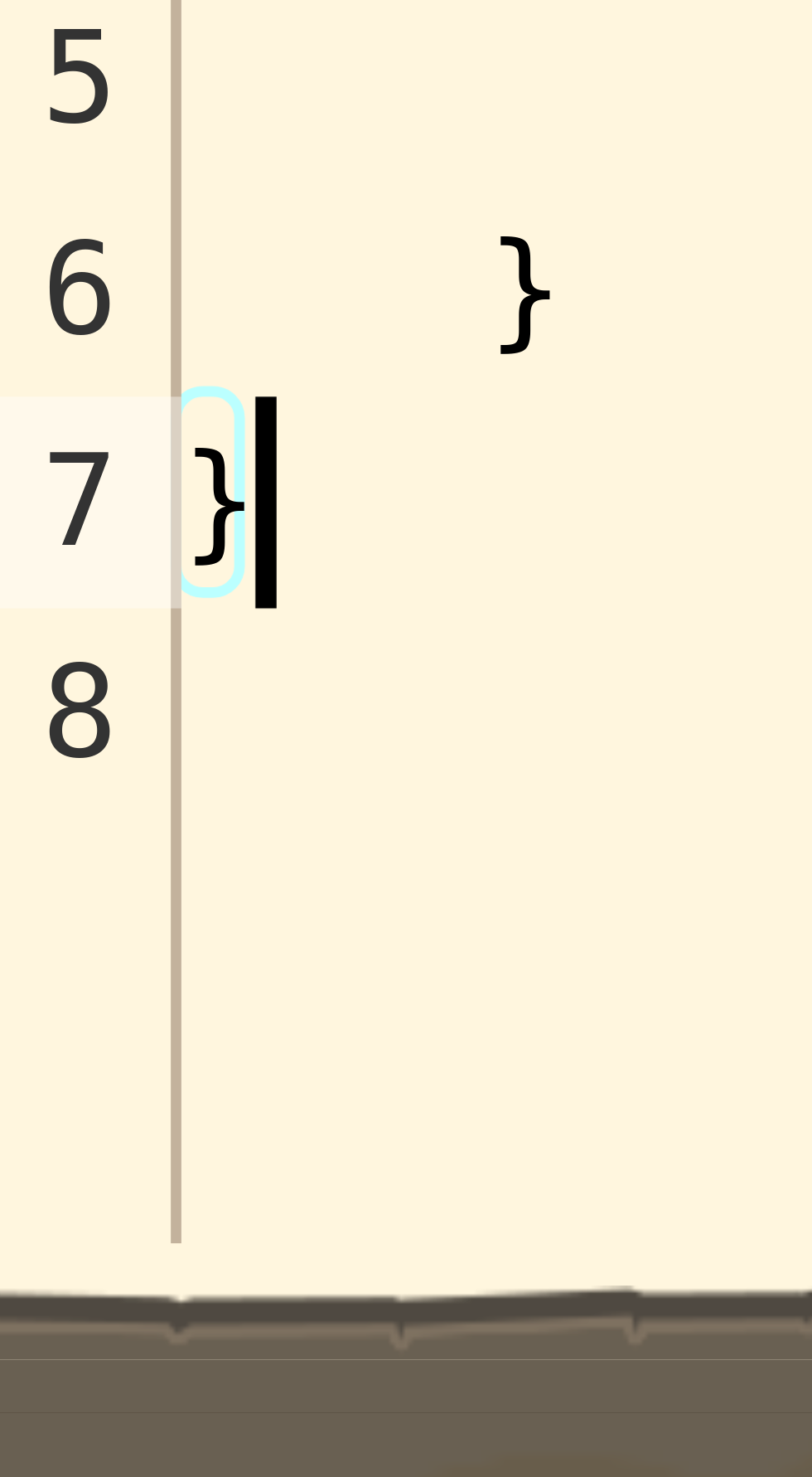
scroll to position [7, 0]
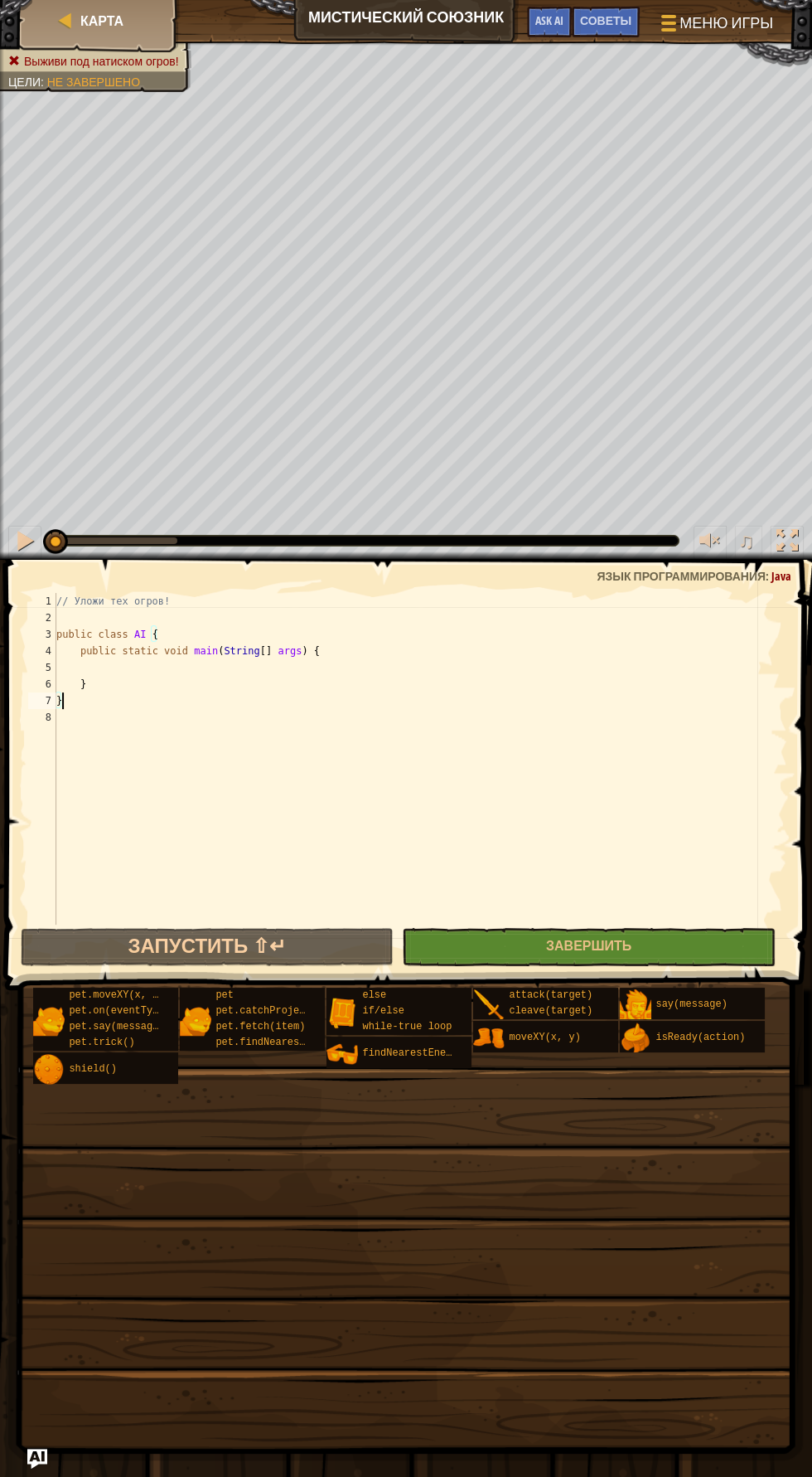
click at [200, 670] on div "// Уложи тех огров! public class AI { public static void main ( String [ ] args…" at bounding box center [420, 775] width 734 height 365
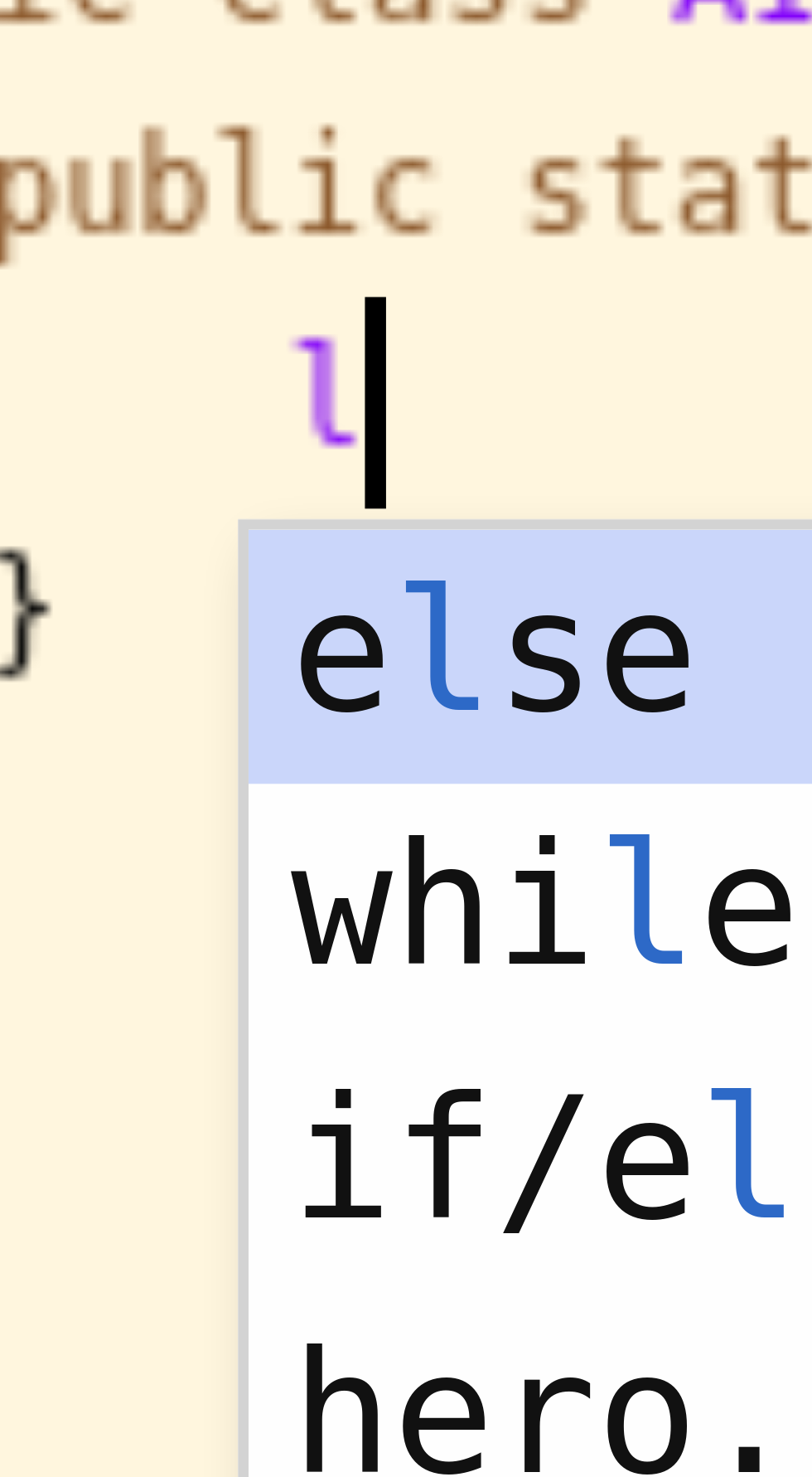
type textarea "lo"
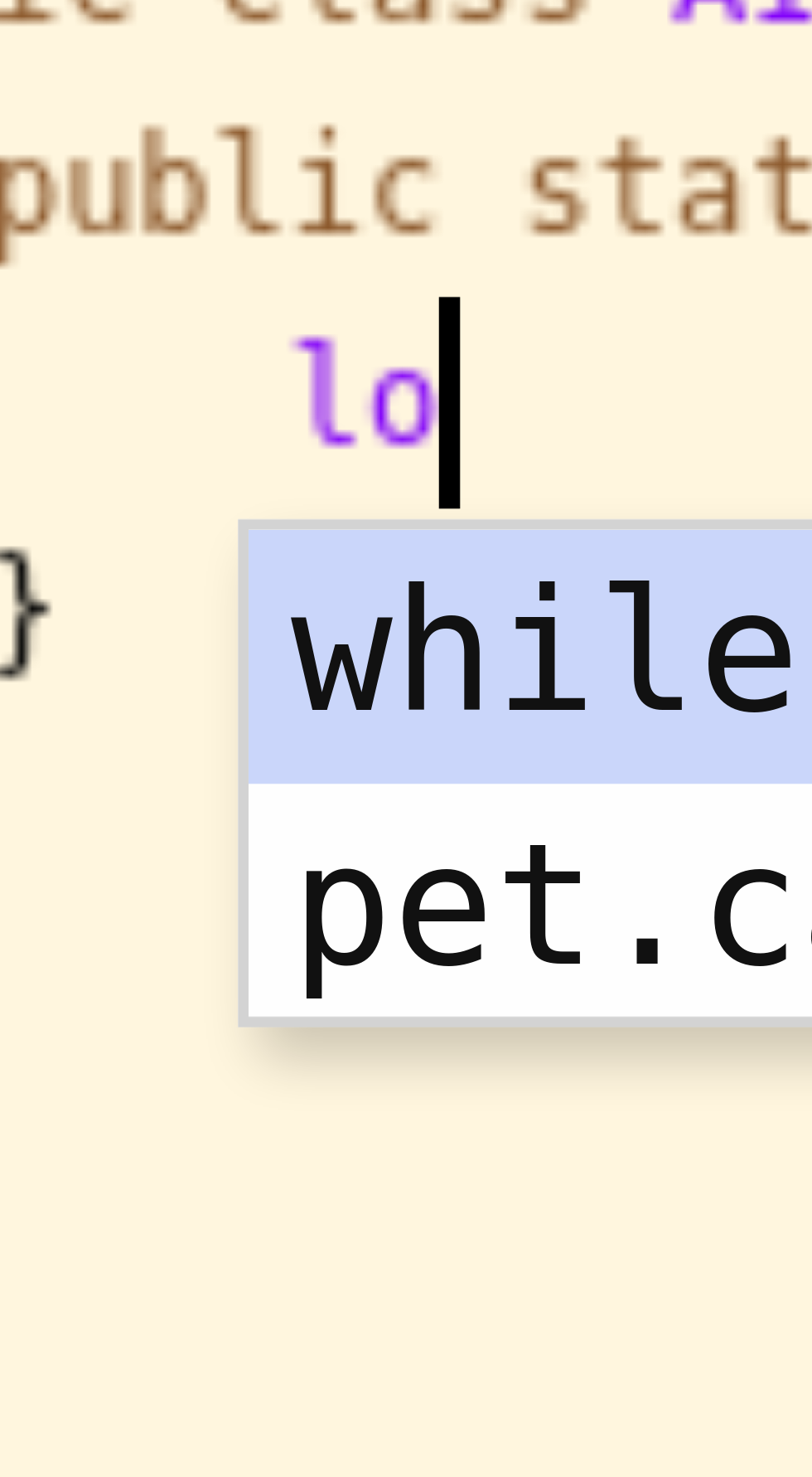
click at [130, 686] on div "while-true lo op нажмите enter pet.catchProjecti l e(arr o w) нажмите enter" at bounding box center [258, 717] width 314 height 79
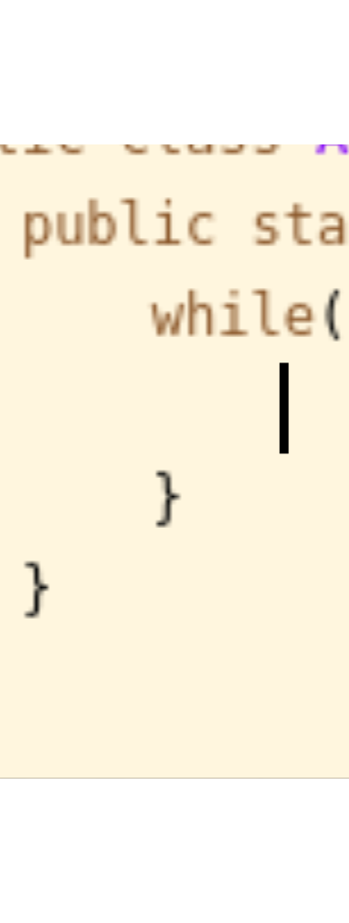
scroll to position [8, 5]
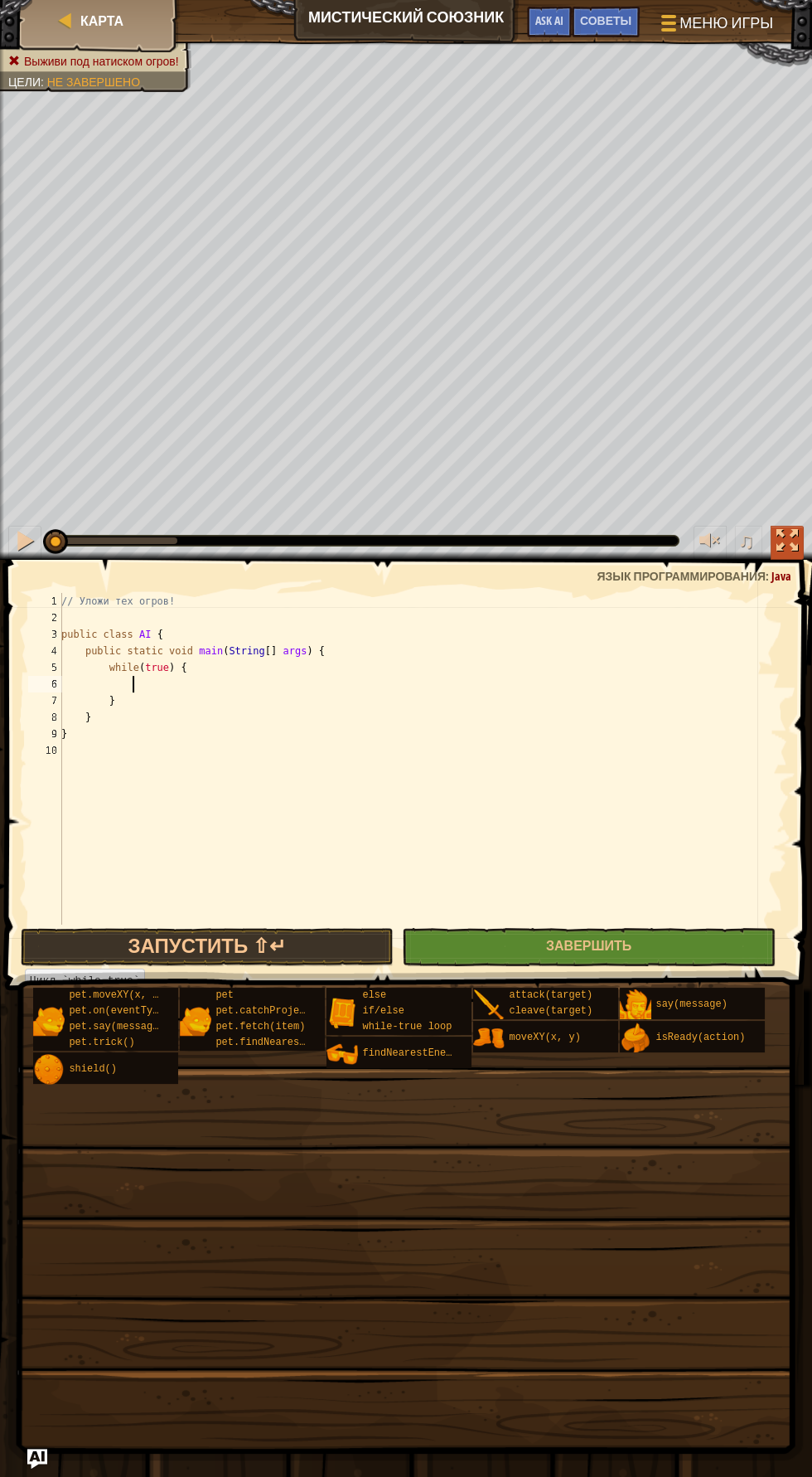
click at [778, 547] on div at bounding box center [787, 540] width 22 height 22
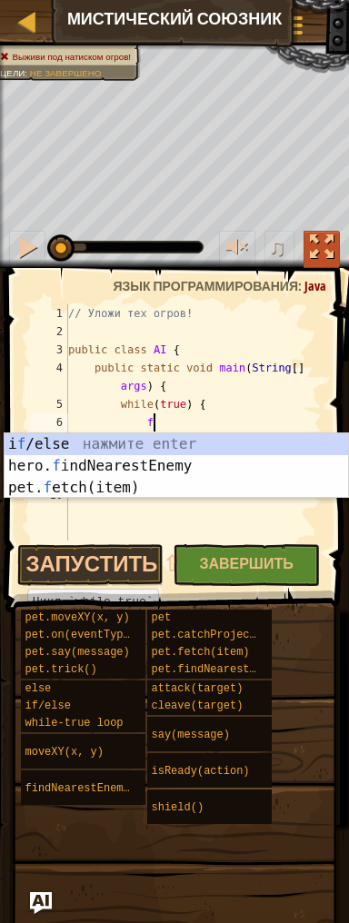
type textarea "fi"
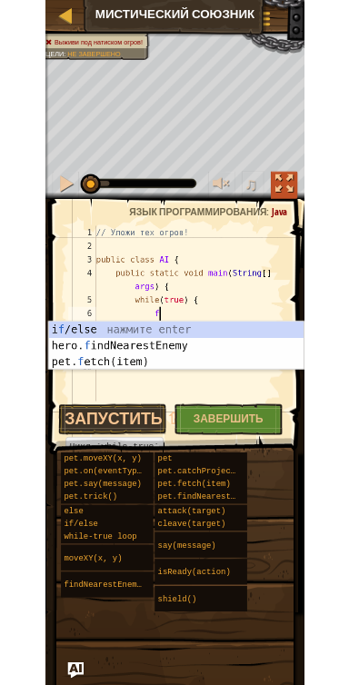
scroll to position [8, 6]
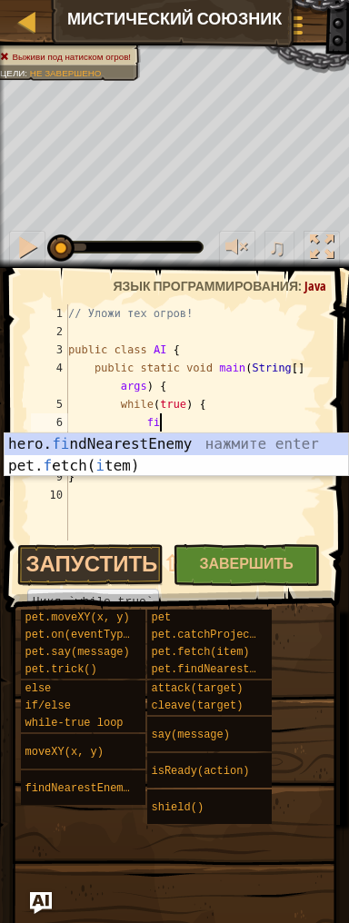
click at [235, 441] on div "hero. fi ndNearestEnemy нажмите enter pet. f etch( i tem) нажмите enter" at bounding box center [177, 476] width 344 height 87
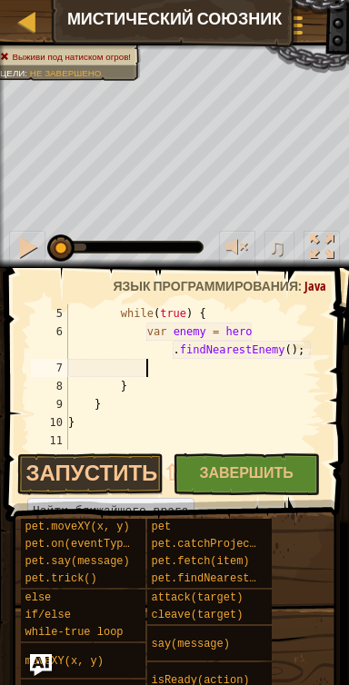
scroll to position [8, 5]
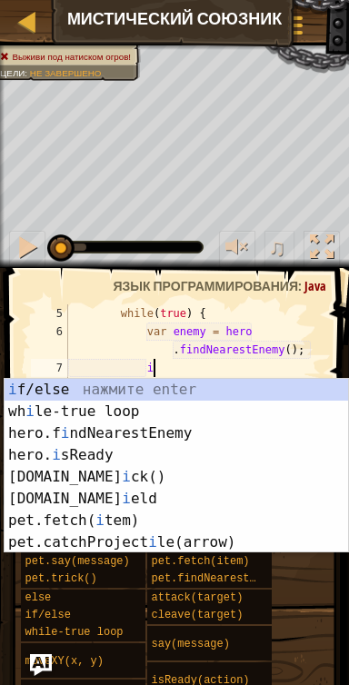
click at [200, 396] on div "i f/else нажмите enter wh i le-true loop нажмите enter hero.f i ndNearestEnemy …" at bounding box center [177, 488] width 344 height 218
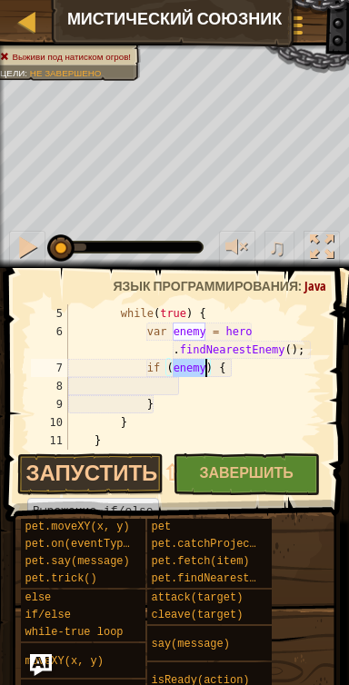
scroll to position [8, 9]
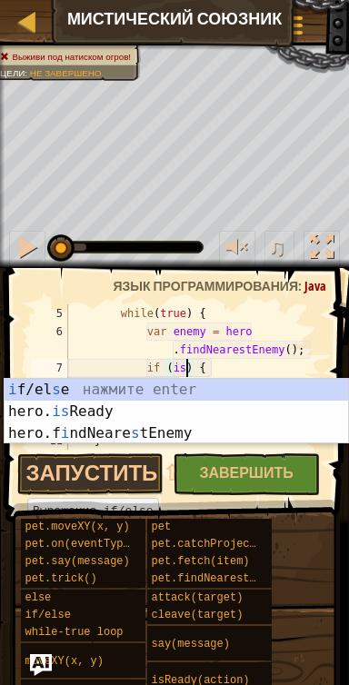
click at [167, 411] on div "i f/el s e нажмите enter hero. is Ready нажмите enter hero.f i ndNeare s tEnemy…" at bounding box center [177, 433] width 344 height 109
type textarea "if (hero.isReady("cleave")) {"
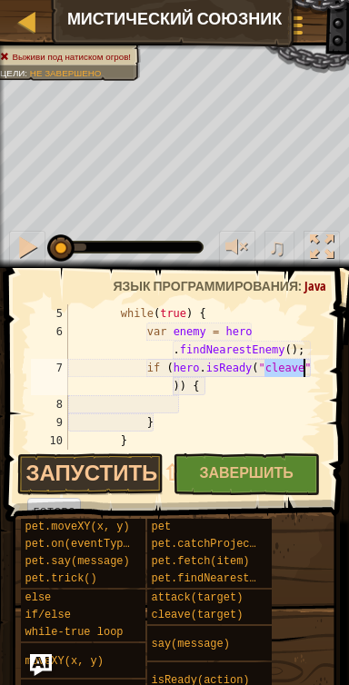
scroll to position [8, 19]
click at [217, 408] on div "while ( true ) { var enemy = hero . findNearestEnemy ( ) ; if ( hero . isReady …" at bounding box center [192, 395] width 257 height 182
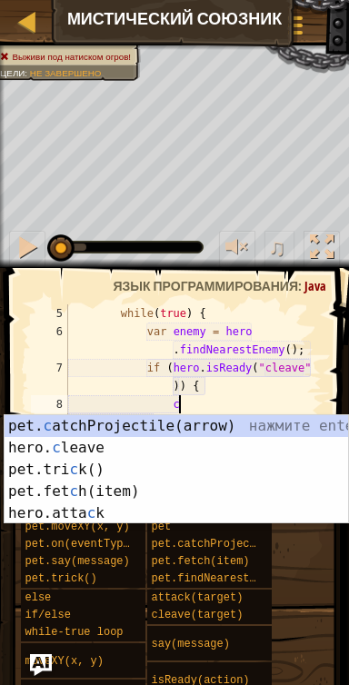
scroll to position [8, 8]
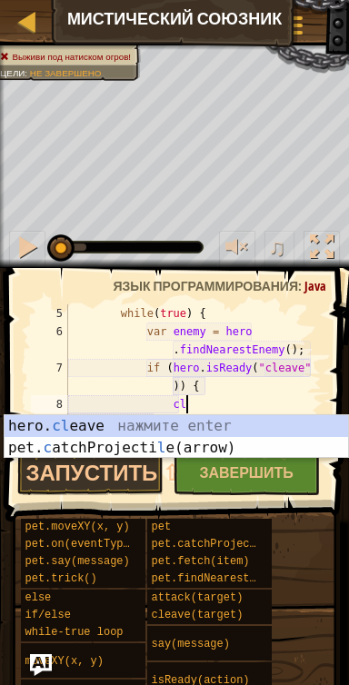
click at [241, 427] on div "hero. cl eave нажмите enter pet. c atchProjecti l e(arrow) нажмите enter" at bounding box center [177, 458] width 344 height 87
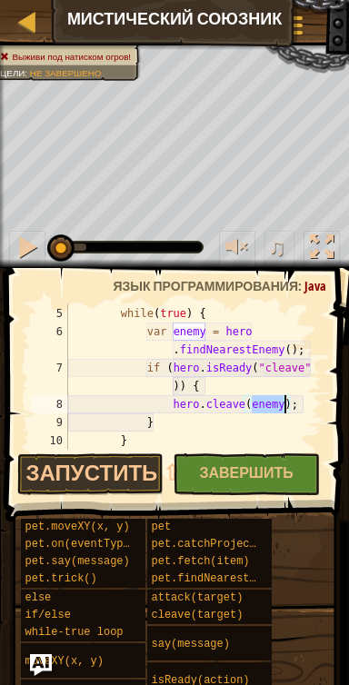
scroll to position [8, 17]
click at [197, 425] on div "while ( true ) { var enemy = hero . findNearestEnemy ( ) ; if ( hero . isReady …" at bounding box center [192, 395] width 257 height 182
type textarea "} e"
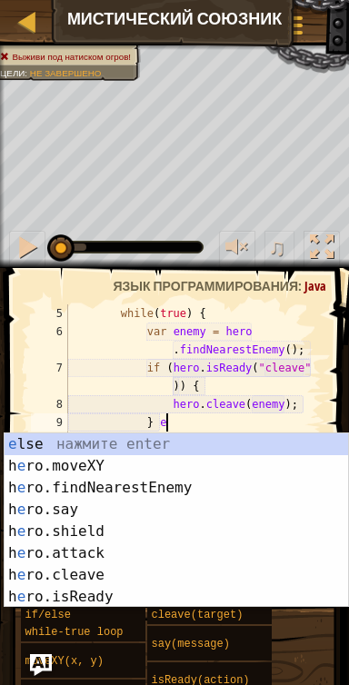
click at [207, 445] on div "e lse нажмите enter h e ro.moveXY нажмите enter h e ro.findNearestEnemy нажмите…" at bounding box center [177, 542] width 344 height 218
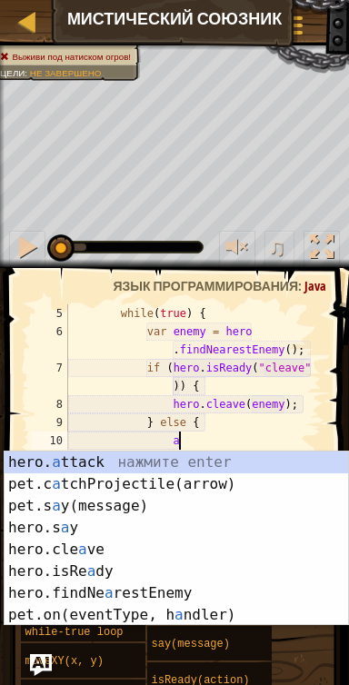
scroll to position [8, 8]
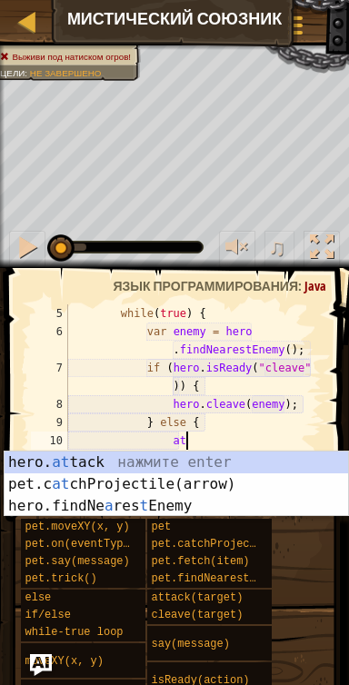
click at [200, 460] on div "hero. at tack нажмите enter pet.c at chProjectile(arrow) нажмите enter hero.fin…" at bounding box center [177, 505] width 344 height 109
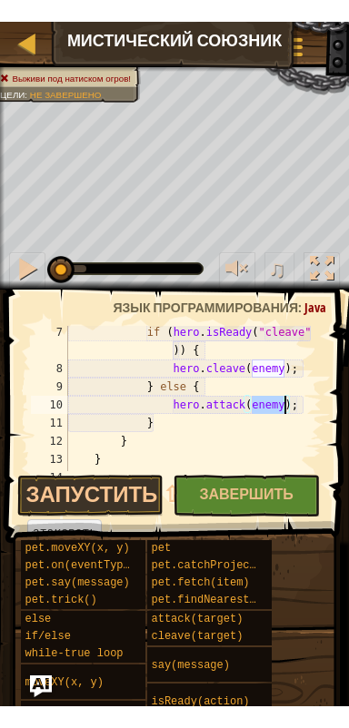
scroll to position [147, 0]
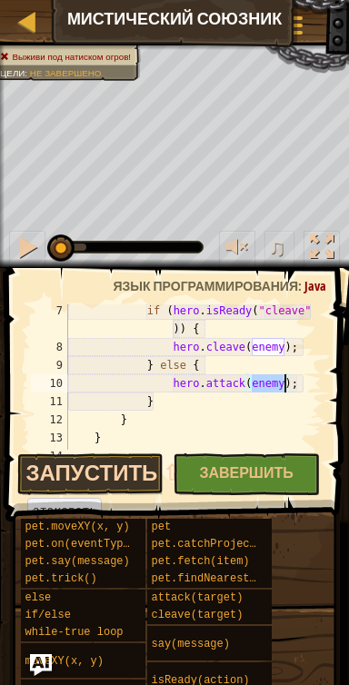
type textarea "hero.attack(enemy);"
click at [125, 471] on button "Запустить ⇧↵" at bounding box center [90, 474] width 147 height 42
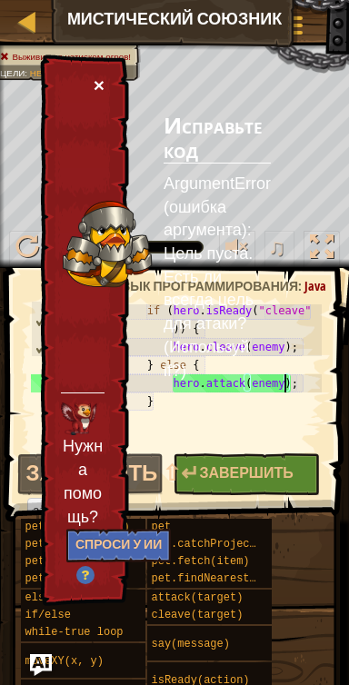
click at [98, 84] on button "×" at bounding box center [99, 84] width 11 height 19
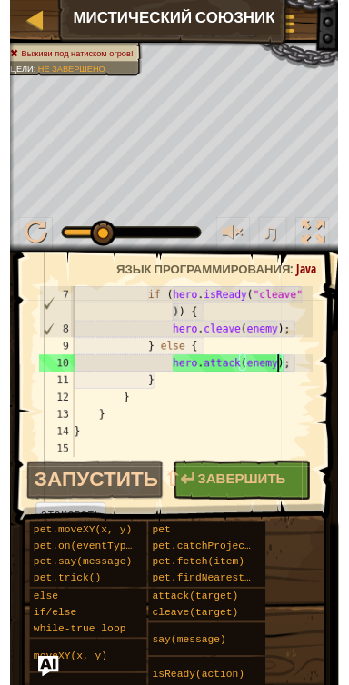
scroll to position [145, 0]
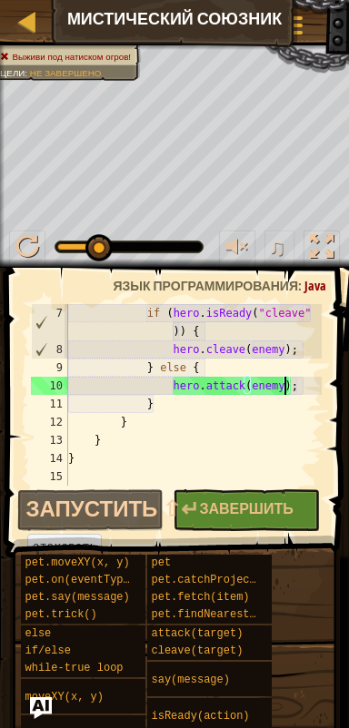
click at [298, 385] on div "if ( hero . isReady ( "cleave" )) { hero . cleave ( enemy ) ; } else { hero . a…" at bounding box center [192, 422] width 257 height 236
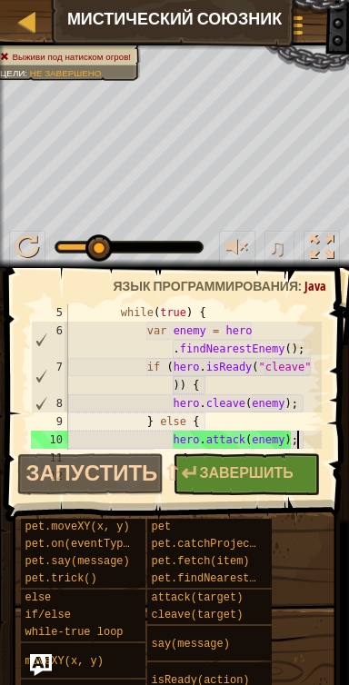
scroll to position [91, 0]
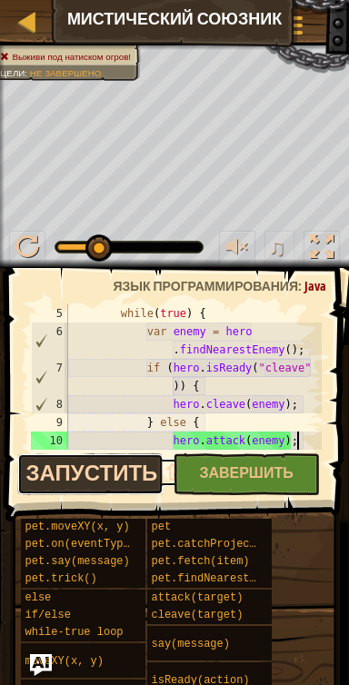
click at [143, 465] on button "Запустить ⇧↵" at bounding box center [90, 474] width 147 height 42
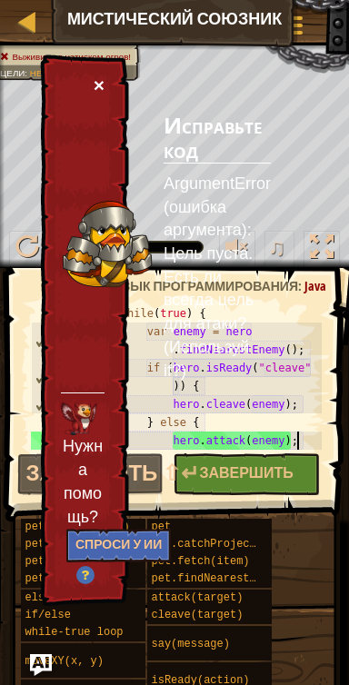
click at [99, 84] on button "×" at bounding box center [99, 84] width 11 height 19
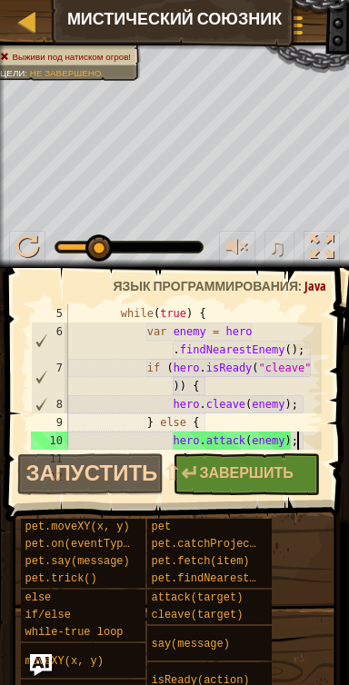
click at [305, 439] on div at bounding box center [312, 376] width 18 height 327
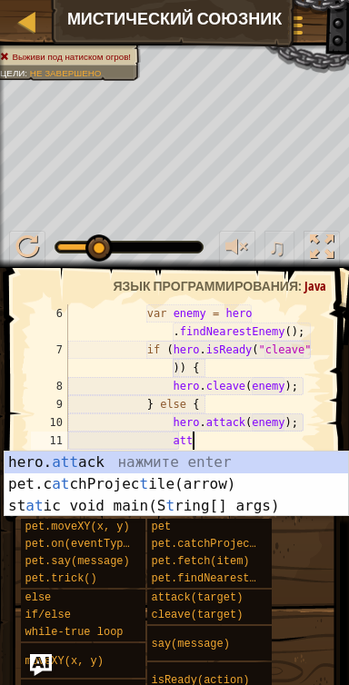
scroll to position [8, 9]
click at [213, 463] on div "hero. att ack нажмите enter pet.c at chProjec t ile(arrow) нажмите enter st at …" at bounding box center [177, 505] width 344 height 109
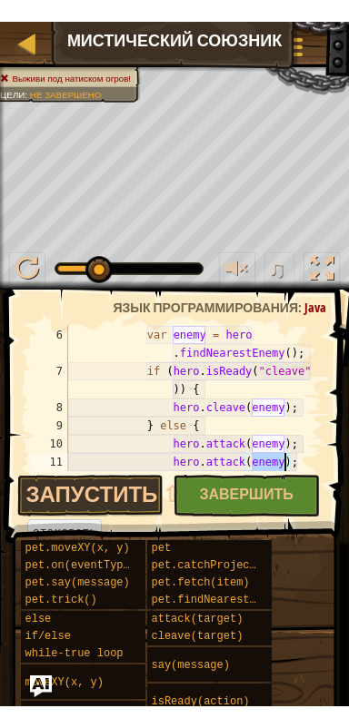
scroll to position [8, 17]
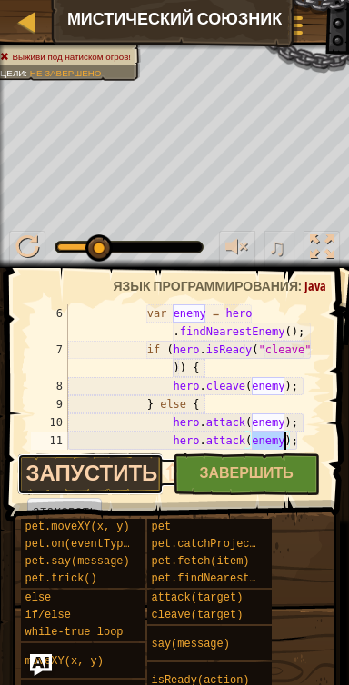
click at [137, 466] on button "Запустить ⇧↵" at bounding box center [90, 474] width 147 height 42
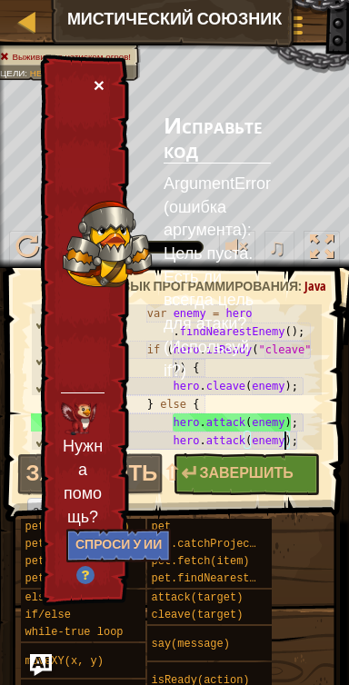
click at [95, 87] on button "×" at bounding box center [99, 84] width 11 height 19
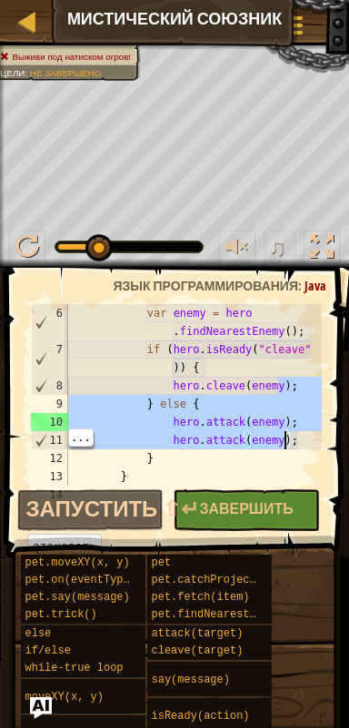
click at [303, 447] on div at bounding box center [312, 367] width 18 height 345
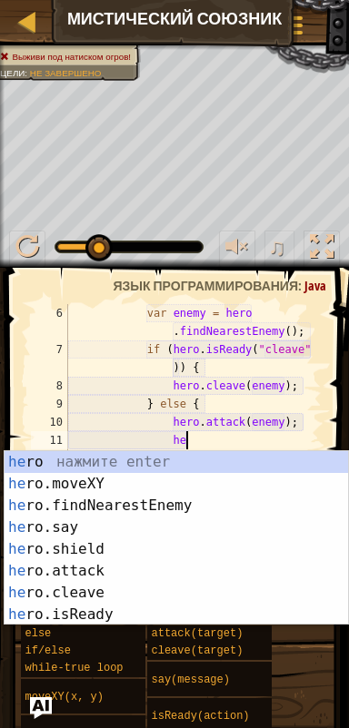
type textarea "h"
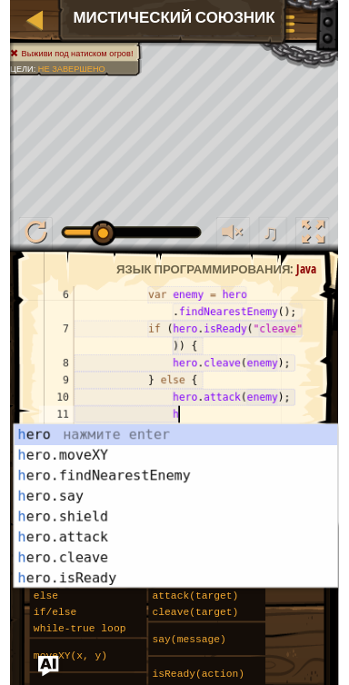
scroll to position [8, 7]
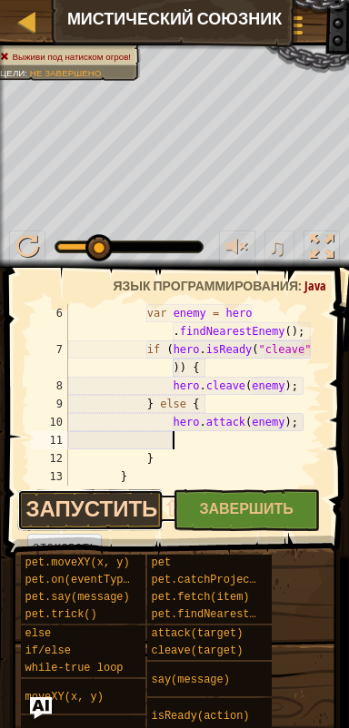
click at [72, 516] on button "Запустить ⇧↵" at bounding box center [90, 511] width 147 height 42
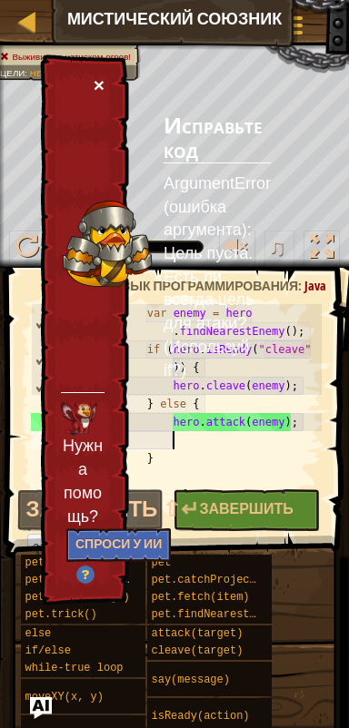
click at [98, 83] on button "×" at bounding box center [99, 84] width 11 height 19
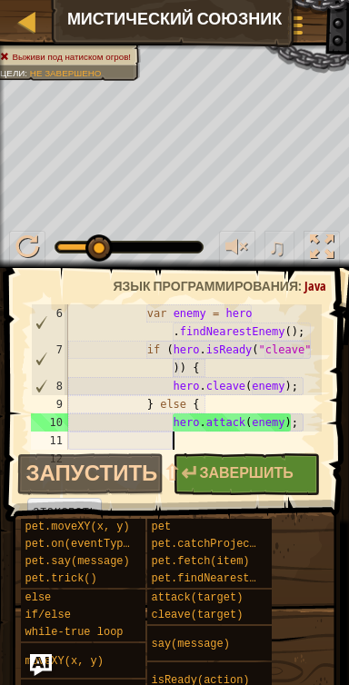
click at [222, 434] on div "var enemy = hero . findNearestEnemy ( ) ; if ( hero . isReady ( "cleave" )) { h…" at bounding box center [192, 404] width 257 height 200
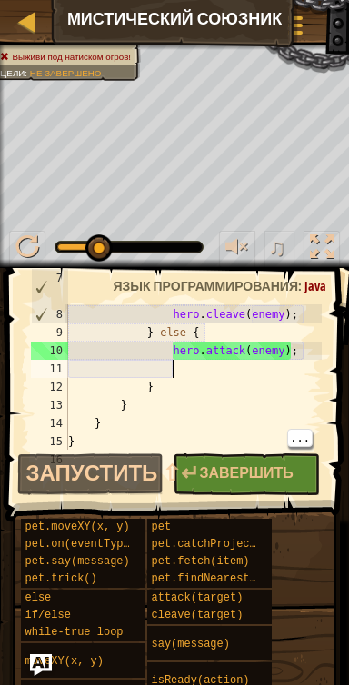
scroll to position [180, 0]
click at [229, 388] on div "if ( hero . isReady ( "cleave" )) { hero . cleave ( enemy ) ; } else { hero . a…" at bounding box center [192, 369] width 257 height 200
type textarea "}"
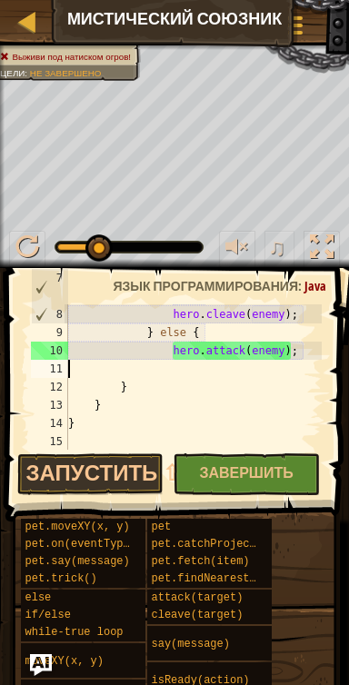
scroll to position [163, 0]
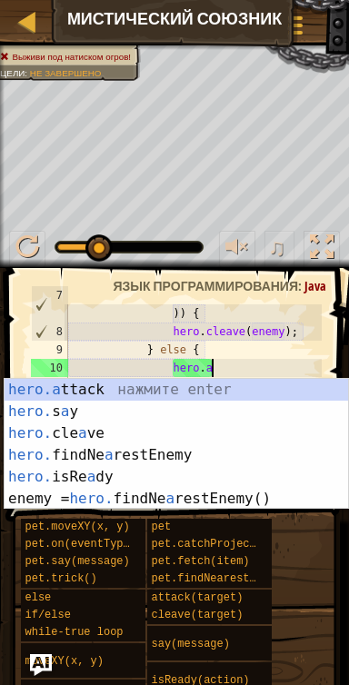
type textarea "h"
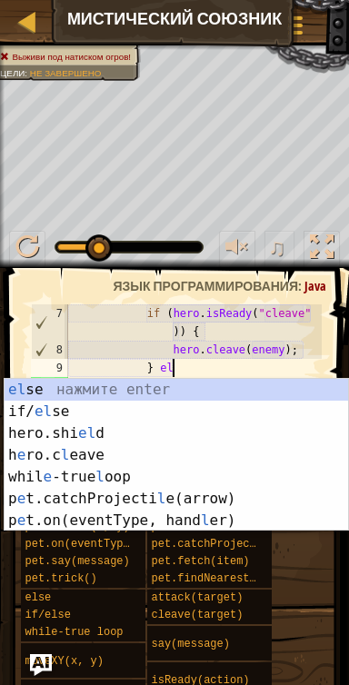
type textarea "}"
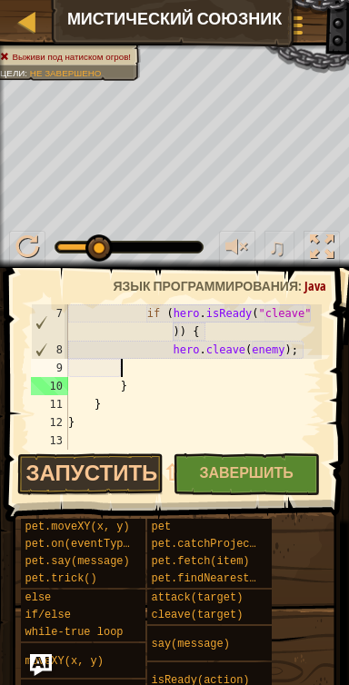
scroll to position [127, 0]
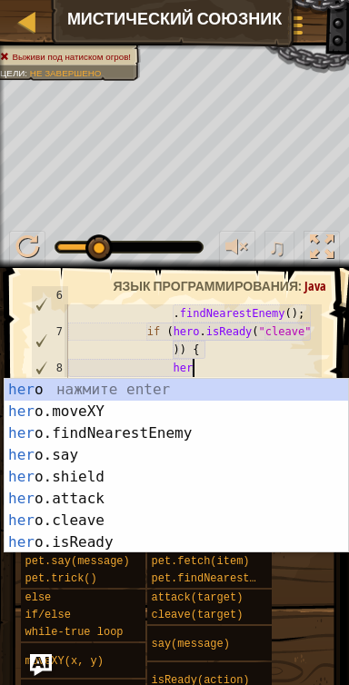
type textarea "h"
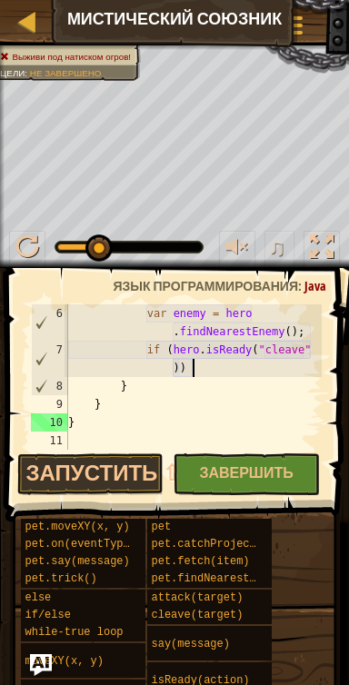
scroll to position [90, 0]
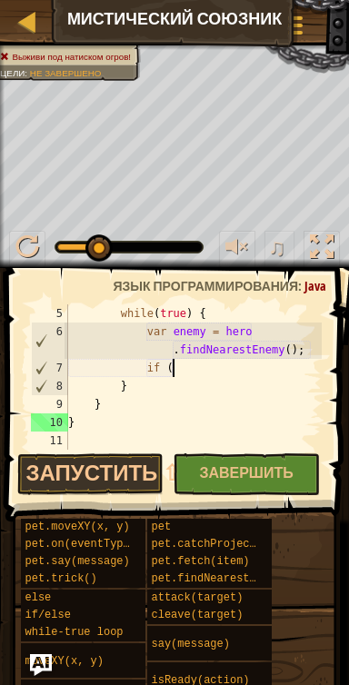
type textarea "i"
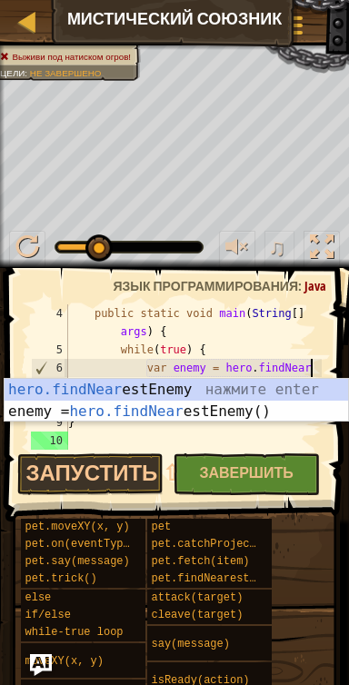
scroll to position [54, 0]
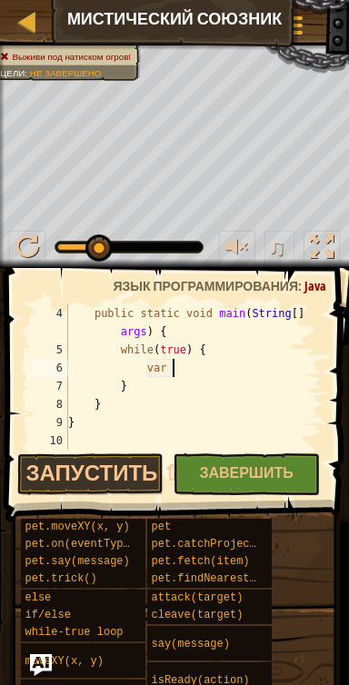
type textarea "v"
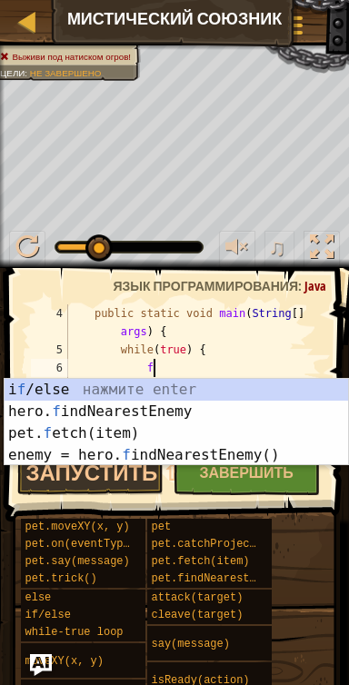
scroll to position [8, 5]
type textarea "fi"
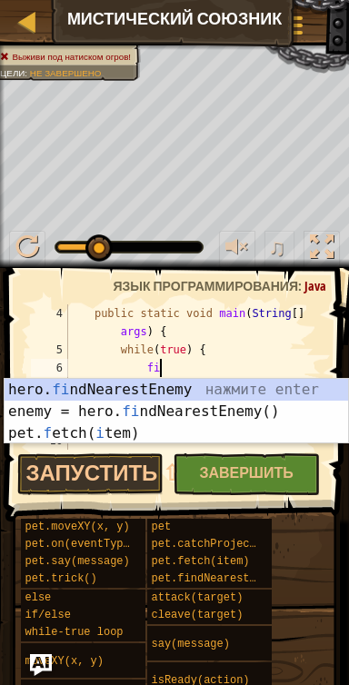
scroll to position [8, 6]
click at [289, 381] on div "hero. fi ndNearestEnemy нажмите enter enemy = hero. fi ndNearestEnemy() нажмите…" at bounding box center [177, 433] width 344 height 109
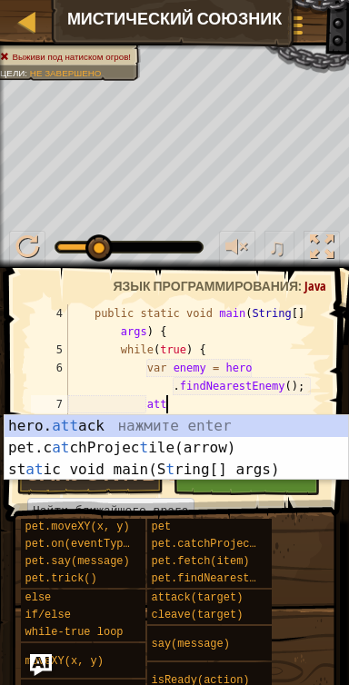
click at [234, 421] on div "hero. att ack нажмите enter pet.c at chProjec t ile(arrow) нажмите enter st at …" at bounding box center [177, 469] width 344 height 109
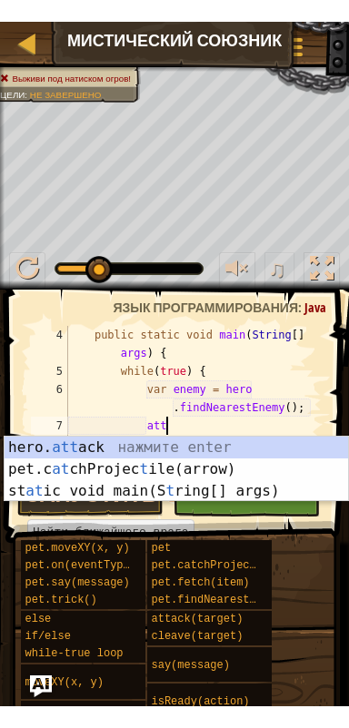
scroll to position [8, 15]
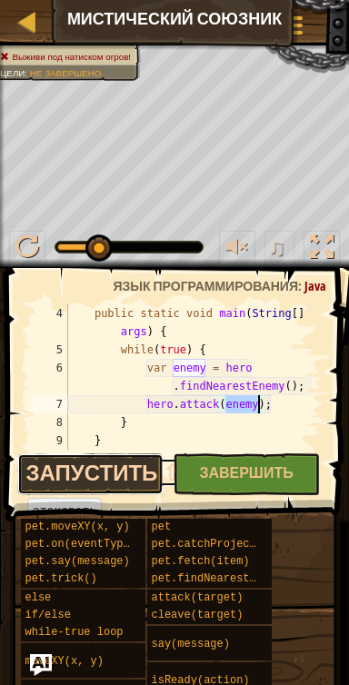
click at [125, 474] on button "Запустить ⇧↵" at bounding box center [90, 474] width 147 height 42
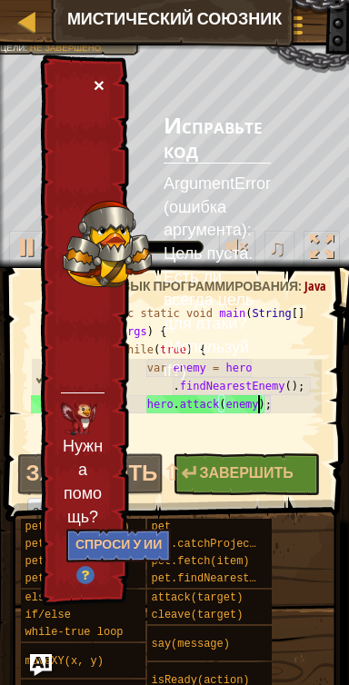
click at [95, 87] on button "×" at bounding box center [99, 84] width 11 height 19
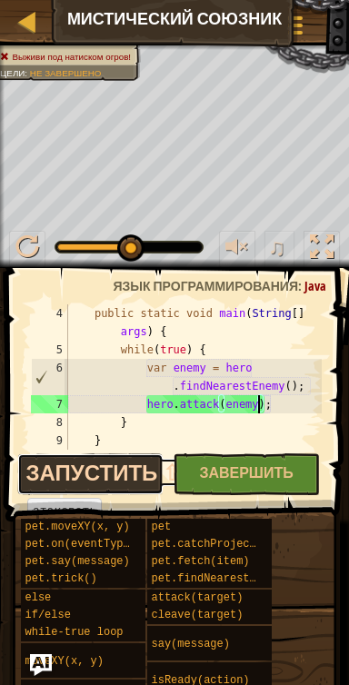
click at [126, 465] on button "Запустить ⇧↵" at bounding box center [90, 474] width 147 height 42
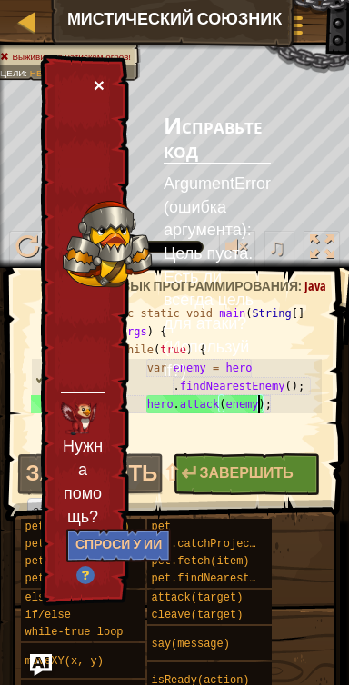
click at [98, 88] on button "×" at bounding box center [99, 84] width 11 height 19
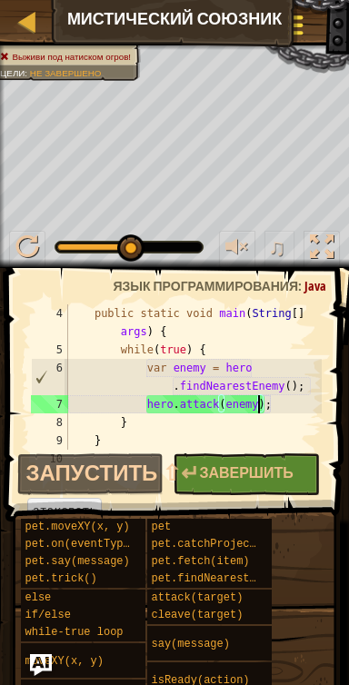
click at [305, 30] on div at bounding box center [294, 25] width 25 height 26
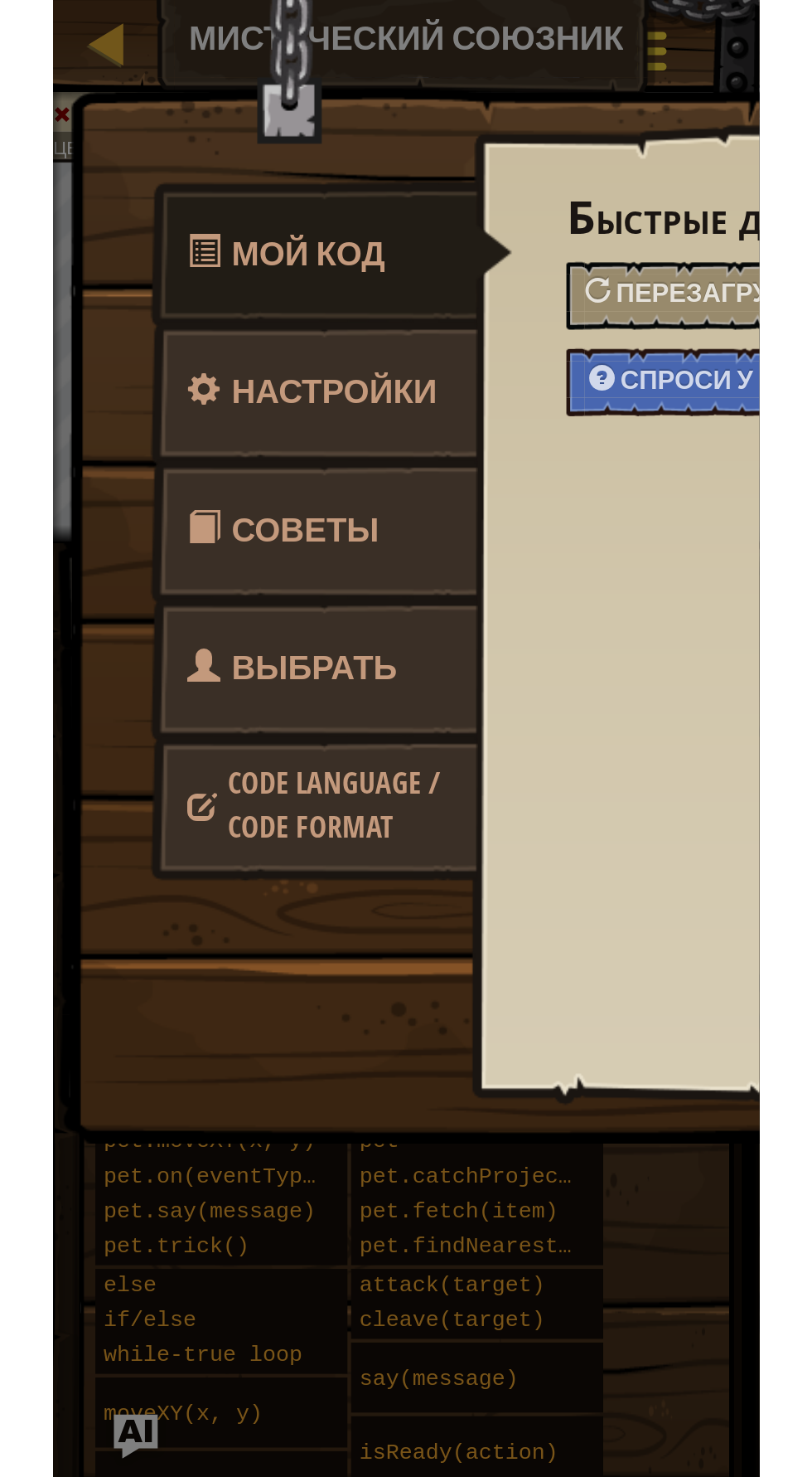
scroll to position [16, 0]
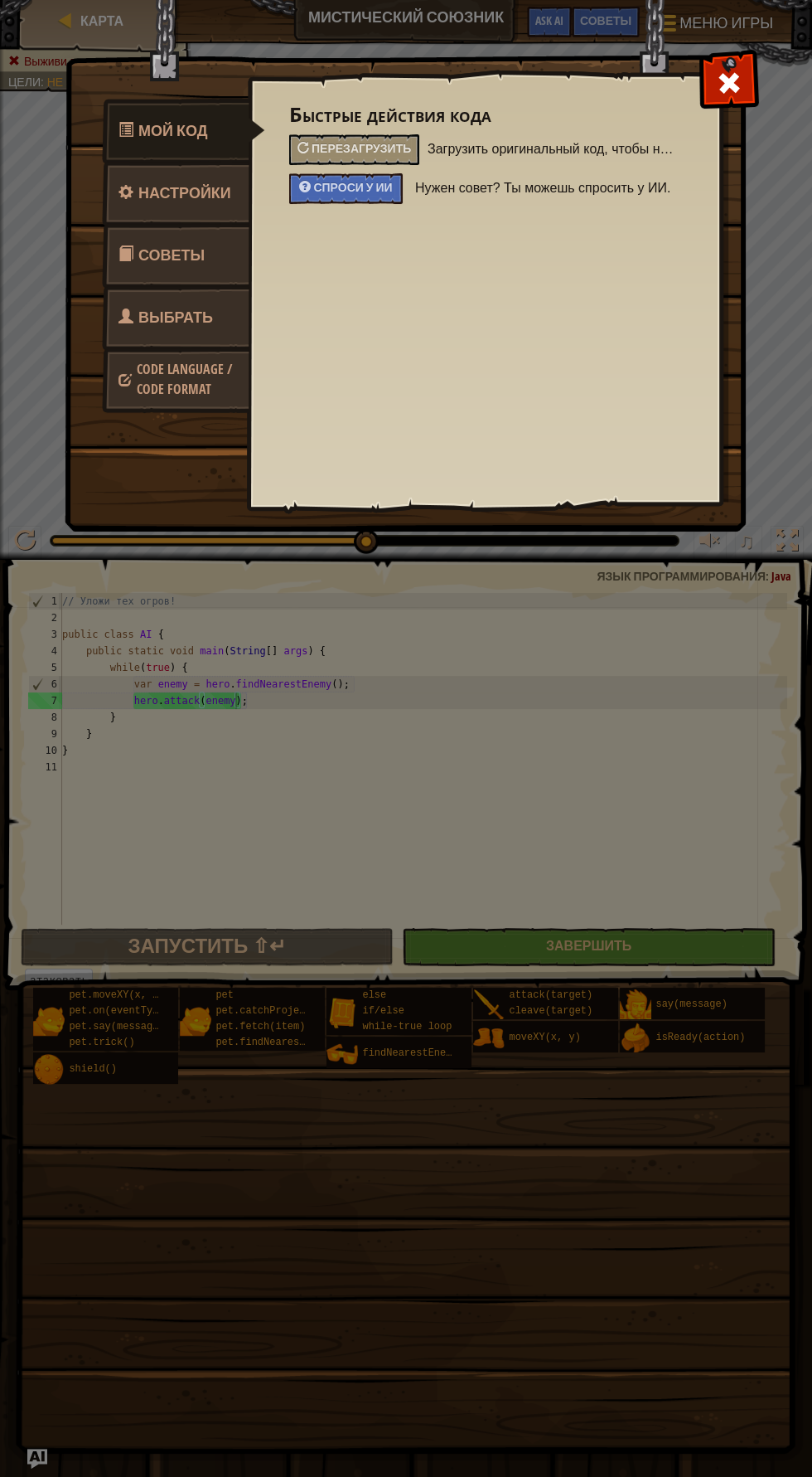
click at [619, 15] on img at bounding box center [411, 235] width 694 height 593
click at [732, 85] on span at bounding box center [729, 82] width 26 height 26
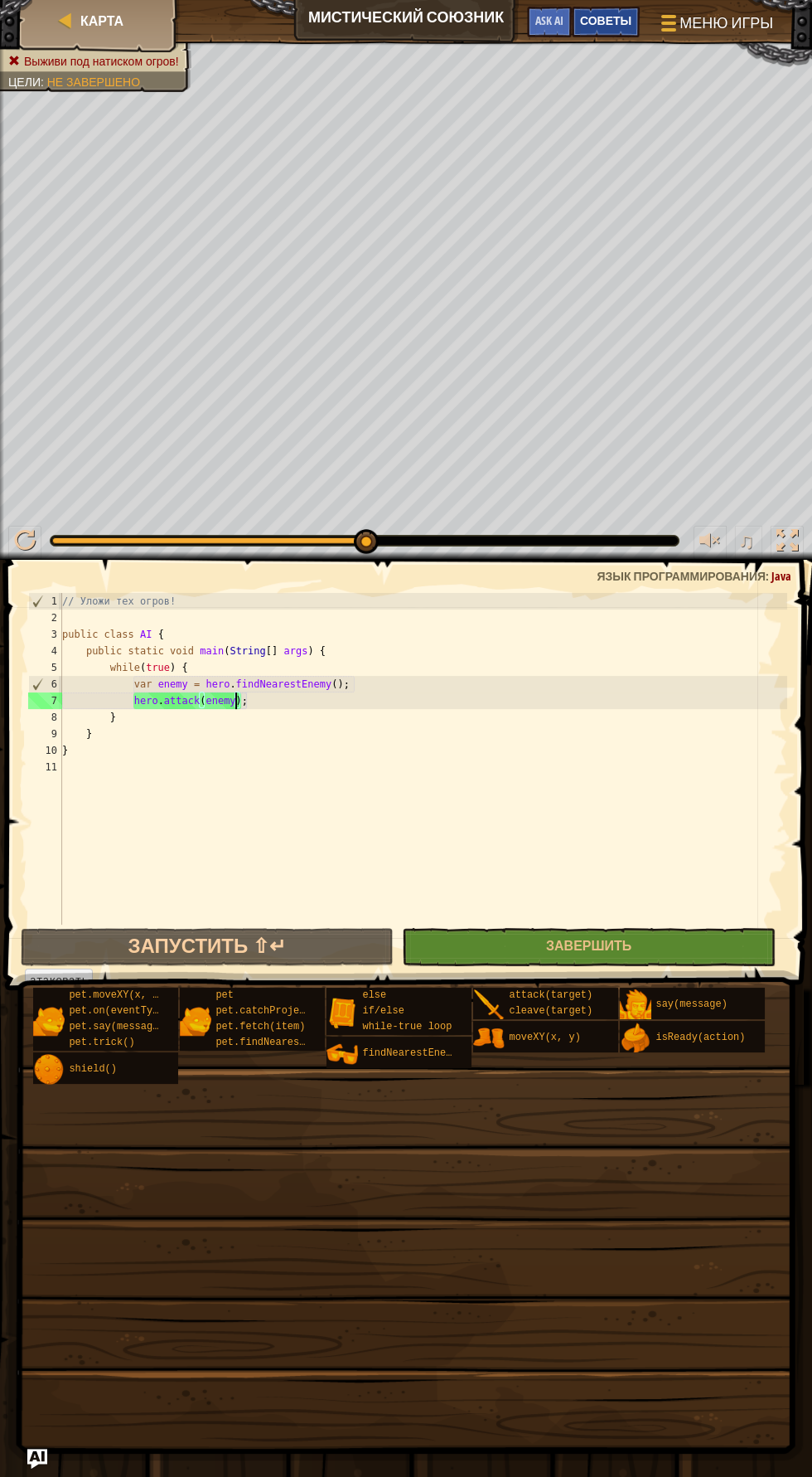
click at [628, 24] on span "Советы" at bounding box center [606, 20] width 51 height 16
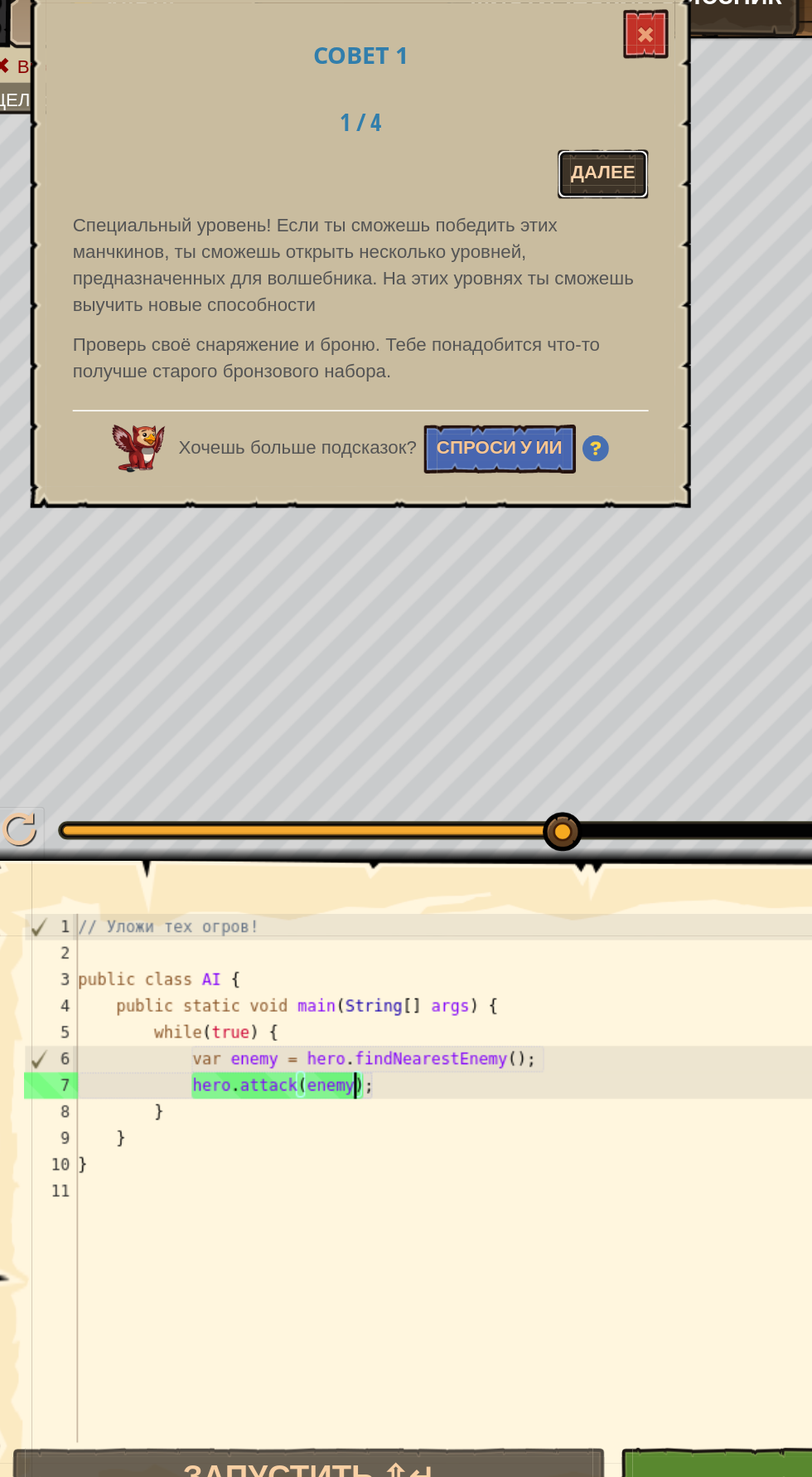
click at [408, 127] on button "Далее" at bounding box center [391, 129] width 57 height 31
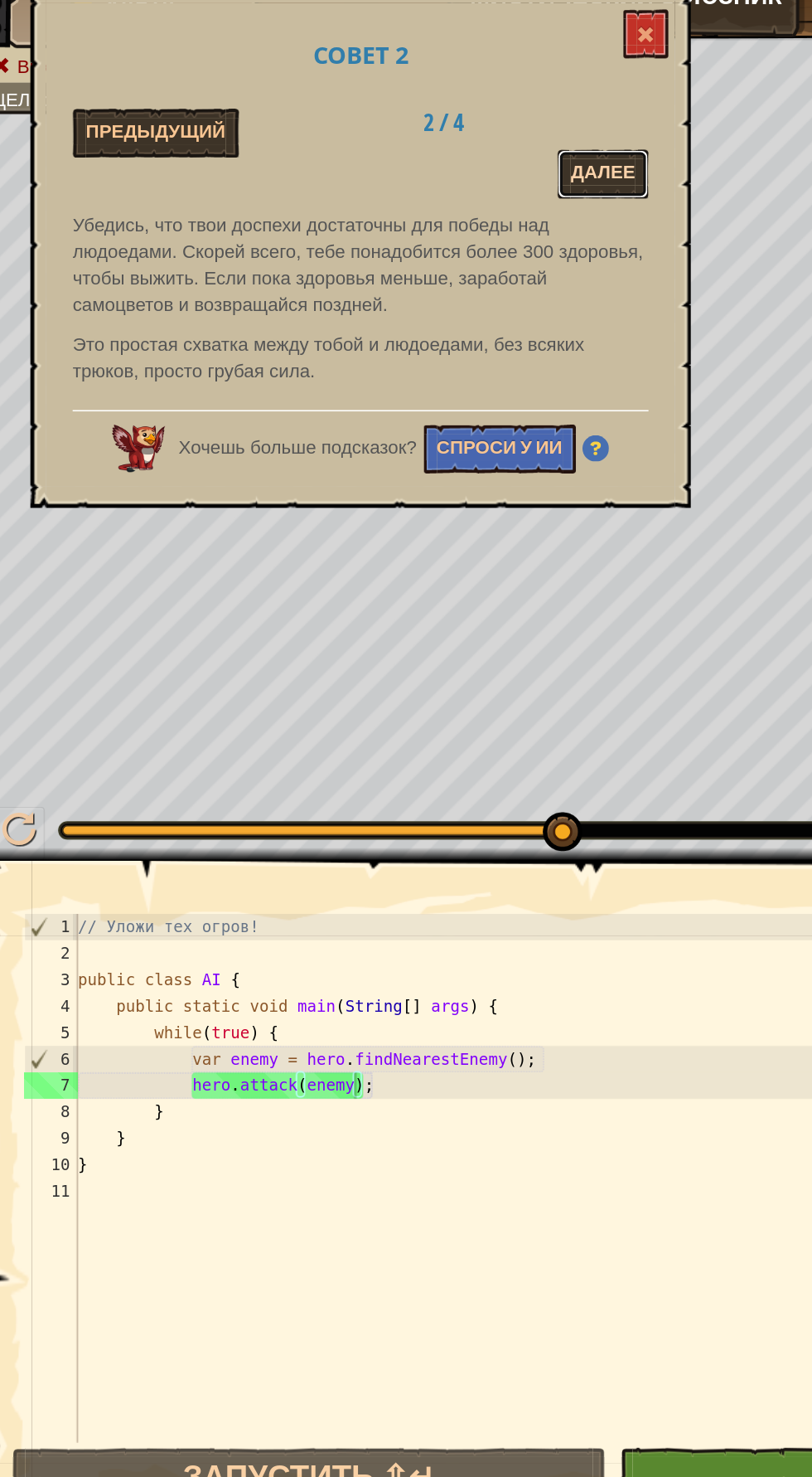
click at [410, 131] on button "Далее" at bounding box center [391, 129] width 57 height 31
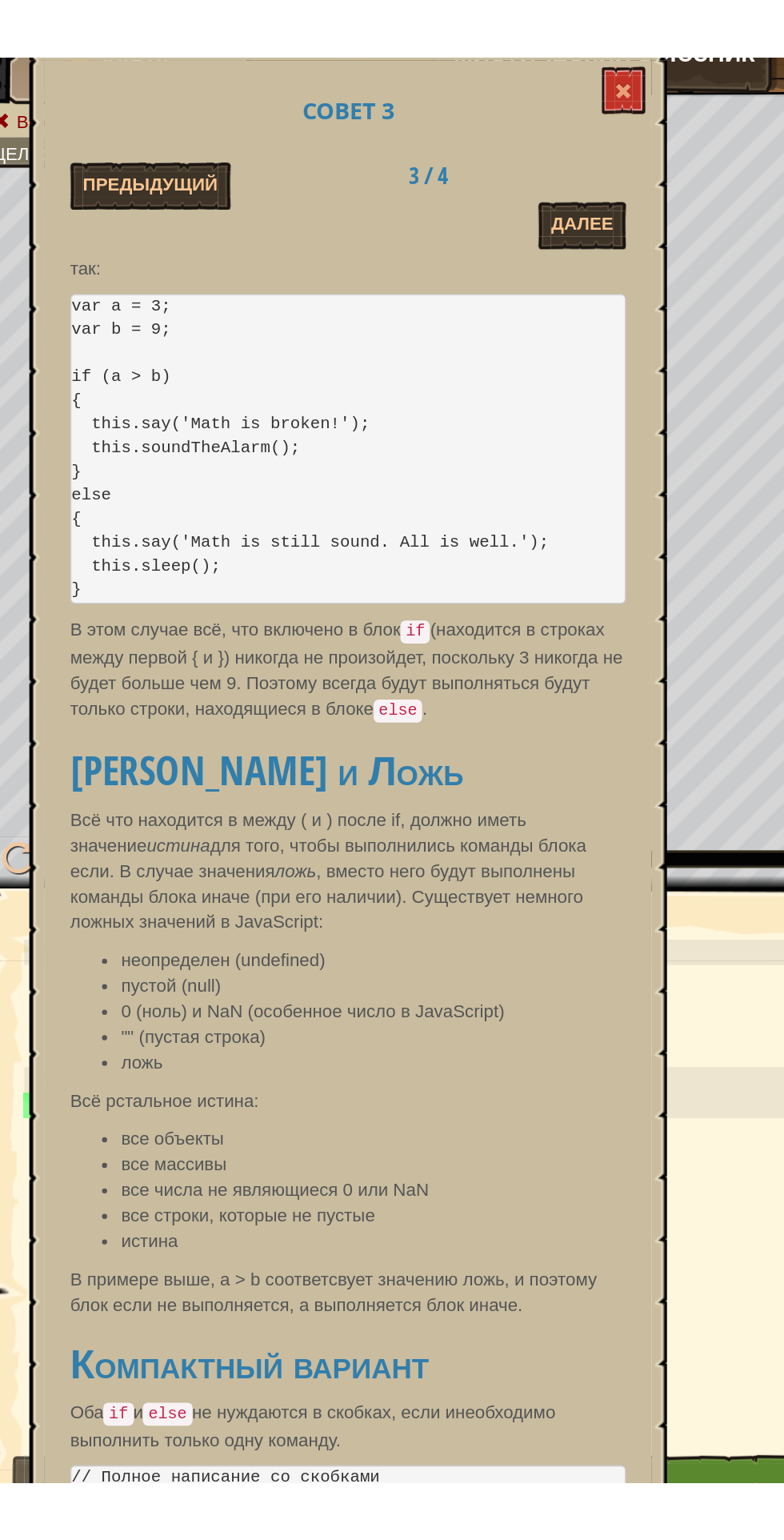
scroll to position [0, 0]
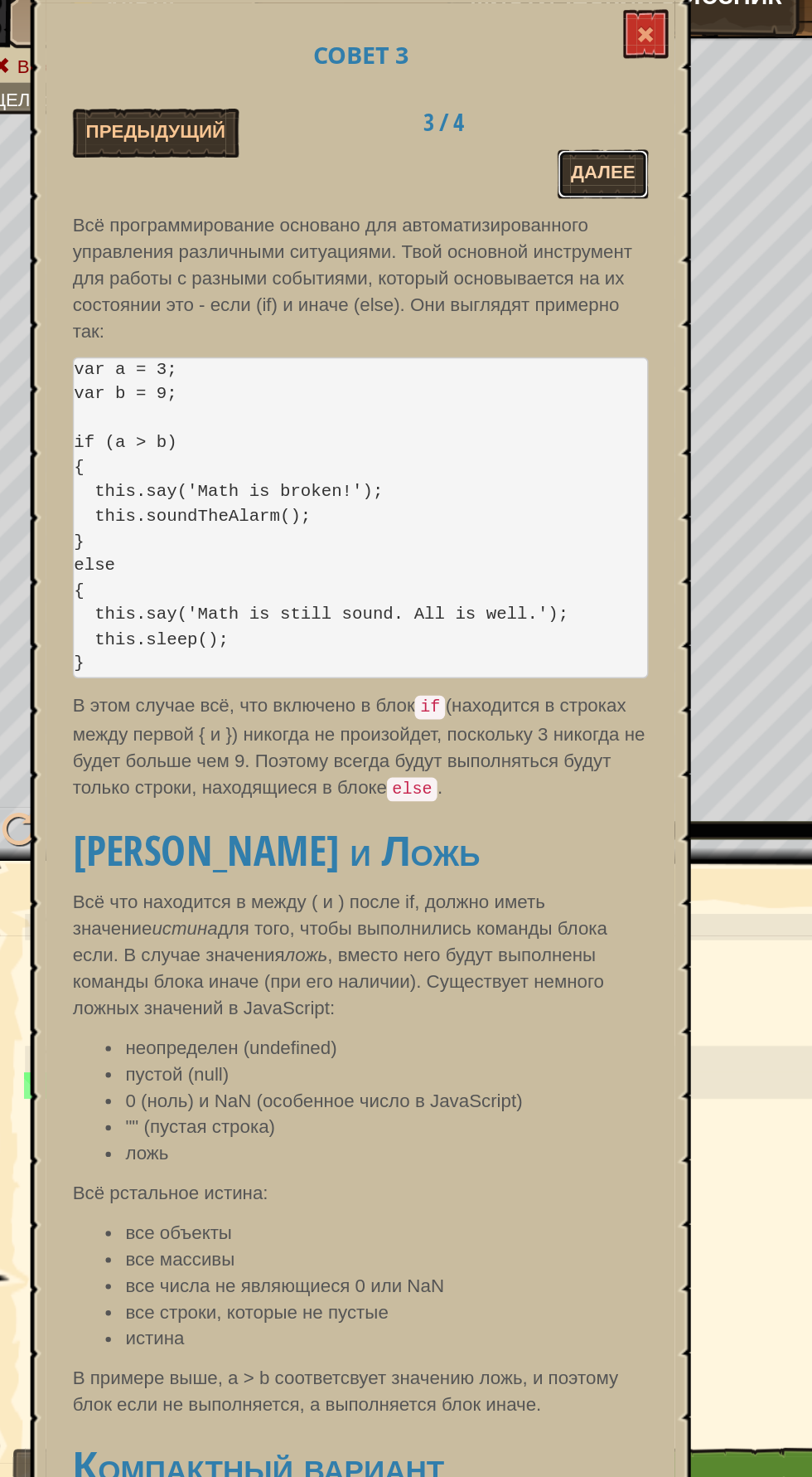
click at [419, 131] on button "Далее" at bounding box center [391, 129] width 57 height 31
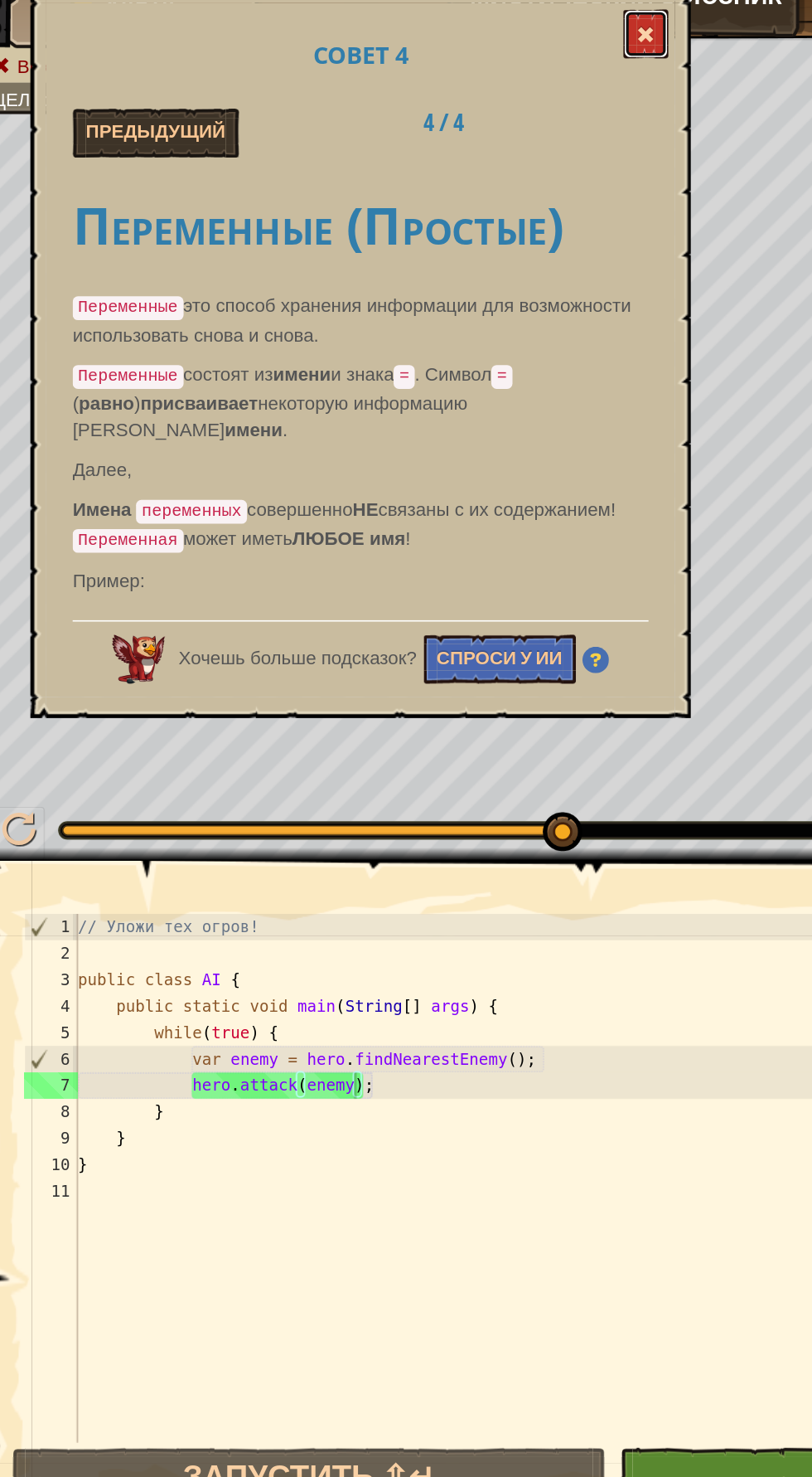
click at [422, 45] on span at bounding box center [418, 41] width 12 height 12
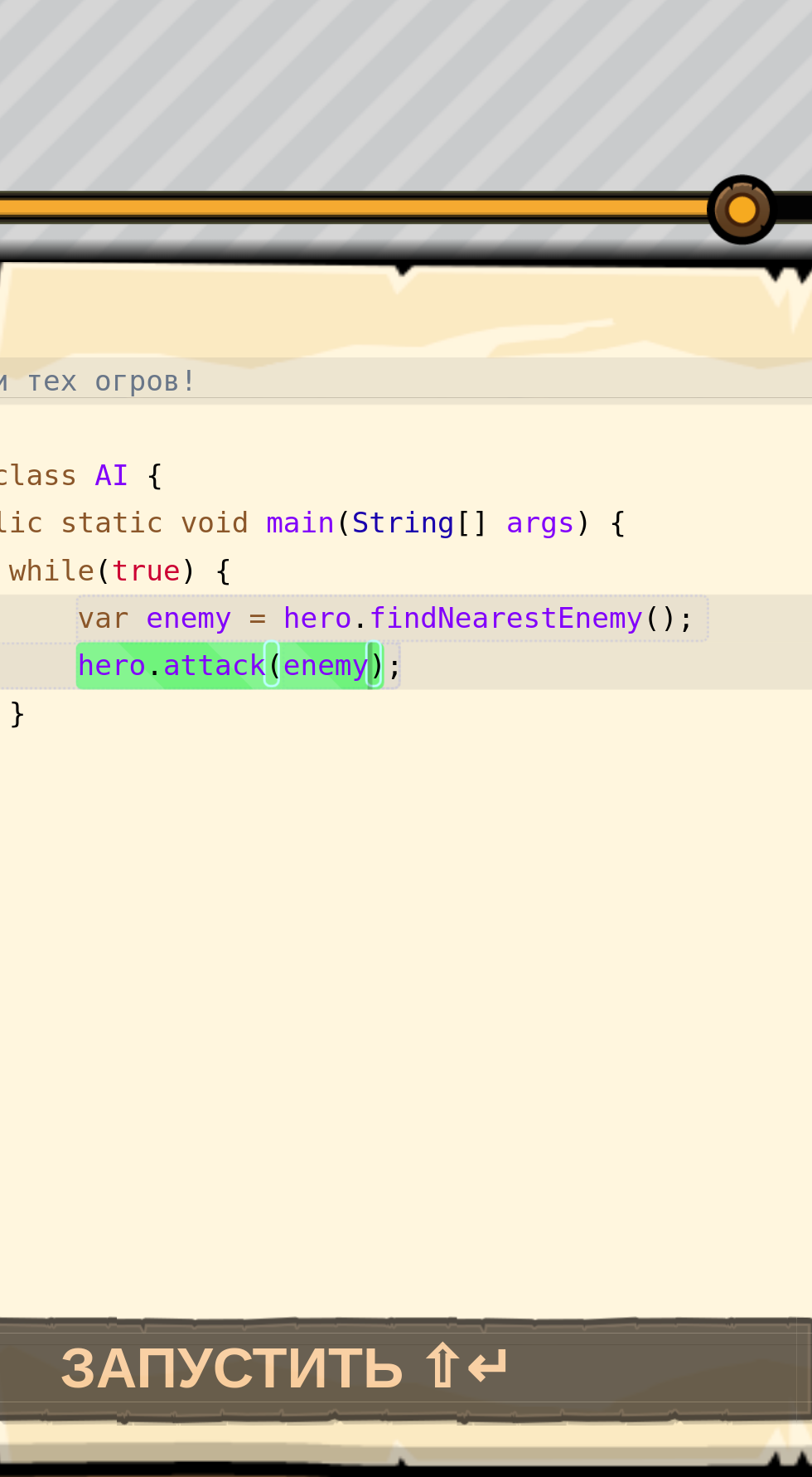
click at [264, 700] on div "// Уложи тех огров! public class AI { public static void main ( String [ ] args…" at bounding box center [422, 775] width 728 height 365
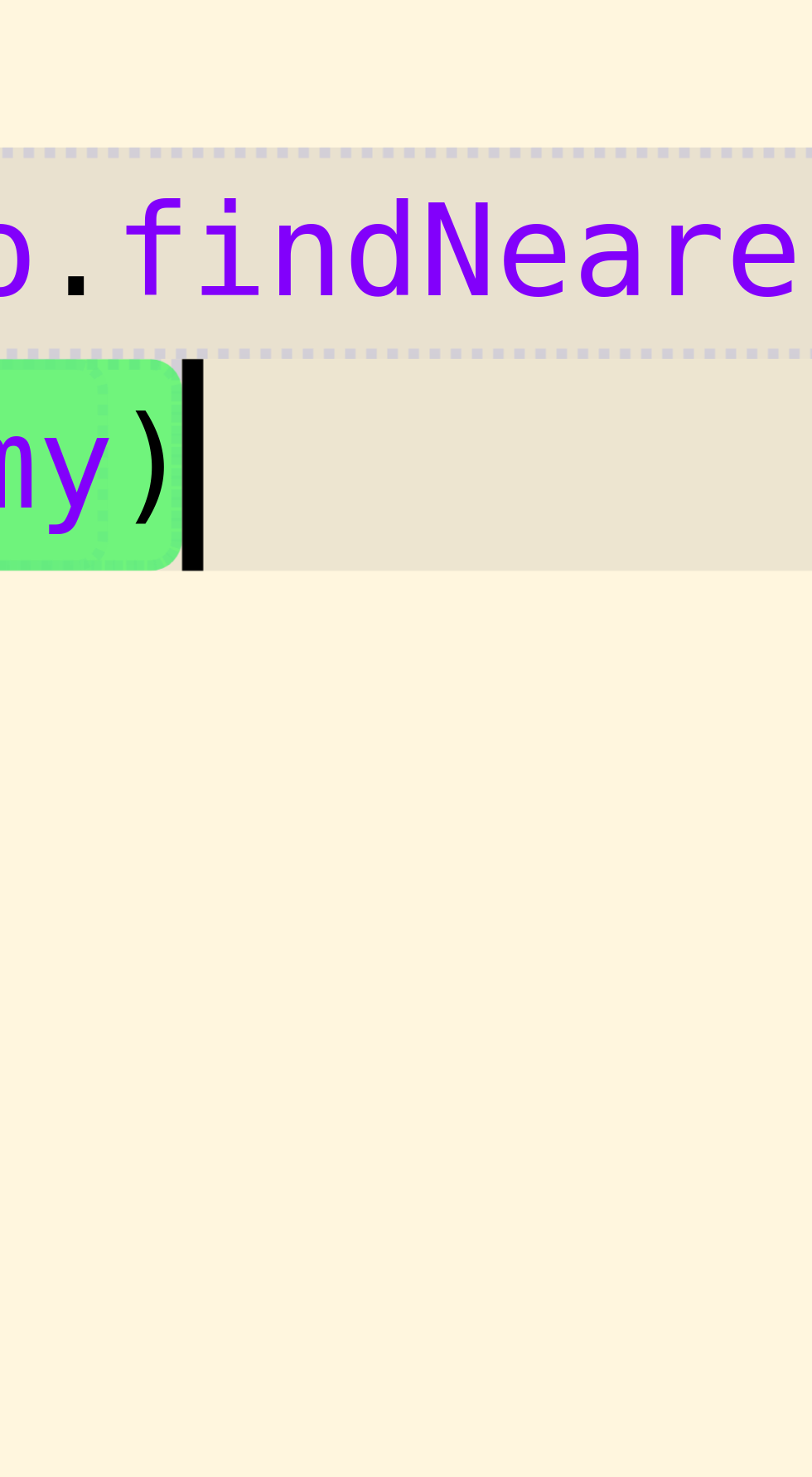
scroll to position [7, 14]
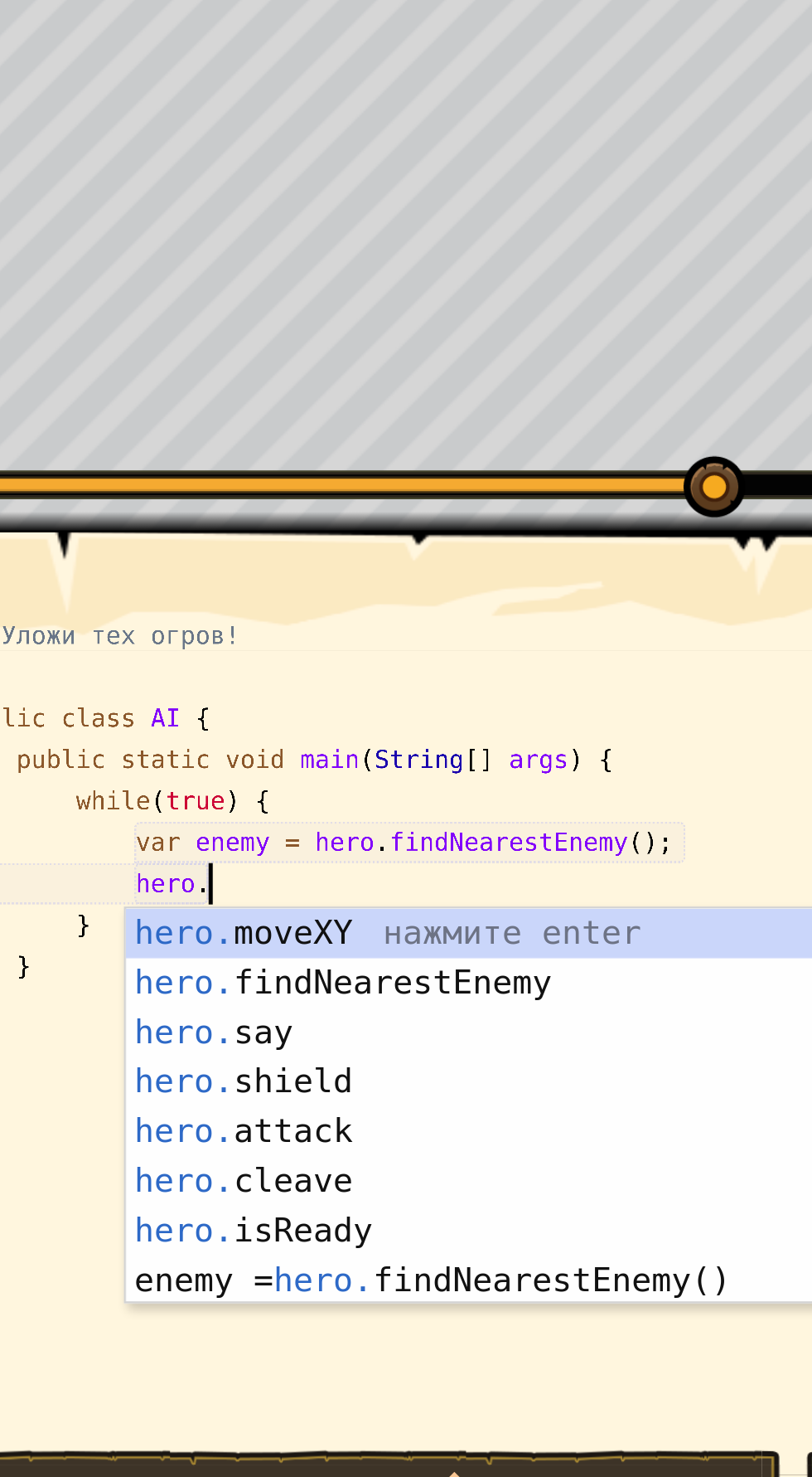
type textarea "h"
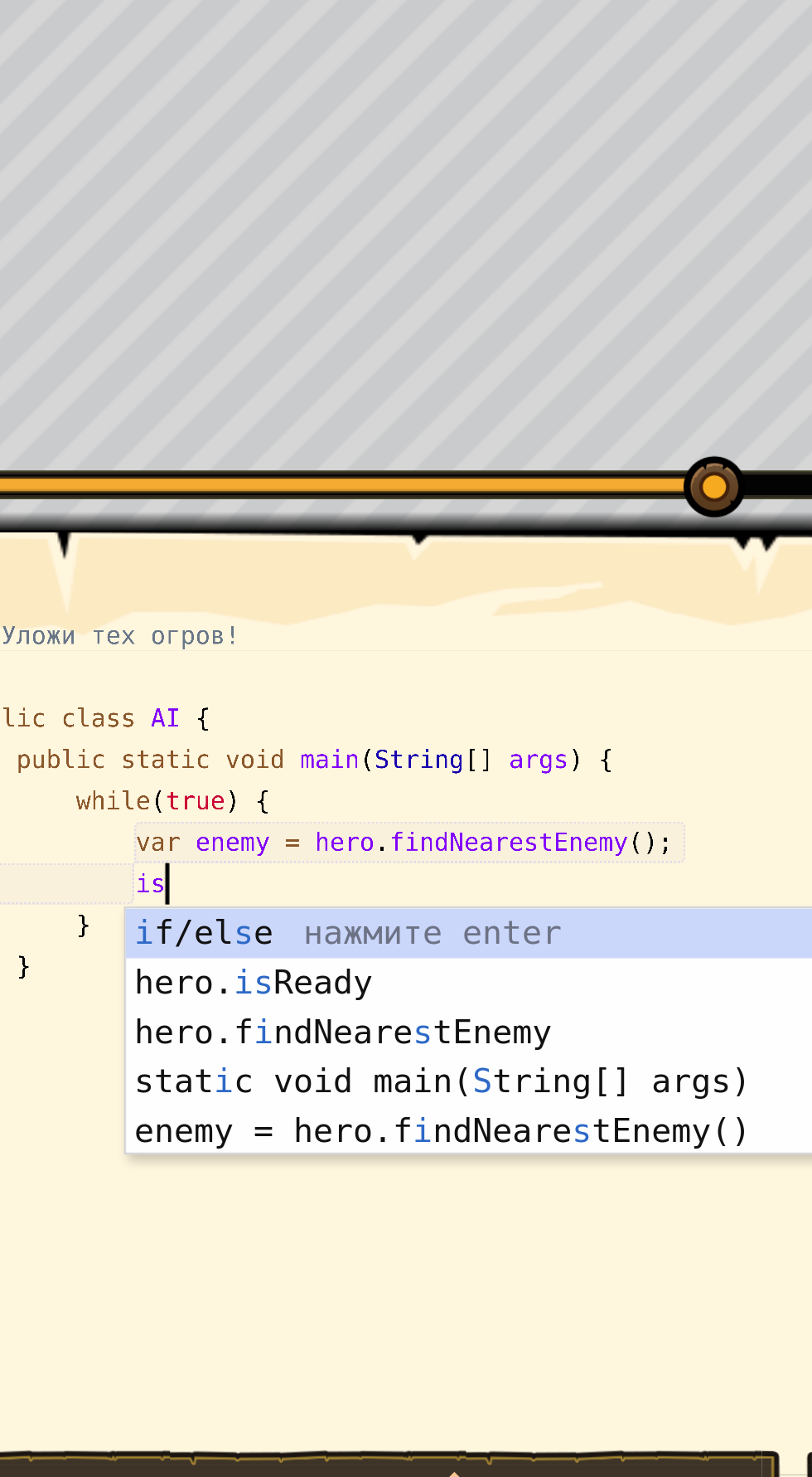
scroll to position [7, 5]
click at [234, 737] on div "i f/el s e нажмите enter hero. is Ready нажмите enter hero.f i ndNeare s tEnemy…" at bounding box center [287, 780] width 314 height 140
type textarea "var ready = hero.isReady("cleave");"
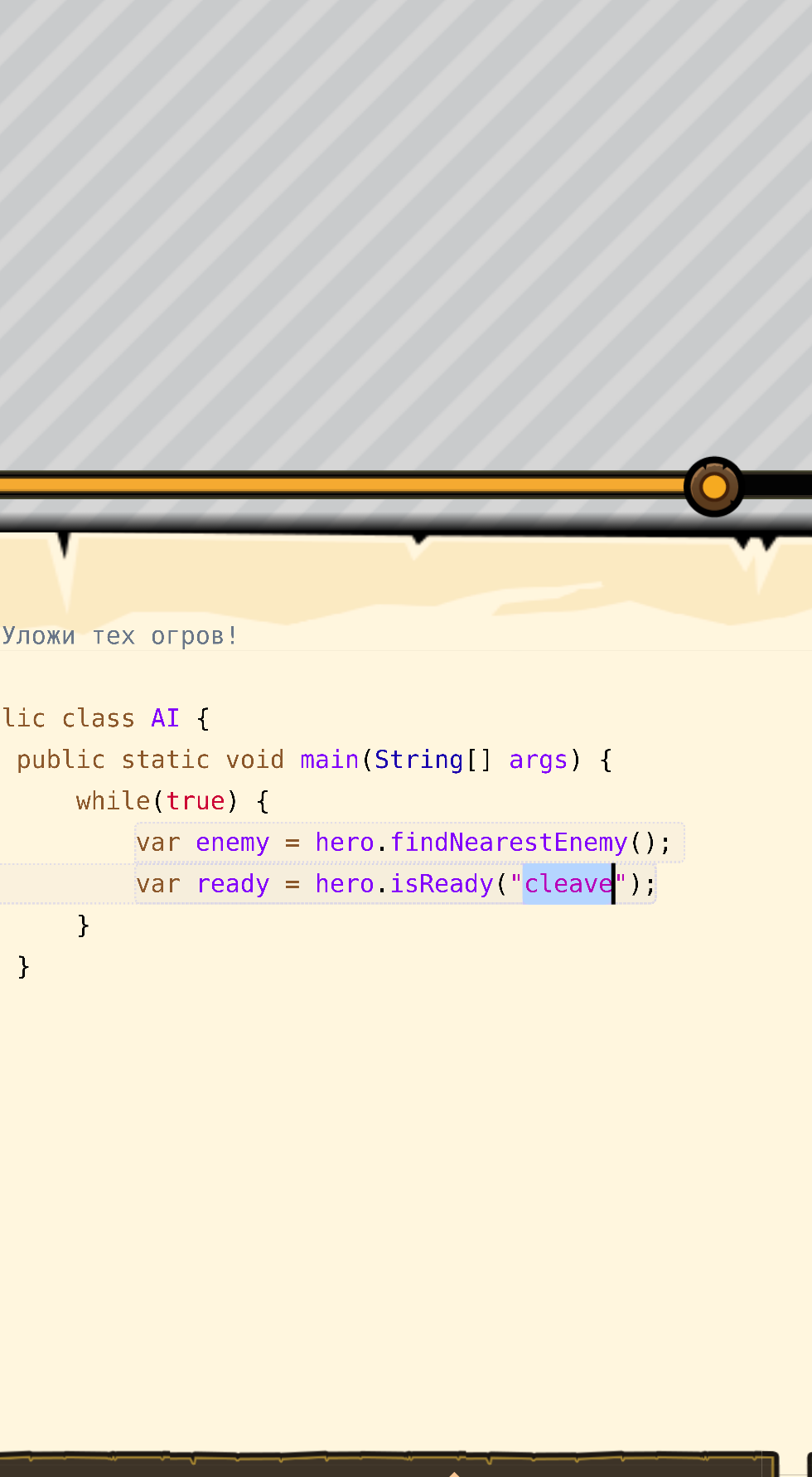
scroll to position [7, 22]
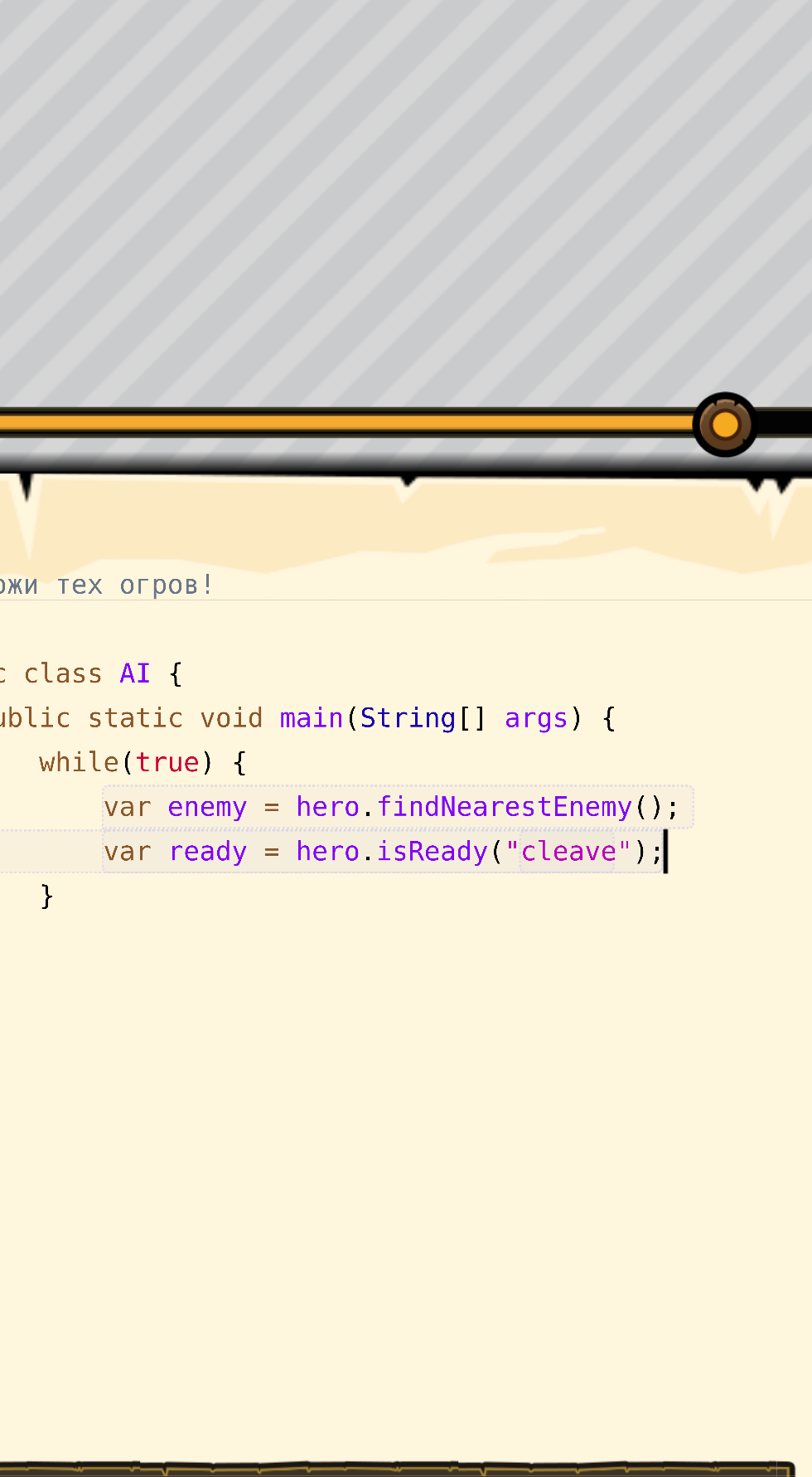
click at [359, 702] on div "// Уложи тех огров! public class AI { public static void main ( String [ ] args…" at bounding box center [422, 775] width 728 height 365
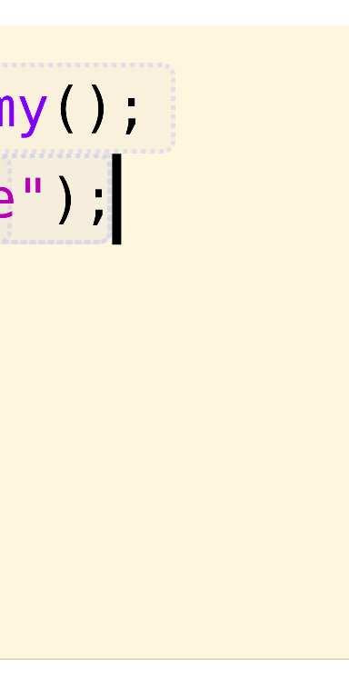
scroll to position [8, 5]
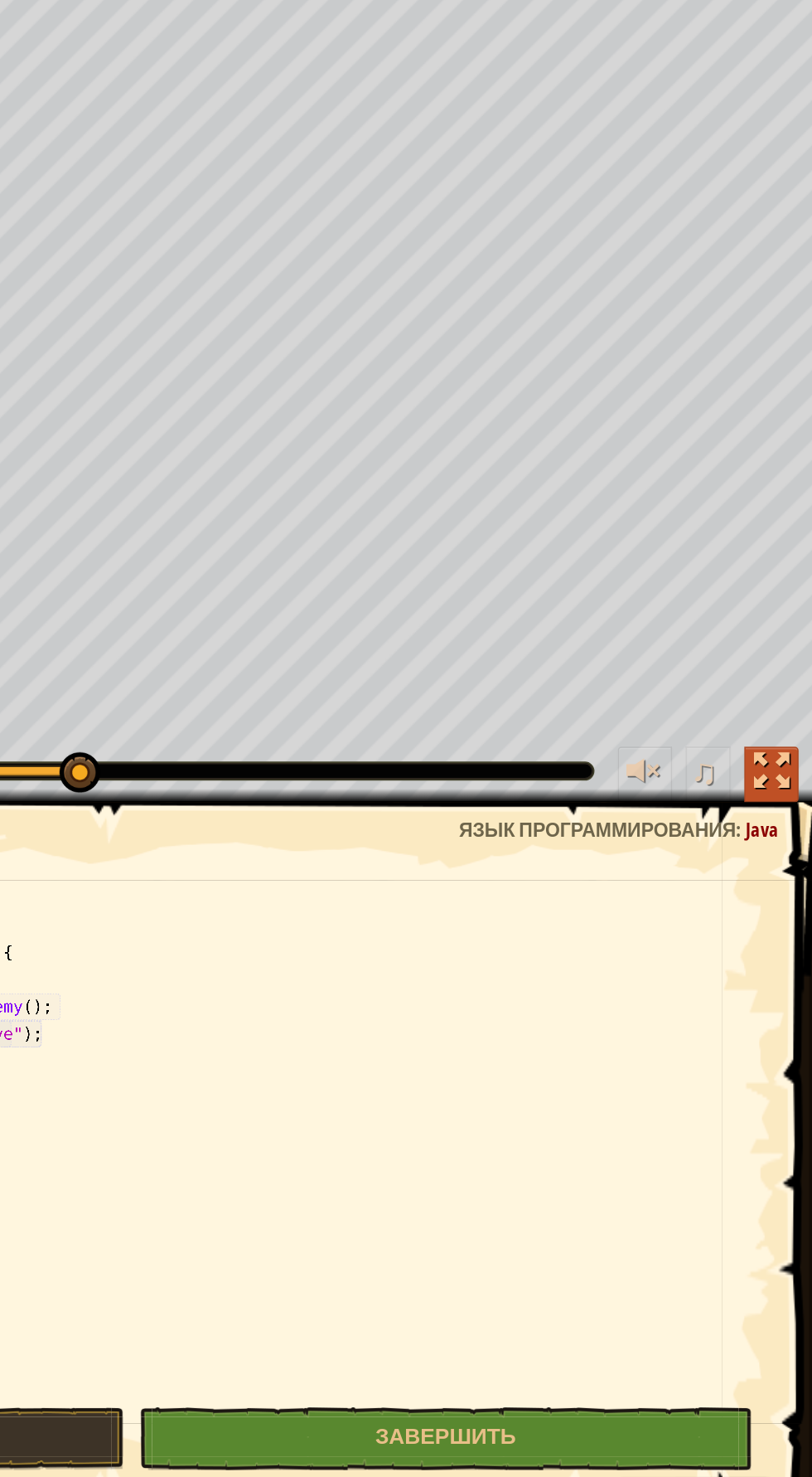
click at [785, 544] on div at bounding box center [787, 540] width 22 height 22
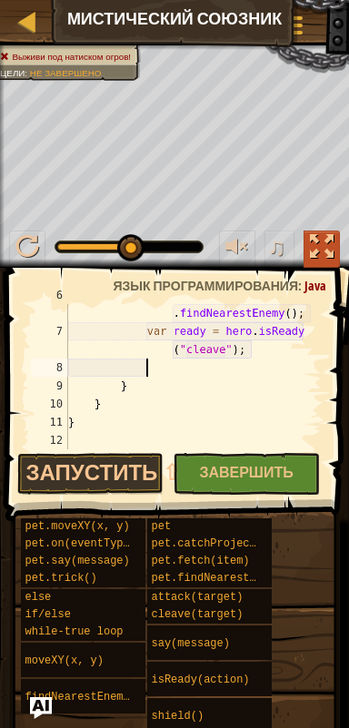
scroll to position [90, 0]
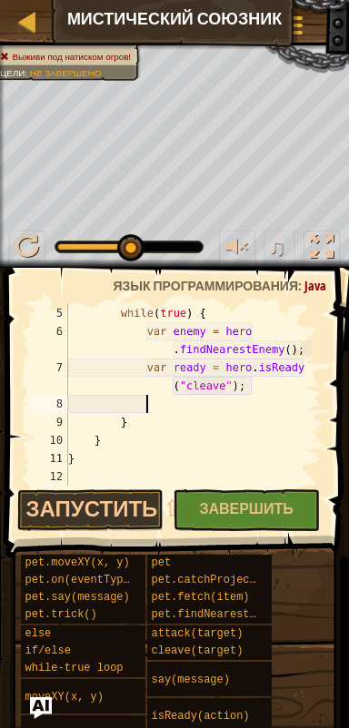
click at [155, 407] on div "while ( true ) { var enemy = hero . findNearestEnemy ( ) ; var ready = hero . i…" at bounding box center [192, 413] width 257 height 218
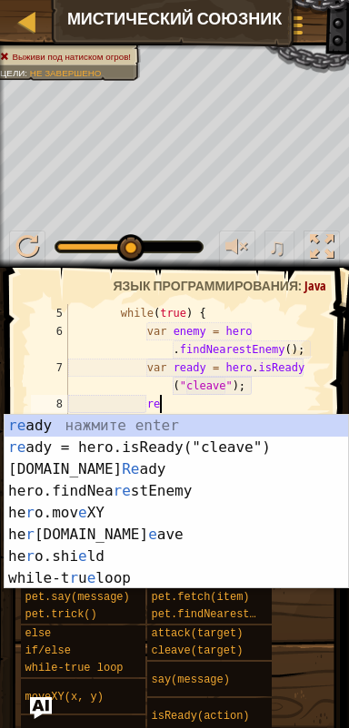
scroll to position [8, 6]
type textarea "r"
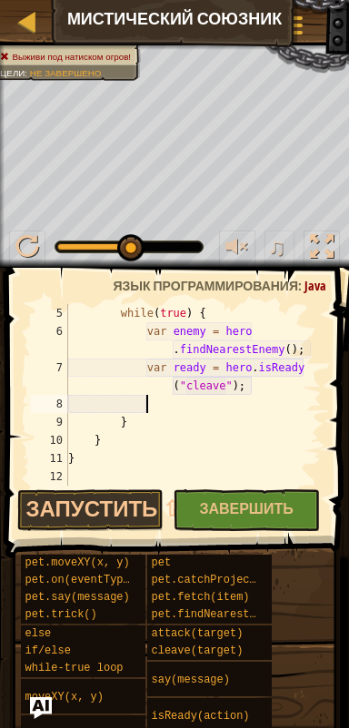
scroll to position [8, 5]
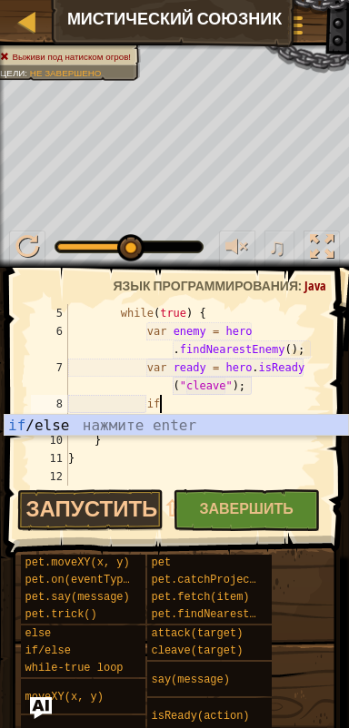
click at [223, 423] on div "if /else нажмите enter" at bounding box center [177, 447] width 344 height 65
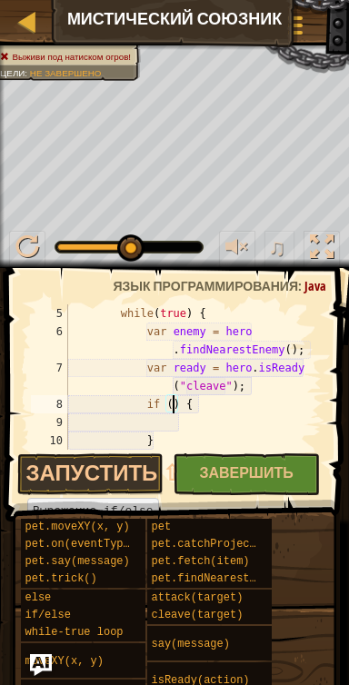
scroll to position [8, 9]
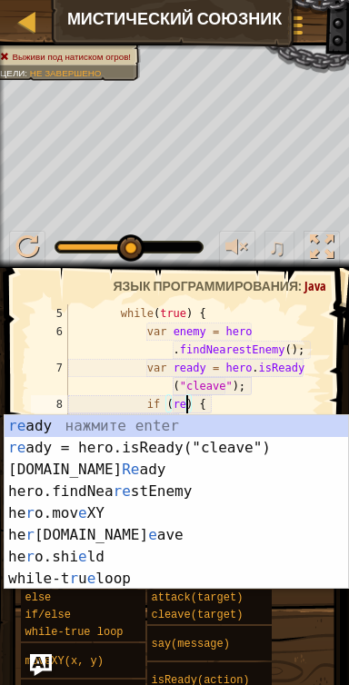
click at [206, 425] on div "re ady нажмите enter re ady = hero.isReady("cleave") нажмите enter [DOMAIN_NAME…" at bounding box center [177, 524] width 344 height 218
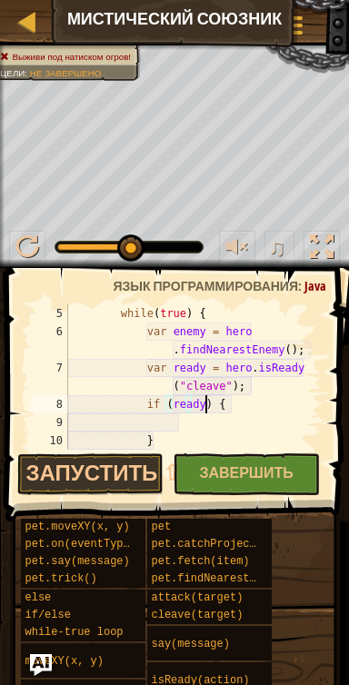
scroll to position [8, 11]
click at [227, 431] on div "while ( true ) { var enemy = hero . findNearestEnemy ( ) ; var ready = hero . i…" at bounding box center [192, 395] width 257 height 182
type textarea "}"
click at [213, 417] on div "while ( true ) { var enemy = hero . findNearestEnemy ( ) ; var ready = hero . i…" at bounding box center [192, 395] width 257 height 182
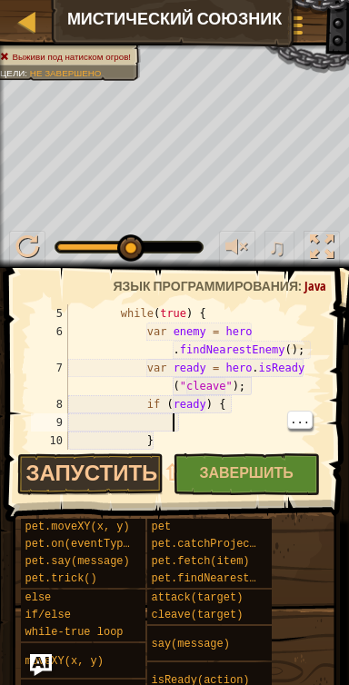
type textarea "a"
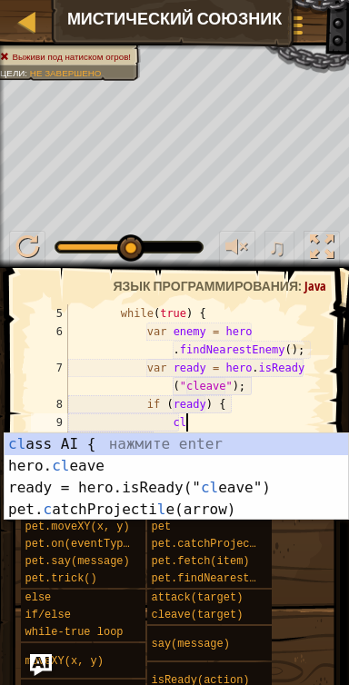
scroll to position [8, 8]
click at [59, 469] on div "cl ass AI { нажмите enter hero. cl eave нажмите enter ready = hero.isReady(" cl…" at bounding box center [177, 498] width 344 height 131
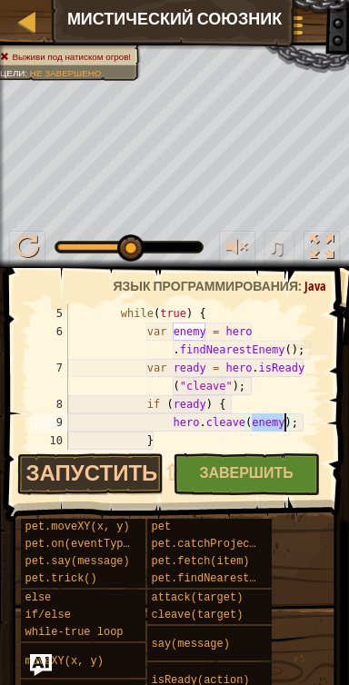
scroll to position [8, 17]
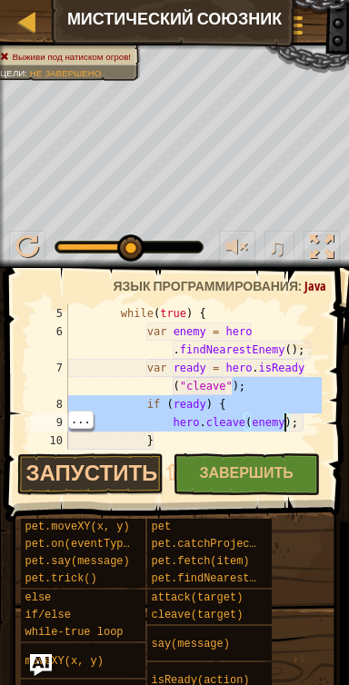
click at [183, 436] on div "while ( true ) { var enemy = hero . findNearestEnemy ( ) ; var ready = hero . i…" at bounding box center [192, 395] width 257 height 182
type textarea "}"
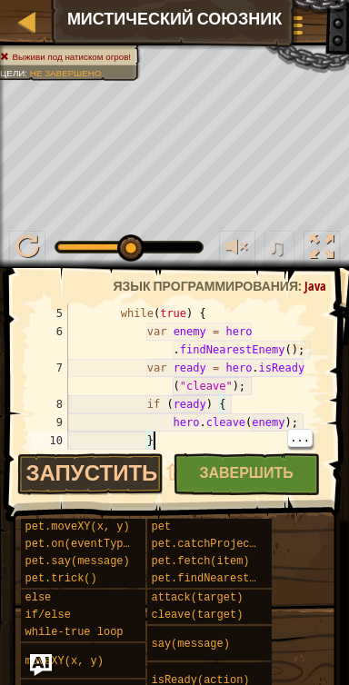
scroll to position [8, 5]
click at [176, 441] on div "while ( true ) { var enemy = hero . findNearestEnemy ( ) ; var ready = hero . i…" at bounding box center [192, 395] width 257 height 182
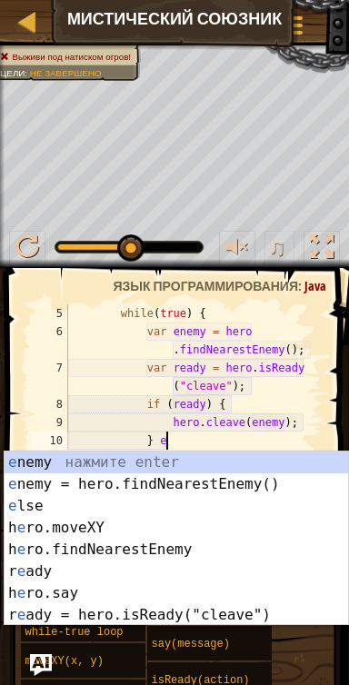
type textarea "} el"
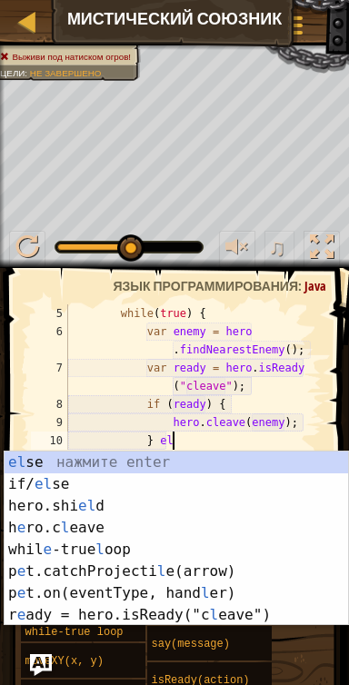
click at [231, 461] on div "el se нажмите enter if/ el se нажмите enter hero.shi el d нажмите enter h e ro.…" at bounding box center [177, 560] width 344 height 218
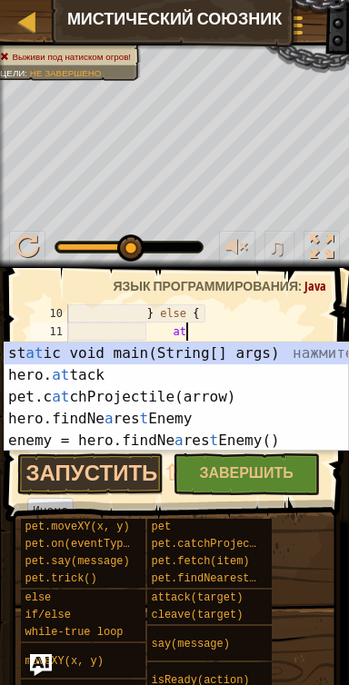
scroll to position [8, 9]
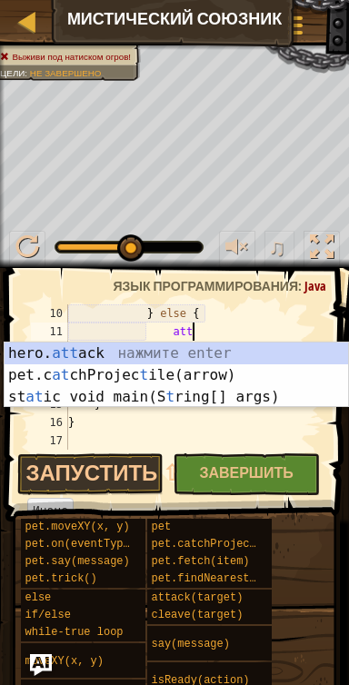
click at [265, 357] on div "hero. att ack нажмите enter pet.c at chProjec t ile(arrow) нажмите enter st at …" at bounding box center [177, 396] width 344 height 109
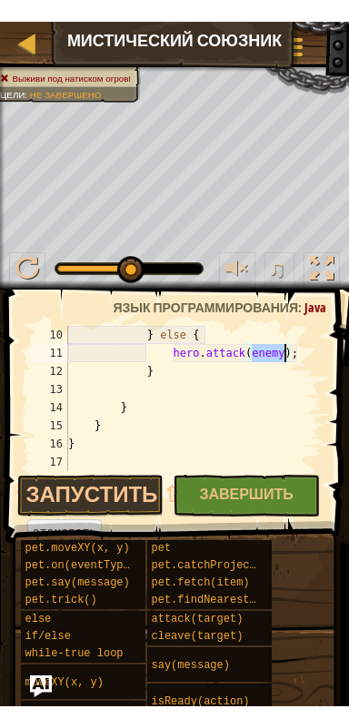
scroll to position [8, 17]
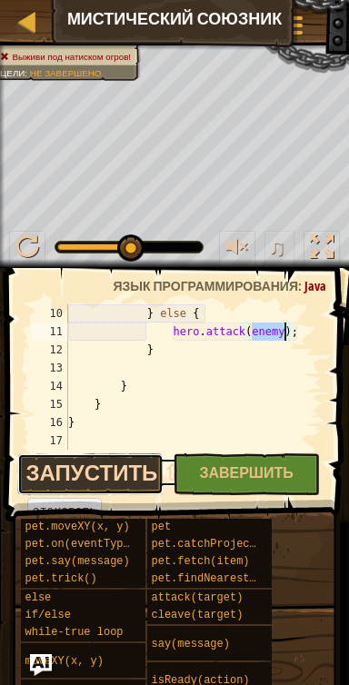
click at [135, 477] on button "Запустить ⇧↵" at bounding box center [90, 474] width 147 height 42
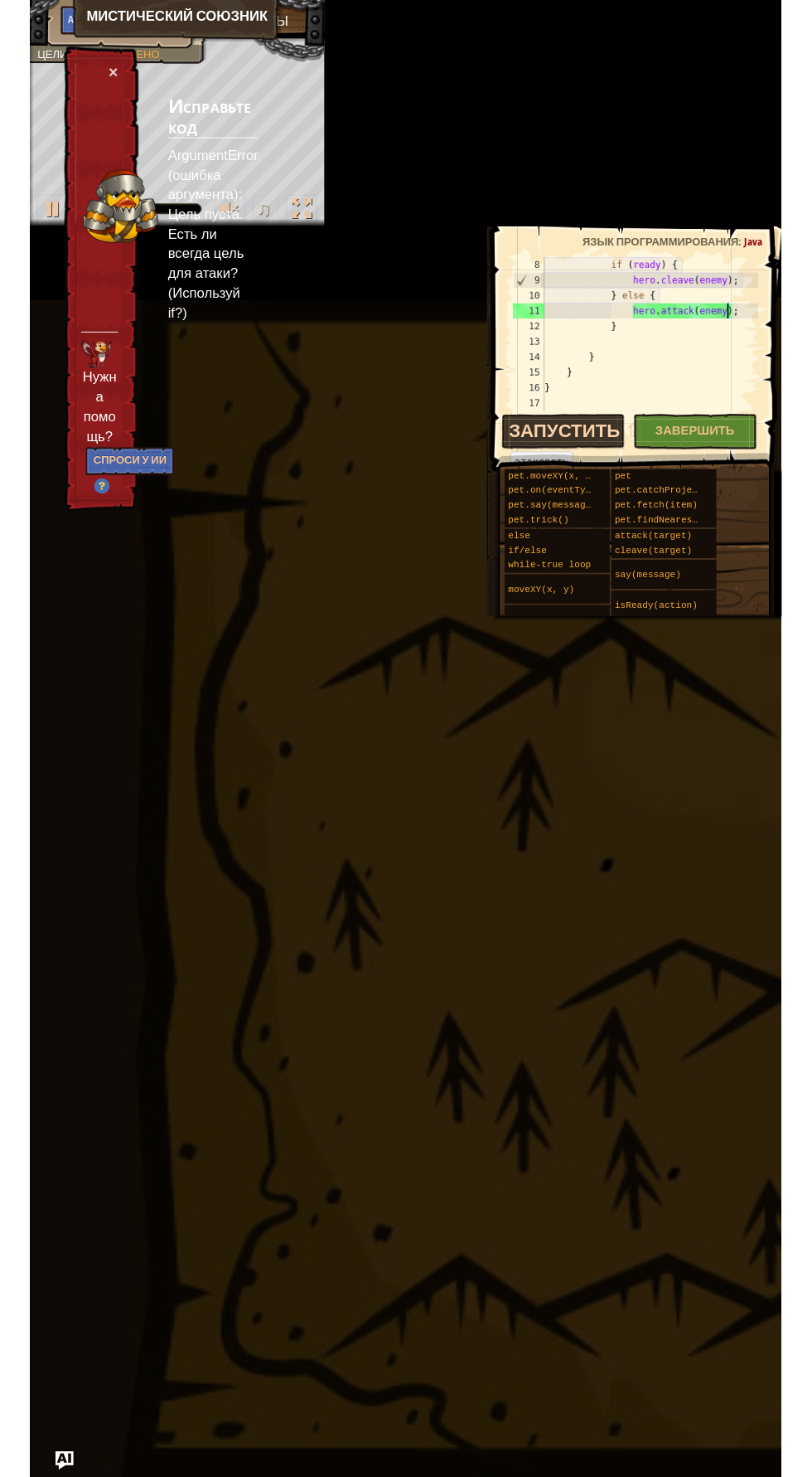
scroll to position [115, 0]
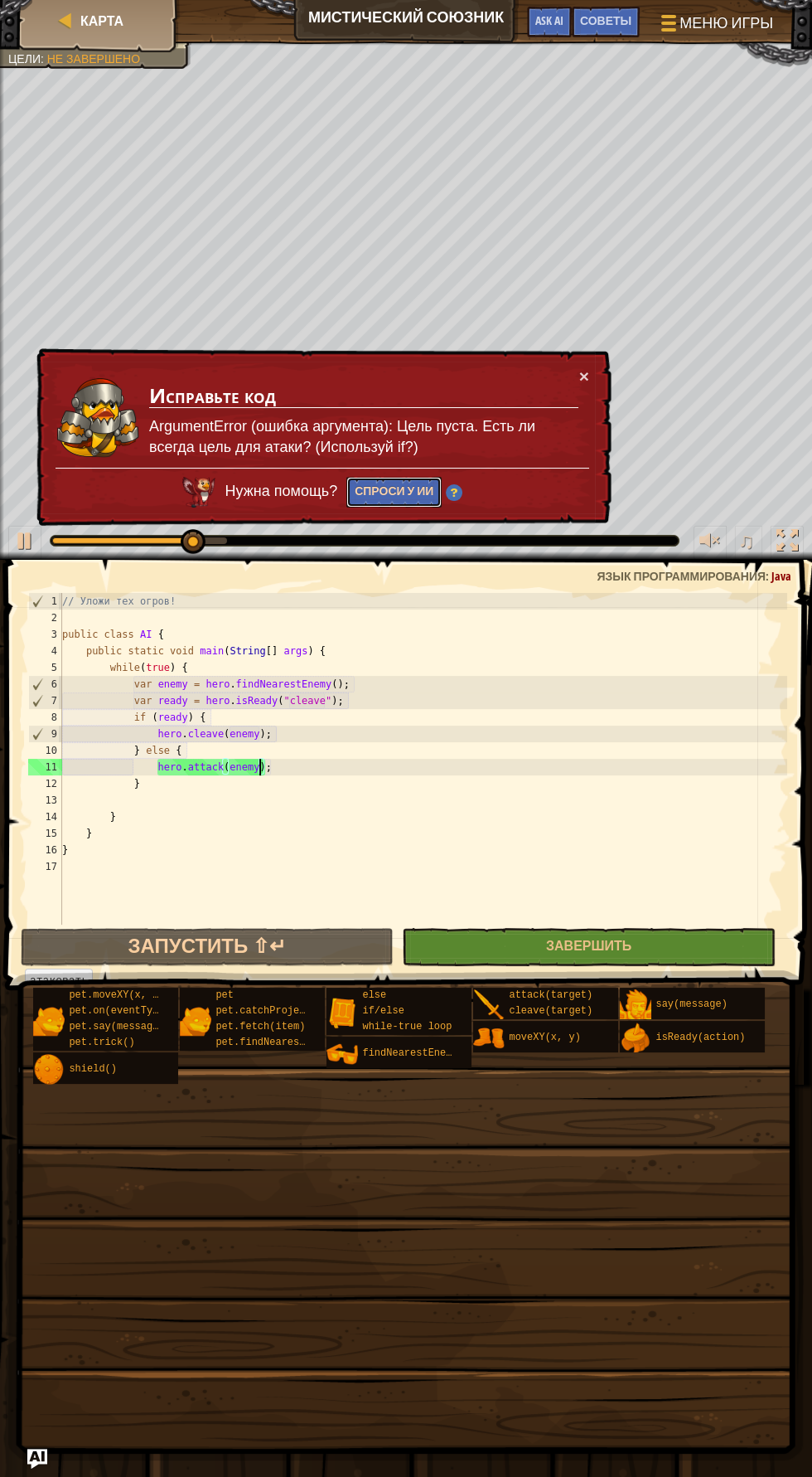
click at [402, 489] on button "Спроси у ИИ" at bounding box center [394, 492] width 95 height 31
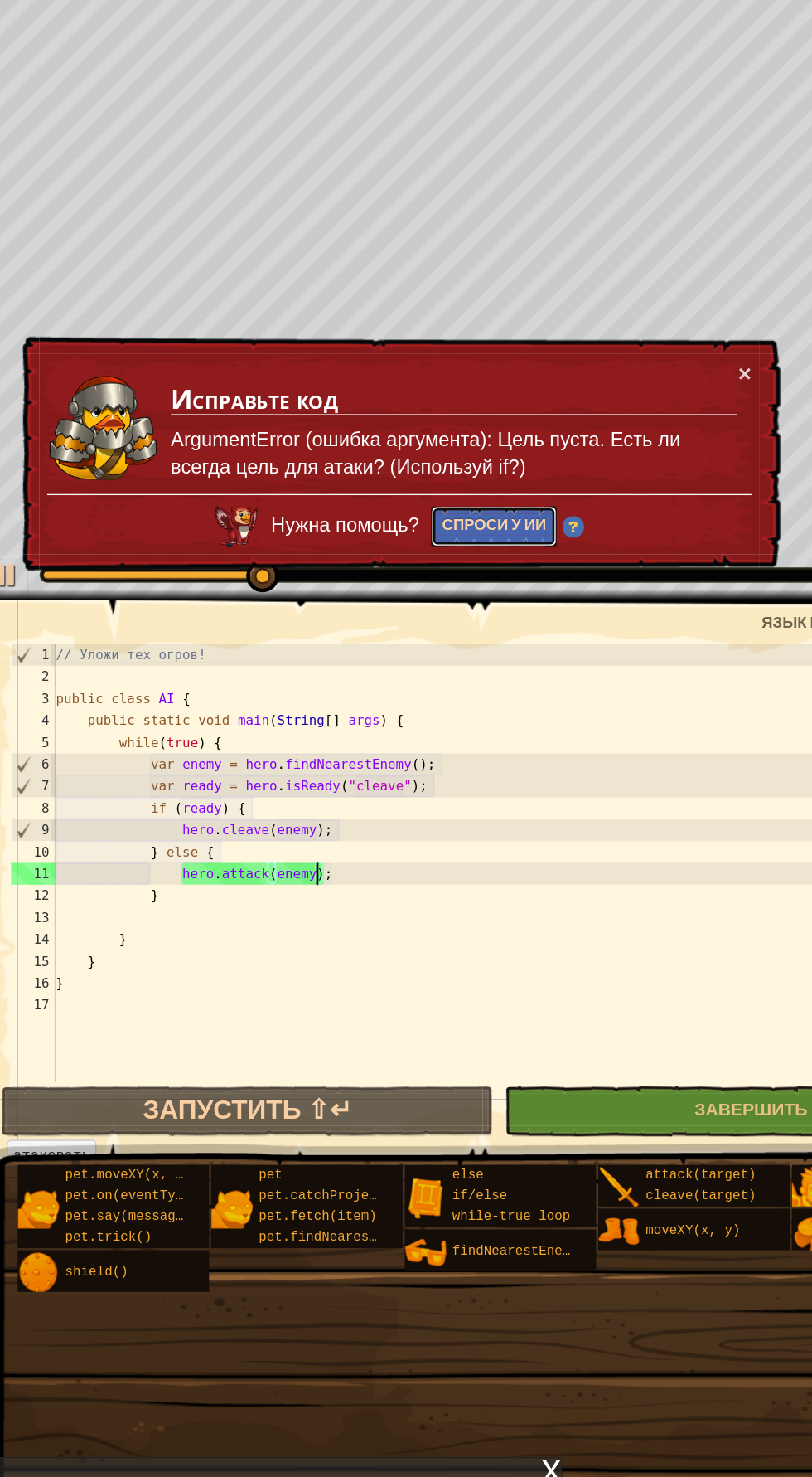
click at [398, 505] on button "Спроси у ИИ" at bounding box center [394, 504] width 95 height 31
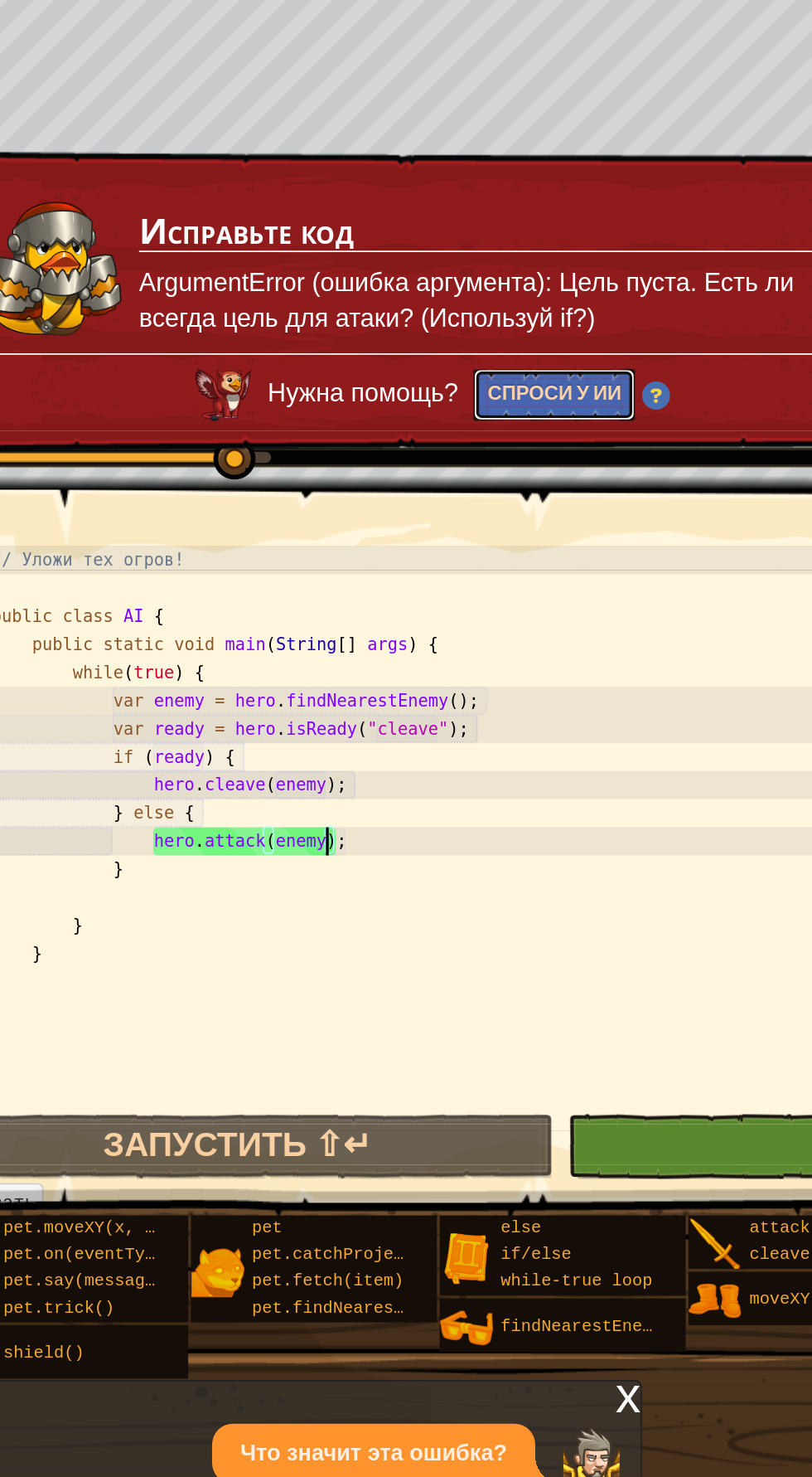
click at [405, 502] on button "Спроси у ИИ" at bounding box center [394, 504] width 95 height 31
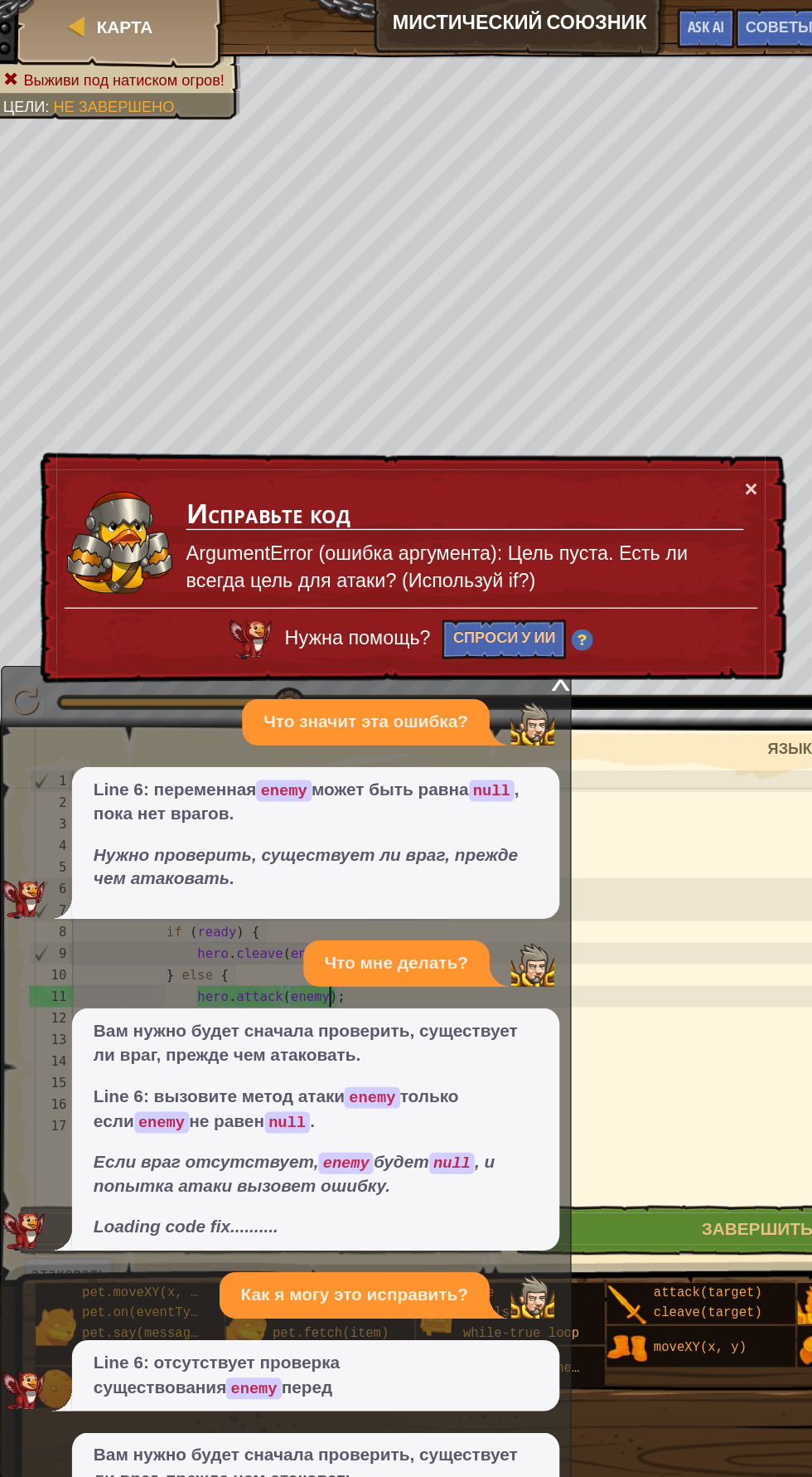
click at [599, 379] on div "× Исправьте код ArgumentError (ошибка аргумента): Цель пуста. Есть ли всегда це…" at bounding box center [322, 436] width 578 height 178
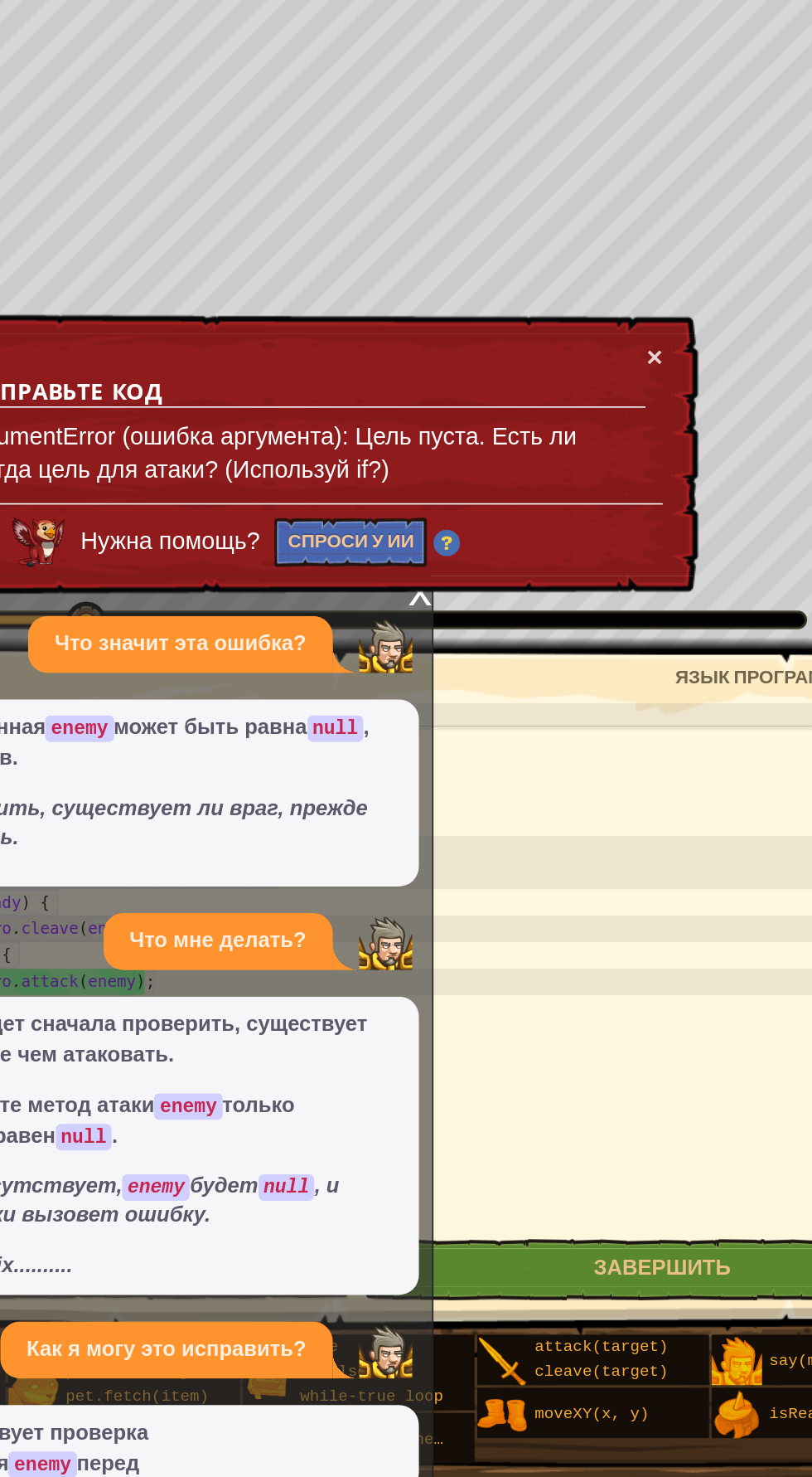
click at [526, 682] on div "// Уложи тех огров! public class AI { public static void main ( String [ ] args…" at bounding box center [422, 775] width 728 height 365
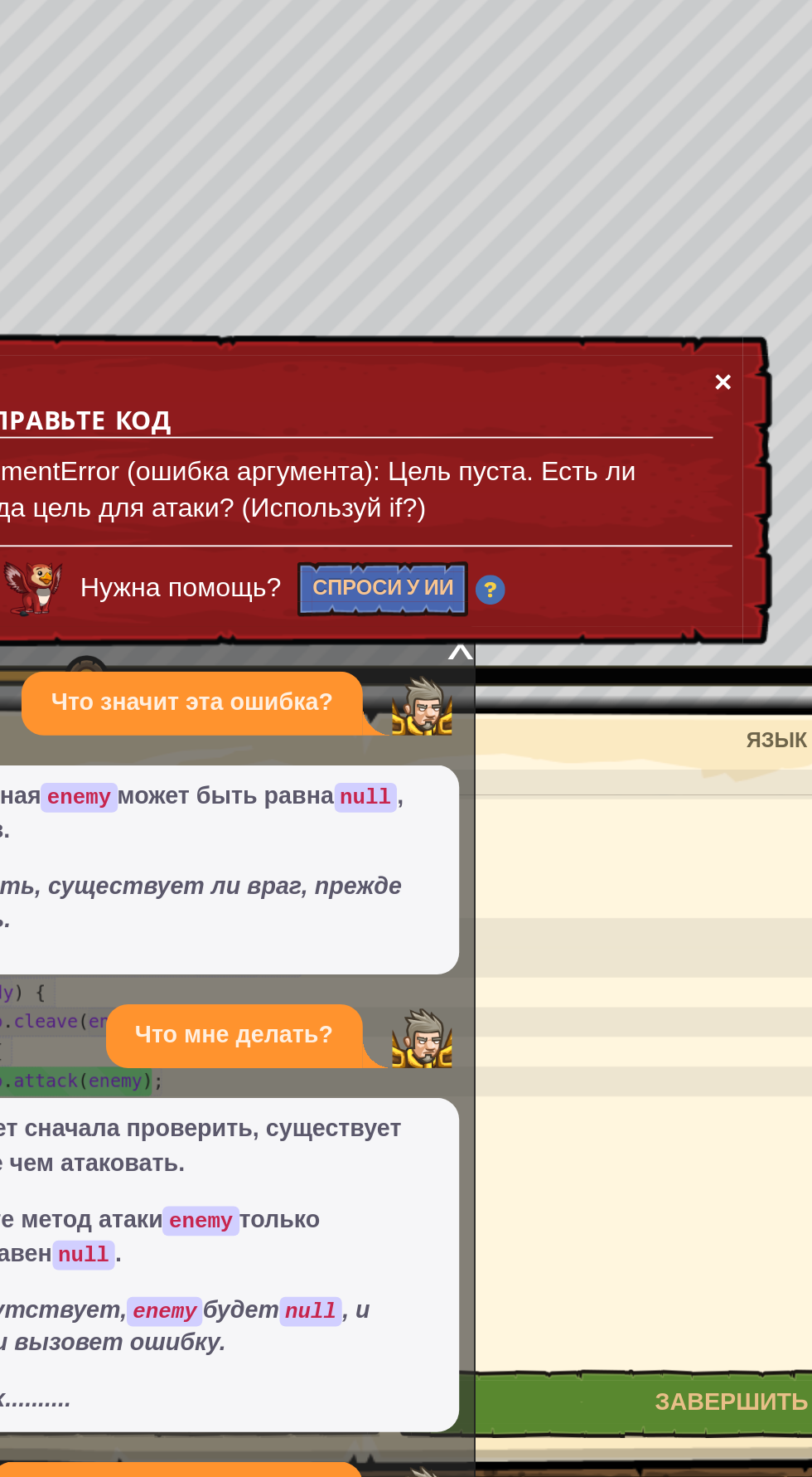
click at [584, 372] on button "×" at bounding box center [584, 375] width 10 height 17
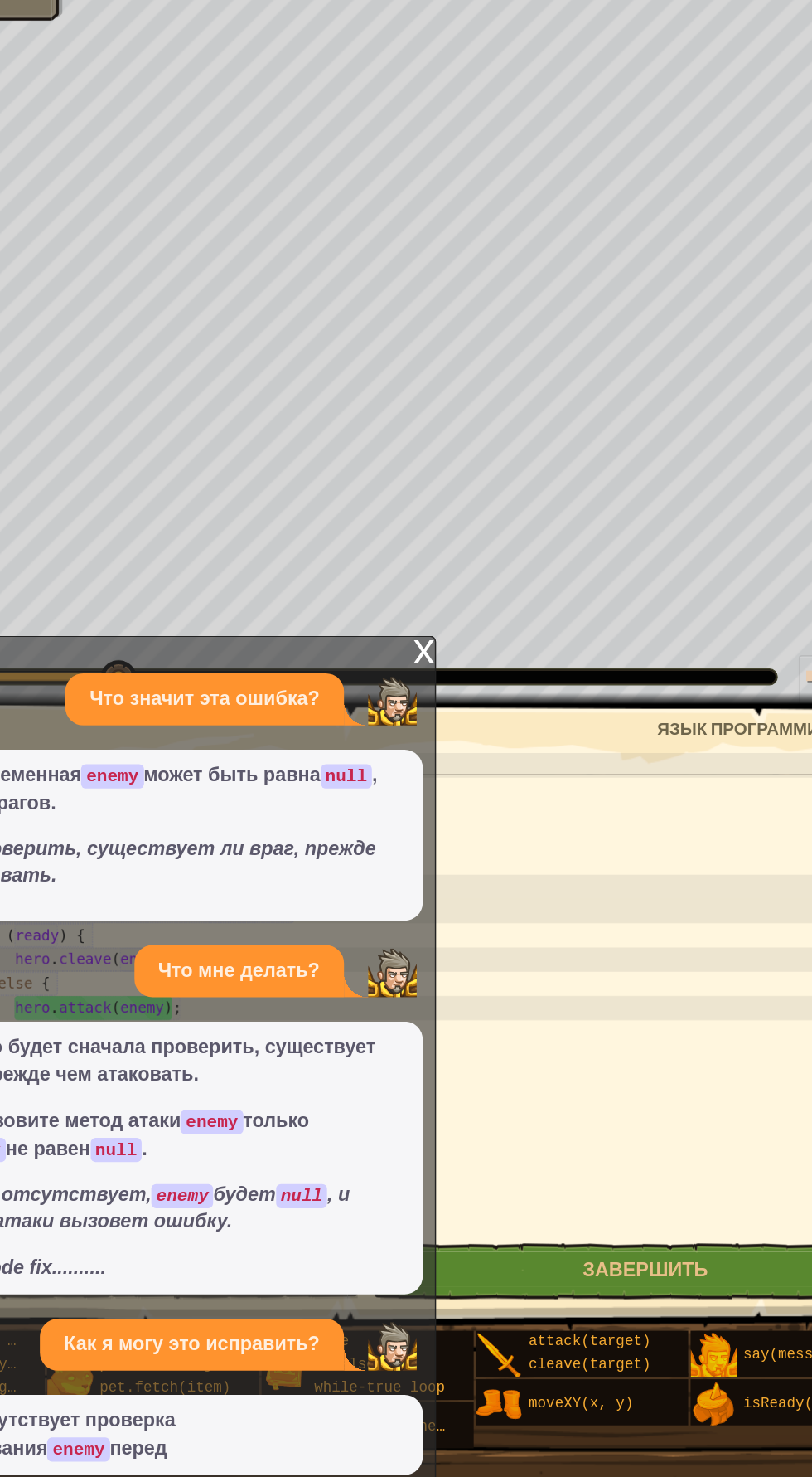
click at [446, 526] on div "♫" at bounding box center [406, 536] width 812 height 49
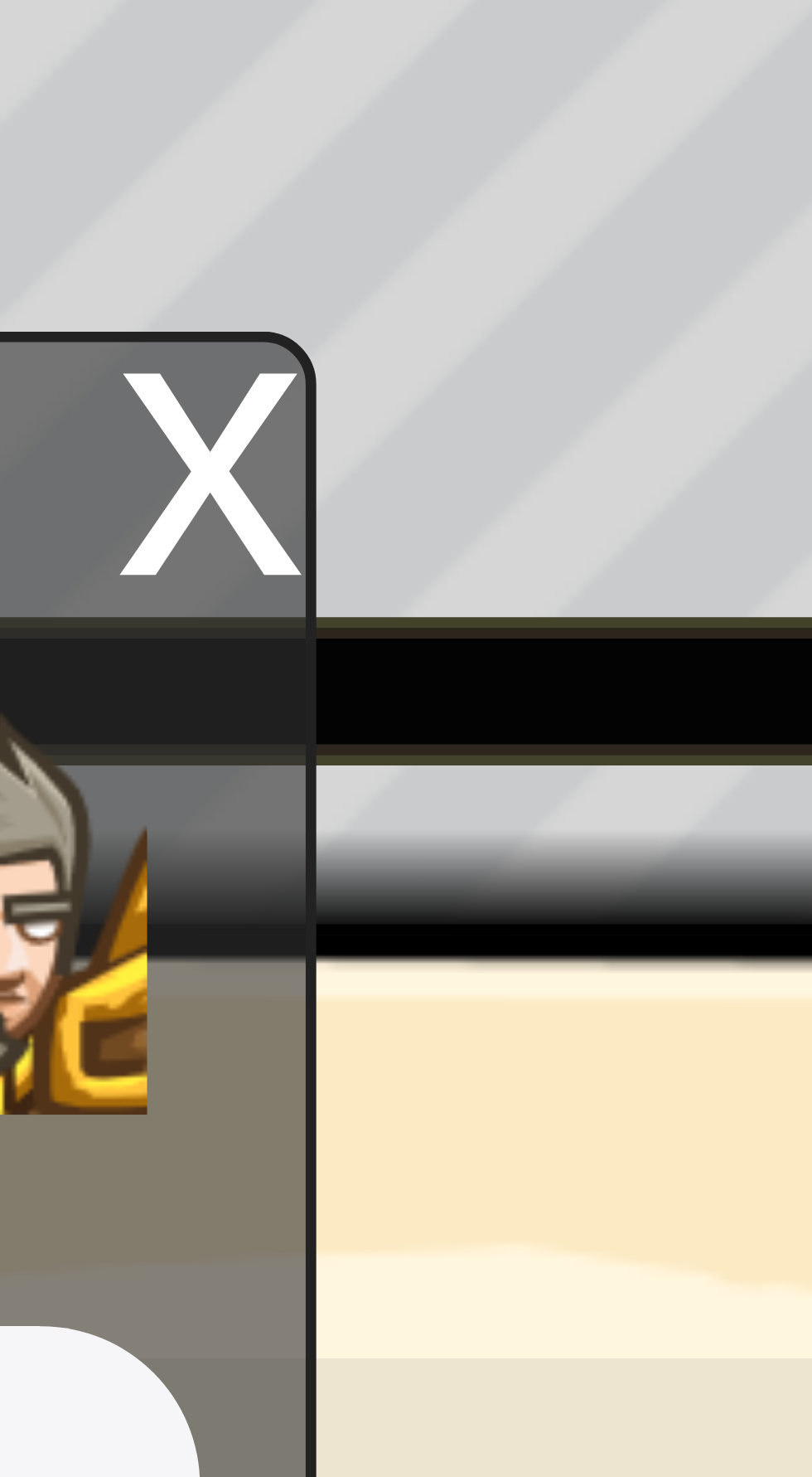
click at [435, 525] on div "x" at bounding box center [437, 521] width 15 height 16
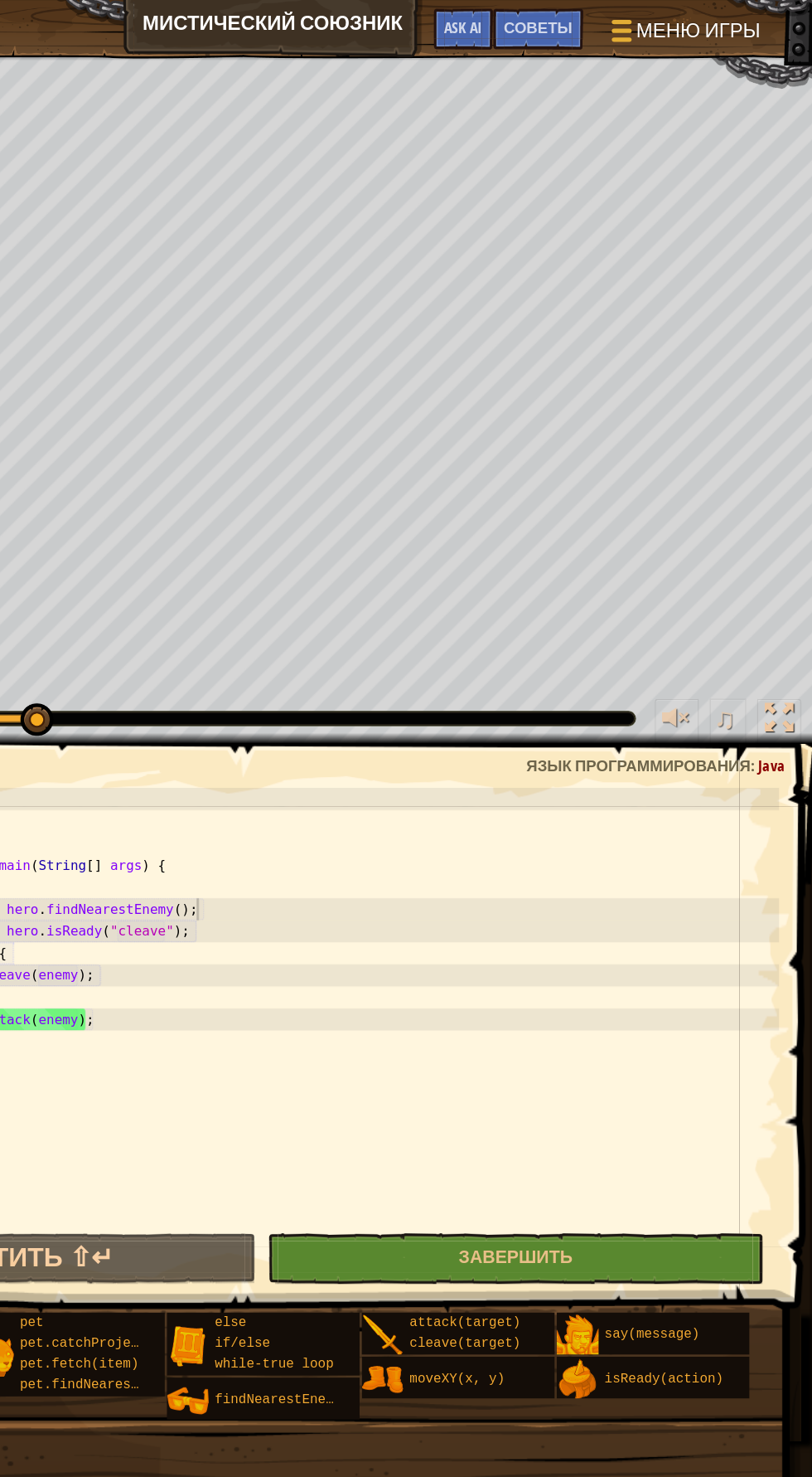
scroll to position [0, 0]
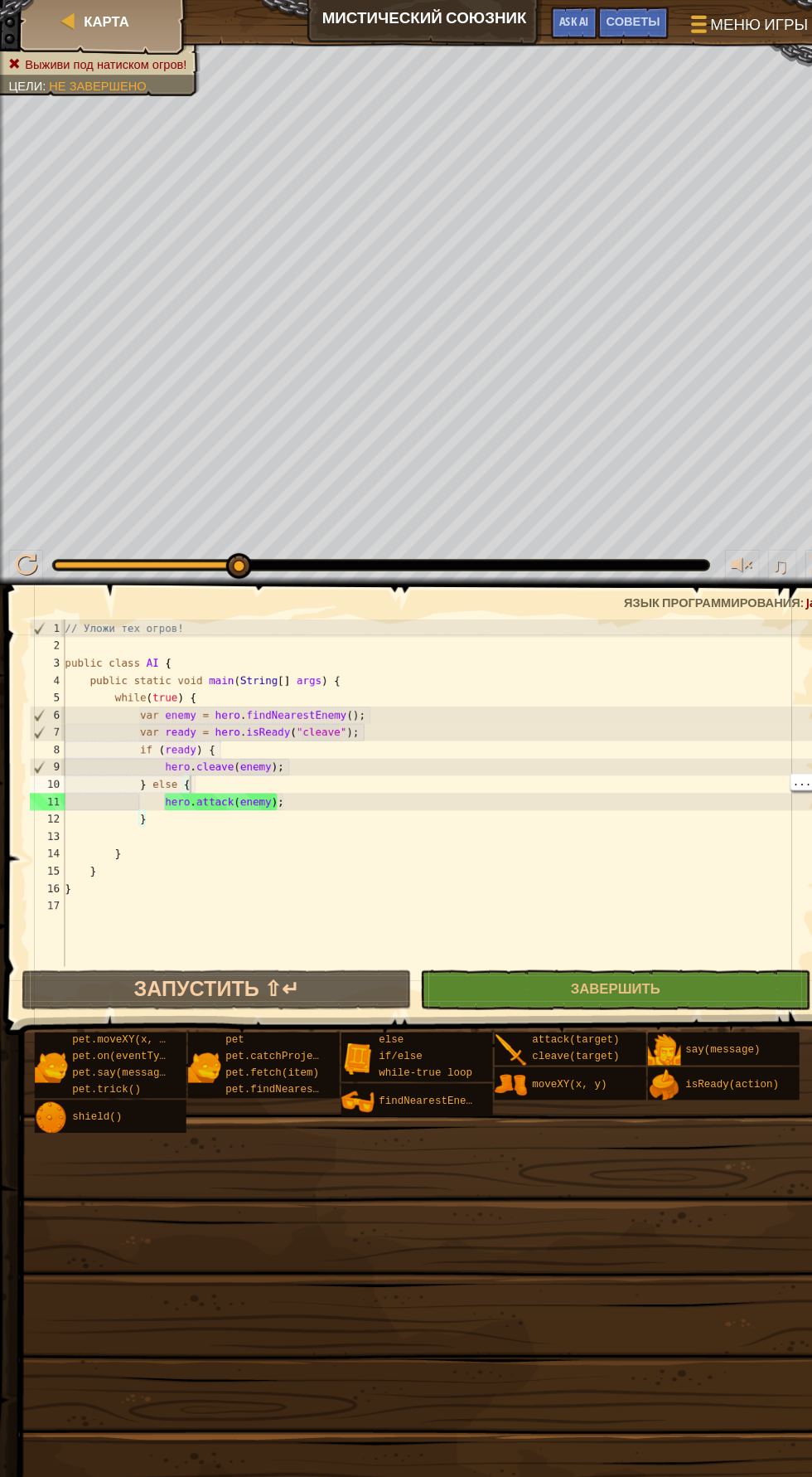
click at [220, 752] on div "// Уложи тех огров! public class AI { public static void main ( String [ ] args…" at bounding box center [422, 775] width 728 height 365
type textarea "} else {"
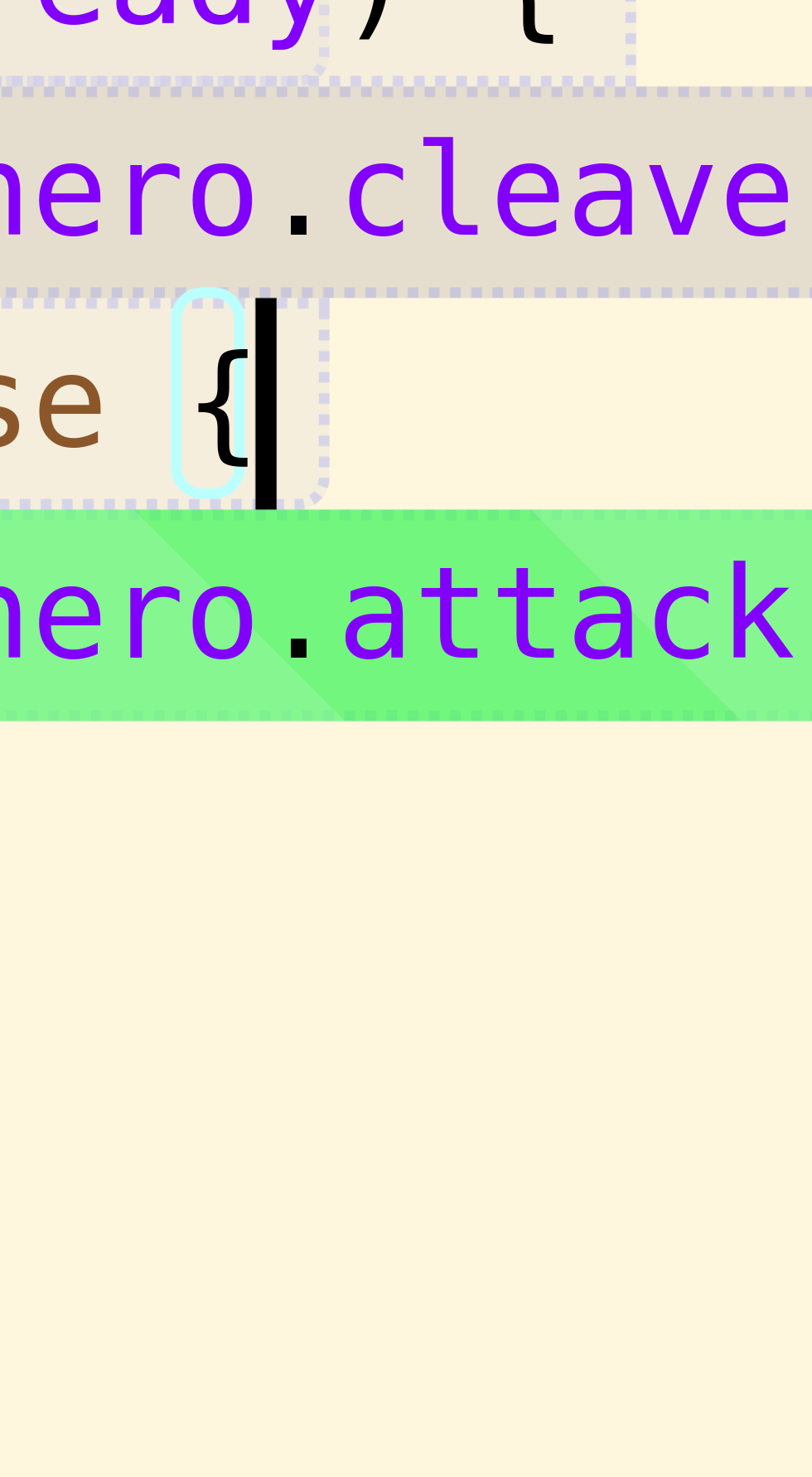
scroll to position [7, 6]
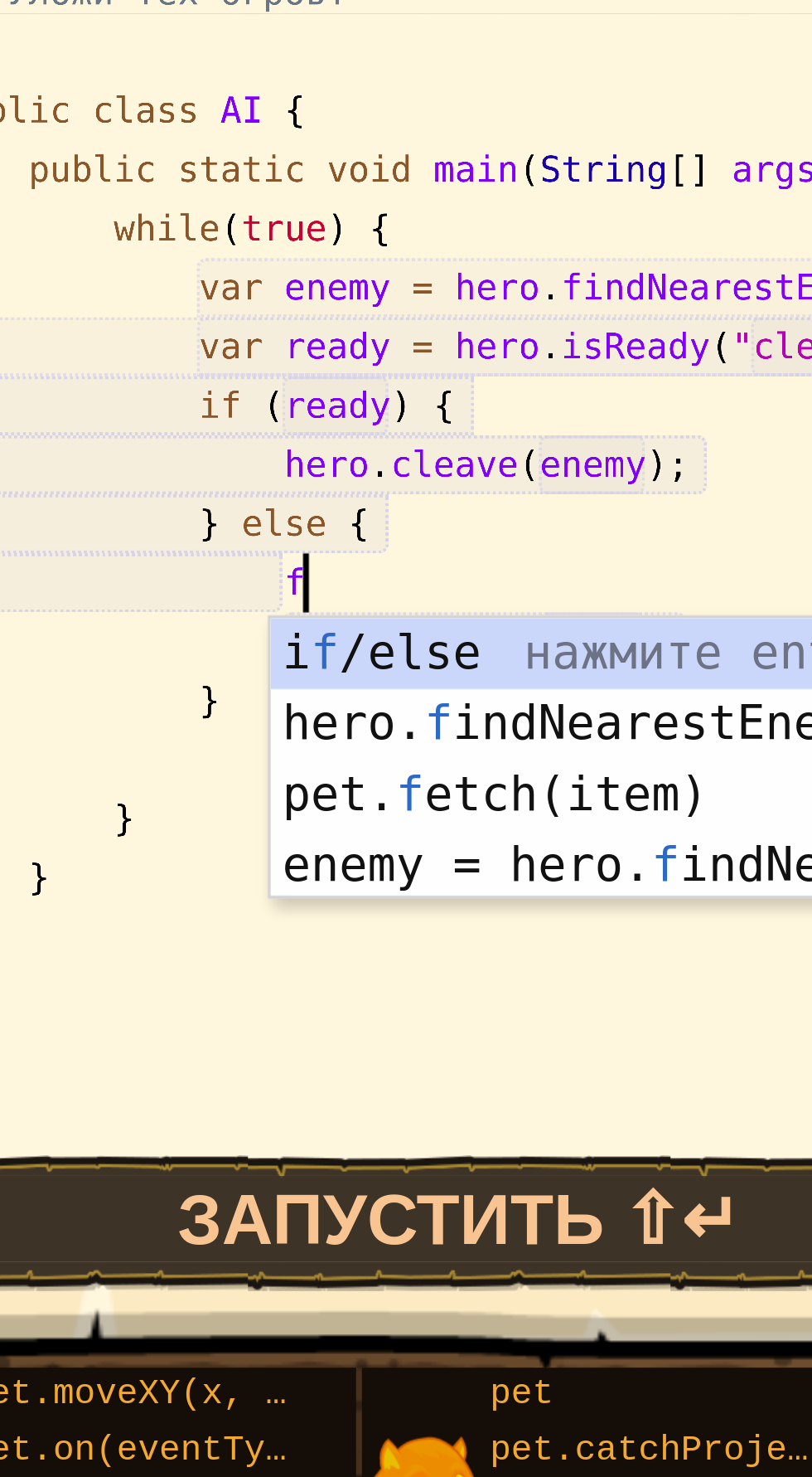
type textarea "fi"
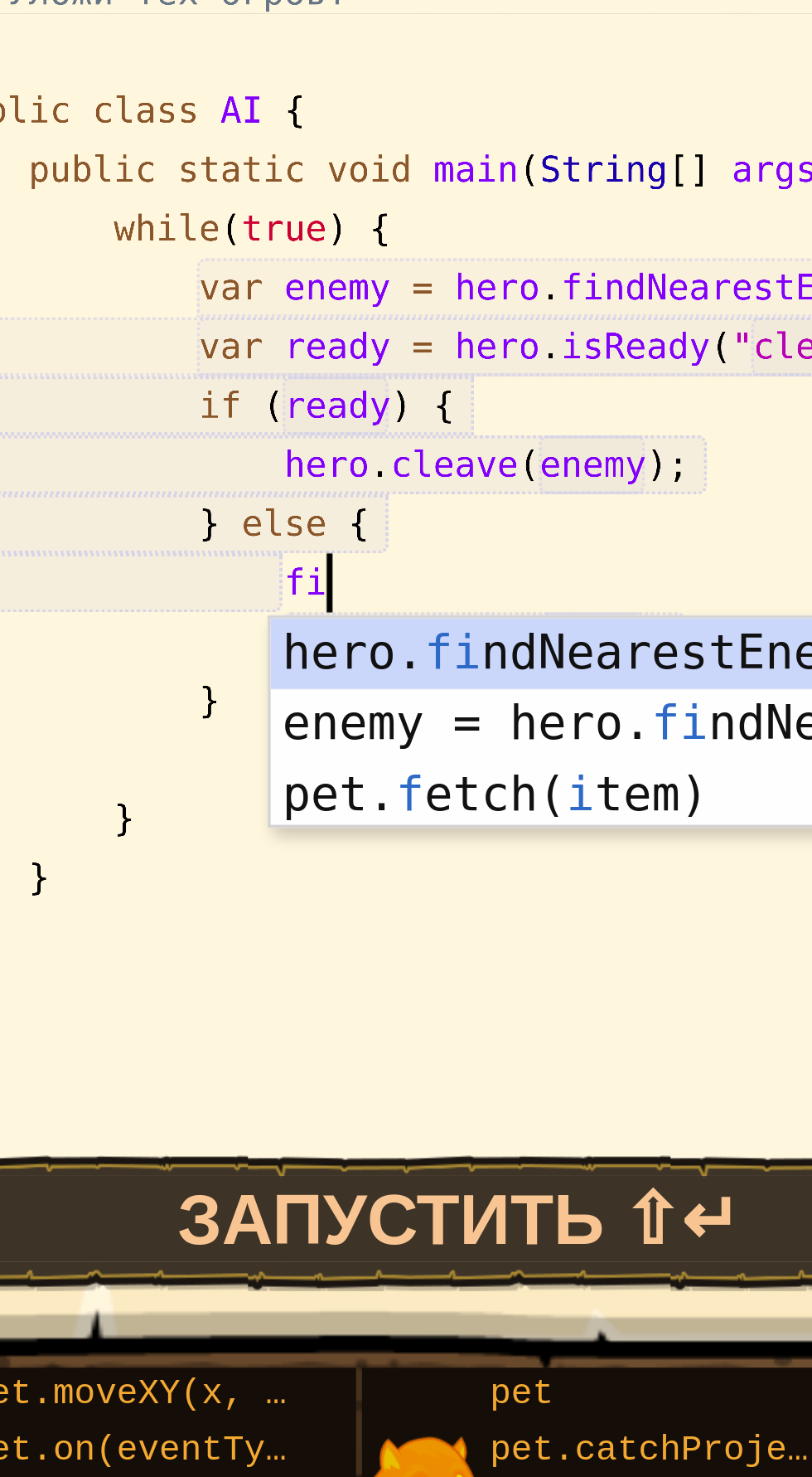
scroll to position [7, 7]
click at [272, 785] on div "hero. fi ndNearestEnemy нажмите enter enemy = hero. fi ndNearestEnemy() нажмите…" at bounding box center [311, 826] width 314 height 100
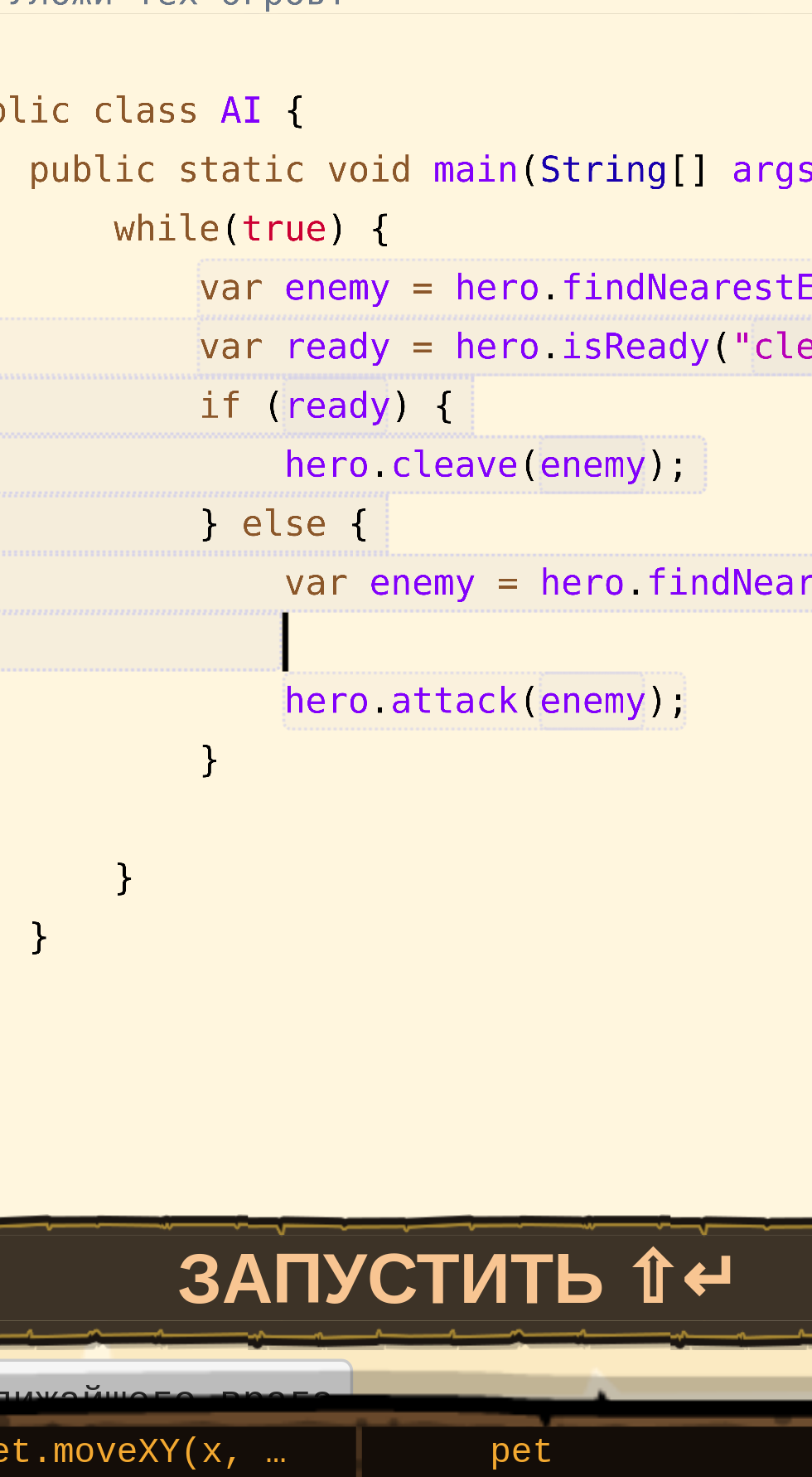
scroll to position [7, 6]
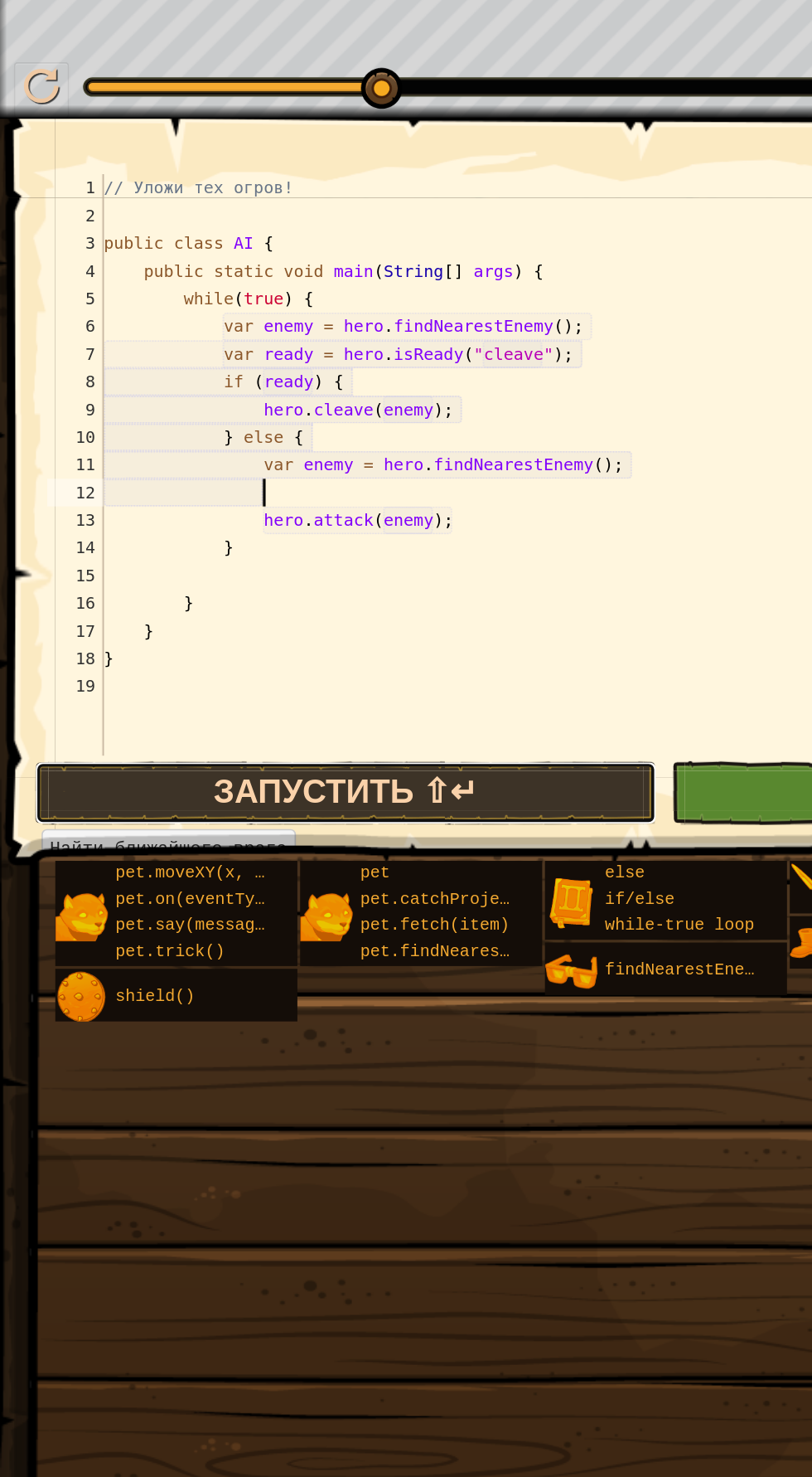
click at [329, 952] on button "Запустить ⇧↵" at bounding box center [208, 964] width 374 height 38
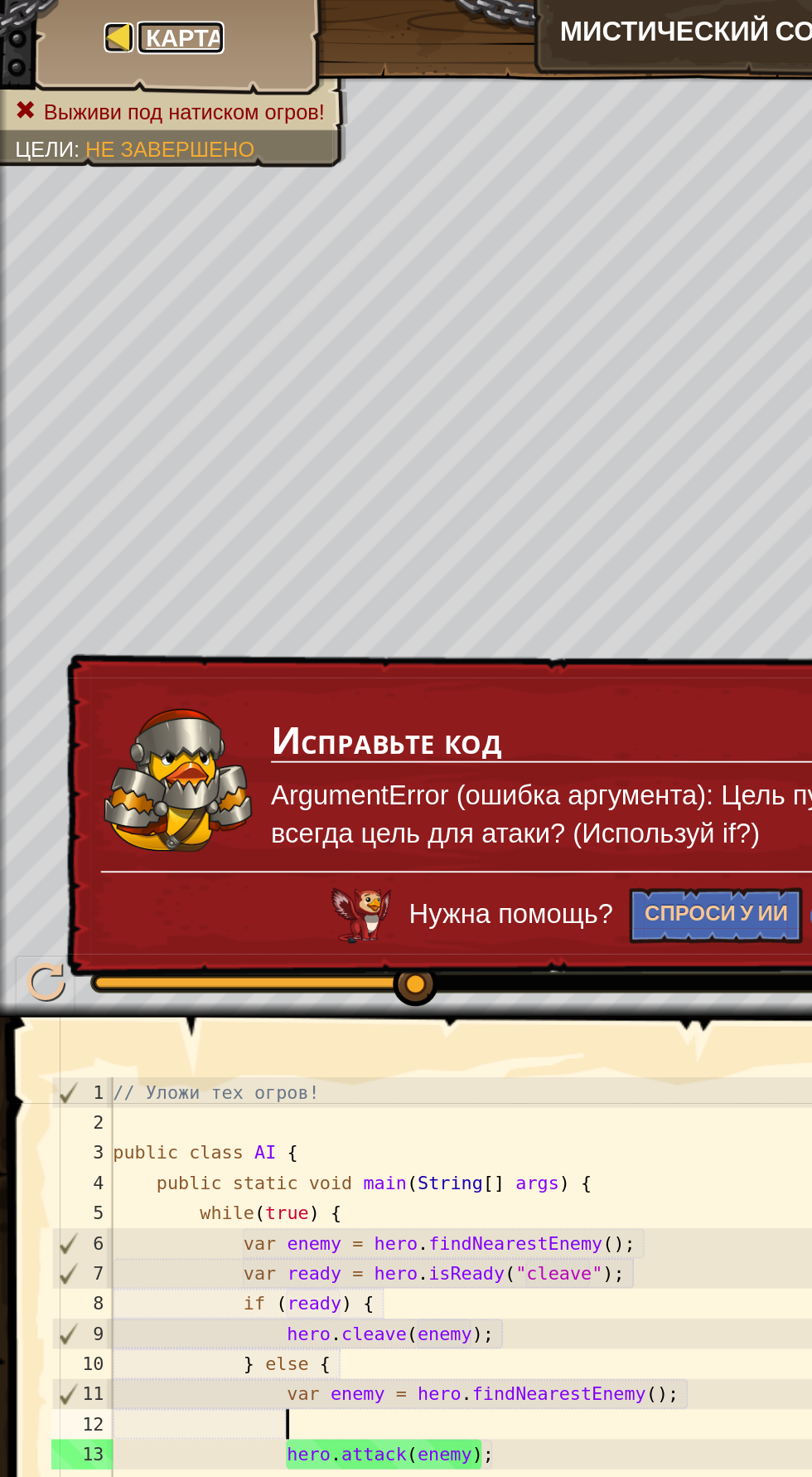
click at [121, 19] on span "Карта" at bounding box center [101, 21] width 43 height 18
select select "ru"
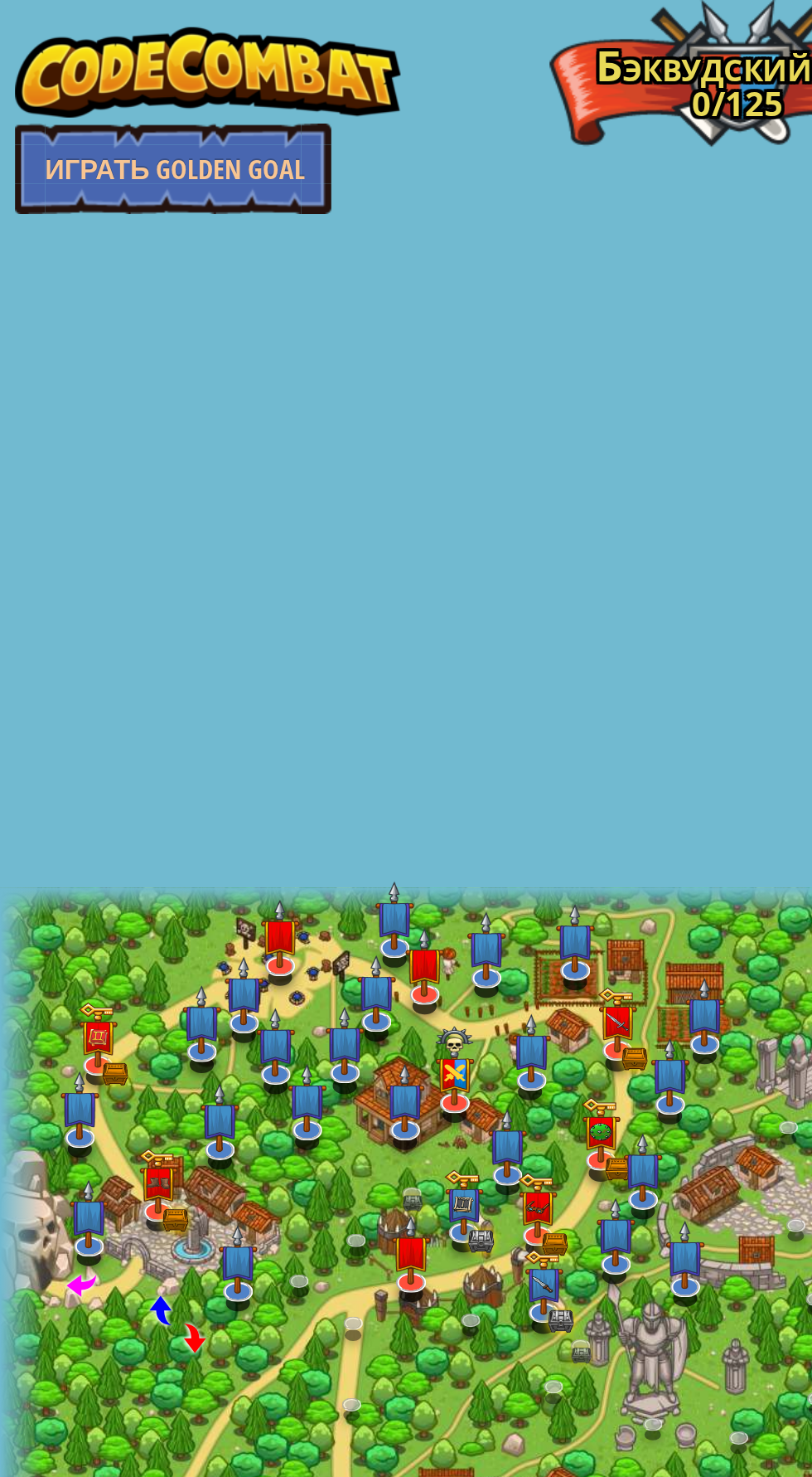
select select "ru"
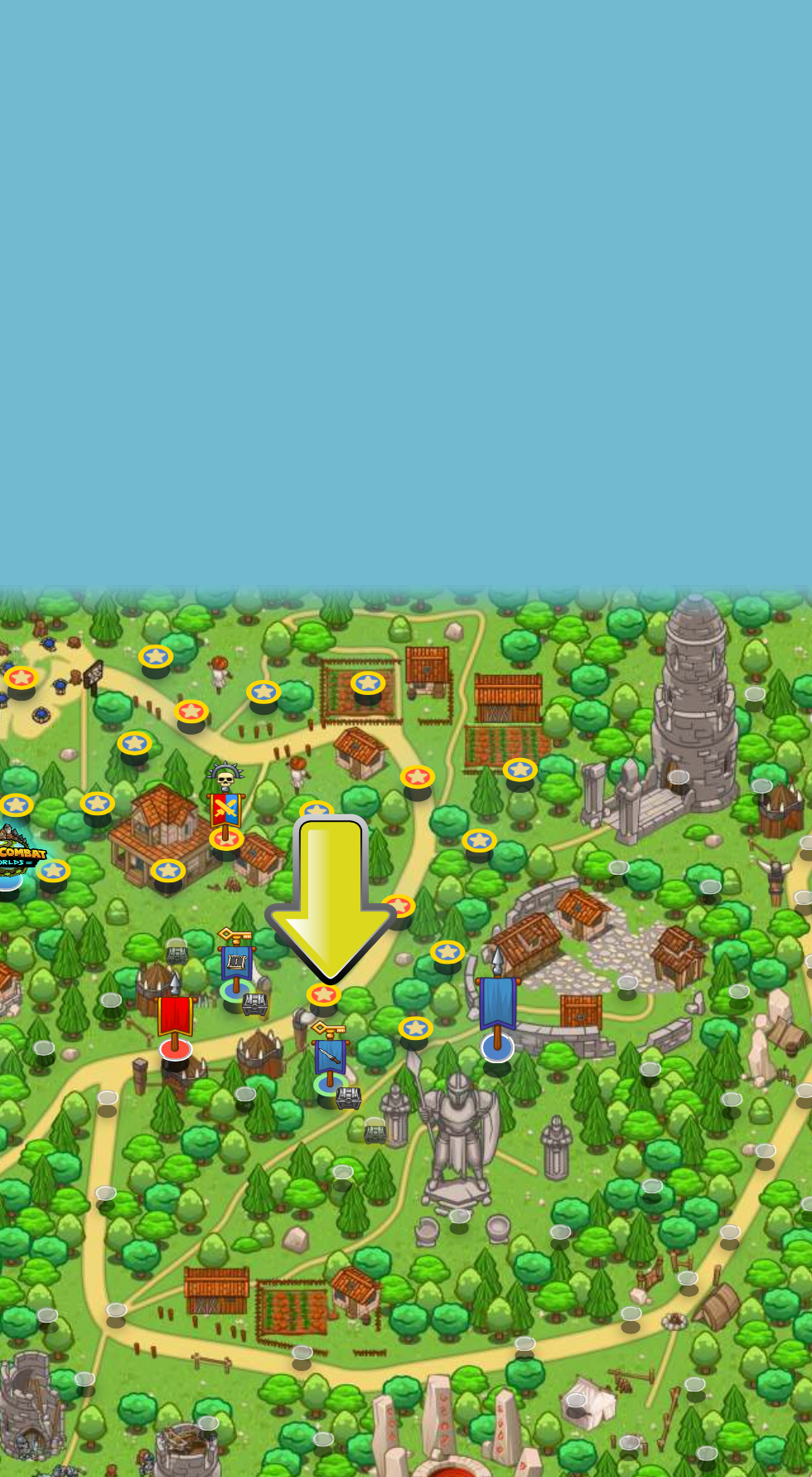
click at [384, 697] on img at bounding box center [377, 680] width 23 height 50
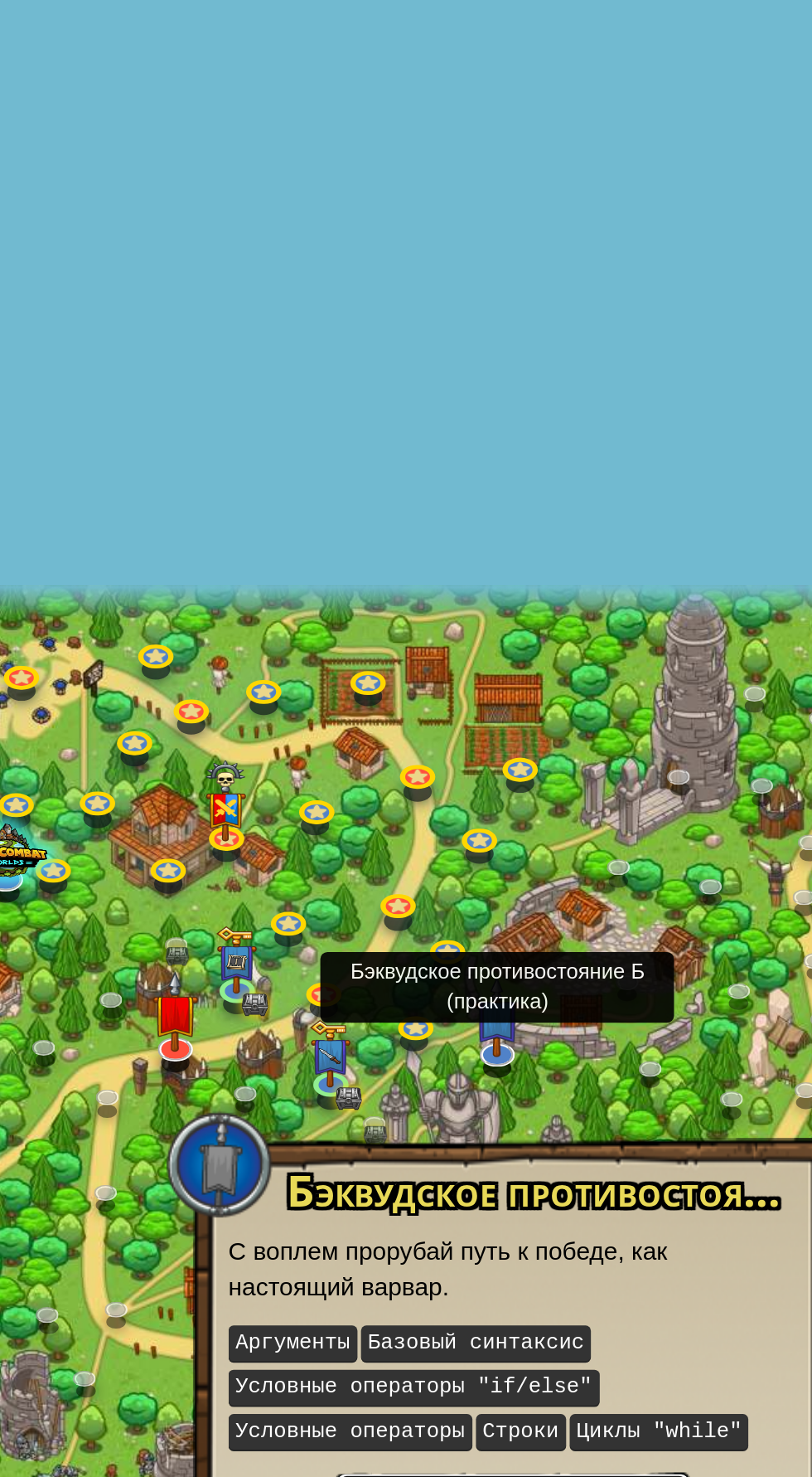
click at [422, 928] on button "Играть" at bounding box center [385, 928] width 166 height 49
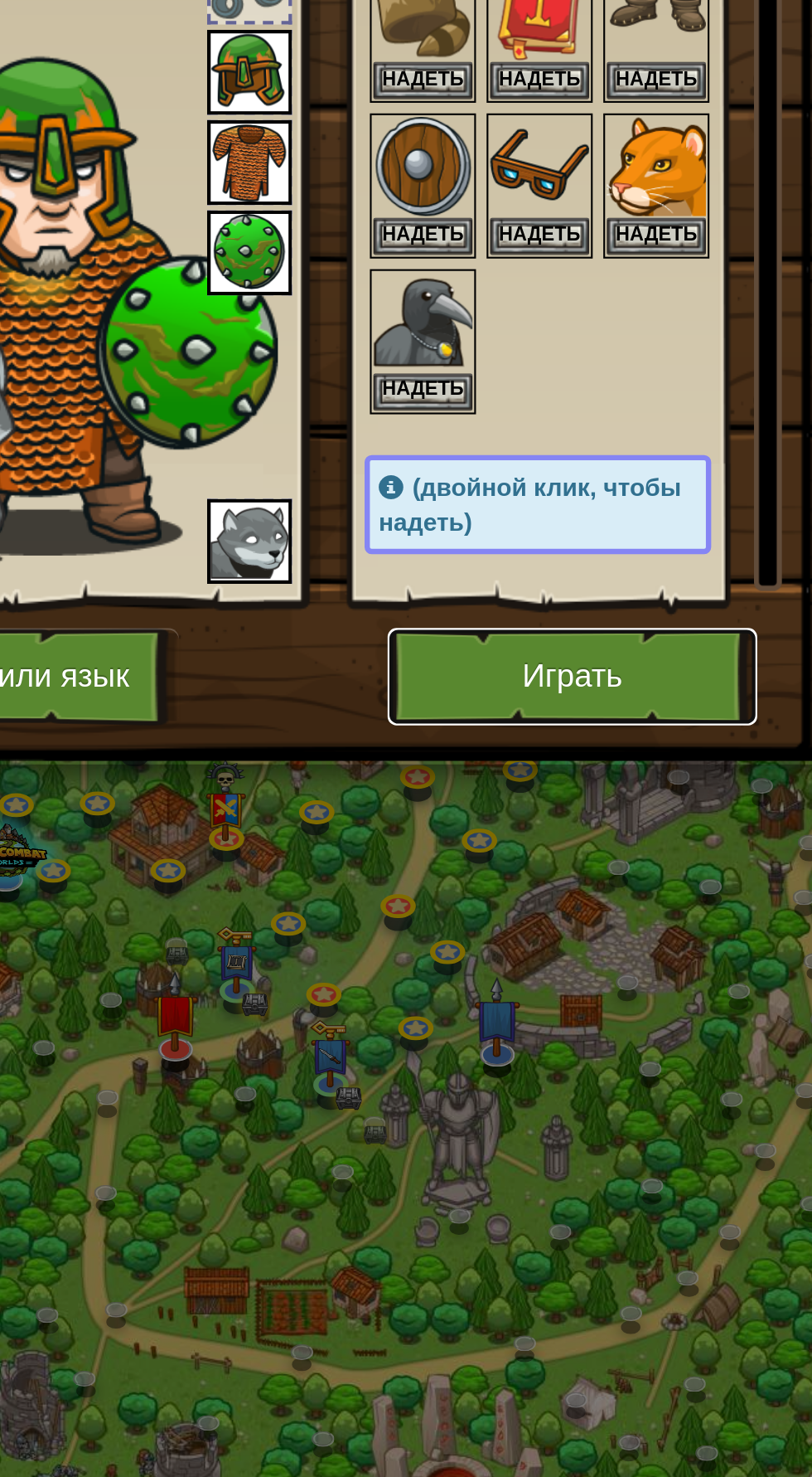
click at [433, 530] on button "Играть" at bounding box center [412, 531] width 173 height 46
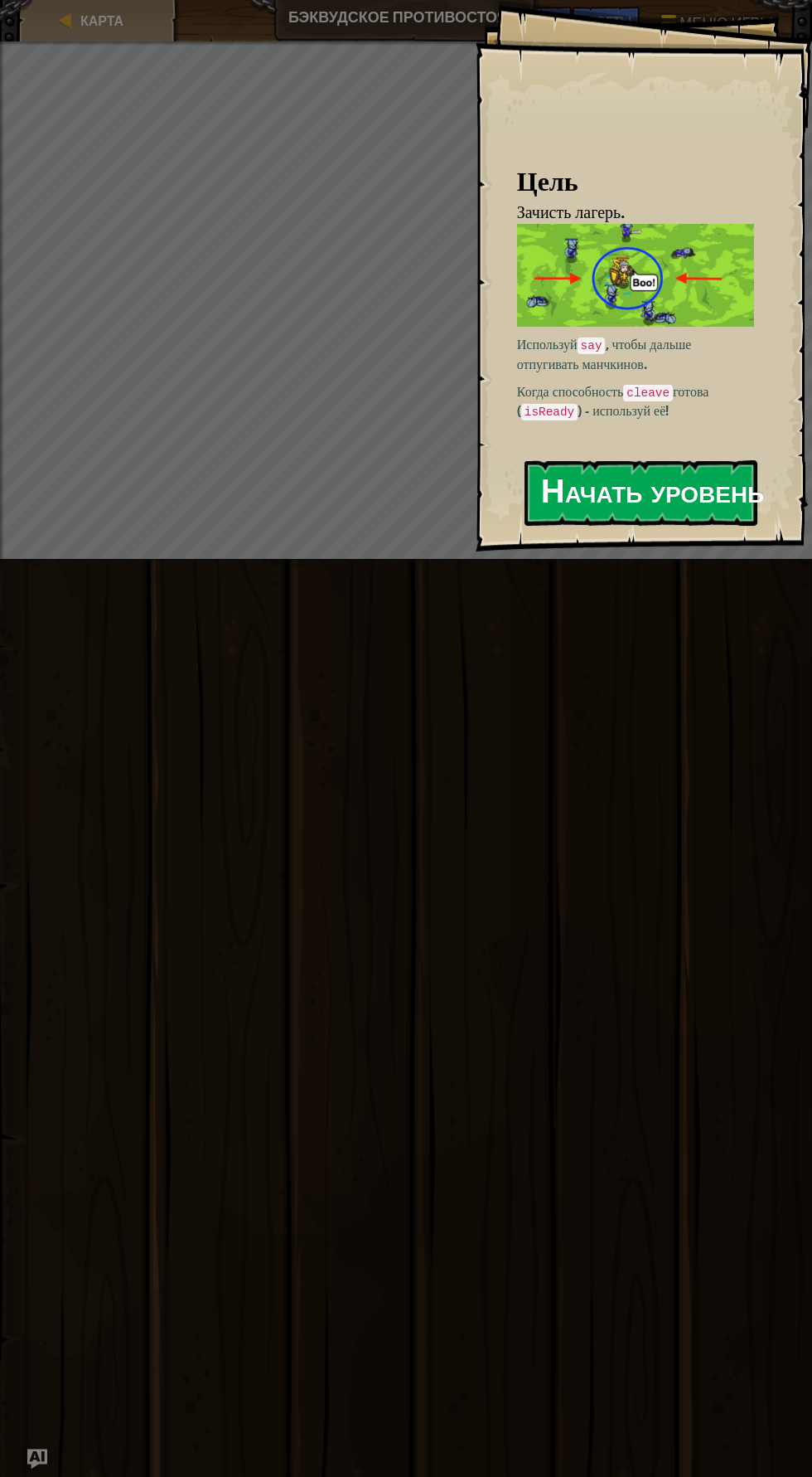
click at [694, 502] on button "Начать уровень" at bounding box center [640, 493] width 233 height 66
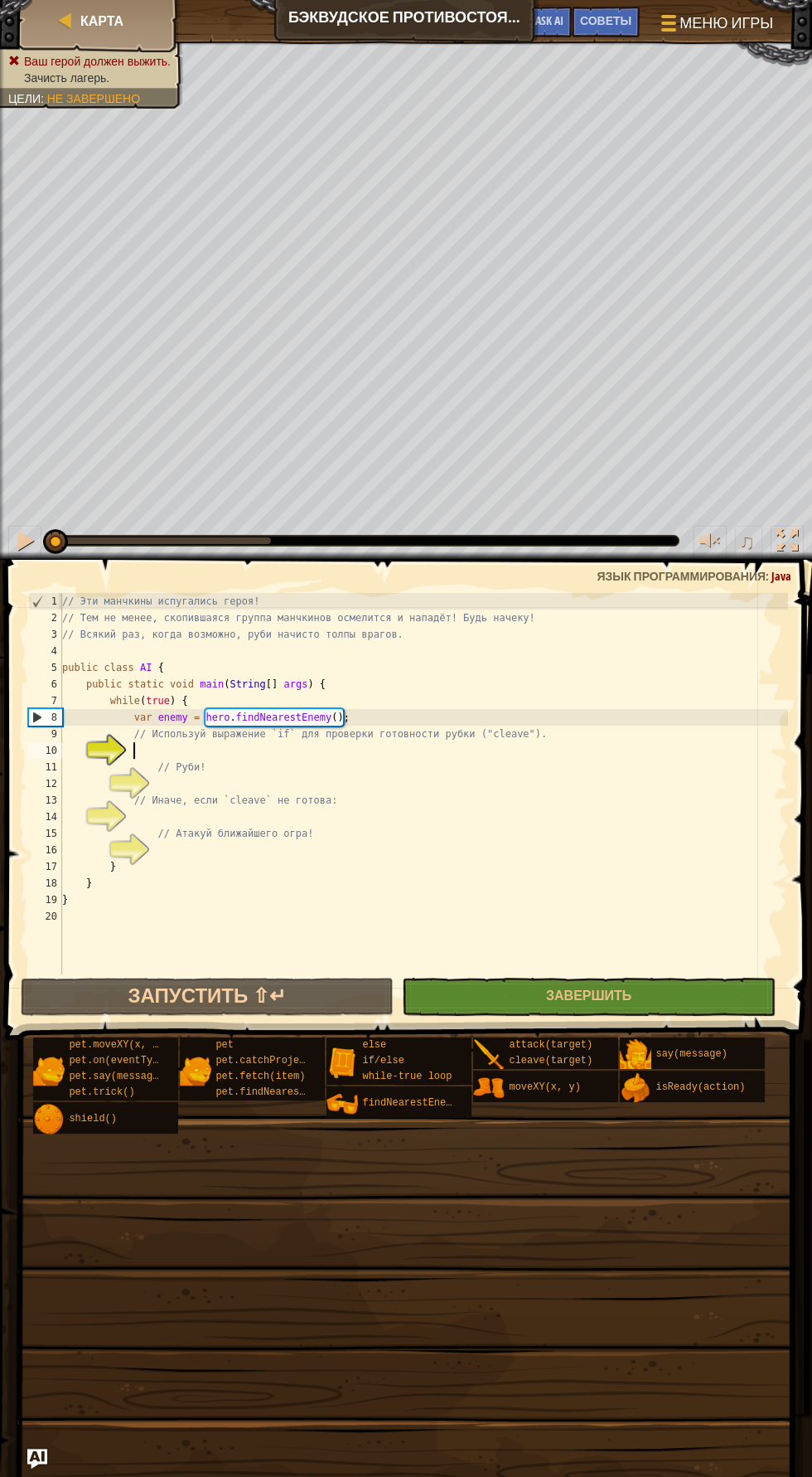
scroll to position [7, 5]
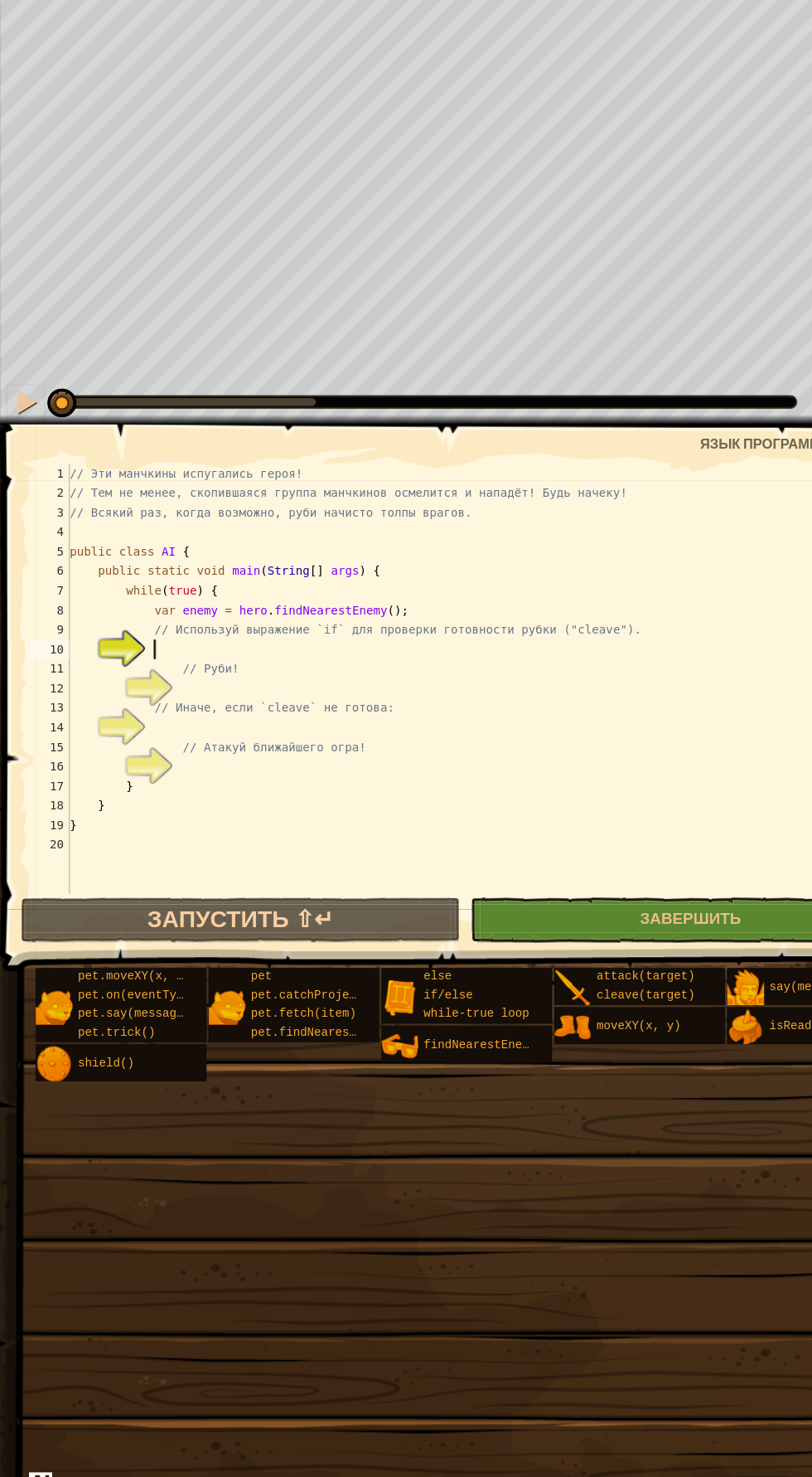
click at [211, 750] on div "// Эти манчкины испугались героя! // Тем не менее, скопившаяся группа манчкинов…" at bounding box center [422, 791] width 728 height 398
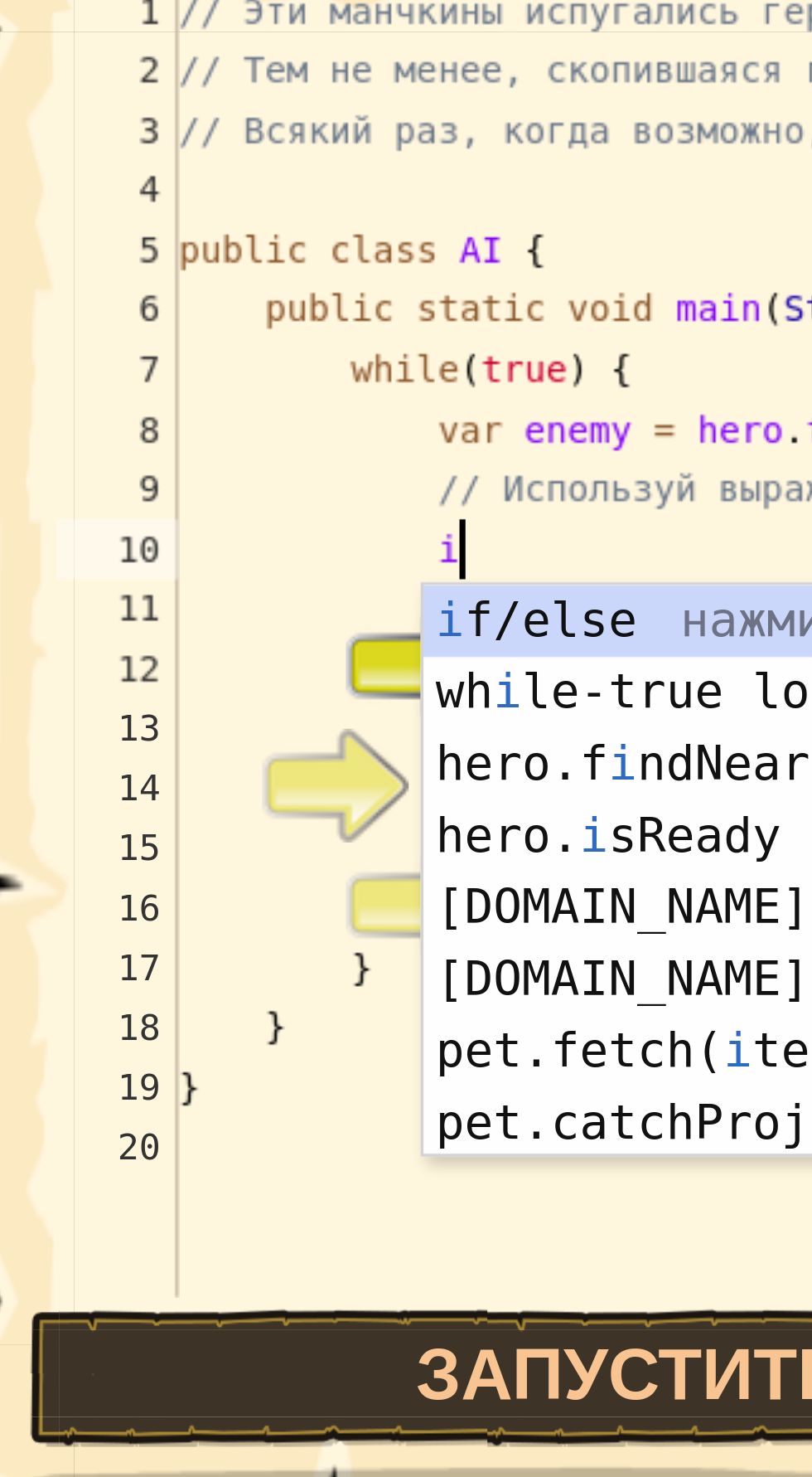
click at [192, 772] on div "i f/else нажмите enter wh i le-true loop нажмите enter hero.f i ndNearestEnemy …" at bounding box center [287, 860] width 314 height 199
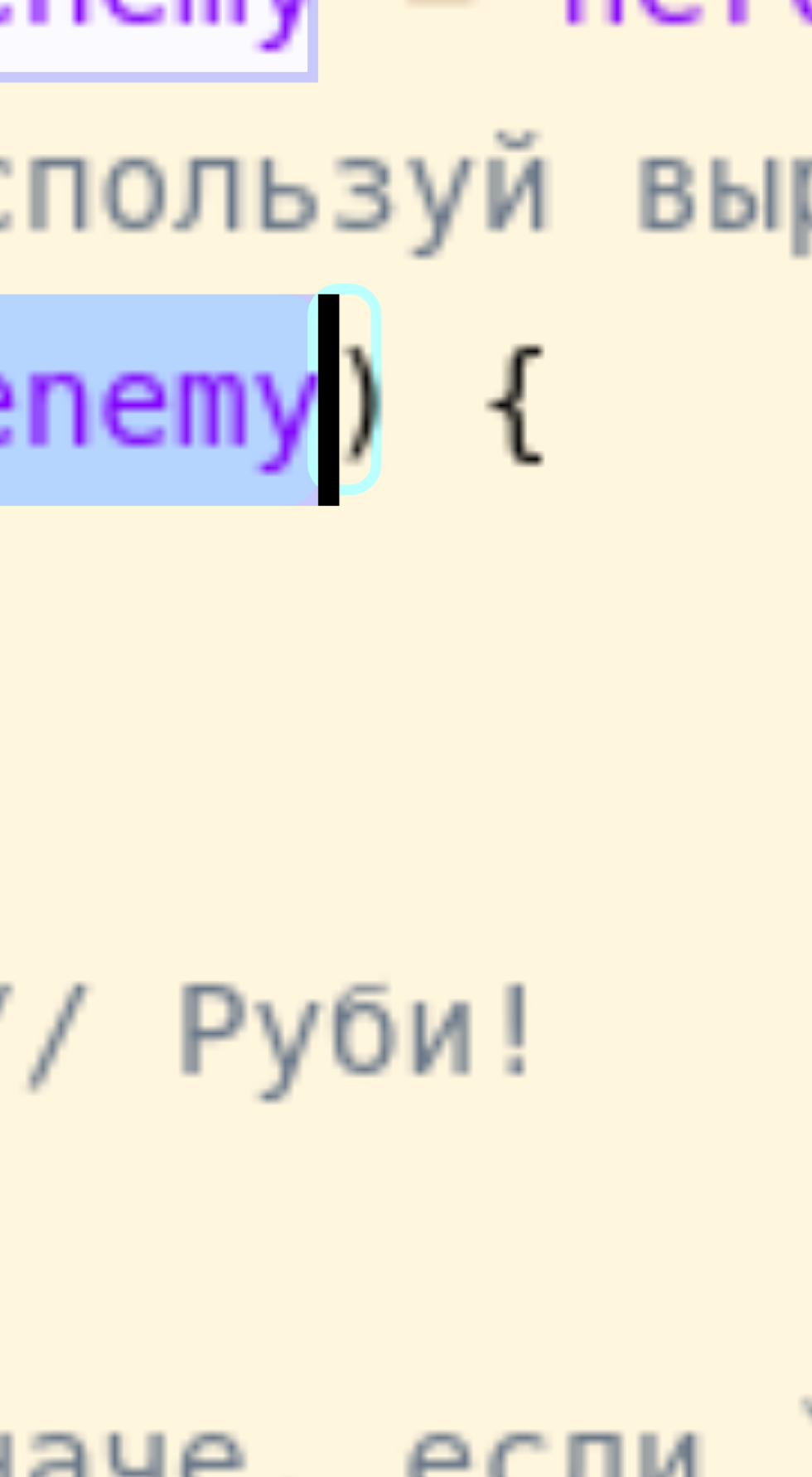
scroll to position [7, 8]
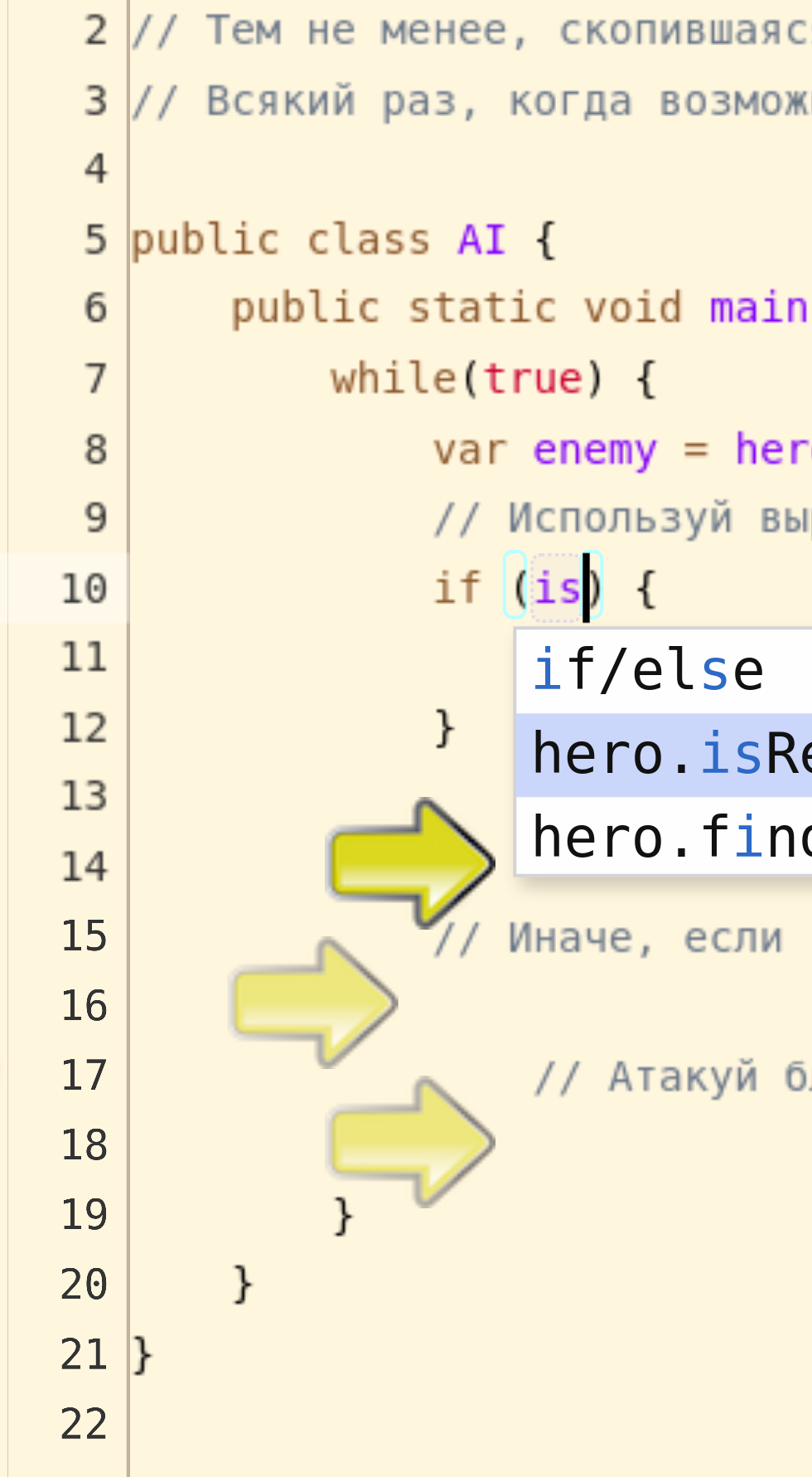
click at [208, 792] on div "i f/el s e нажмите enter hero. is Ready нажмите enter hero.f i ndNeare s tEnemy…" at bounding box center [311, 810] width 314 height 100
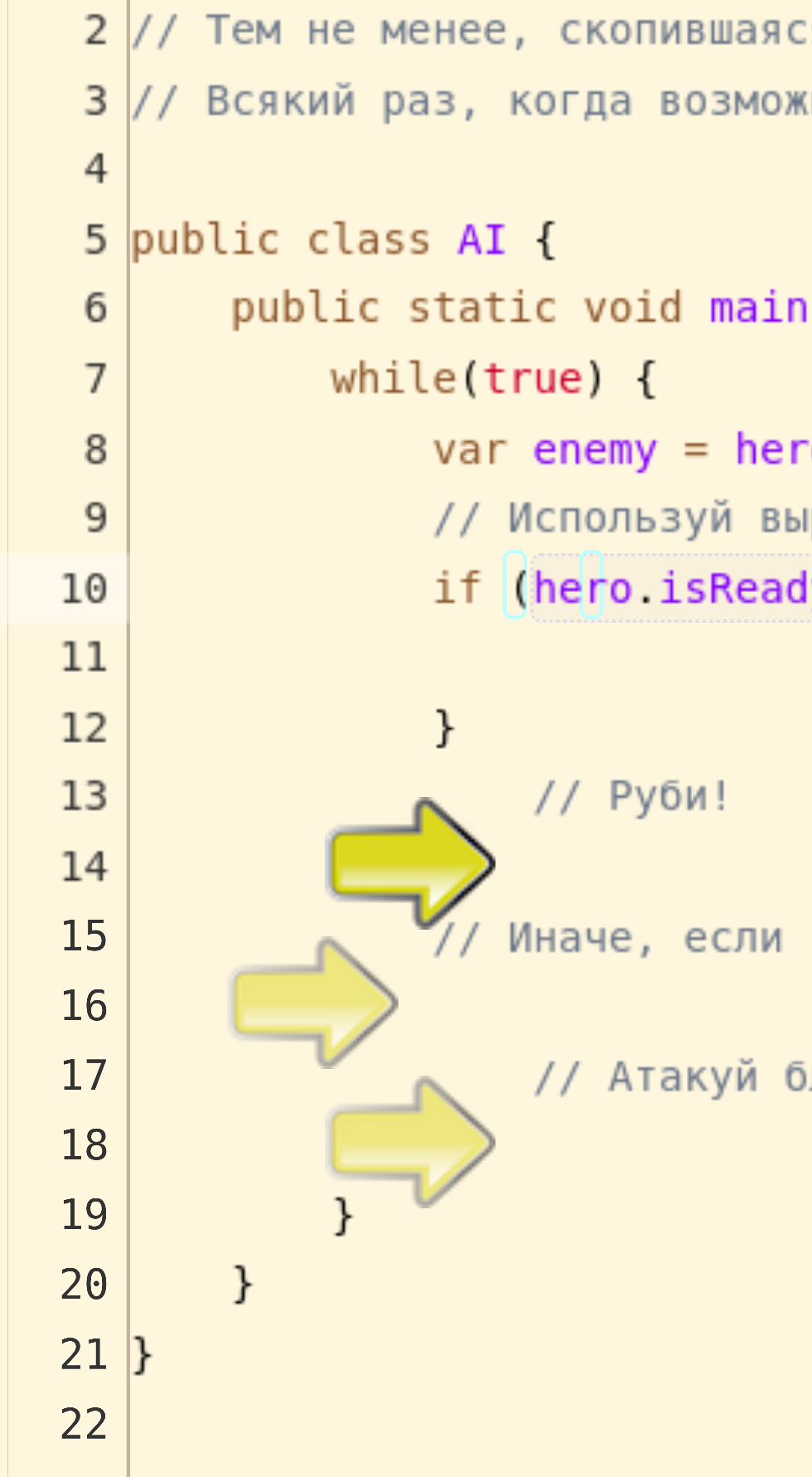
scroll to position [7, 17]
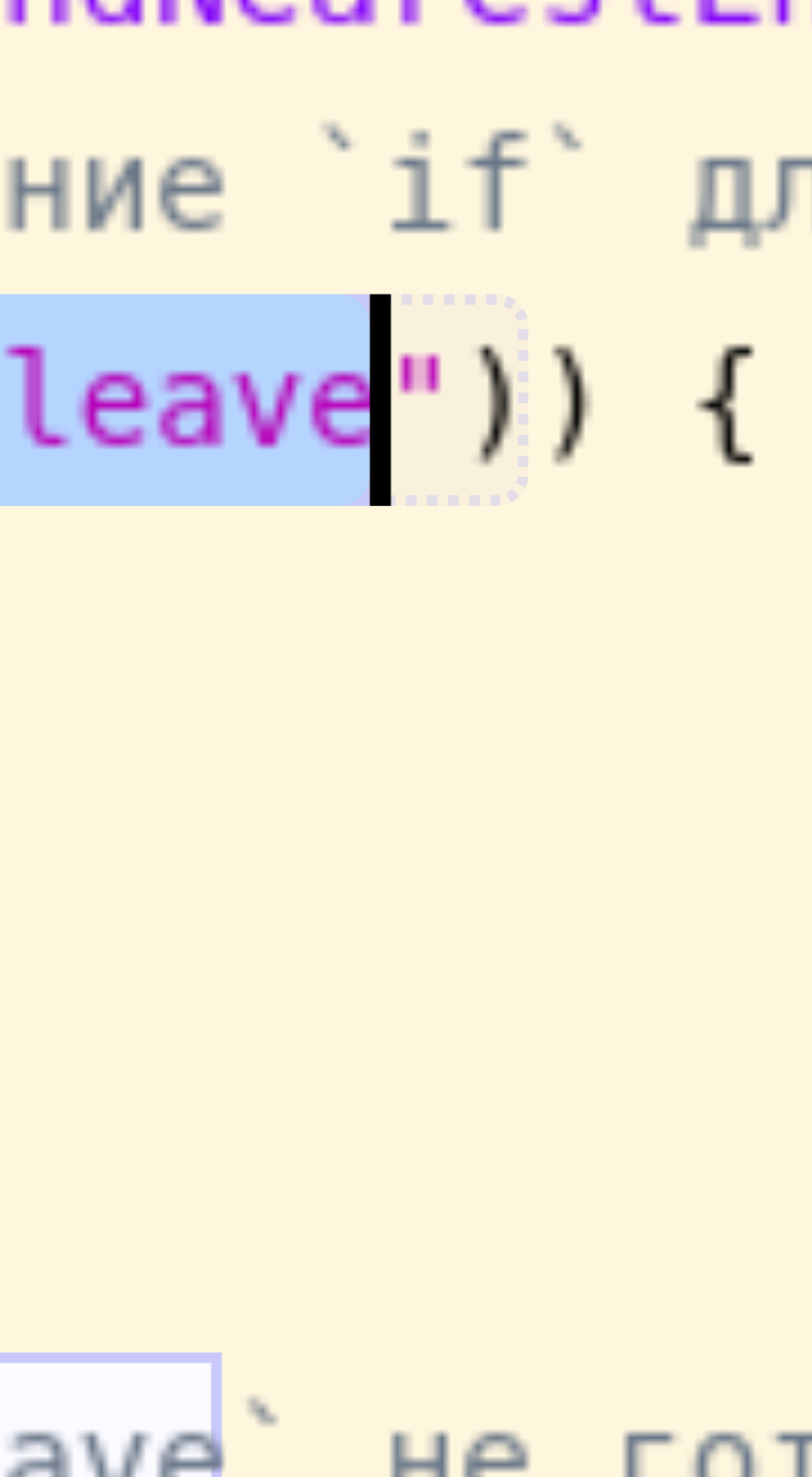
type textarea "if (hero.isReady("cleave")) {"
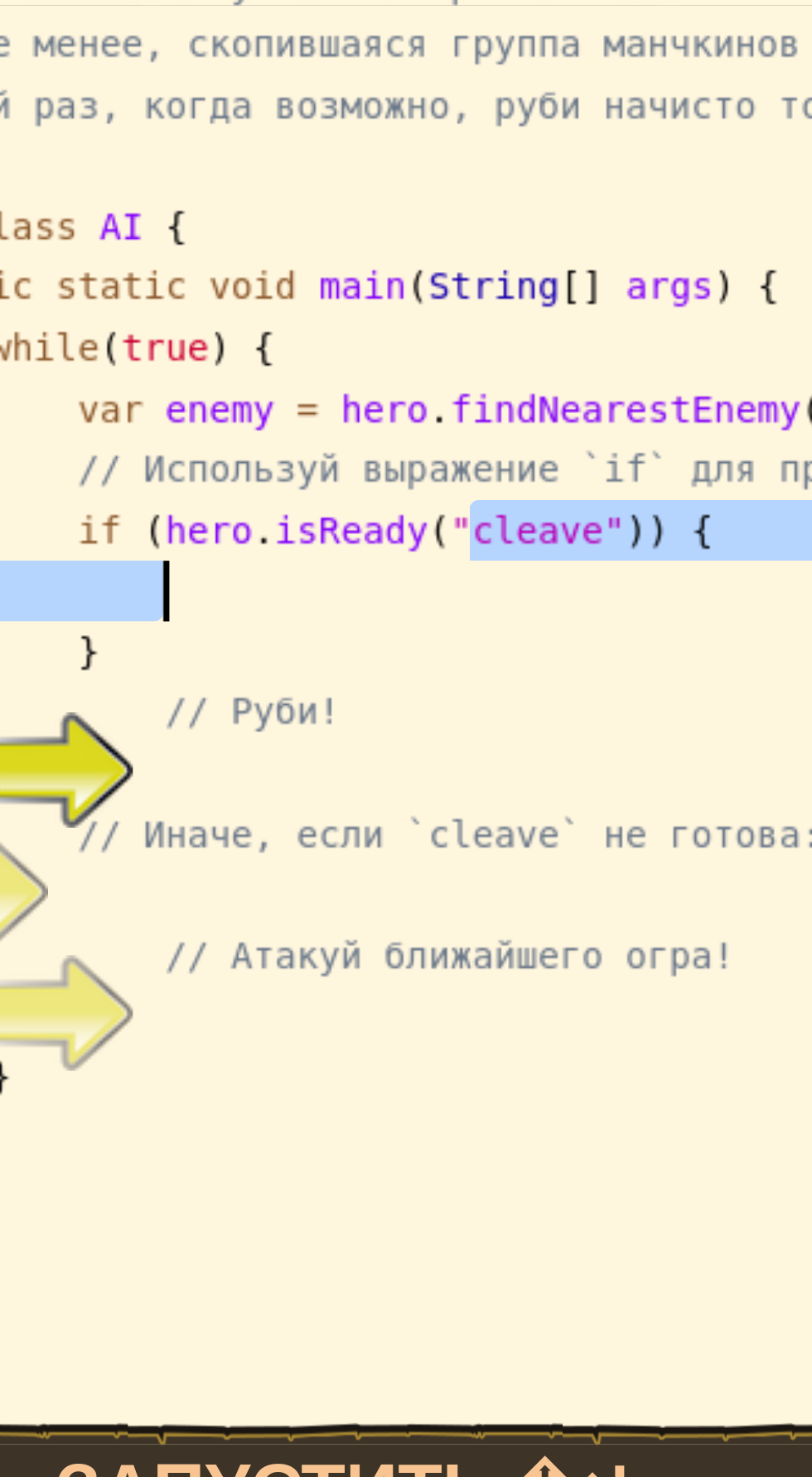
scroll to position [7, 6]
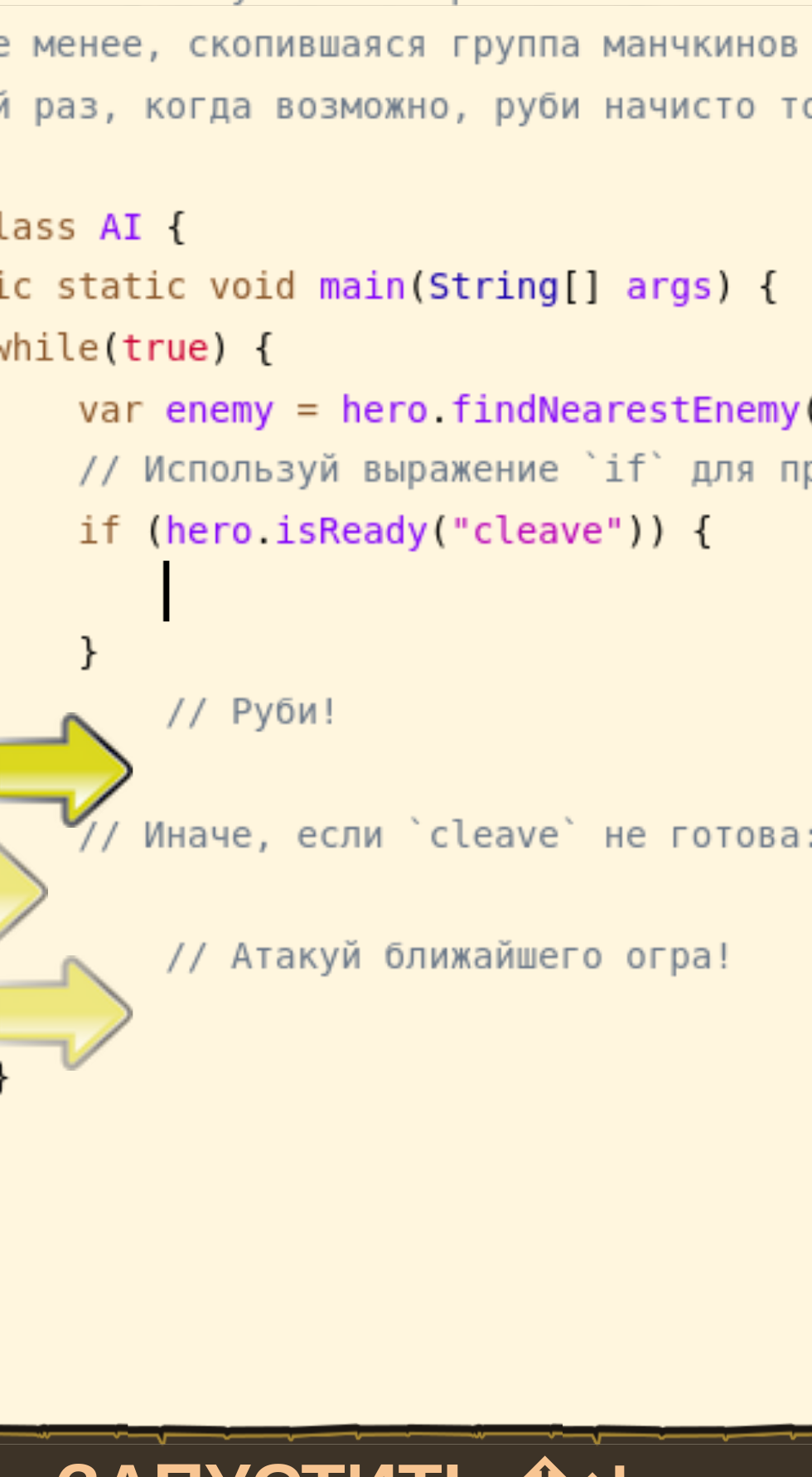
click at [188, 770] on div "// Эти манчкины испугались героя! // Тем не менее, скопившаяся группа манчкинов…" at bounding box center [422, 808] width 728 height 431
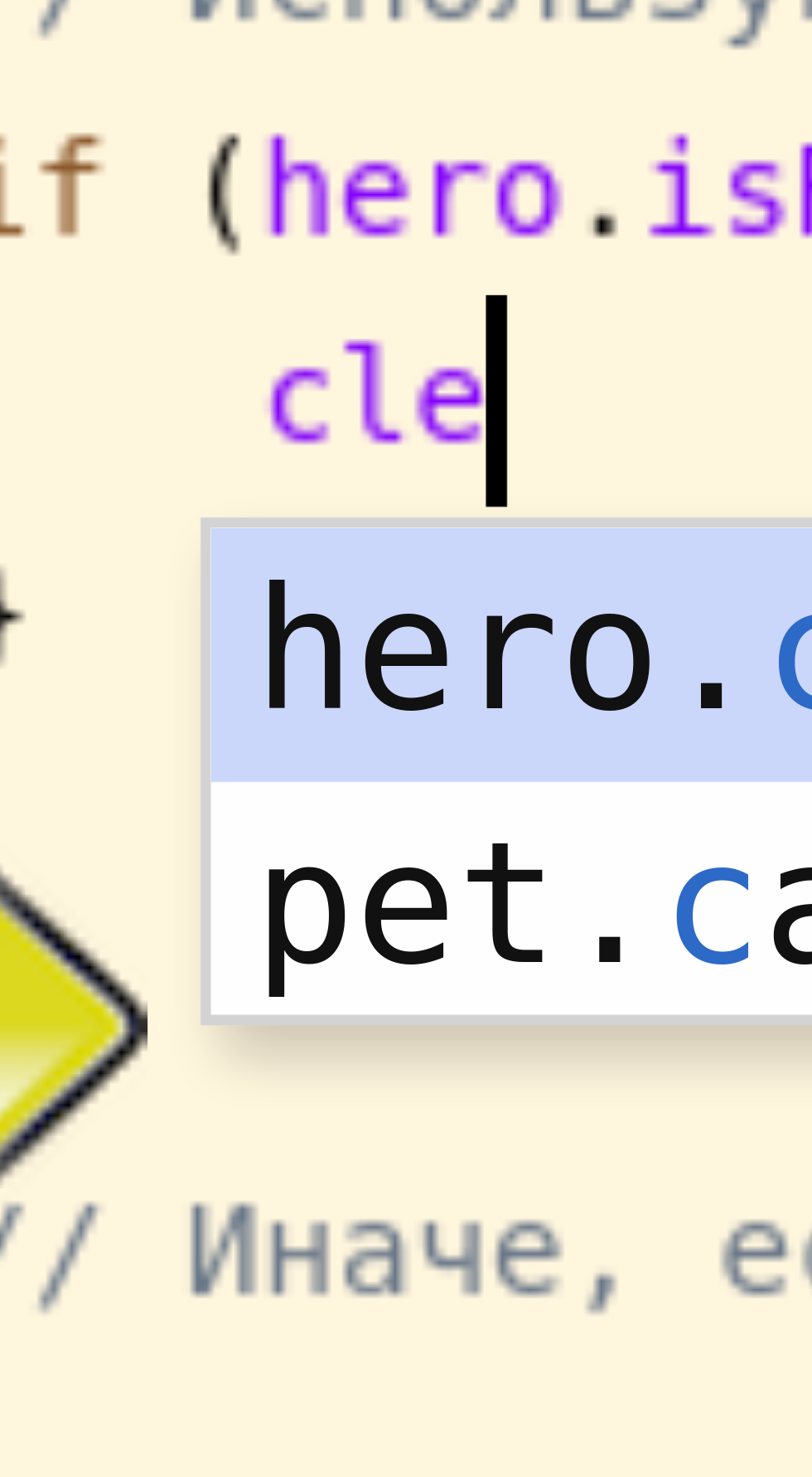
scroll to position [7, 8]
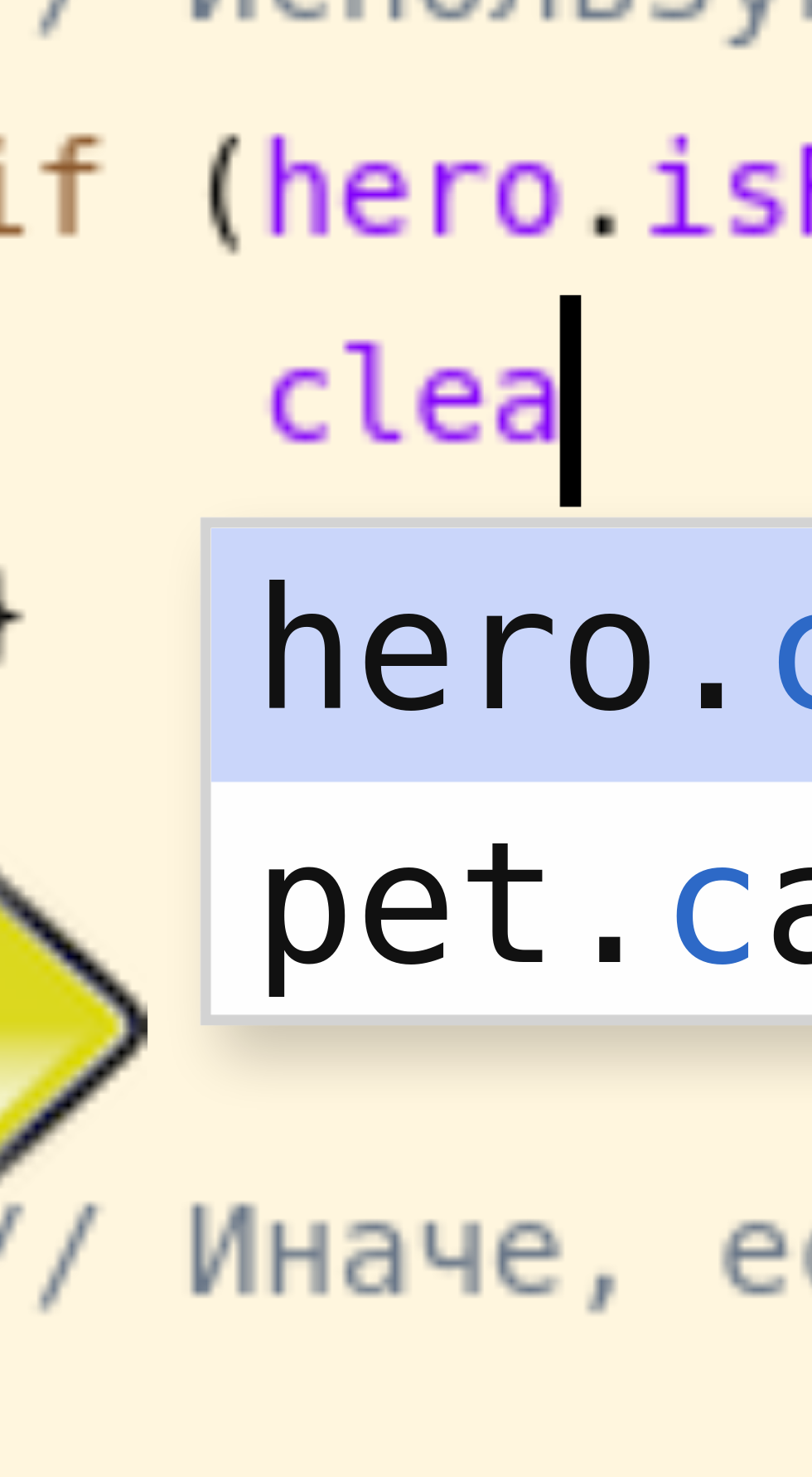
click at [192, 789] on div "hero. clea ve нажмите enter pet. c atchProjecti le ( a rrow) нажмите enter" at bounding box center [311, 816] width 314 height 79
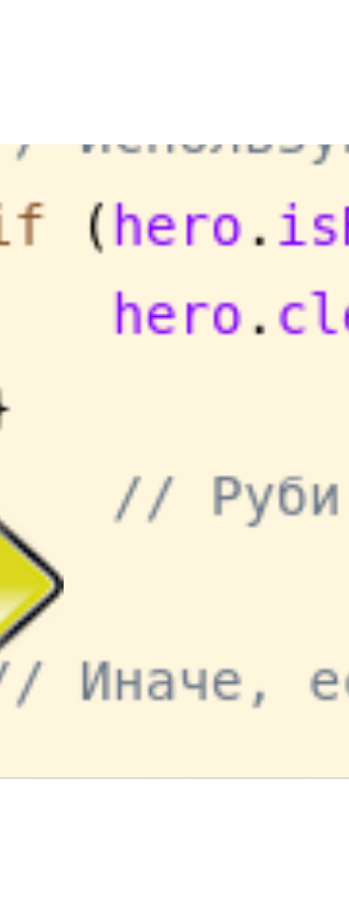
scroll to position [8, 17]
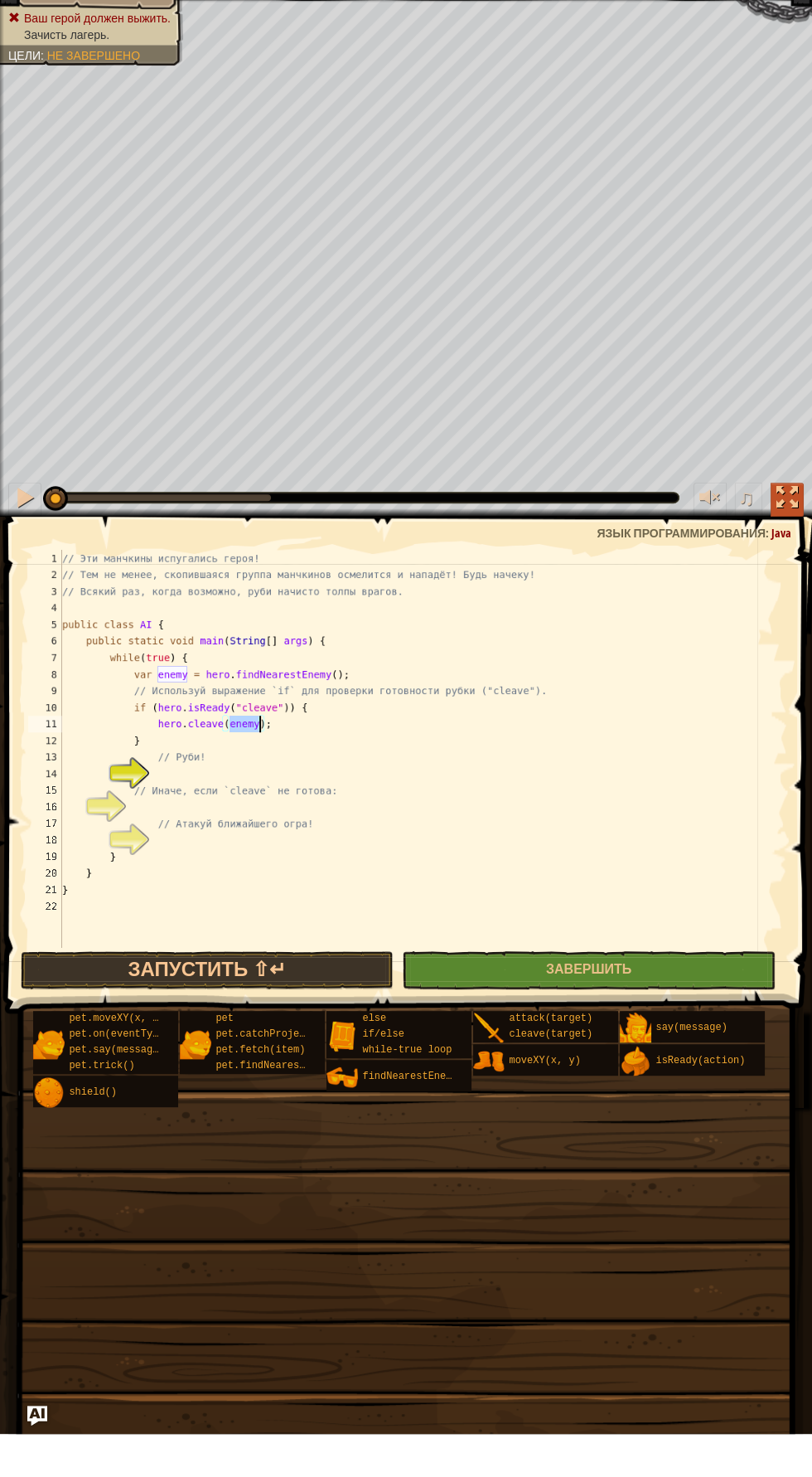
click at [791, 551] on div at bounding box center [787, 540] width 22 height 22
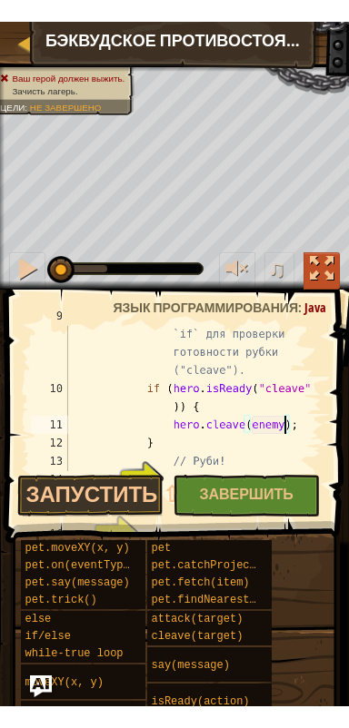
scroll to position [258, 0]
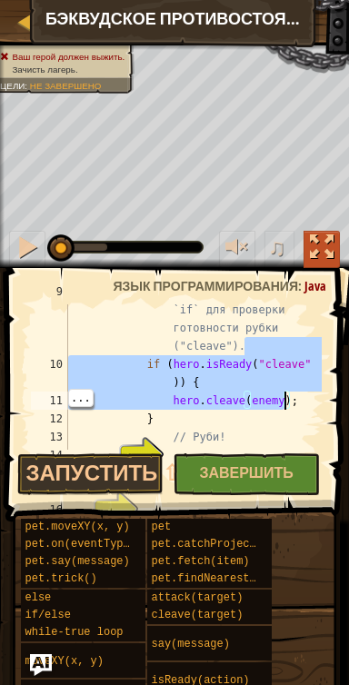
type textarea "hero.cleave(enemy); }"
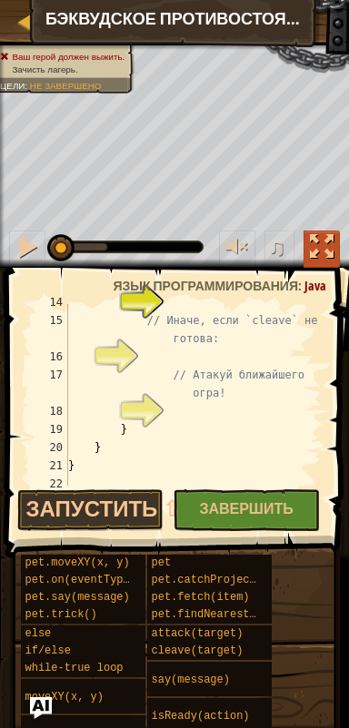
scroll to position [374, 0]
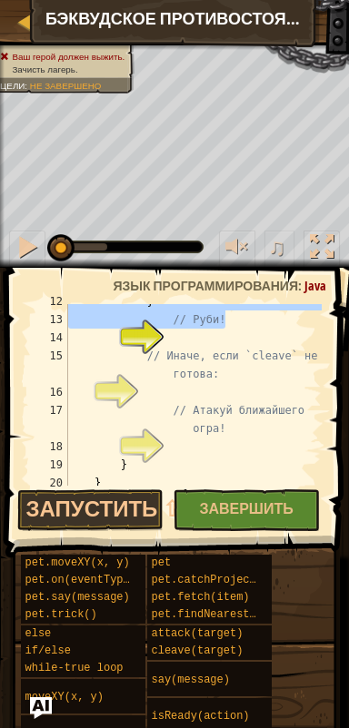
click at [216, 391] on div "} // Руби! // Иначе, если `cleave` не готова: // Атакуй ближайшего огра! } }" at bounding box center [192, 401] width 257 height 218
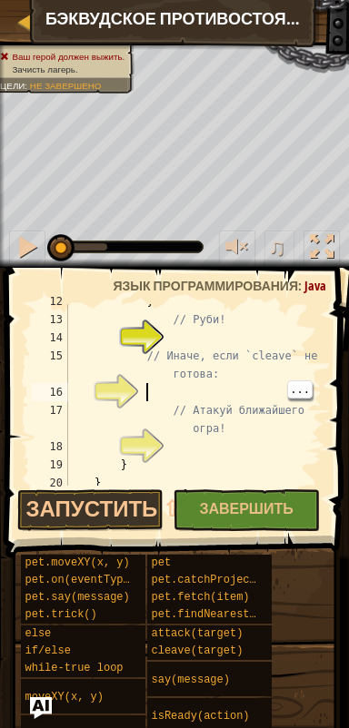
type textarea "e"
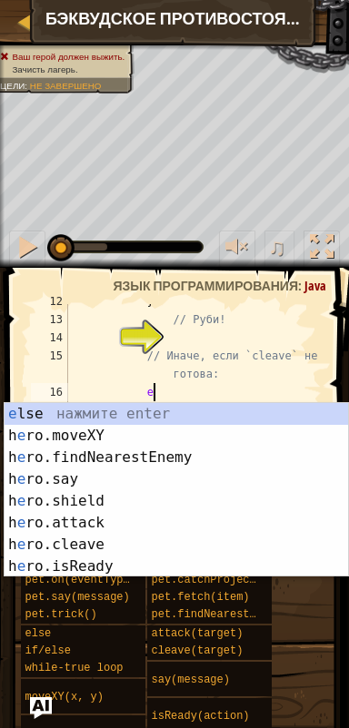
click at [176, 418] on div "e lse нажмите enter h e ro.moveXY нажмите enter h e ro.findNearestEnemy нажмите…" at bounding box center [177, 512] width 344 height 218
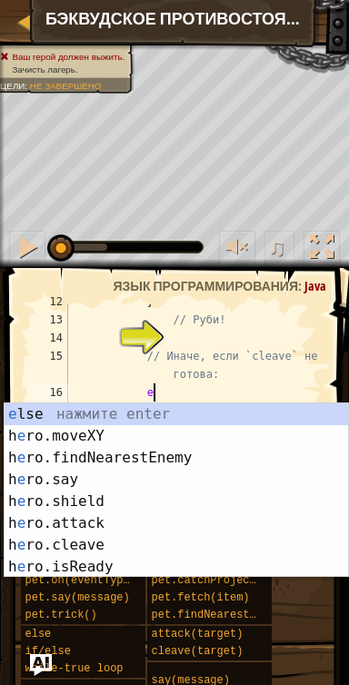
scroll to position [8, 7]
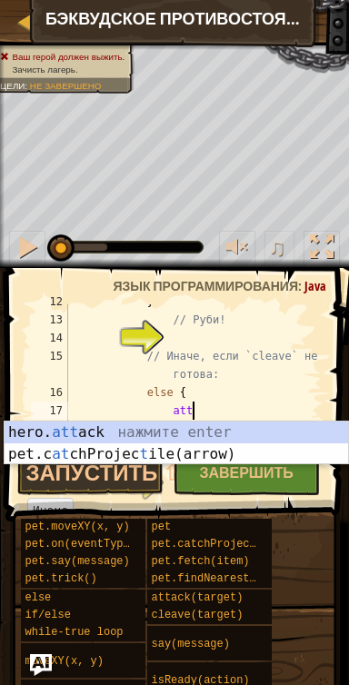
click at [203, 431] on div "hero. att ack нажмите enter pet.c at chProjec t ile(arrow) нажмите enter" at bounding box center [177, 464] width 344 height 87
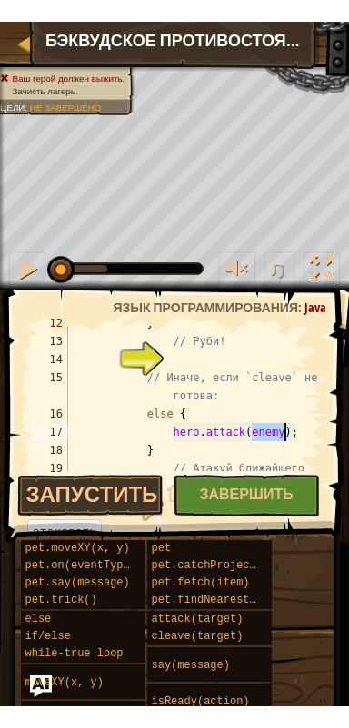
scroll to position [8, 17]
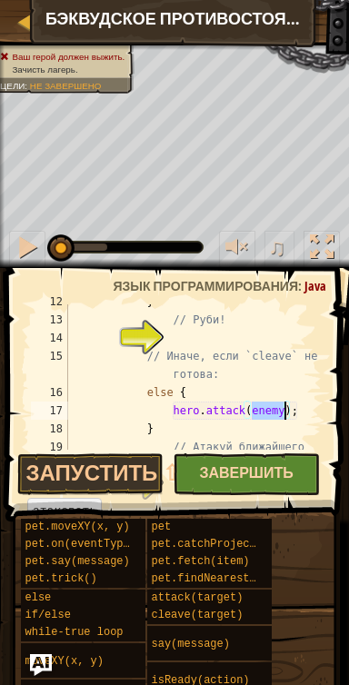
type textarea "hero.attack(enemy);"
click at [270, 478] on span "Завершить" at bounding box center [246, 472] width 94 height 20
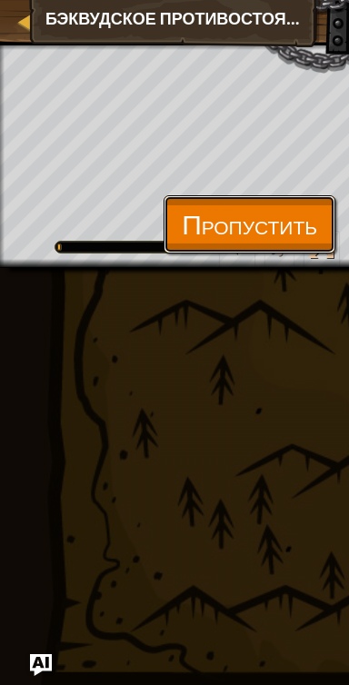
click at [276, 212] on span "Пропустить" at bounding box center [249, 223] width 135 height 37
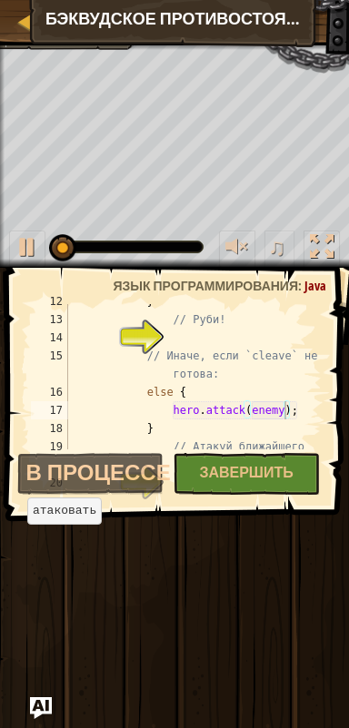
scroll to position [235, 0]
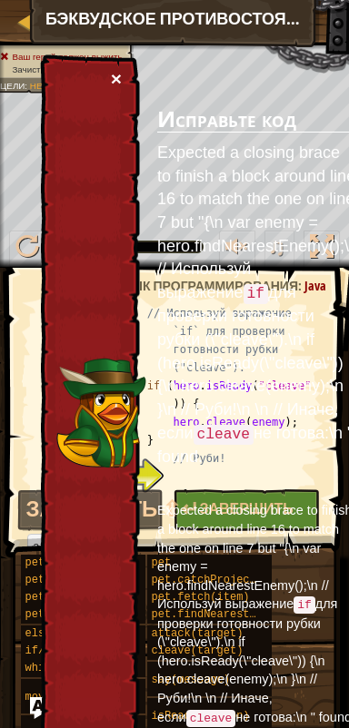
click at [114, 81] on button "×" at bounding box center [116, 78] width 11 height 19
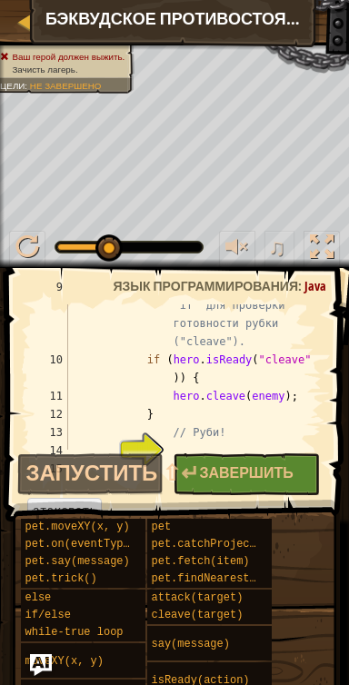
scroll to position [262, 0]
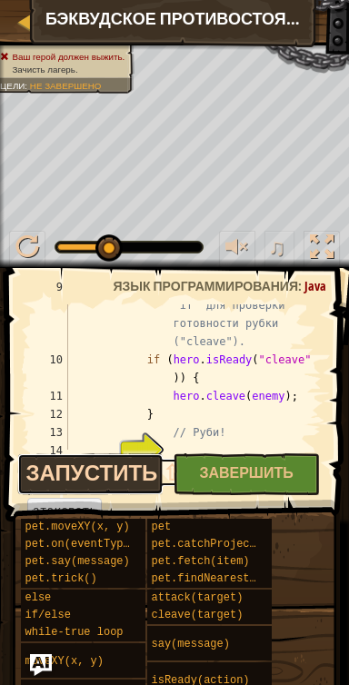
click at [128, 478] on button "Запустить ⇧↵" at bounding box center [90, 474] width 147 height 42
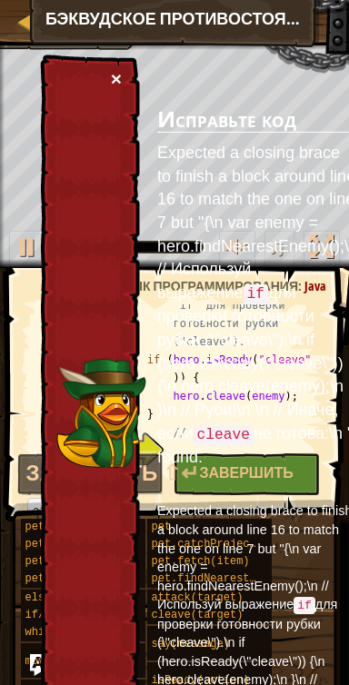
click at [119, 87] on button "×" at bounding box center [116, 78] width 11 height 19
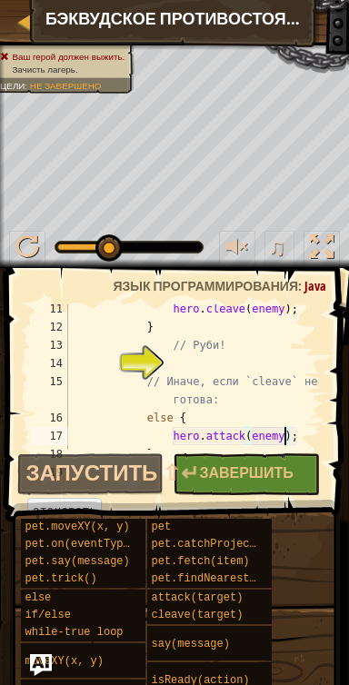
scroll to position [350, 0]
click at [33, 253] on div at bounding box center [27, 247] width 24 height 24
click at [99, 245] on div at bounding box center [108, 247] width 27 height 27
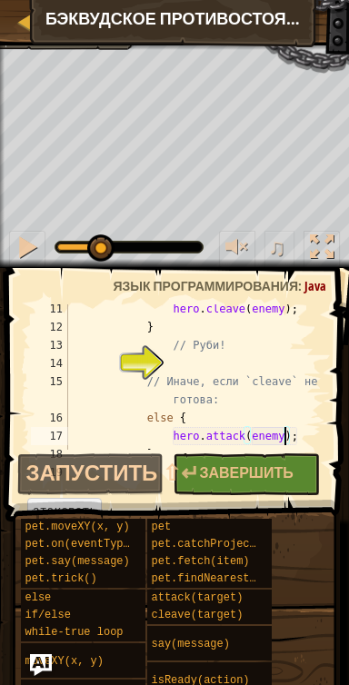
click at [99, 257] on div at bounding box center [100, 247] width 27 height 27
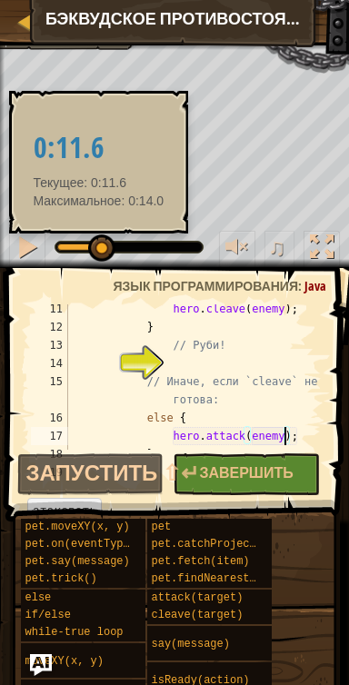
click at [99, 253] on div at bounding box center [101, 247] width 27 height 27
click at [59, 246] on div at bounding box center [78, 246] width 42 height 7
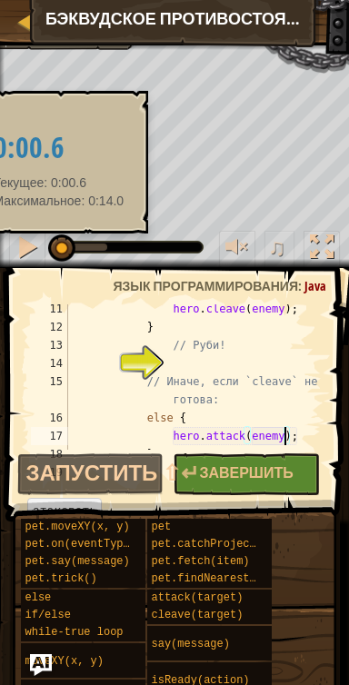
click at [57, 246] on div at bounding box center [61, 247] width 27 height 27
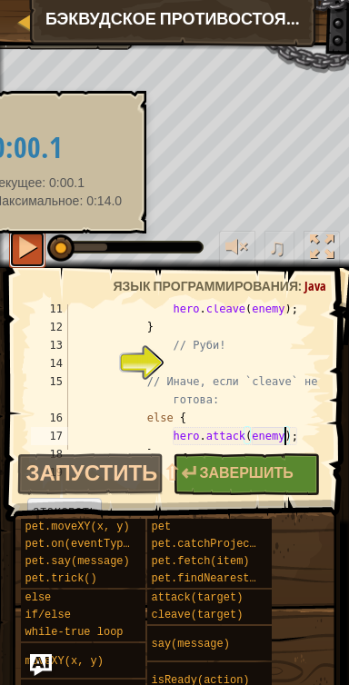
click at [19, 243] on div at bounding box center [27, 247] width 24 height 24
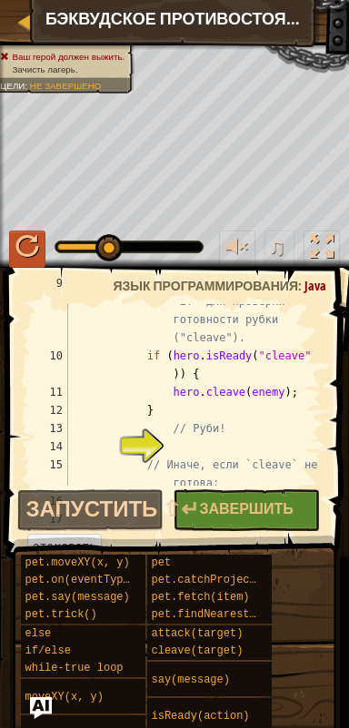
scroll to position [264, 0]
click at [209, 451] on div "// Используй выражение `if` для проверки готовности рубки ("cleave"). if ( hero…" at bounding box center [192, 420] width 257 height 291
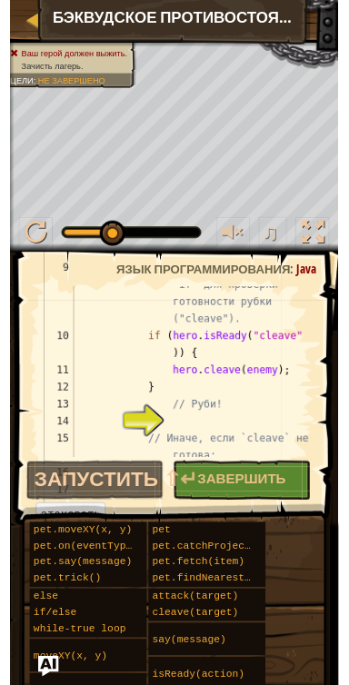
scroll to position [8, 7]
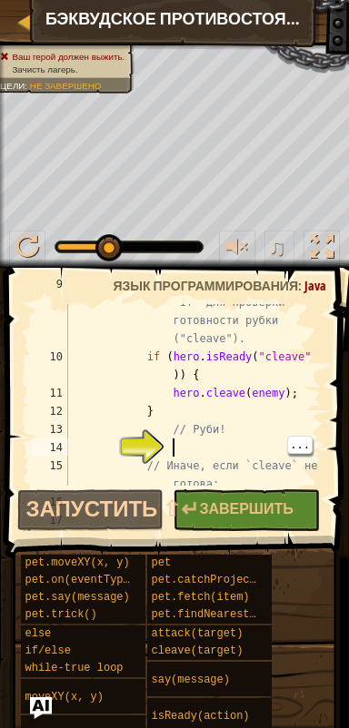
click at [171, 408] on div "// Используй выражение `if` для проверки готовности рубки ("cleave"). if ( hero…" at bounding box center [192, 420] width 257 height 291
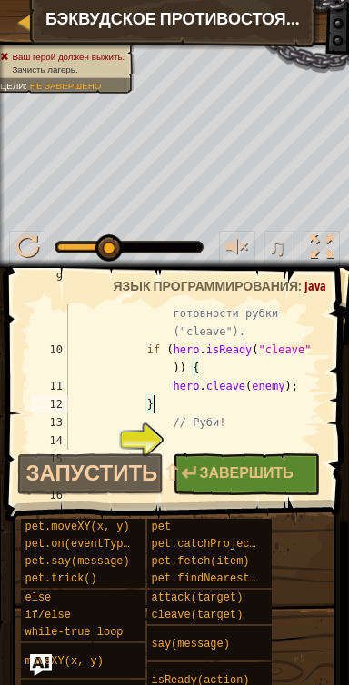
scroll to position [272, 0]
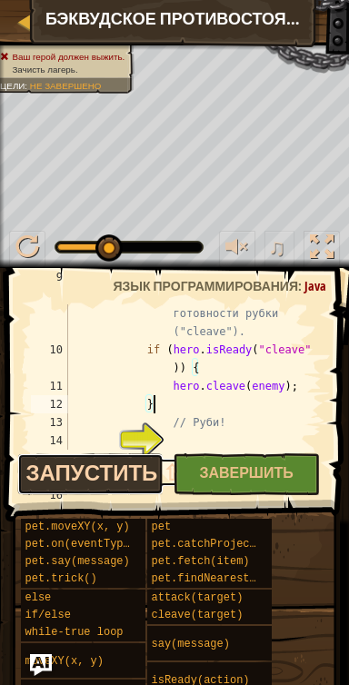
click at [137, 473] on button "Запустить ⇧↵" at bounding box center [90, 474] width 147 height 42
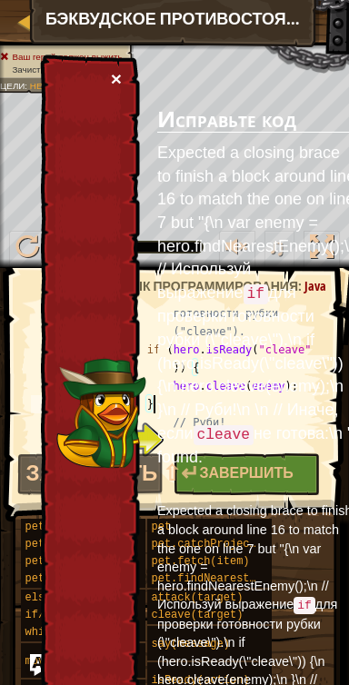
click at [114, 70] on button "×" at bounding box center [116, 78] width 11 height 19
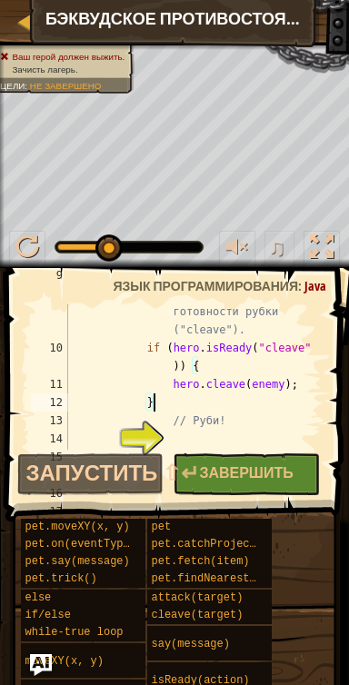
scroll to position [274, 0]
click at [180, 364] on div "// Используй выражение `if` для проверки готовности рубки ("cleave"). if ( hero…" at bounding box center [192, 393] width 257 height 254
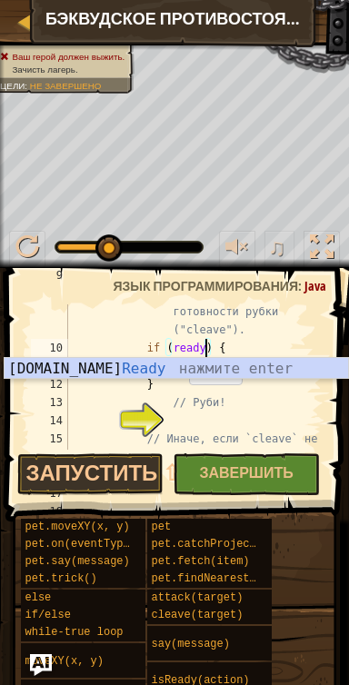
scroll to position [8, 11]
click at [261, 326] on div "// Используй выражение `if` для проверки готовности рубки ("cleave"). if ( read…" at bounding box center [192, 393] width 257 height 254
type textarea "// Используй выражение `if` для проверки готовности рубки ("cleave")."
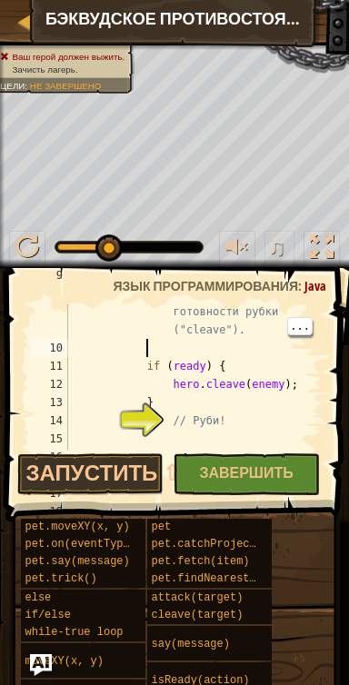
scroll to position [8, 5]
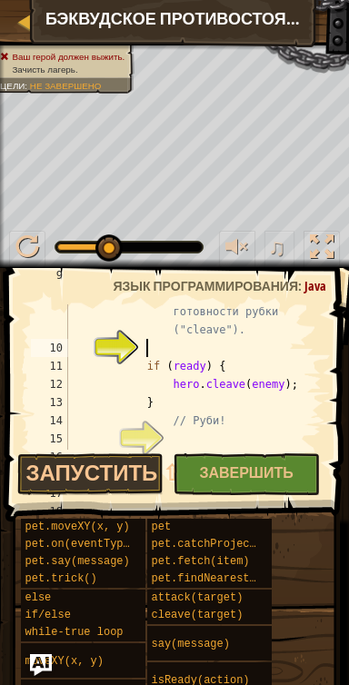
type textarea "u"
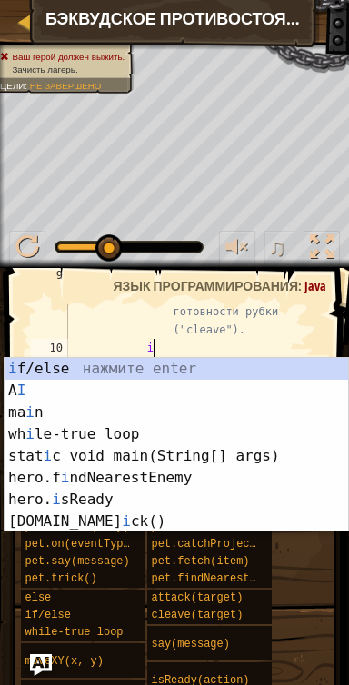
scroll to position [8, 6]
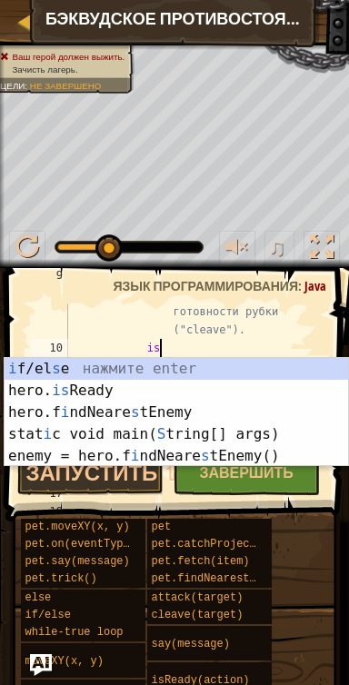
click at [156, 388] on div "i f/el s e нажмите enter hero. is Ready нажмите enter hero.f i ndNeare s tEnemy…" at bounding box center [177, 434] width 344 height 153
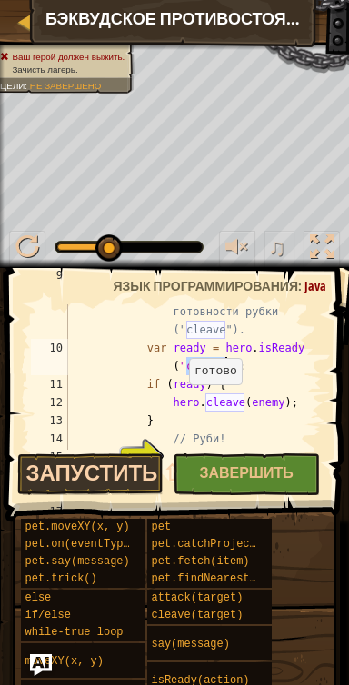
type textarea "var ready = hero.isReady("cleave");"
click at [133, 468] on button "Запустить ⇧↵" at bounding box center [90, 474] width 147 height 42
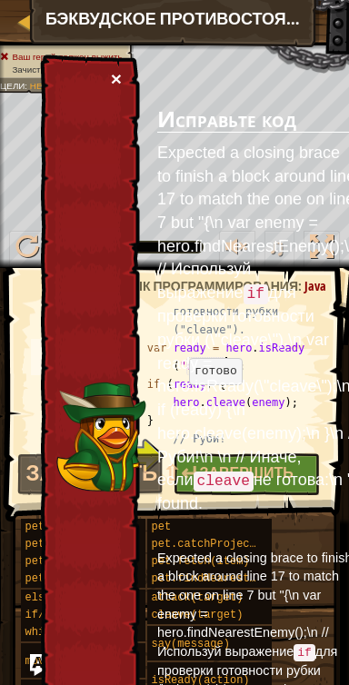
click at [119, 80] on button "×" at bounding box center [116, 78] width 11 height 19
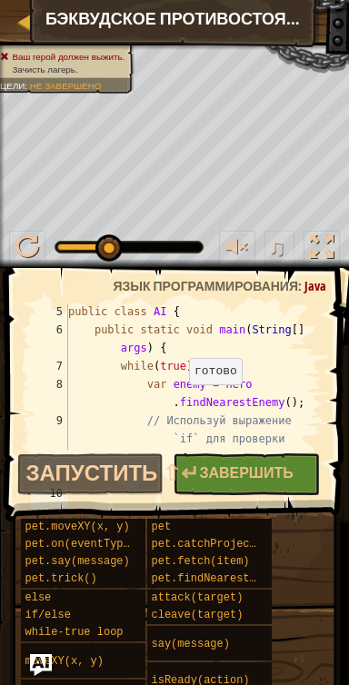
scroll to position [127, 0]
click at [20, 23] on div at bounding box center [27, 21] width 23 height 23
select select "ru"
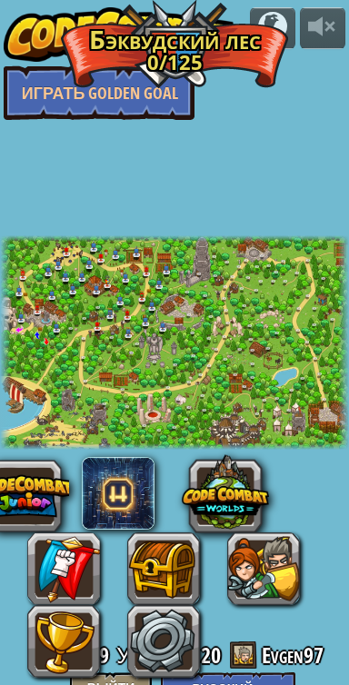
select select "ru"
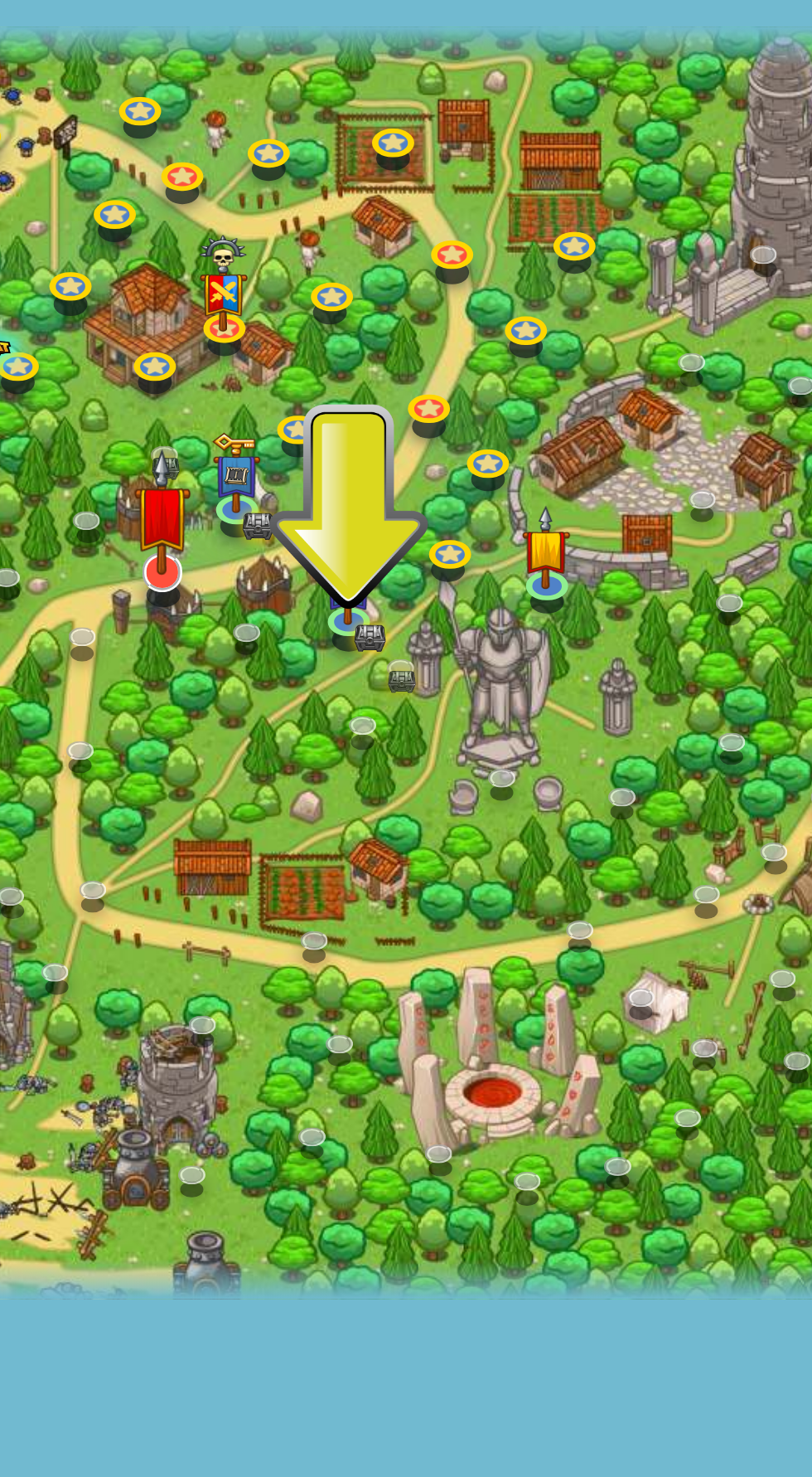
click at [224, 701] on img at bounding box center [225, 679] width 23 height 50
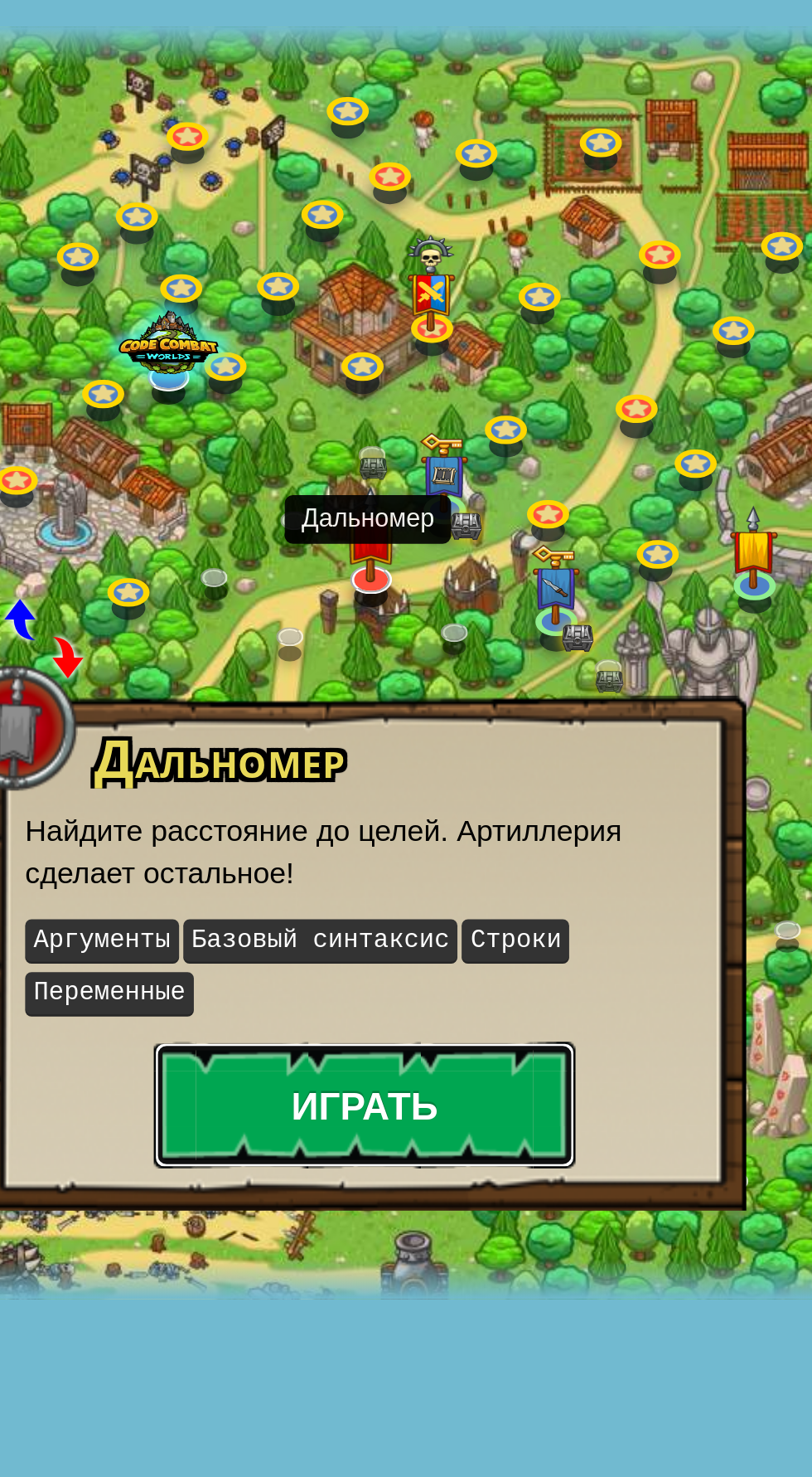
click at [251, 909] on button "Играть" at bounding box center [224, 912] width 166 height 49
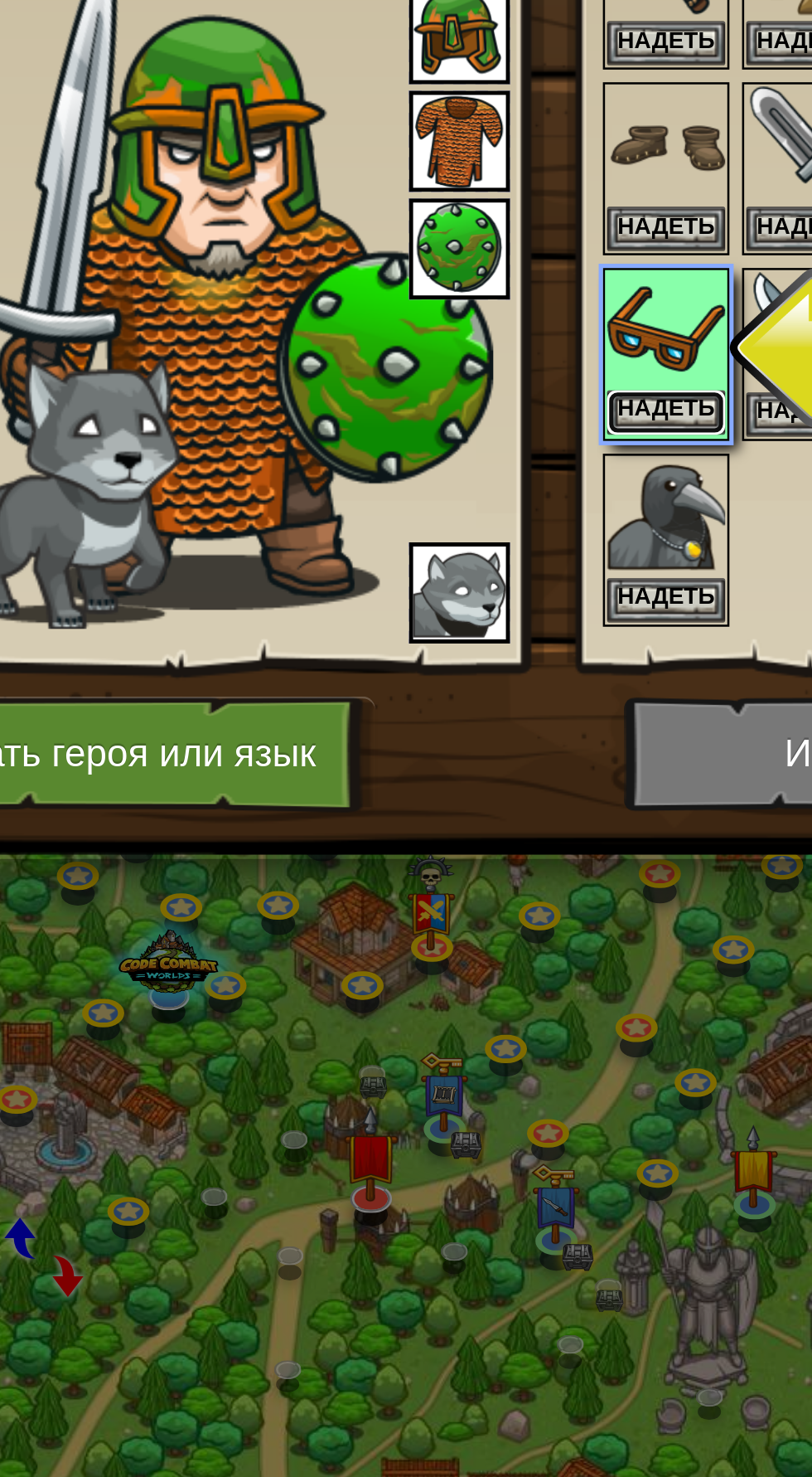
click at [352, 396] on button "Надеть" at bounding box center [342, 396] width 47 height 17
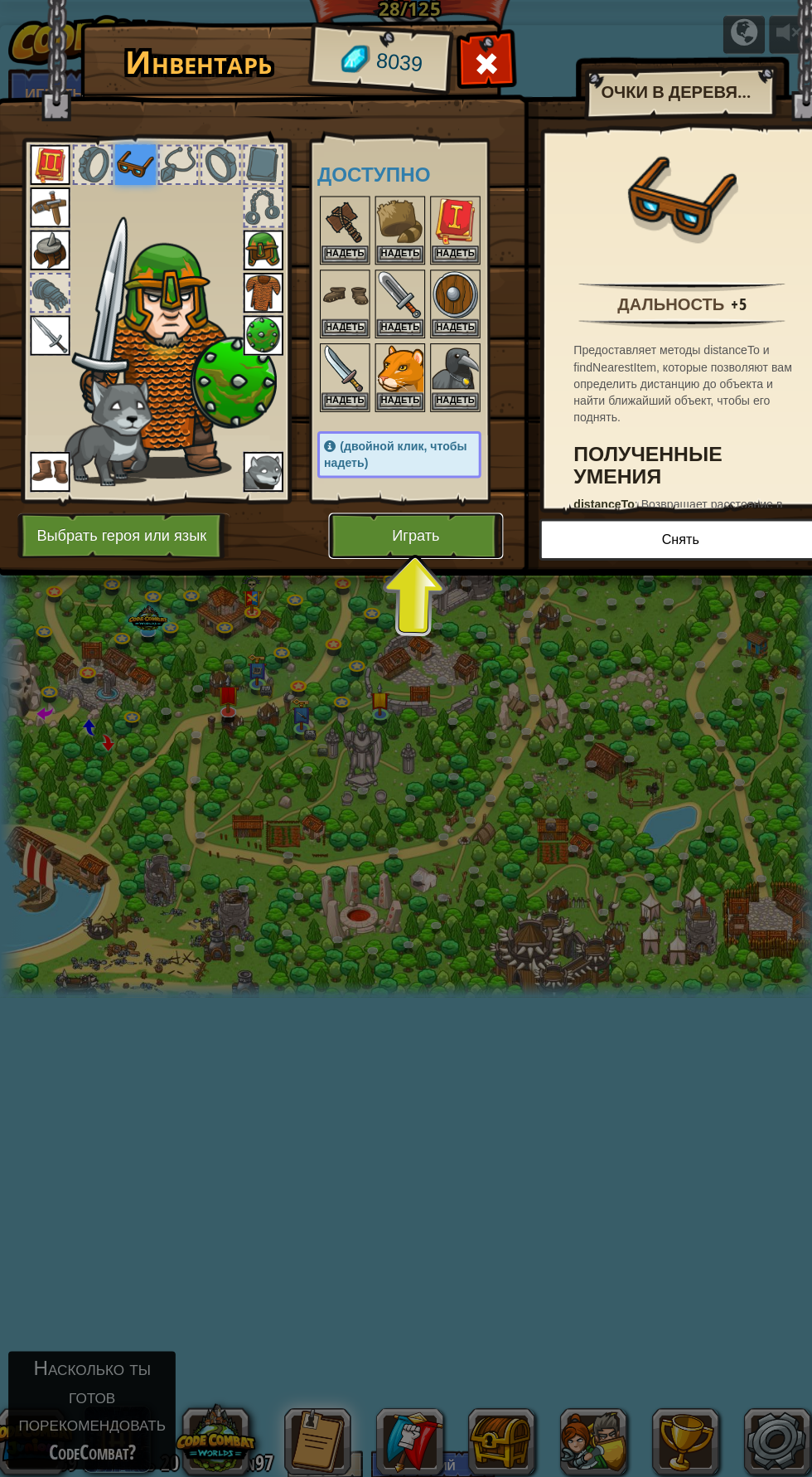
click at [456, 541] on button "Играть" at bounding box center [412, 531] width 173 height 46
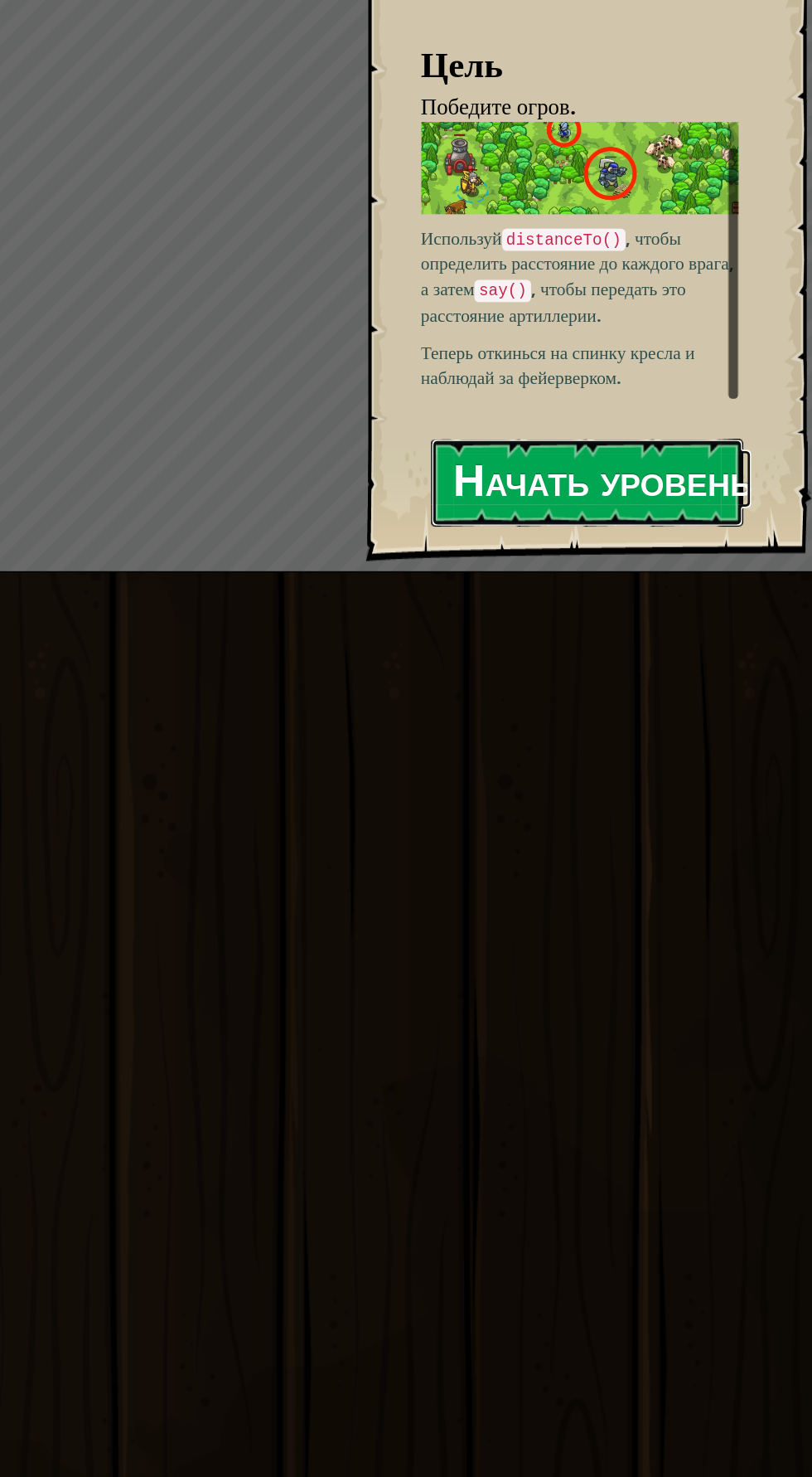
click at [677, 487] on button "Начать уровень" at bounding box center [640, 493] width 233 height 66
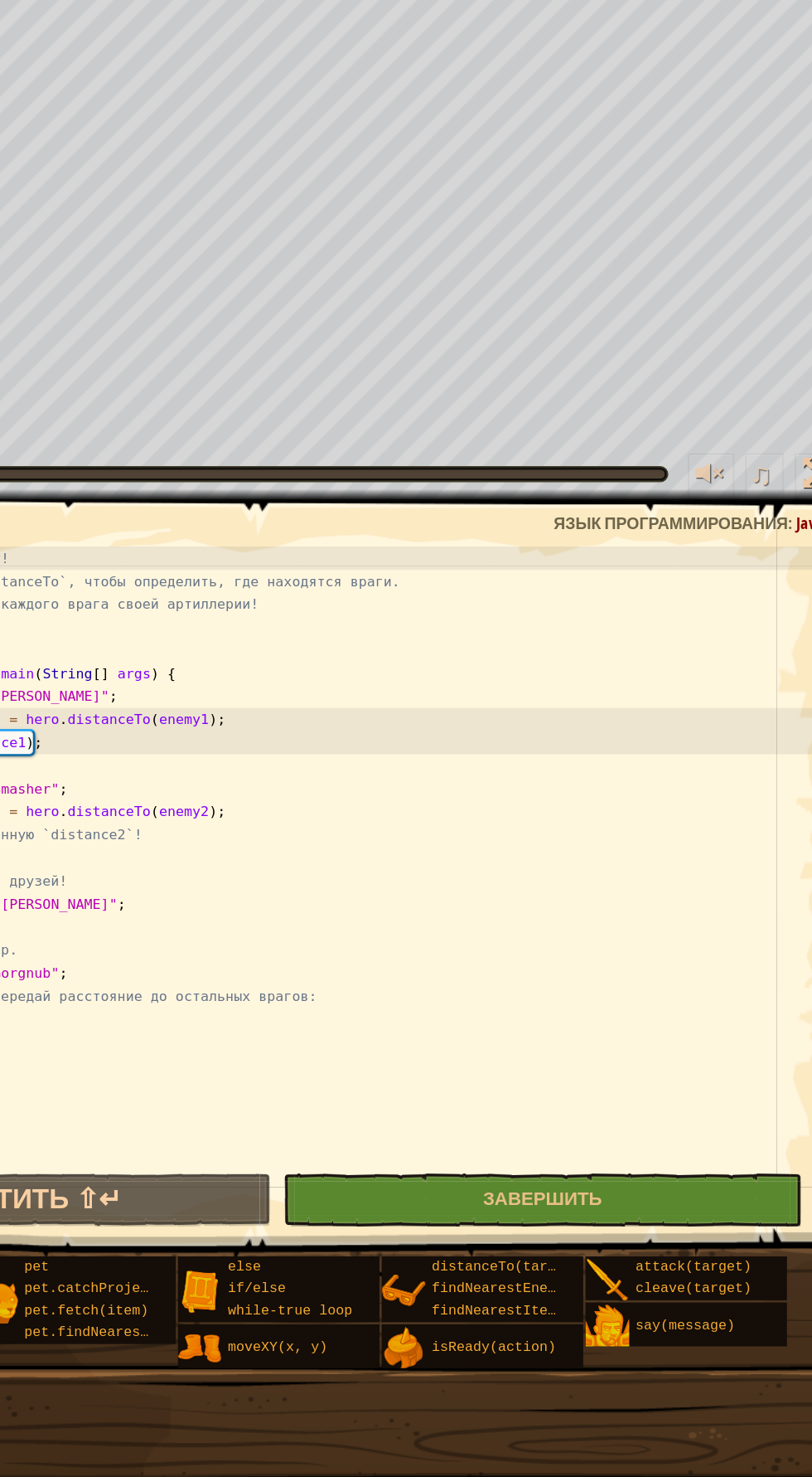
scroll to position [7, 3]
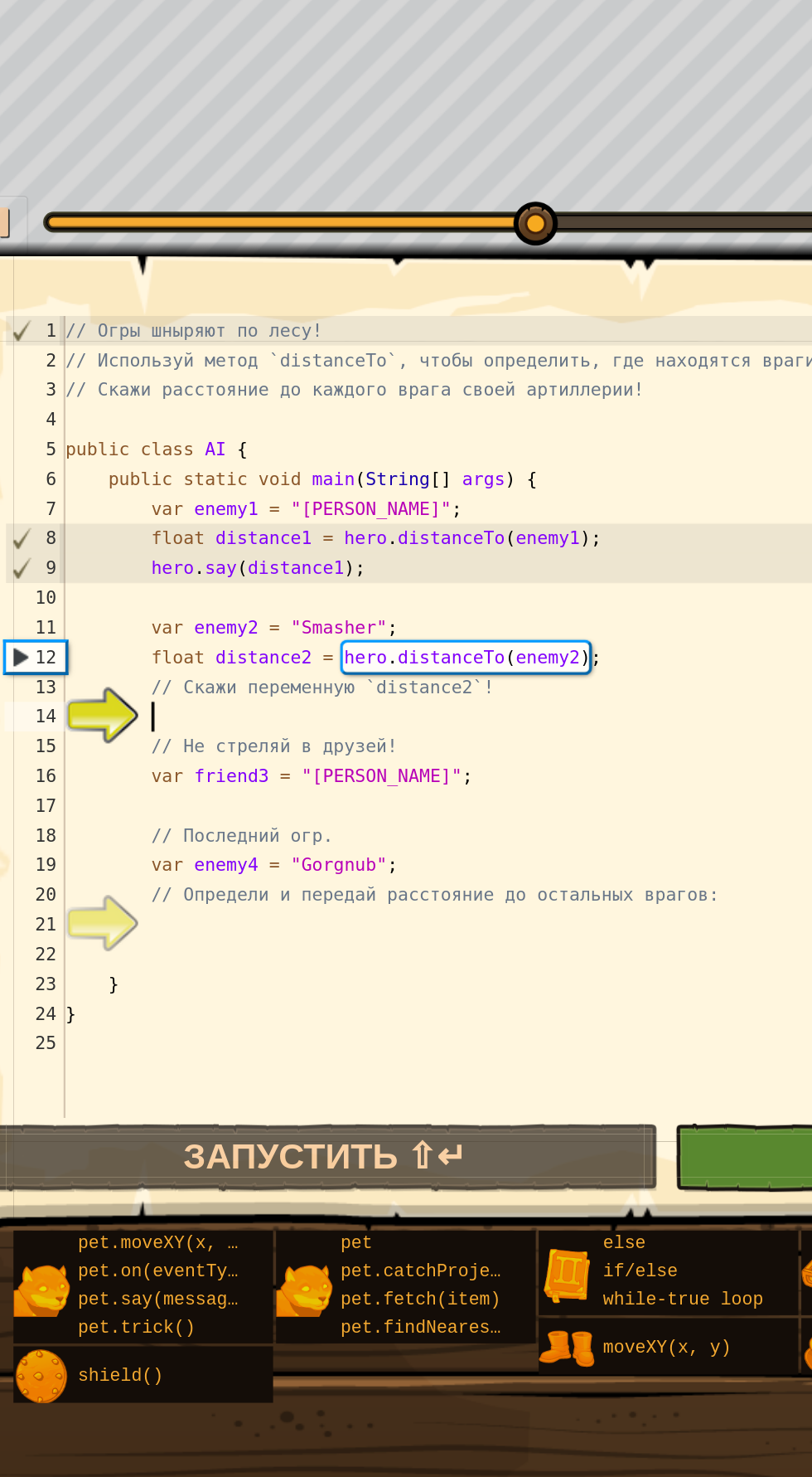
click at [185, 822] on div "// Огры шныряют по лесу! // Используй метод `distanceTo`, чтобы определить, где…" at bounding box center [422, 833] width 728 height 481
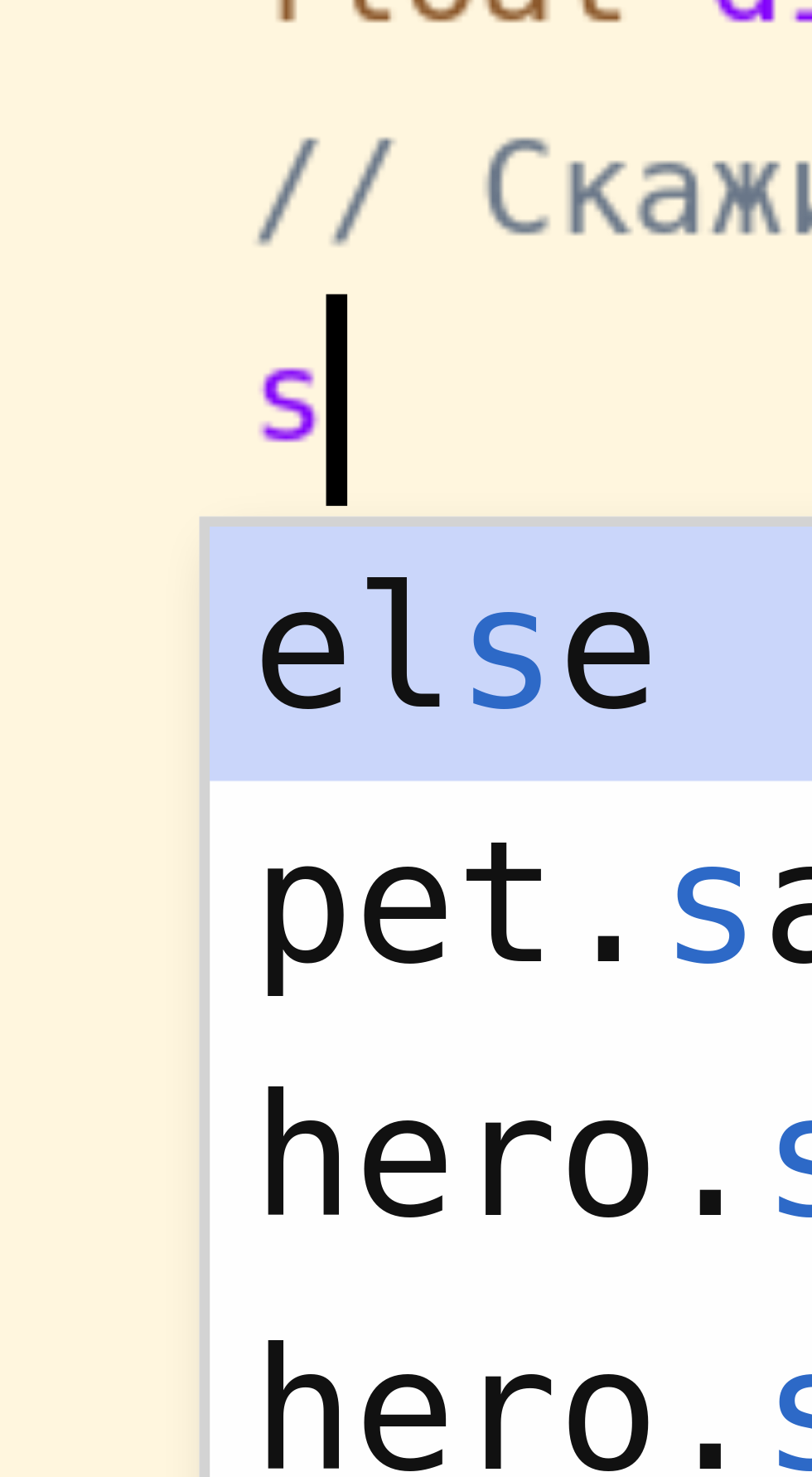
scroll to position [7, 4]
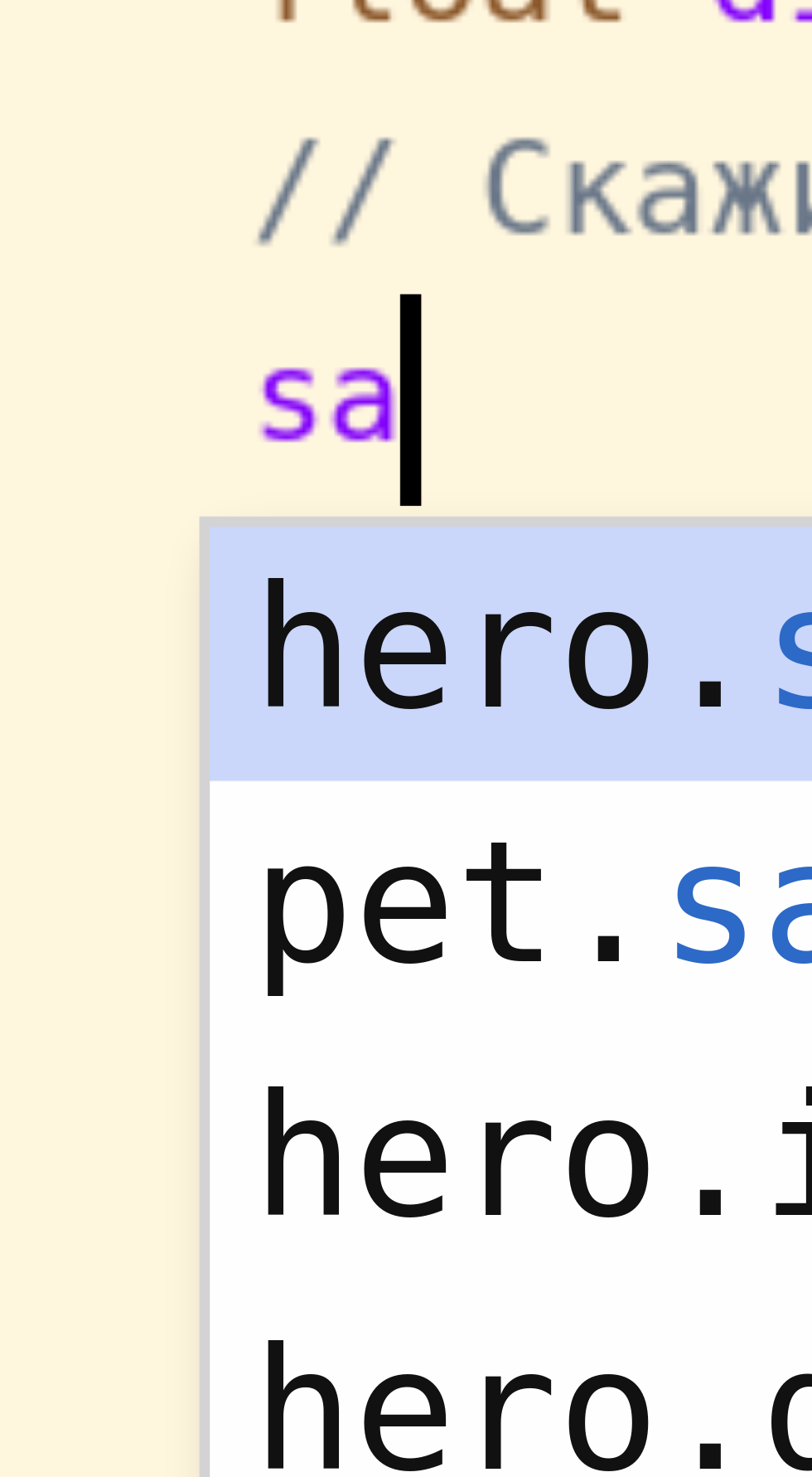
click at [137, 839] on div "hero. sa y нажмите enter pet. sa y(message) нажмите enter hero.i s Re a dy нажм…" at bounding box center [264, 886] width 314 height 120
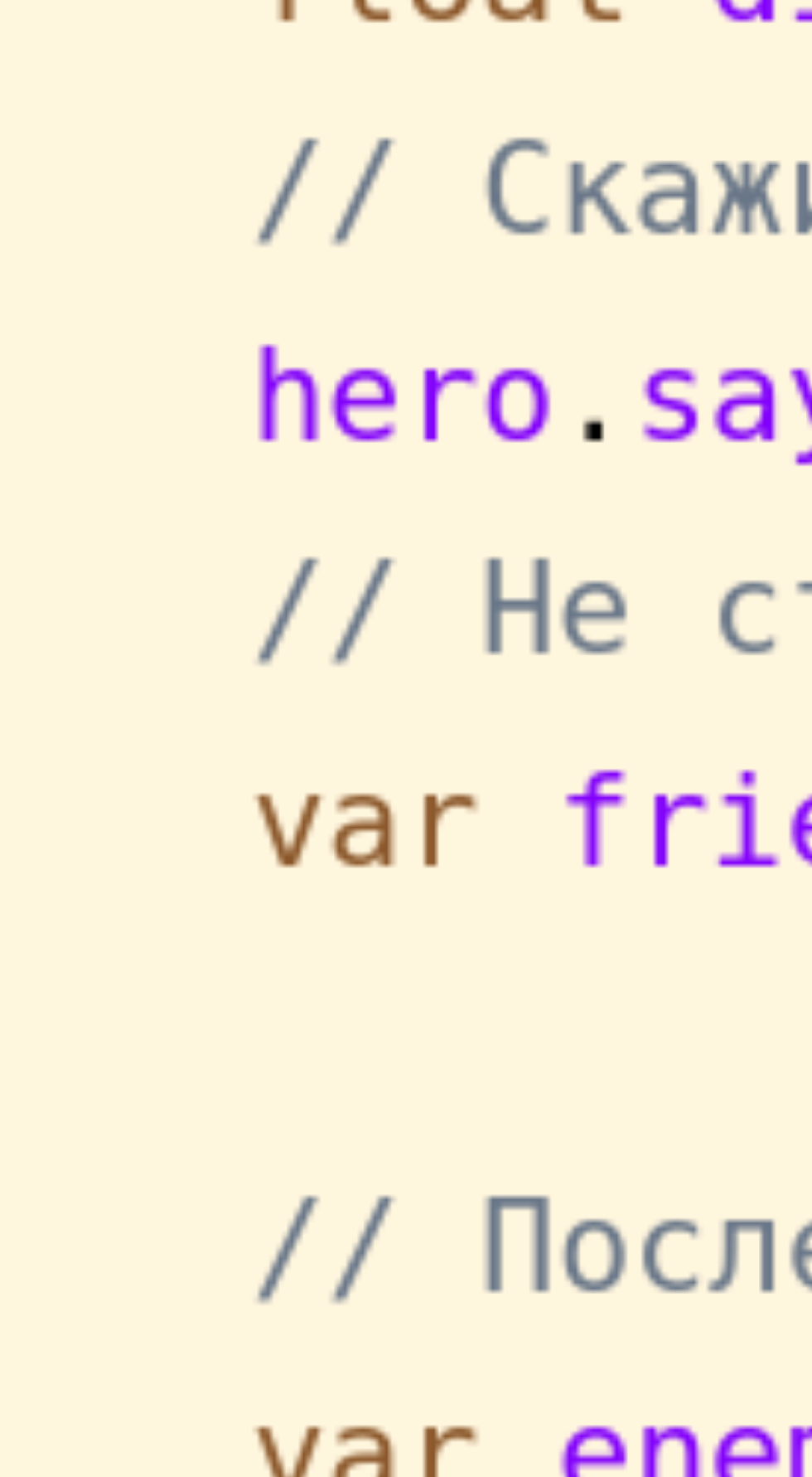
scroll to position [7, 12]
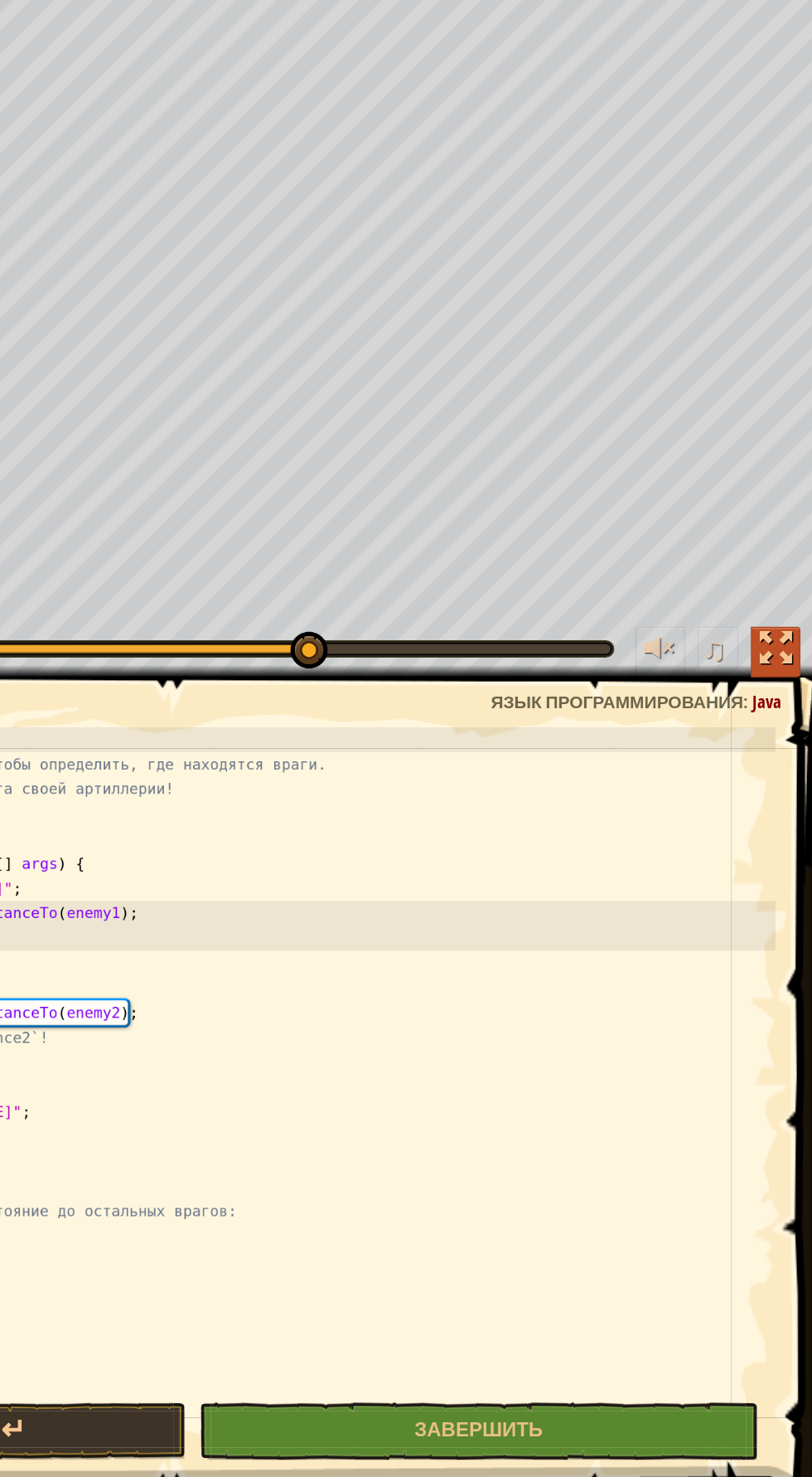
click at [787, 534] on div at bounding box center [787, 540] width 22 height 22
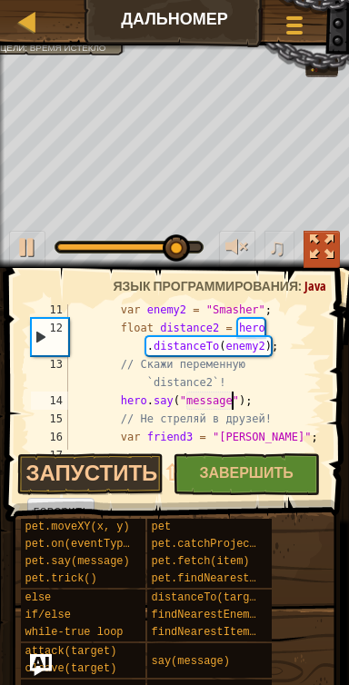
scroll to position [258, 0]
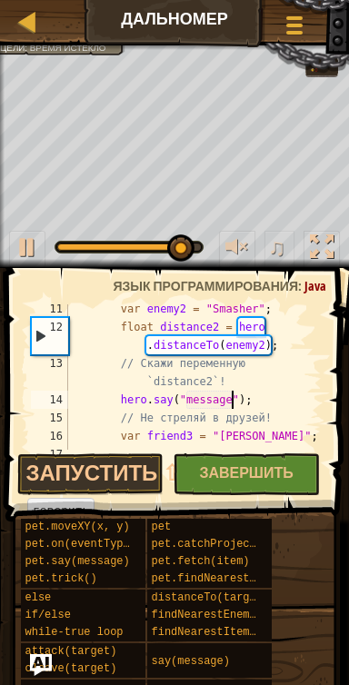
click at [233, 400] on div "var enemy2 = "Smasher" ; float distance2 = hero . distanceTo ( enemy2 ) ; // Ск…" at bounding box center [192, 391] width 257 height 182
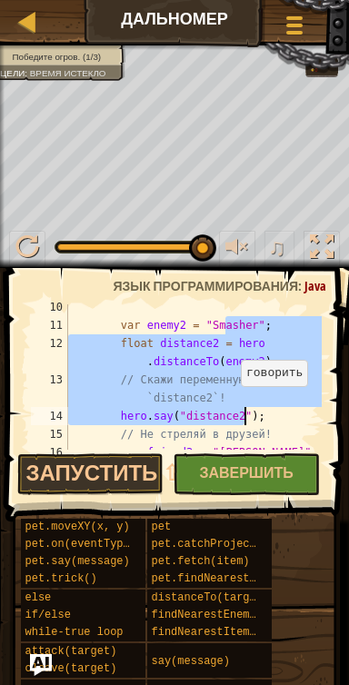
scroll to position [243, 0]
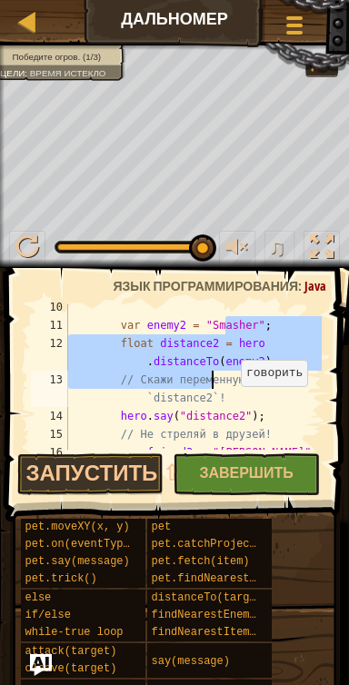
type textarea "var enemy2 = "Smasher"; float distance2 = hero.distanceTo(enemy2);"
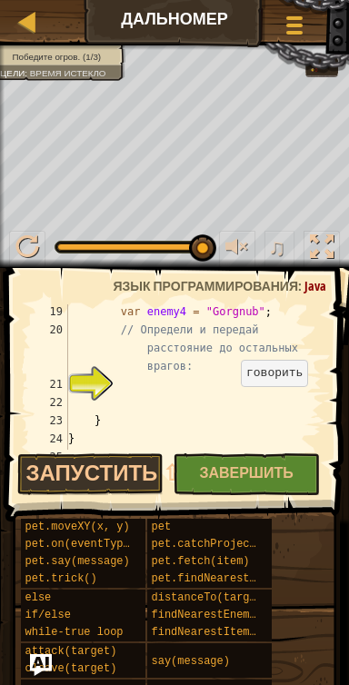
scroll to position [438, 0]
click at [161, 383] on div "var enemy4 = "Gorgnub" ; // Определи и передай расстояние до остальных врагов: …" at bounding box center [192, 393] width 257 height 182
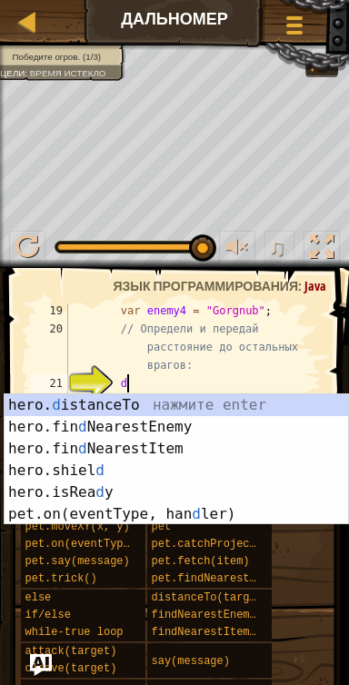
scroll to position [8, 4]
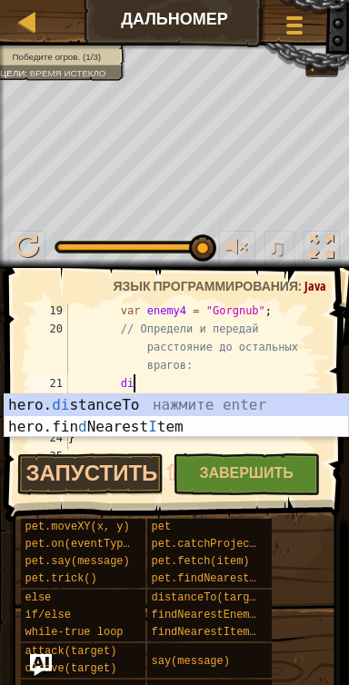
click at [231, 409] on div "hero. di stanceTo нажмите enter hero.fin d Nearest I tem нажмите enter" at bounding box center [177, 437] width 344 height 87
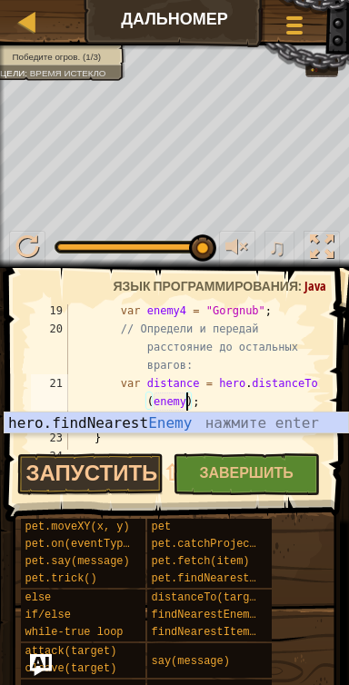
scroll to position [8, 24]
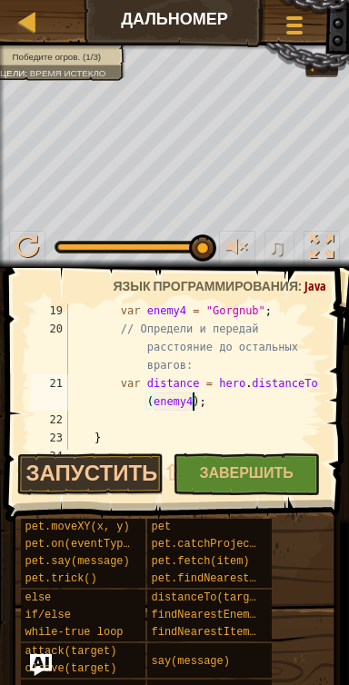
click at [199, 385] on div "var enemy4 = "Gorgnub" ; // Определи и передай расстояние до остальных врагов: …" at bounding box center [192, 393] width 257 height 182
type textarea "var distance4 = hero.distanceTo(enemy4);"
click at [162, 420] on div "var enemy4 = "Gorgnub" ; // Определи и передай расстояние до остальных врагов: …" at bounding box center [192, 393] width 257 height 182
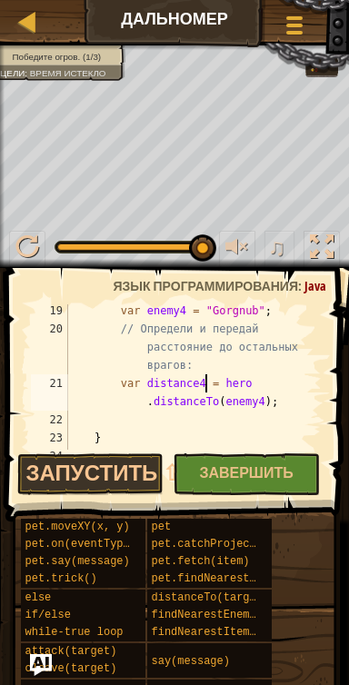
scroll to position [8, 3]
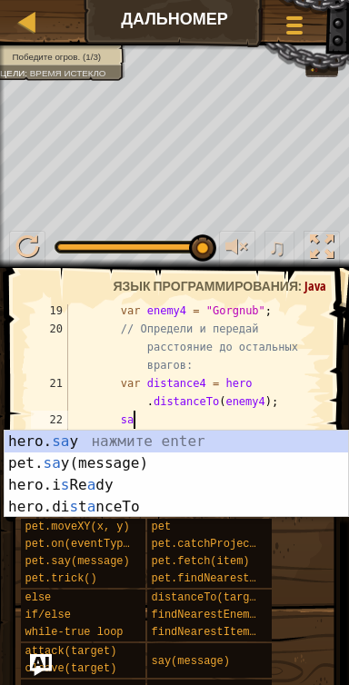
click at [183, 447] on div "hero. sa y нажмите enter pet. sa y(message) нажмите enter hero.i s Re a dy нажм…" at bounding box center [177, 496] width 344 height 131
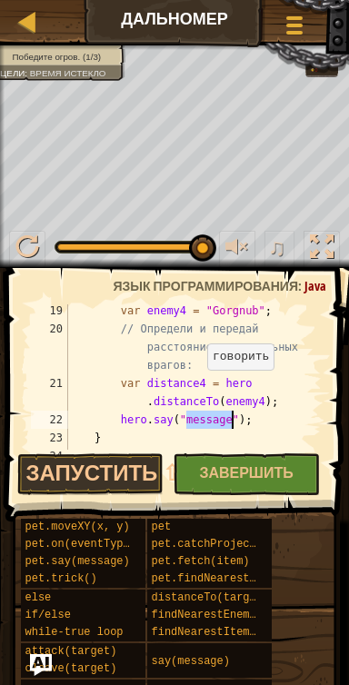
scroll to position [8, 13]
click at [239, 421] on div "var enemy4 = "Gorgnub" ; // Определи и передай расстояние до остальных врагов: …" at bounding box center [192, 393] width 257 height 182
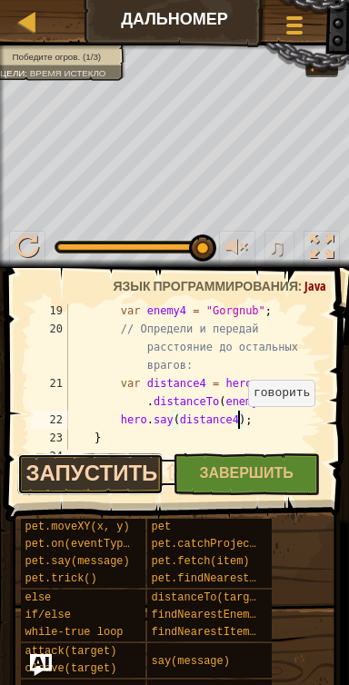
click at [125, 475] on button "Запустить ⇧↵" at bounding box center [90, 474] width 147 height 42
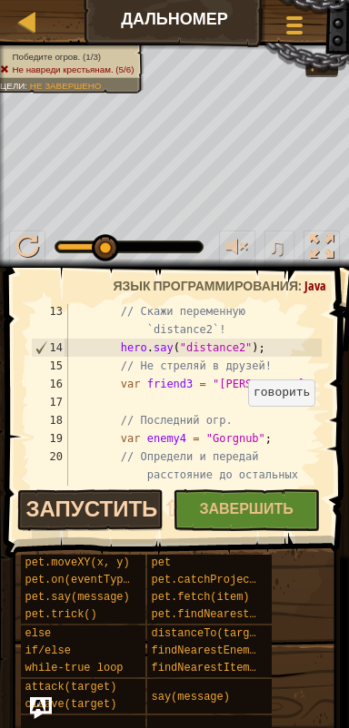
scroll to position [312, 0]
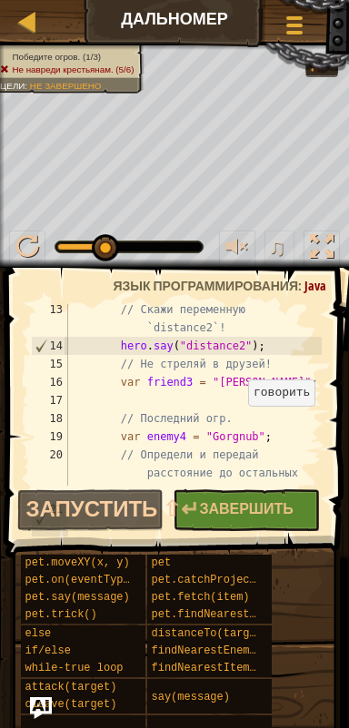
click at [184, 346] on div "// Скажи переменную `distance2`! hero . say ( "distance2" ) ; // Не стреляй в д…" at bounding box center [192, 437] width 257 height 272
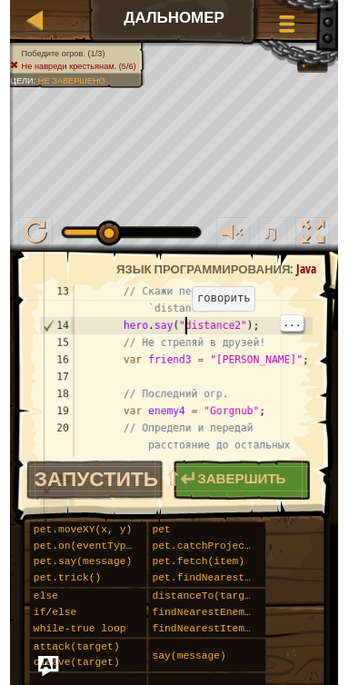
scroll to position [8, 9]
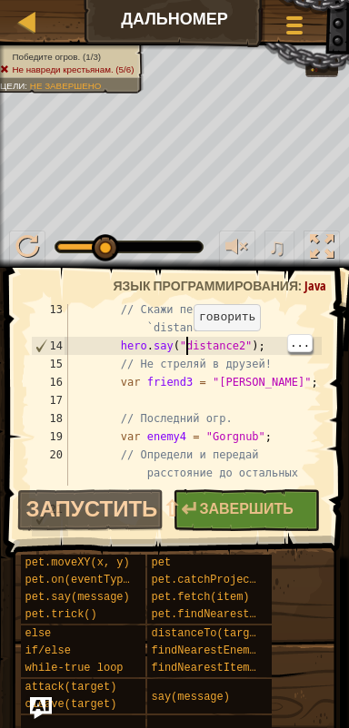
click at [184, 344] on div "// Скажи переменную `distance2`! hero . say ( "distance2" ) ; // Не стреляй в д…" at bounding box center [192, 437] width 257 height 272
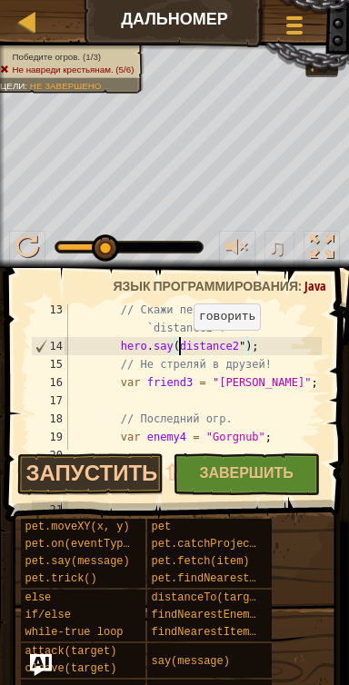
click at [245, 346] on div "// Скажи переменную `distance2`! hero . say ( distance2 " ) ; // Не стреляй в д…" at bounding box center [192, 419] width 257 height 236
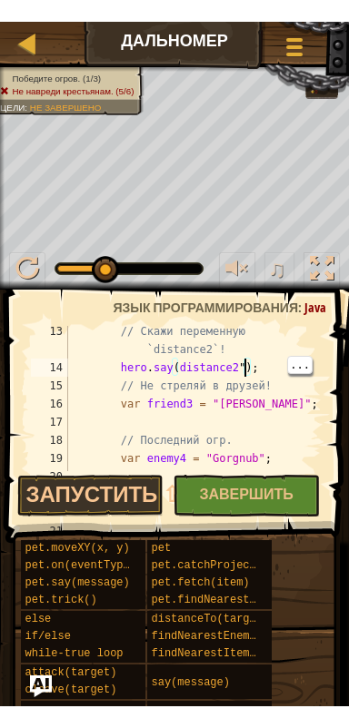
scroll to position [8, 14]
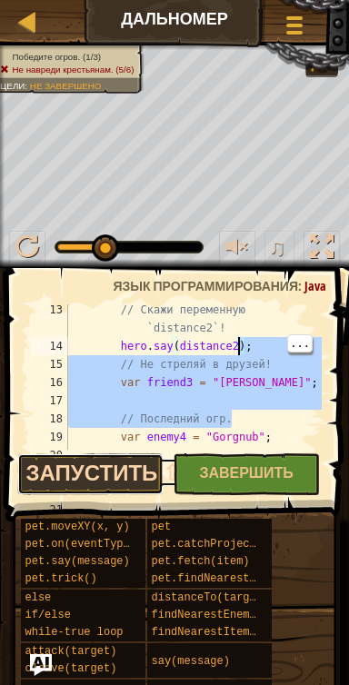
click at [131, 467] on button "Запустить ⇧↵" at bounding box center [90, 474] width 147 height 42
type textarea "hero.say(distance2);"
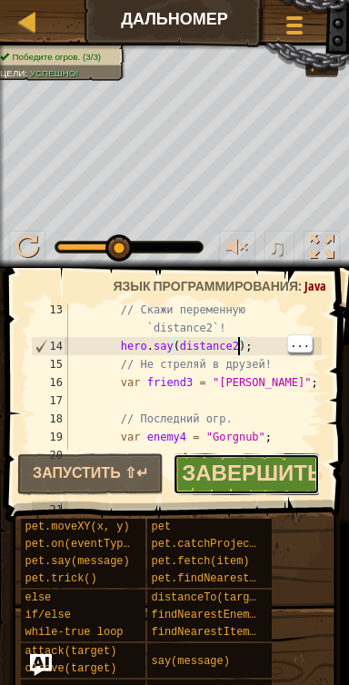
click at [251, 472] on span "Завершить" at bounding box center [252, 472] width 141 height 29
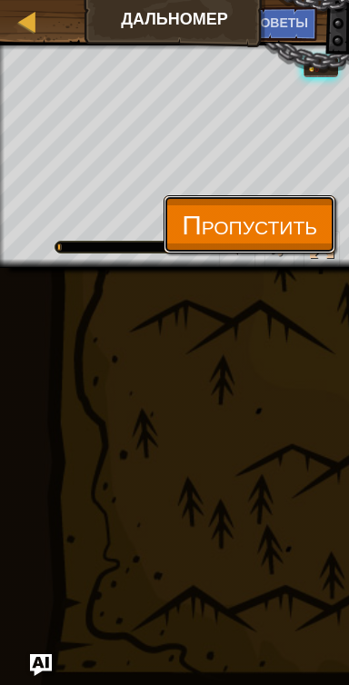
click at [272, 221] on span "Пропустить" at bounding box center [249, 223] width 135 height 37
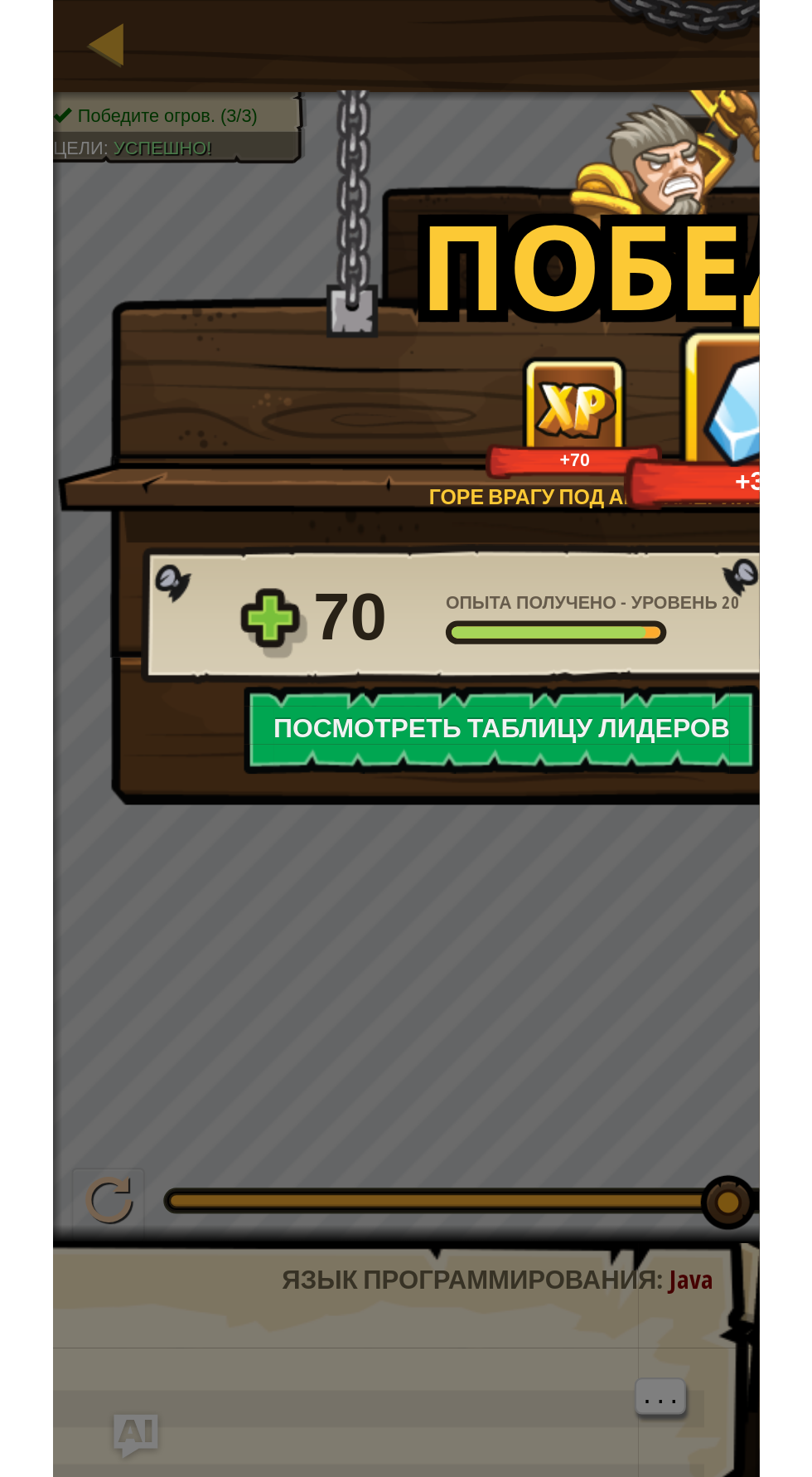
scroll to position [149, 0]
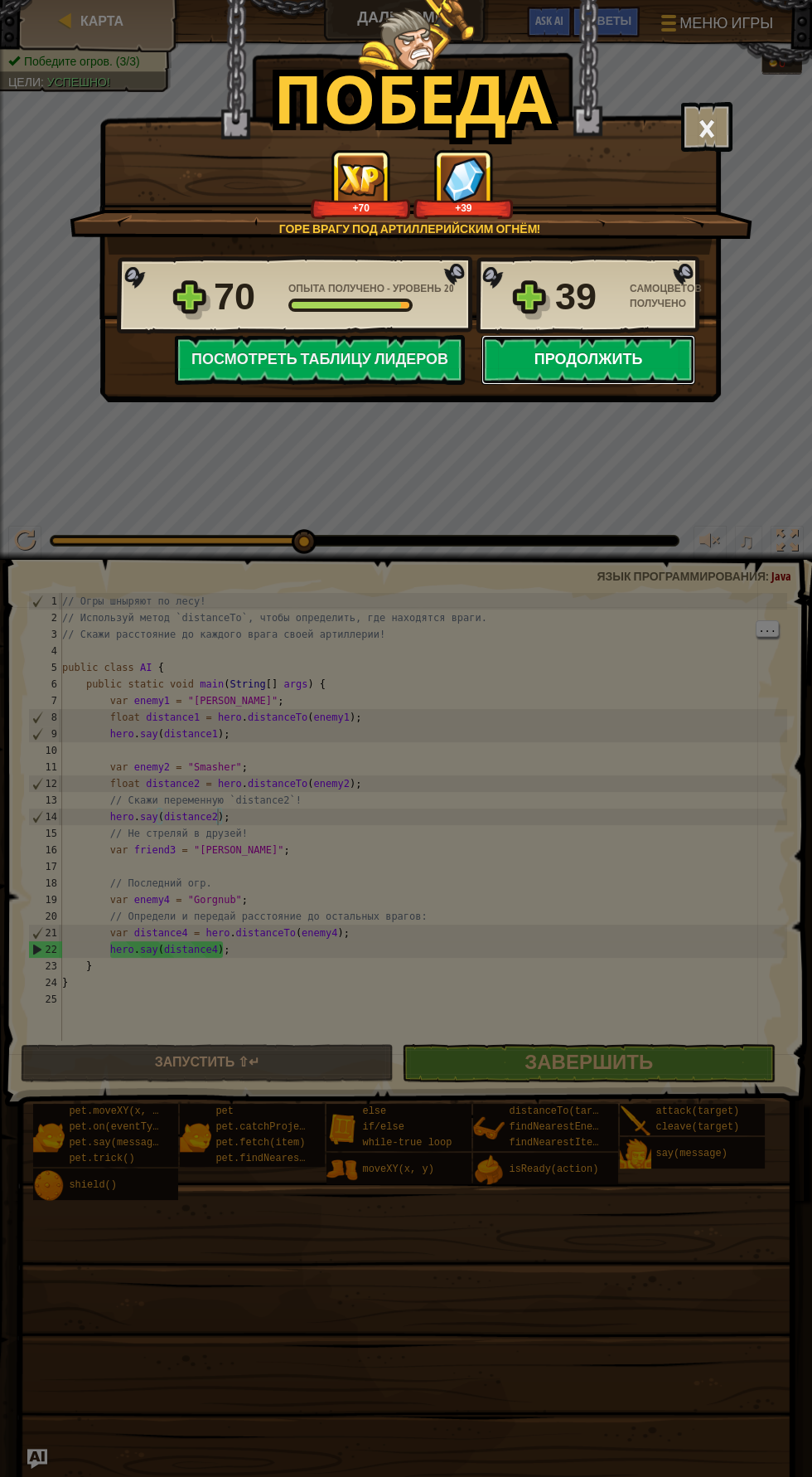
click at [638, 358] on button "Продолжить" at bounding box center [588, 360] width 213 height 49
select select "ru"
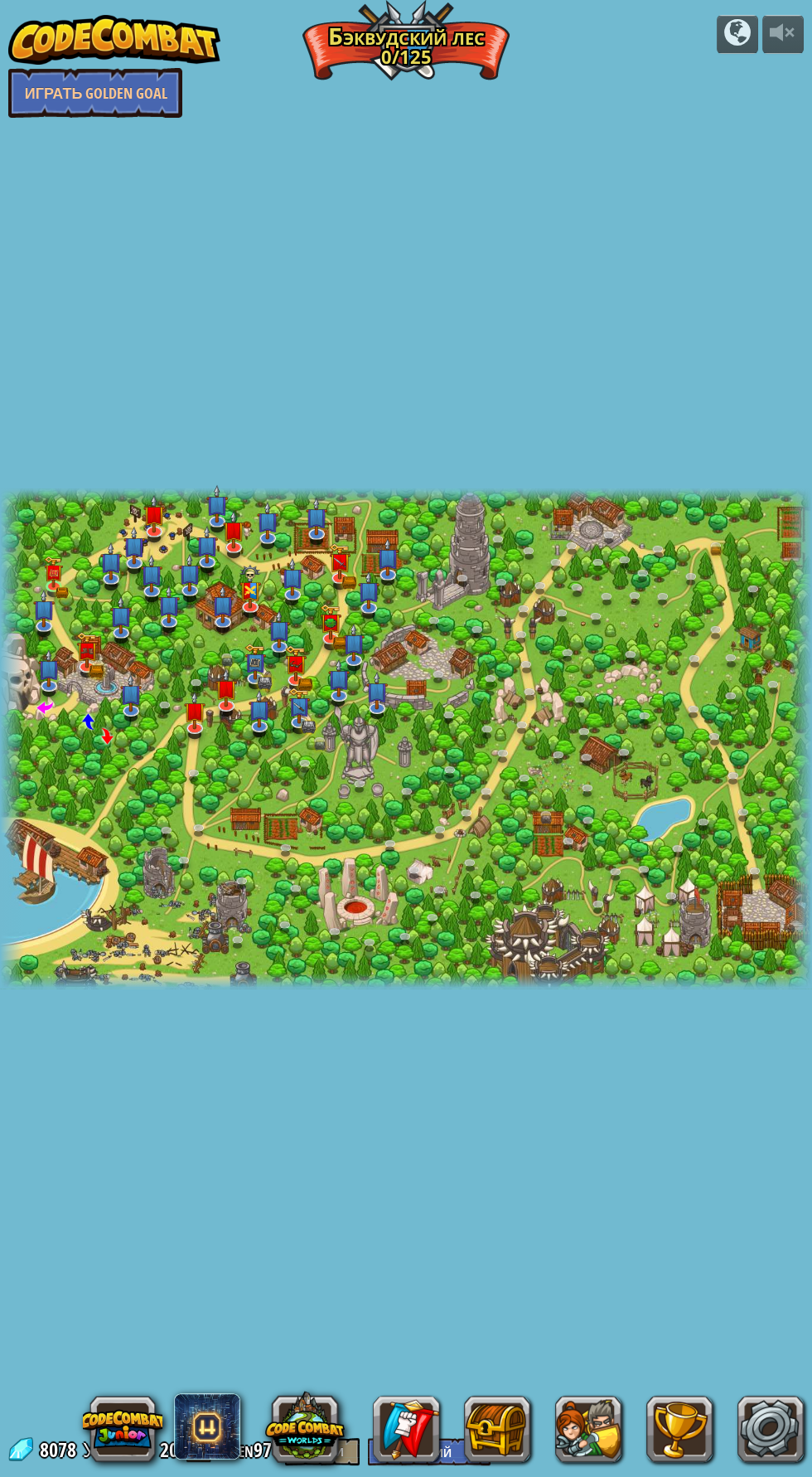
select select "ru"
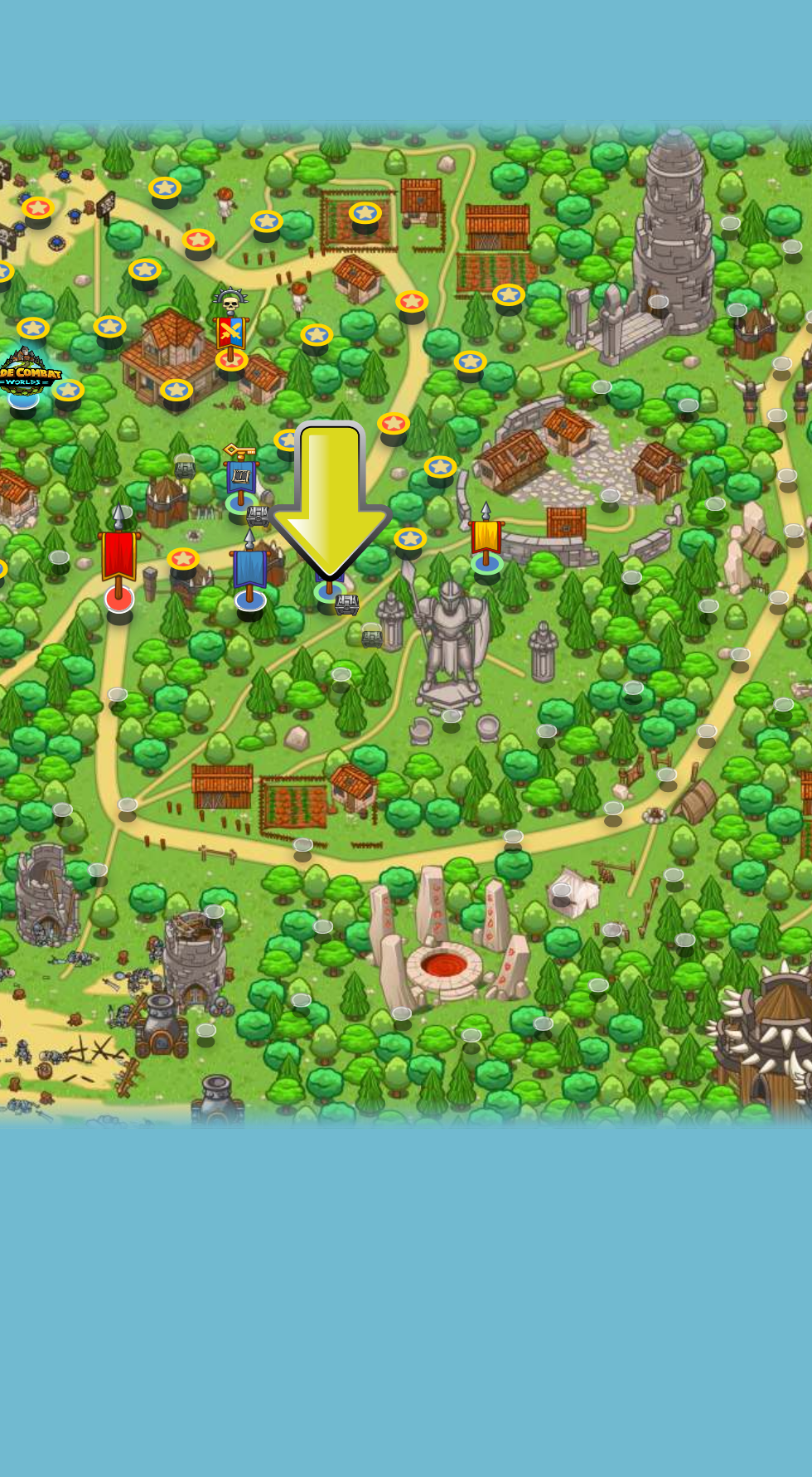
click at [194, 725] on img at bounding box center [194, 701] width 23 height 50
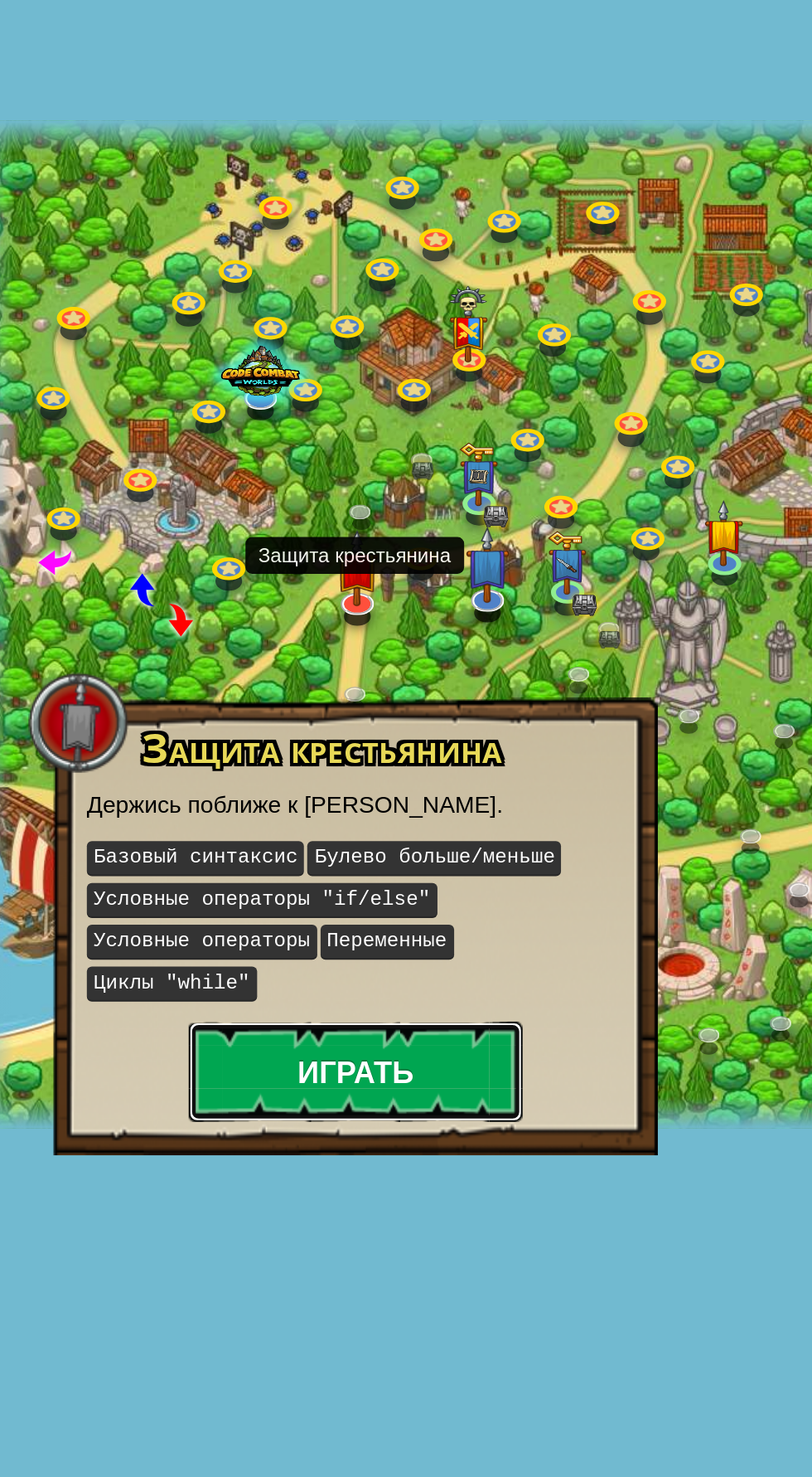
click at [225, 953] on button "Играть" at bounding box center [194, 960] width 166 height 49
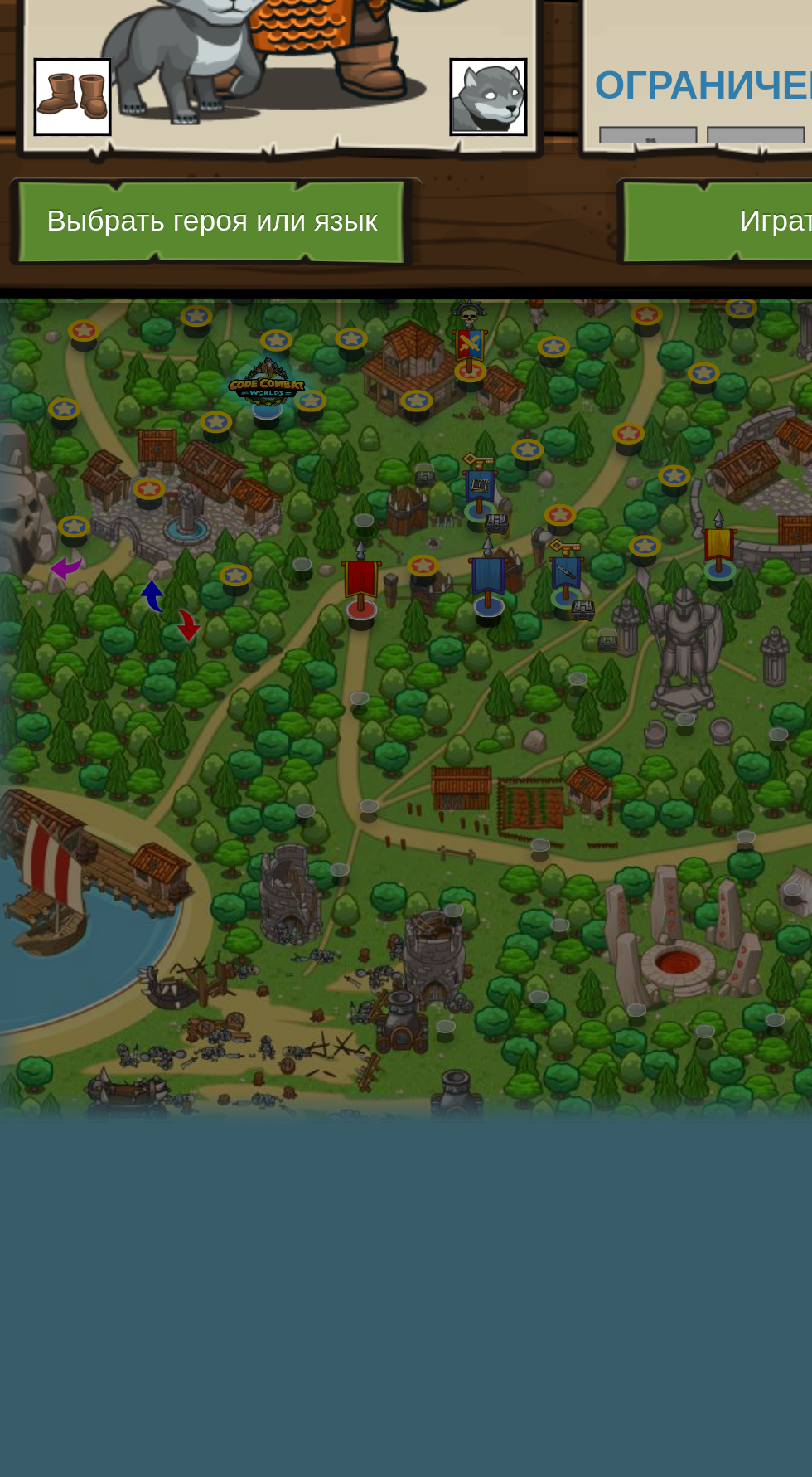
scroll to position [0, 4]
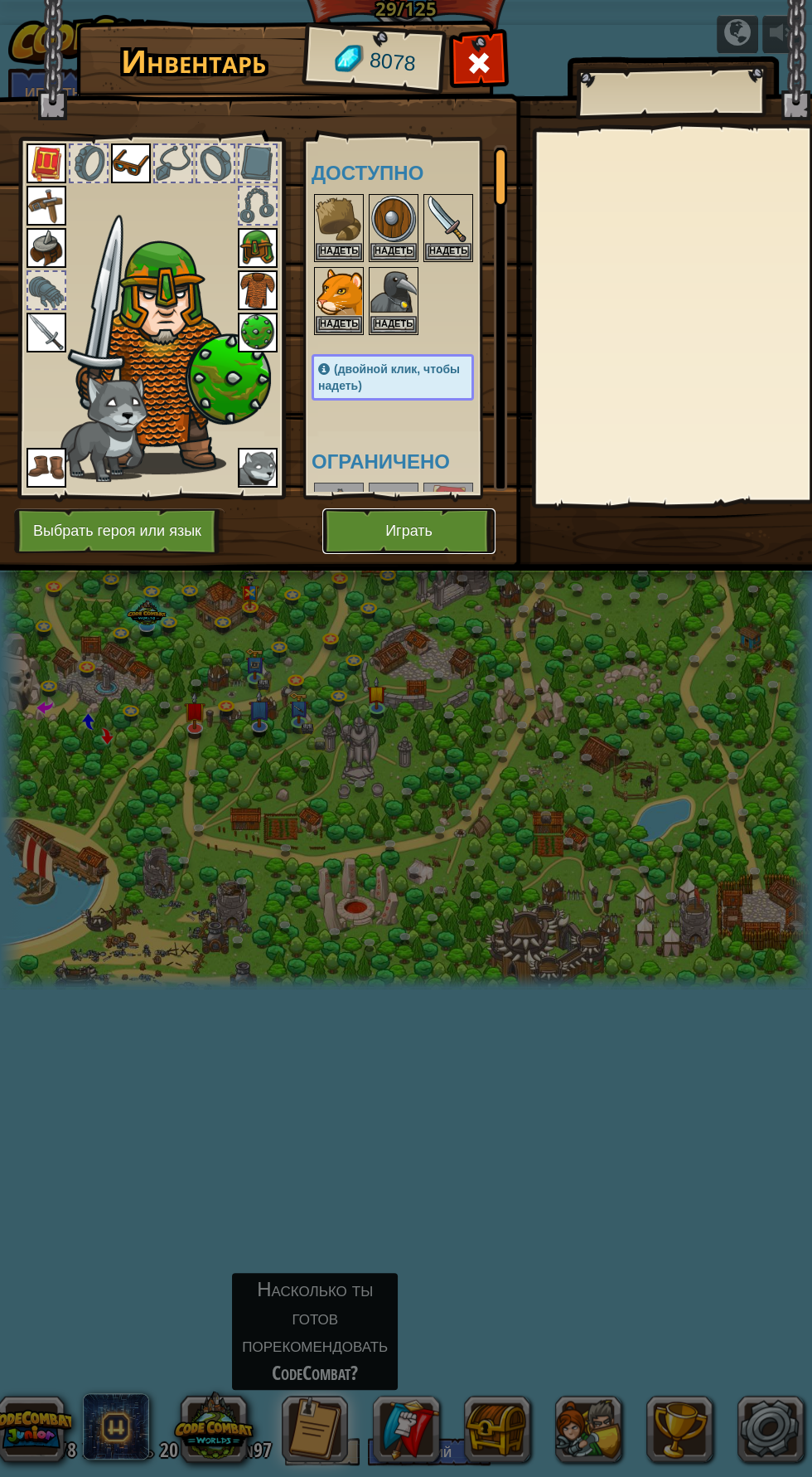
click at [452, 531] on button "Играть" at bounding box center [409, 531] width 173 height 46
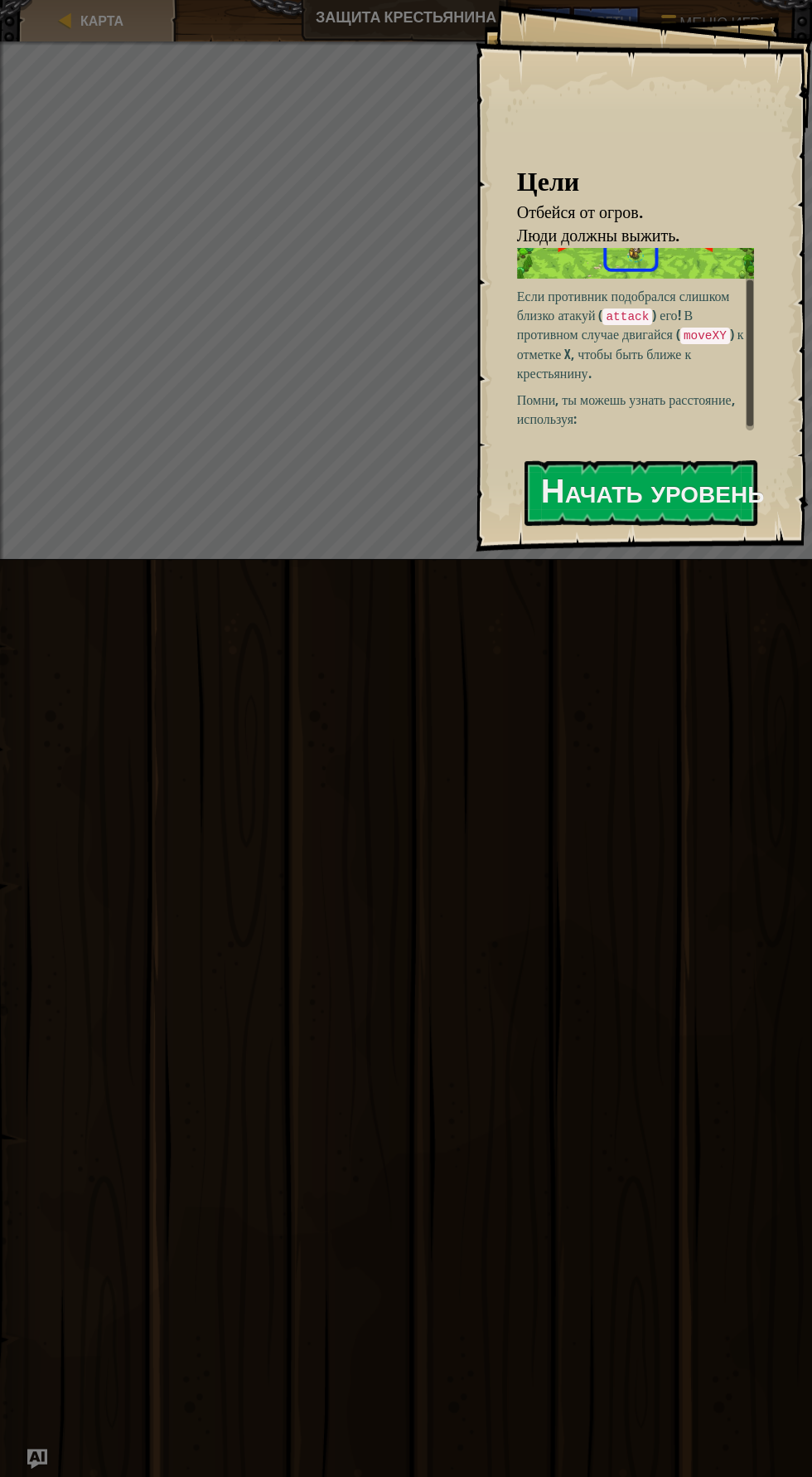
scroll to position [45, 0]
click at [682, 498] on button "Начать уровень" at bounding box center [640, 493] width 233 height 66
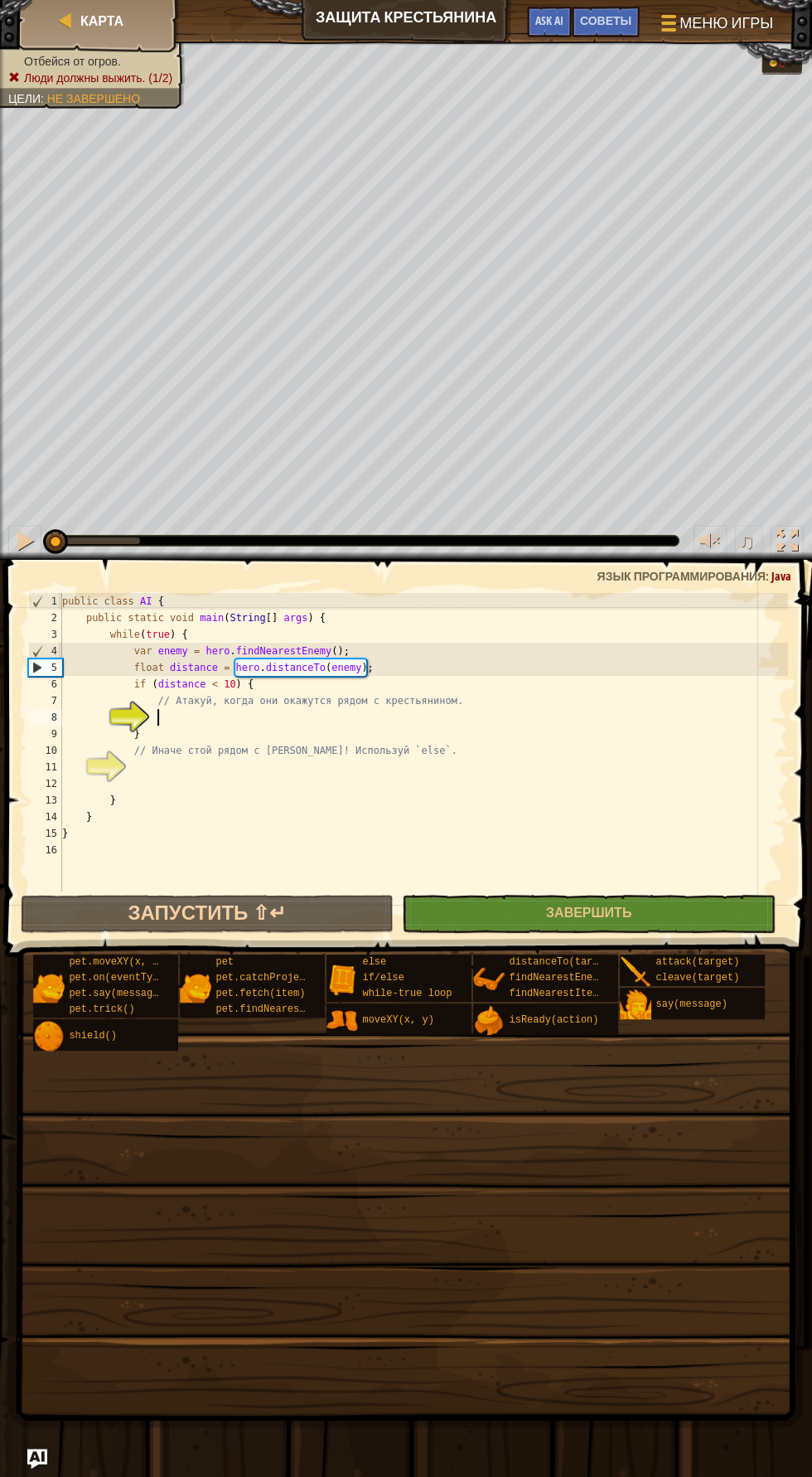
scroll to position [7, 6]
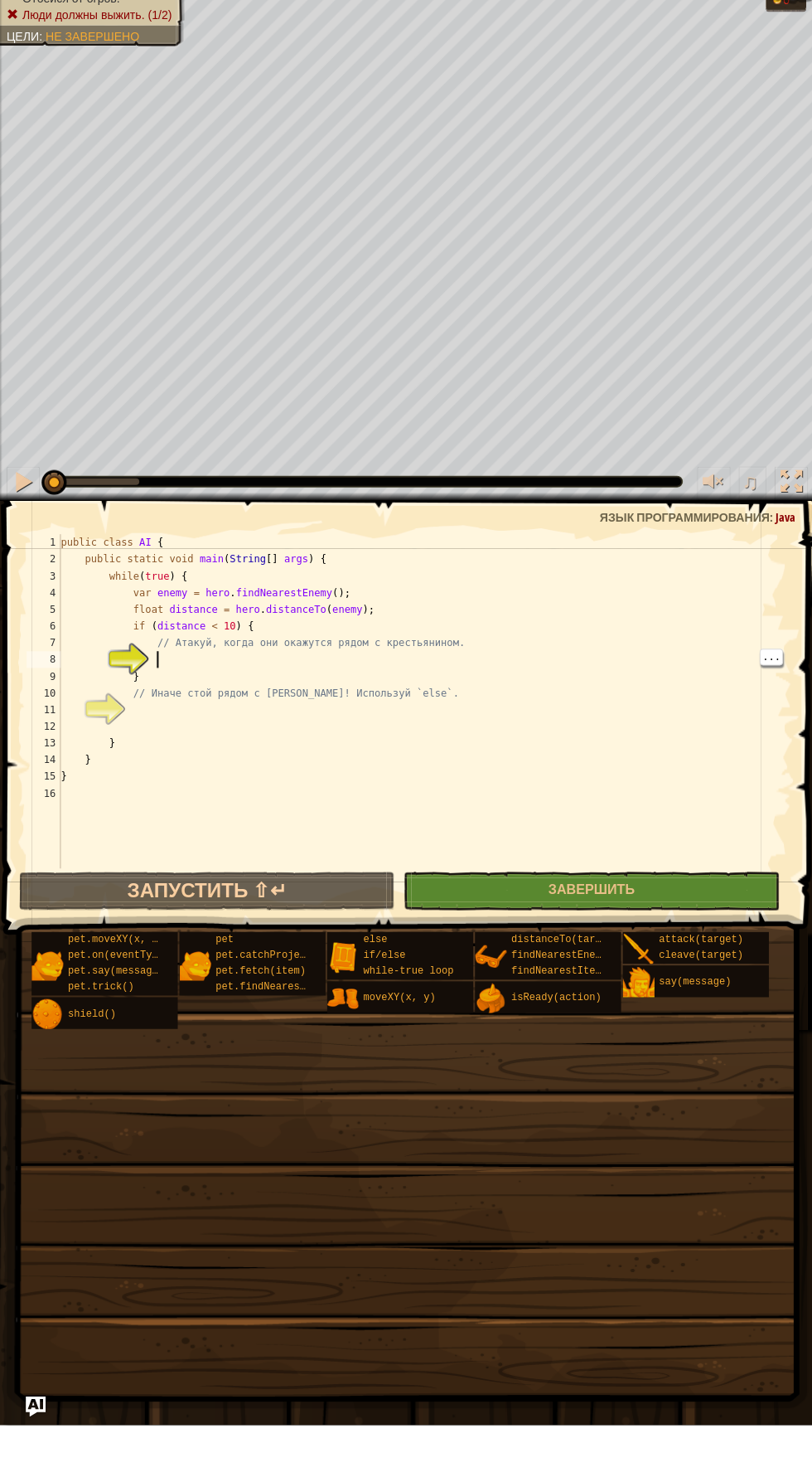
click at [771, 540] on div "♫" at bounding box center [744, 542] width 120 height 34
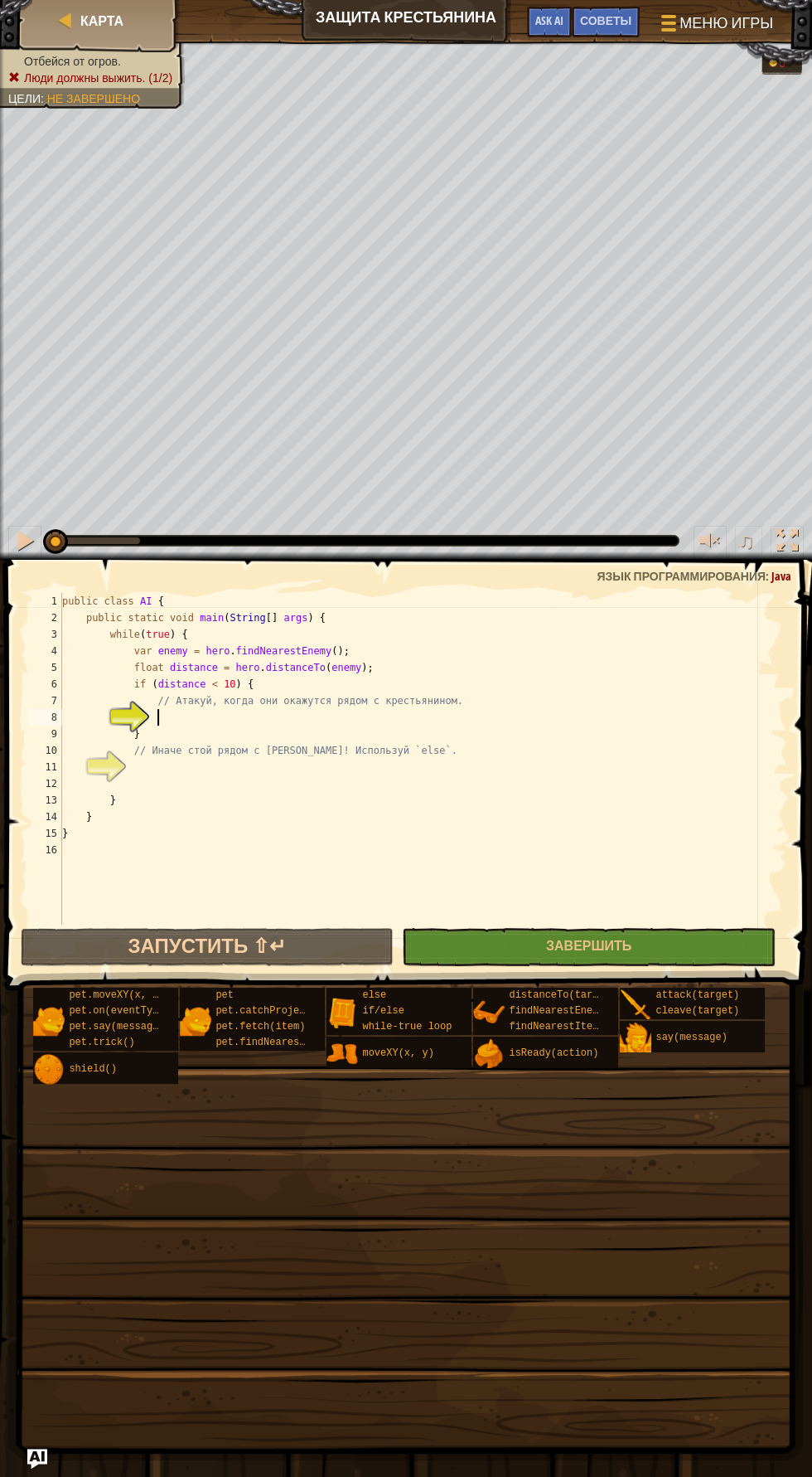
select select "ru"
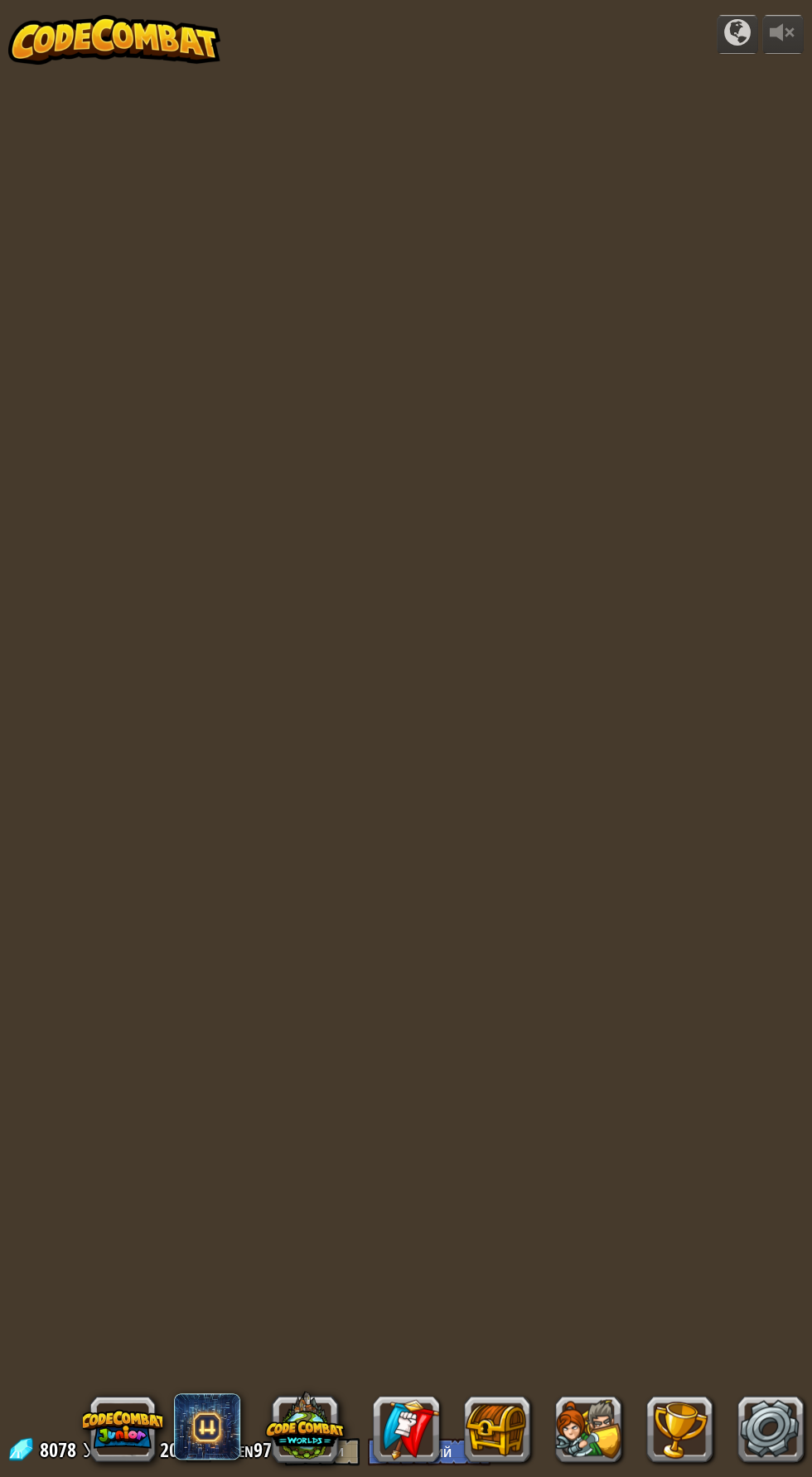
select select "ru"
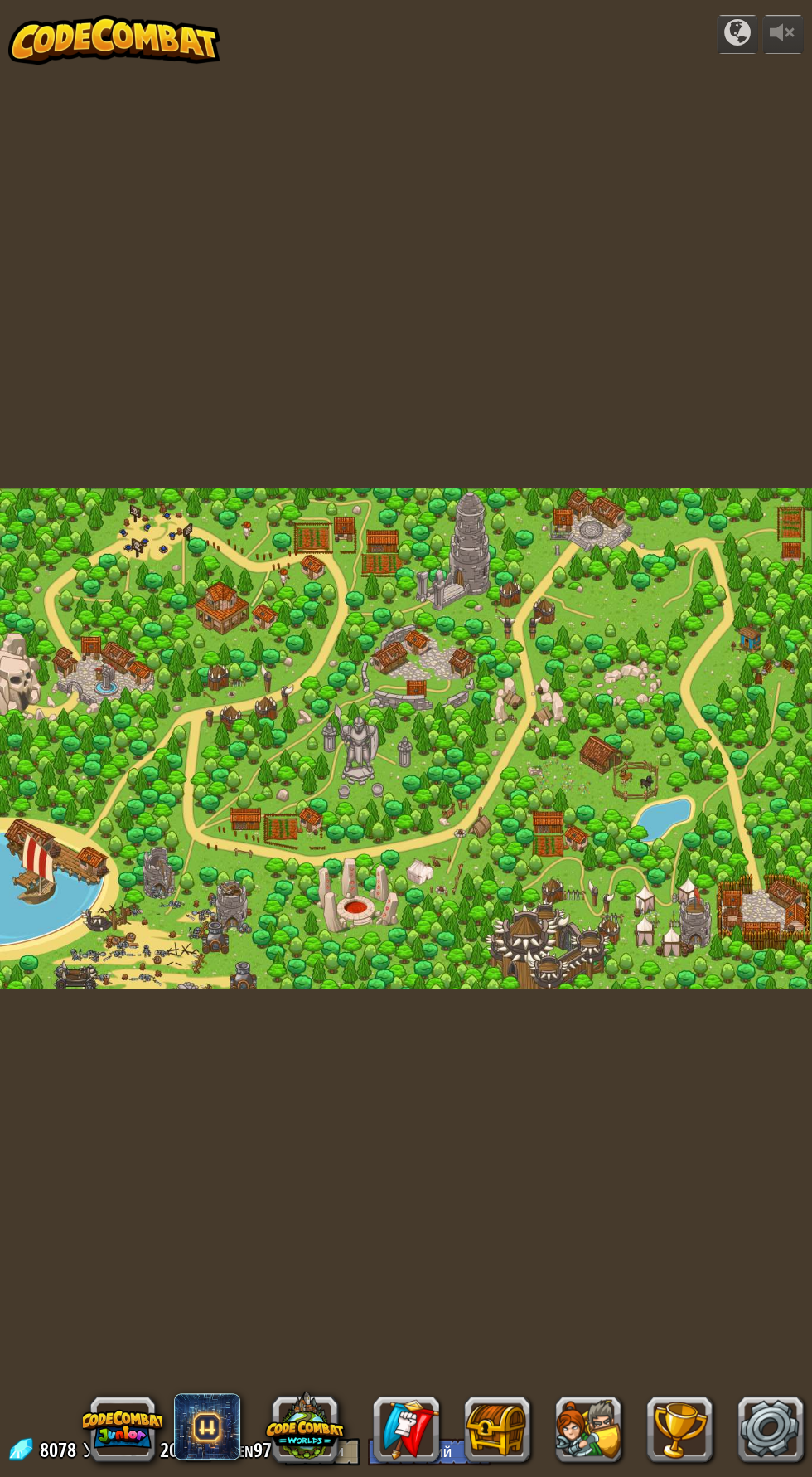
select select "ru"
